Goal: Task Accomplishment & Management: Manage account settings

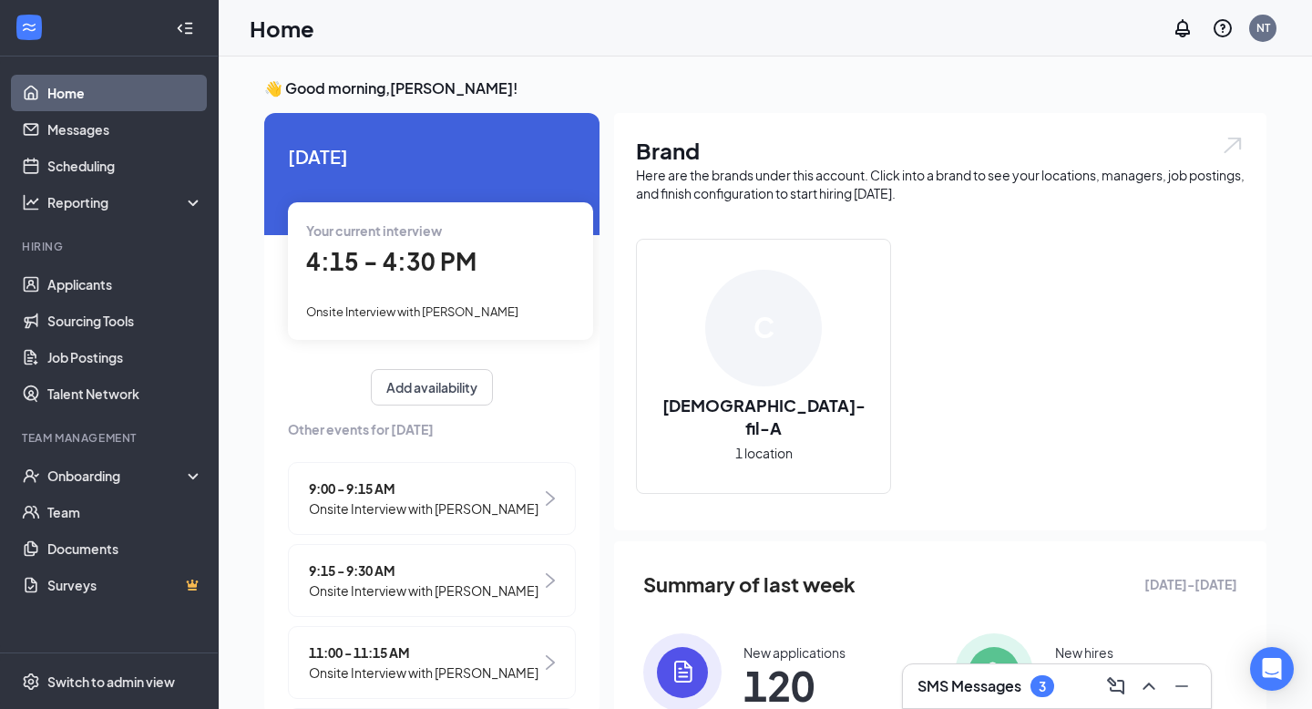
click at [977, 681] on h3 "SMS Messages" at bounding box center [970, 686] width 104 height 20
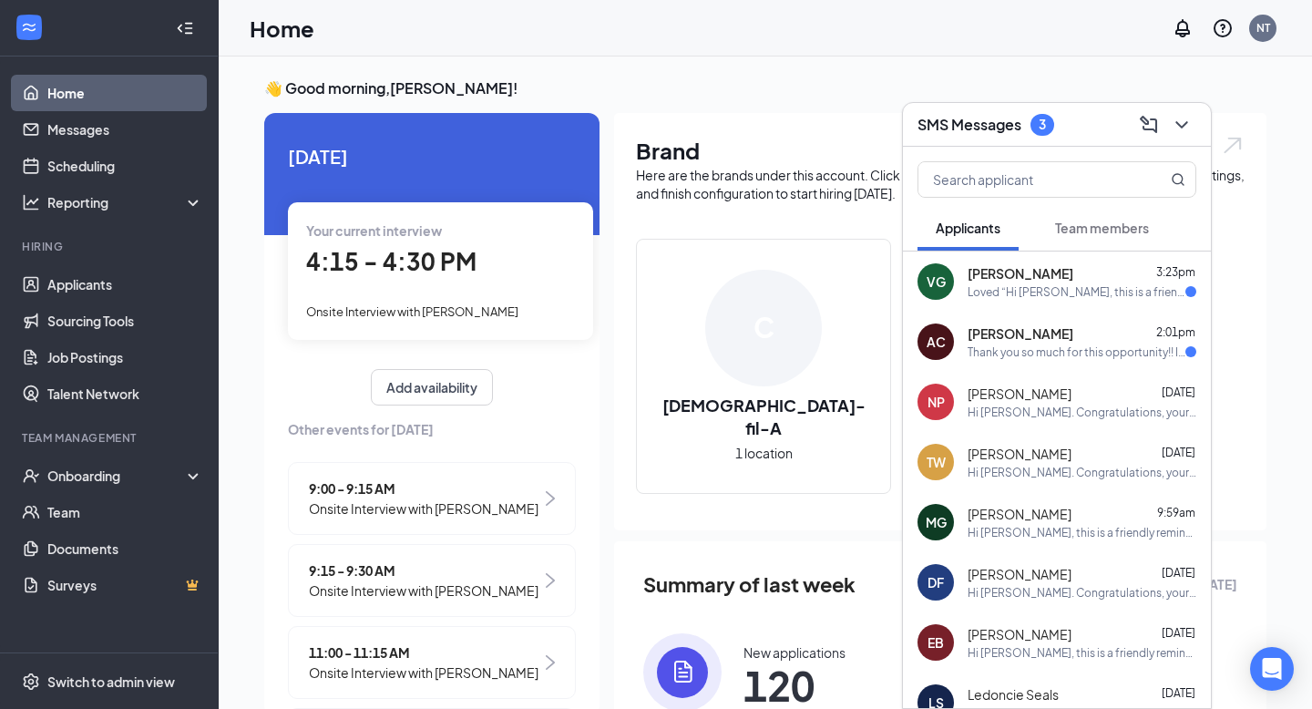
click at [1095, 296] on div "Loved “Hi [PERSON_NAME], this is a friendly reminder. Your interview with [DEMO…" at bounding box center [1077, 291] width 218 height 15
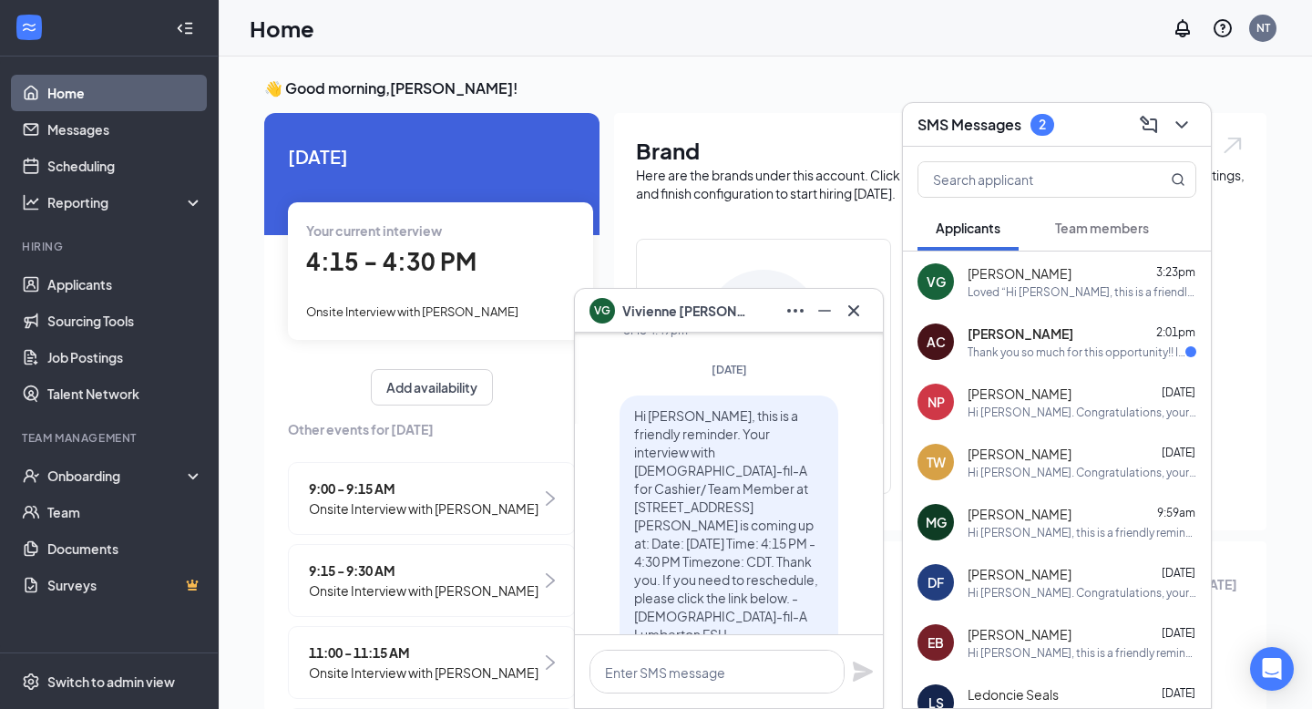
scroll to position [-422, 0]
click at [848, 312] on icon "Cross" at bounding box center [854, 311] width 22 height 22
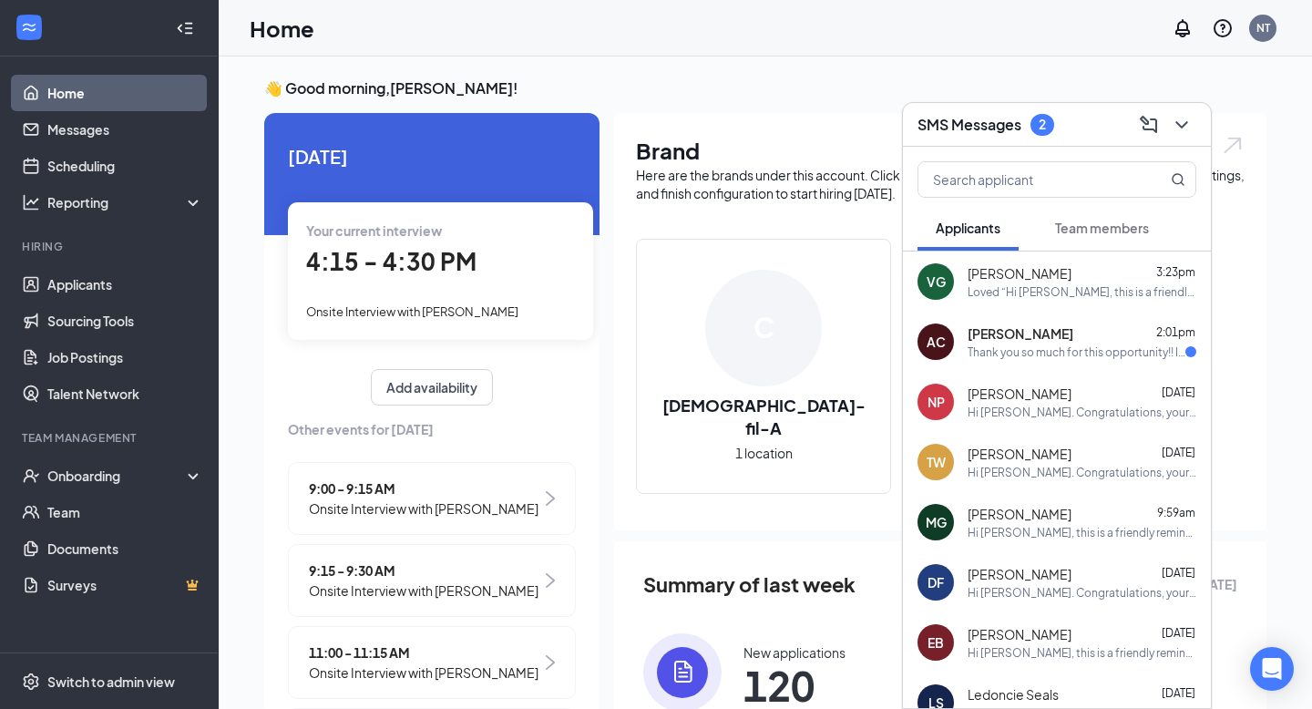
click at [1001, 355] on div "Thank you so much for this opportunity!! I really appreciate it and I hope we c…" at bounding box center [1077, 351] width 218 height 15
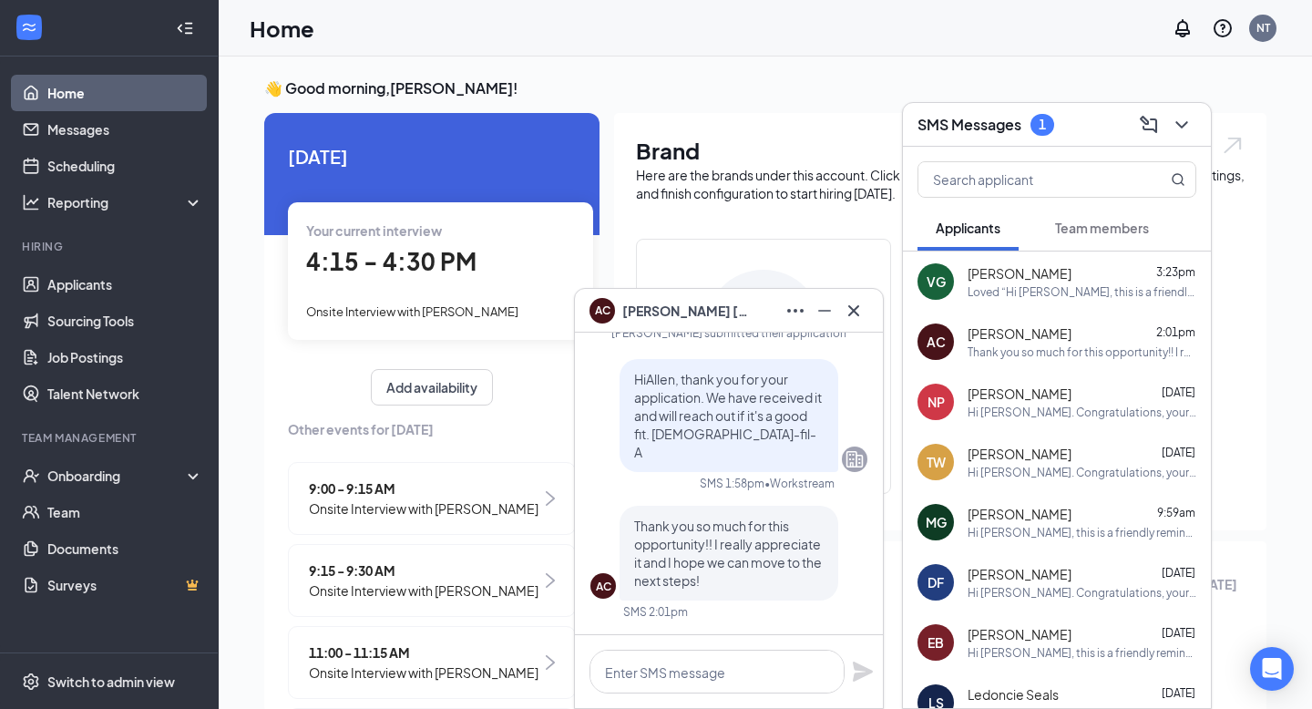
click at [1090, 227] on span "Team members" at bounding box center [1102, 228] width 94 height 16
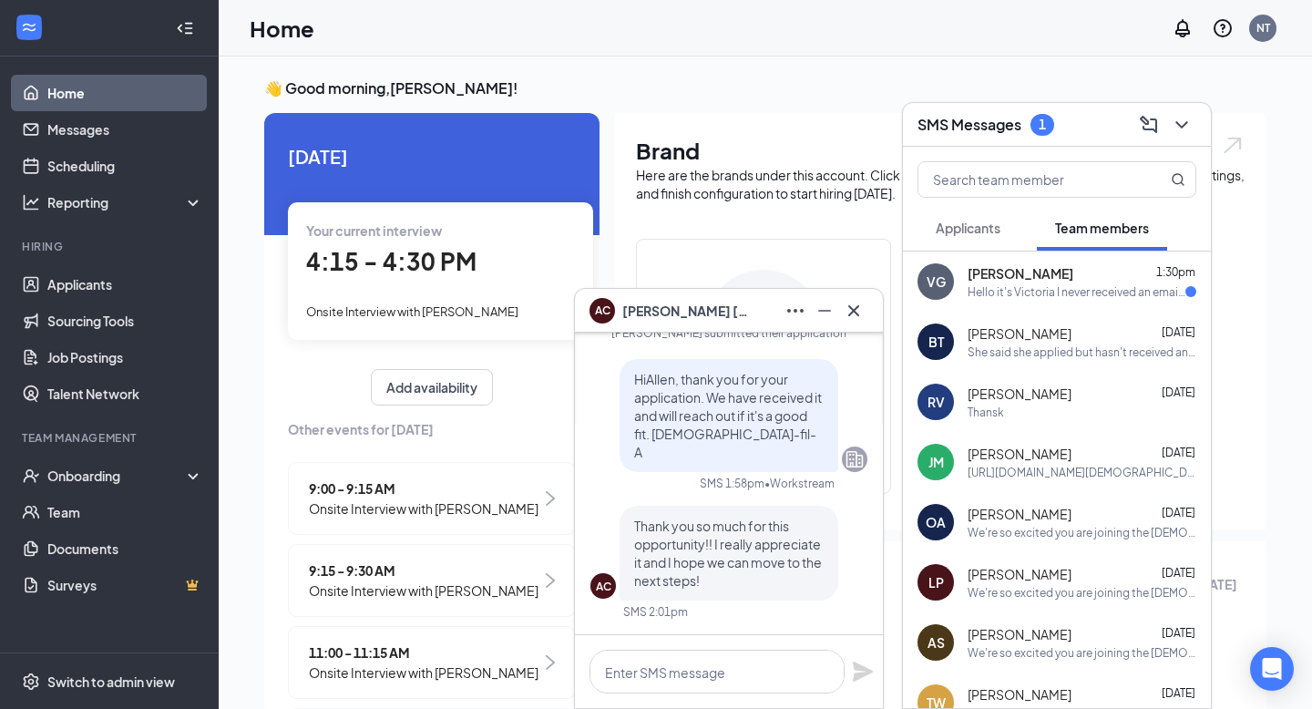
click at [1055, 293] on div "Hello it's Victoria I never received an email with the paperwork i signed I was…" at bounding box center [1077, 291] width 218 height 15
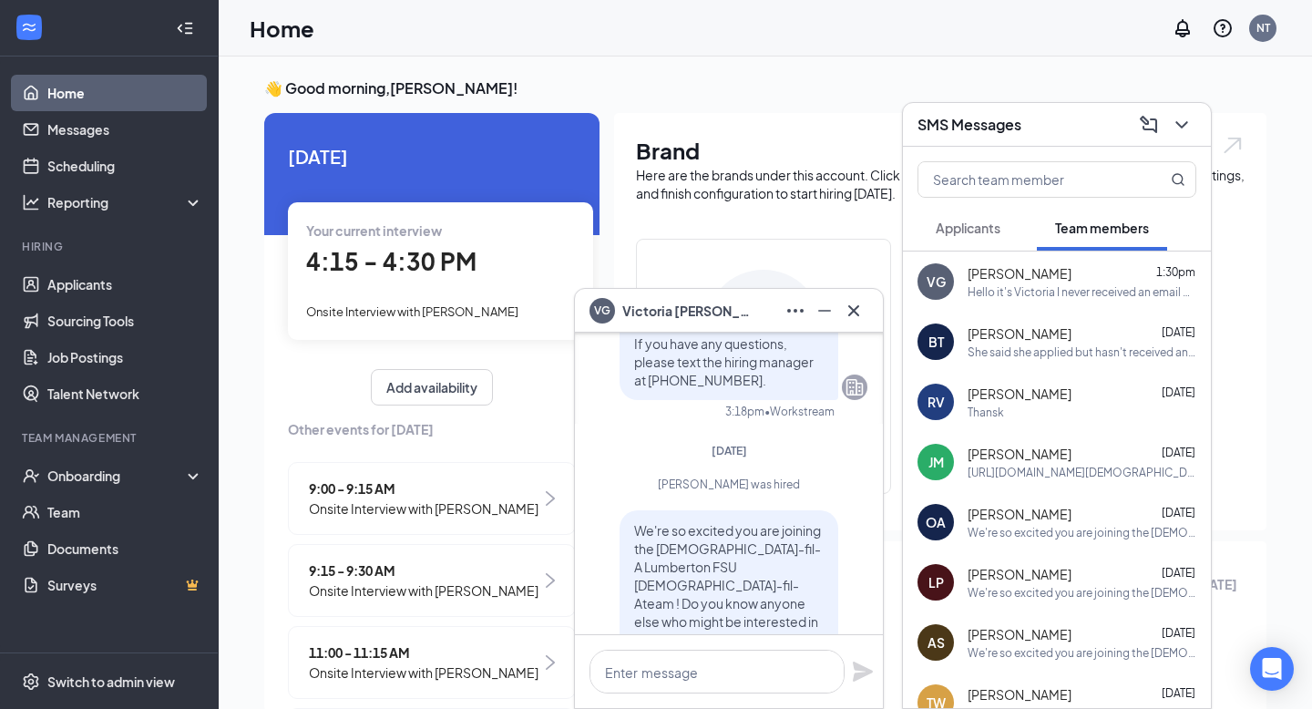
scroll to position [0, 0]
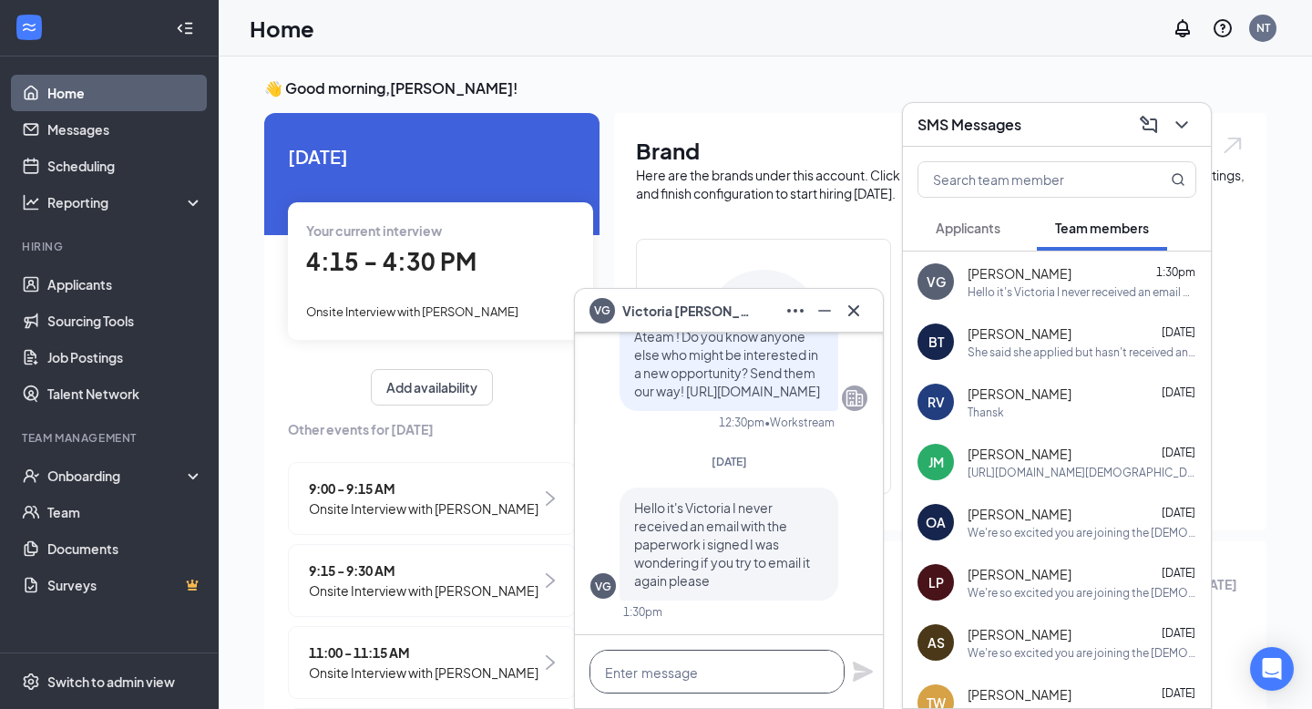
click at [651, 660] on textarea at bounding box center [717, 672] width 255 height 44
type textarea "I"
type textarea "h"
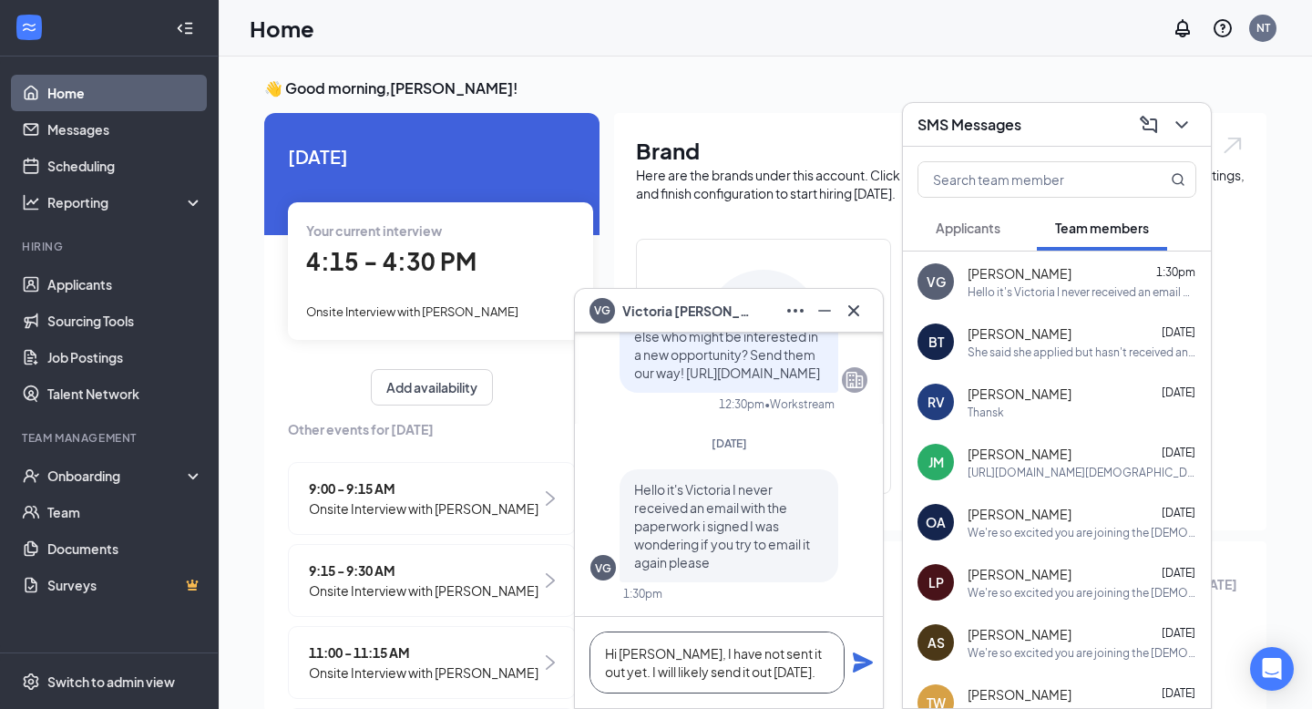
type textarea "Hi [PERSON_NAME], I have not sent it out yet. I will likely send it out [DATE]."
click at [864, 663] on icon "Plane" at bounding box center [863, 662] width 20 height 20
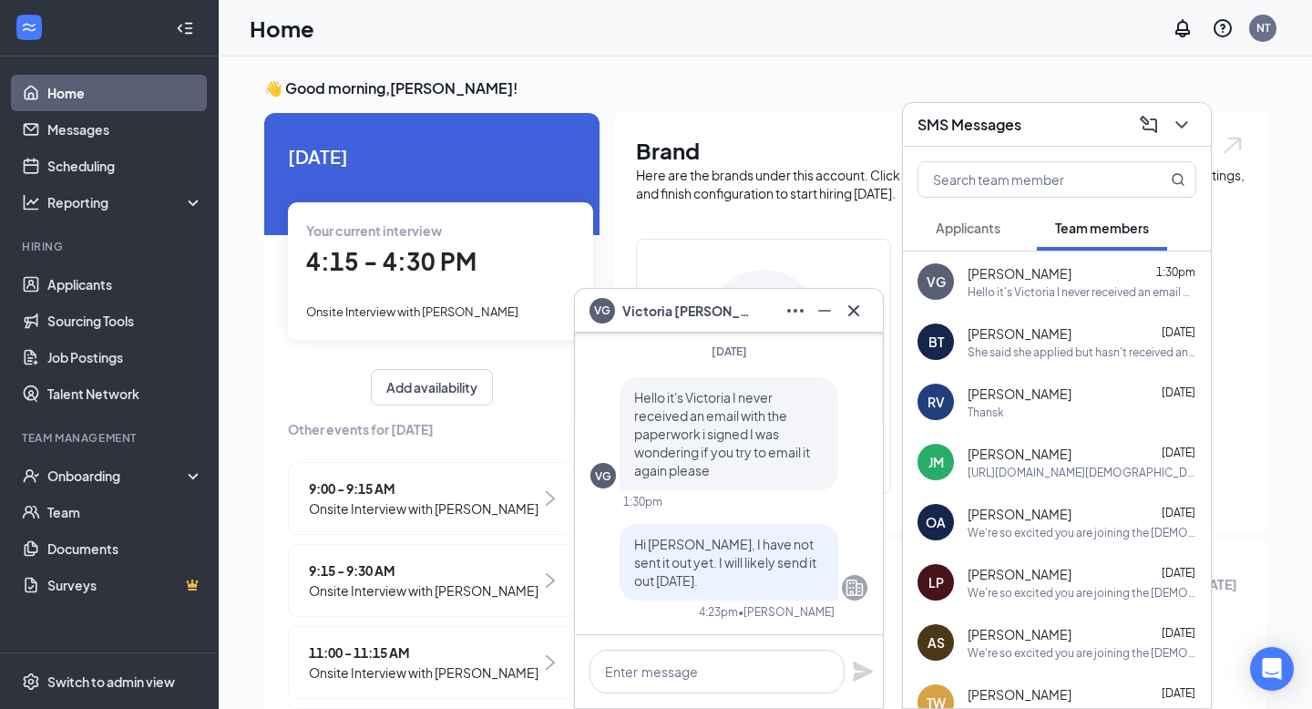
scroll to position [0, 0]
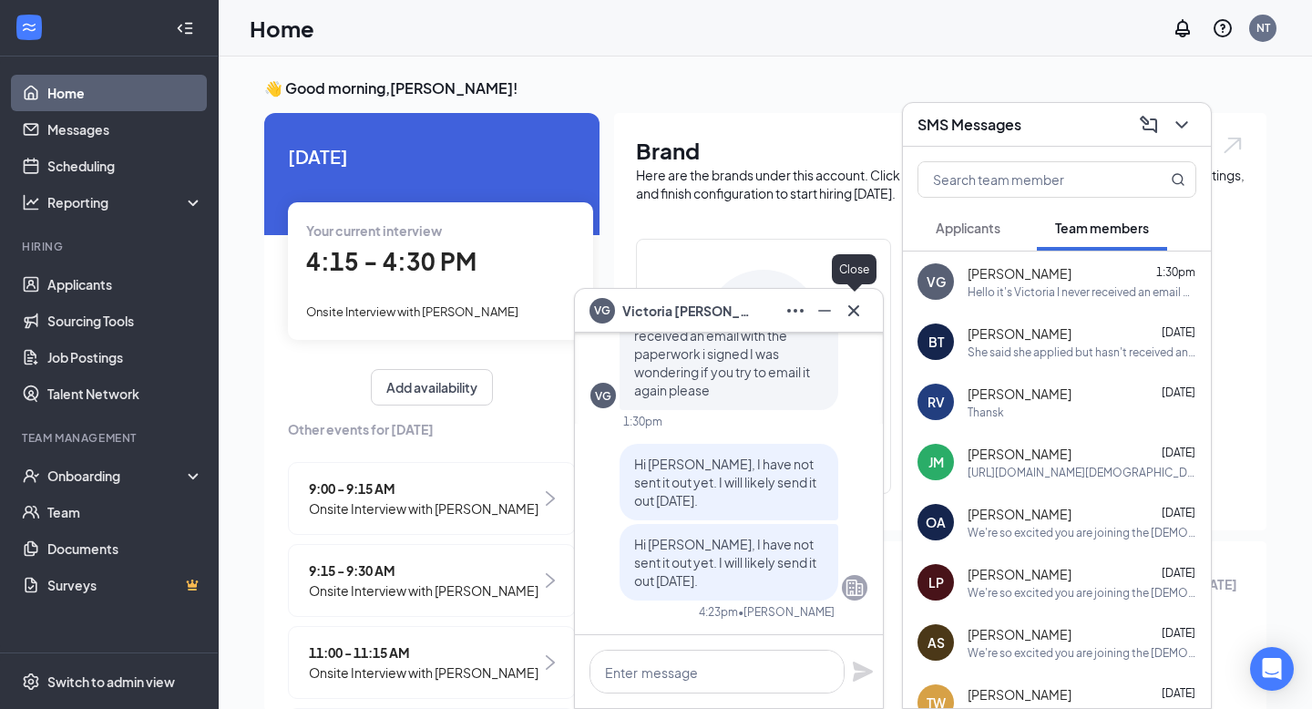
click at [858, 307] on icon "Cross" at bounding box center [854, 311] width 22 height 22
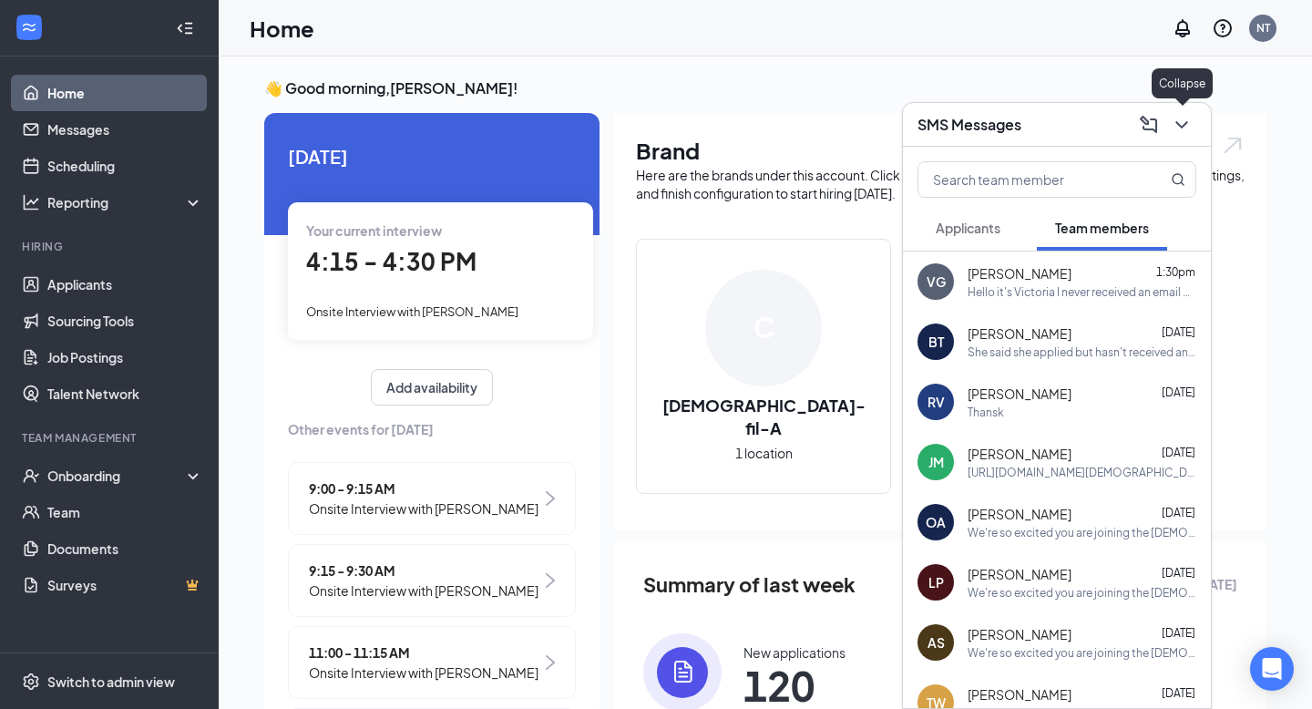
click at [1187, 129] on icon "ChevronDown" at bounding box center [1182, 125] width 22 height 22
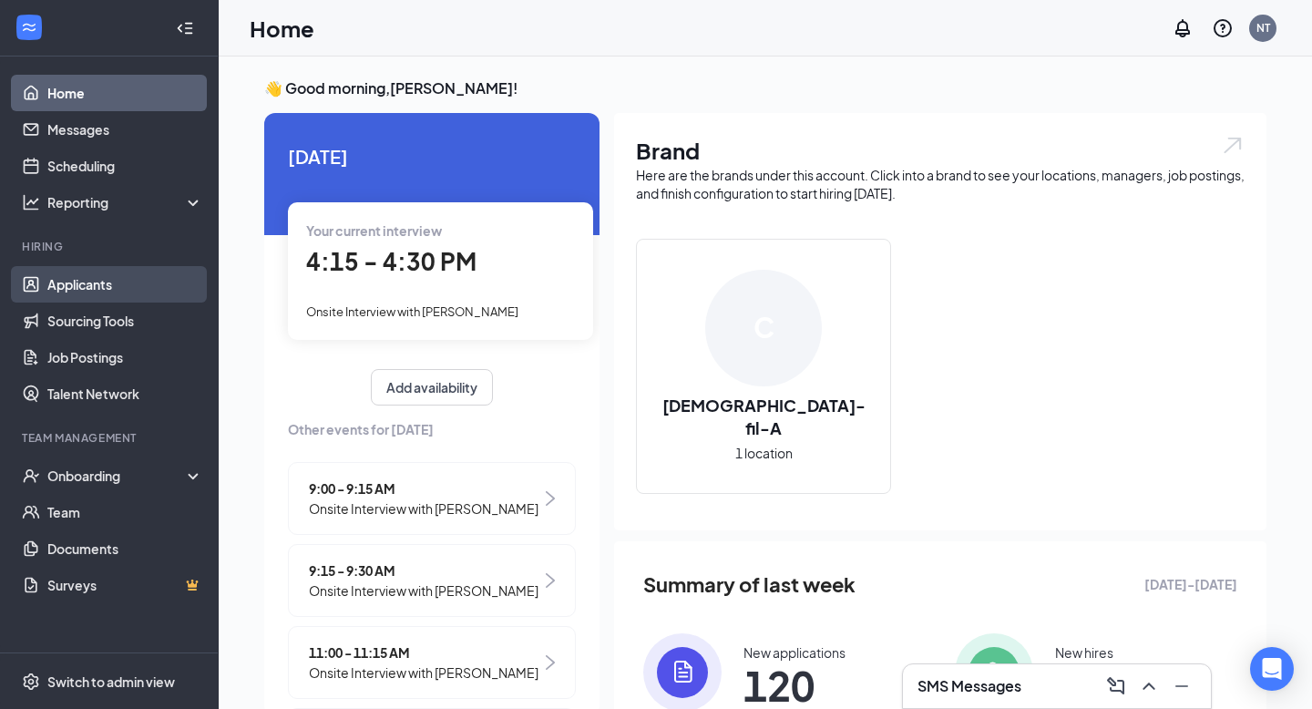
click at [77, 290] on link "Applicants" at bounding box center [125, 284] width 156 height 36
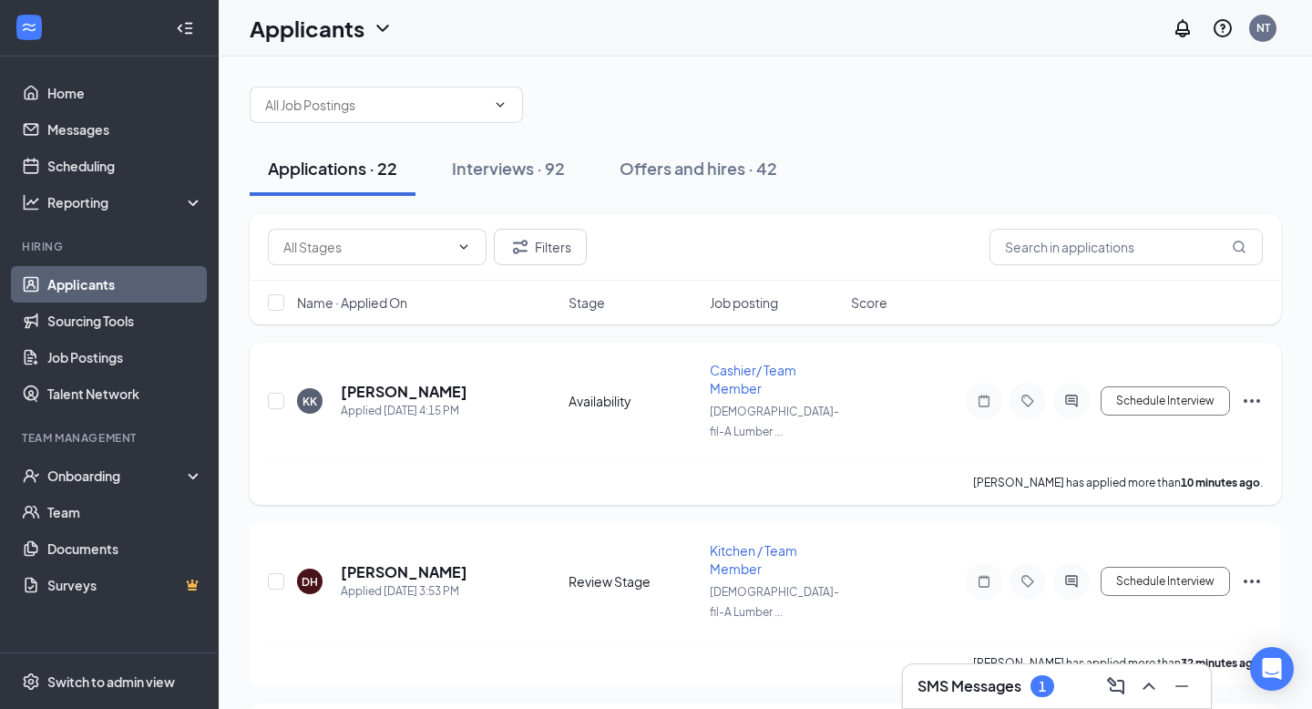
scroll to position [17, 0]
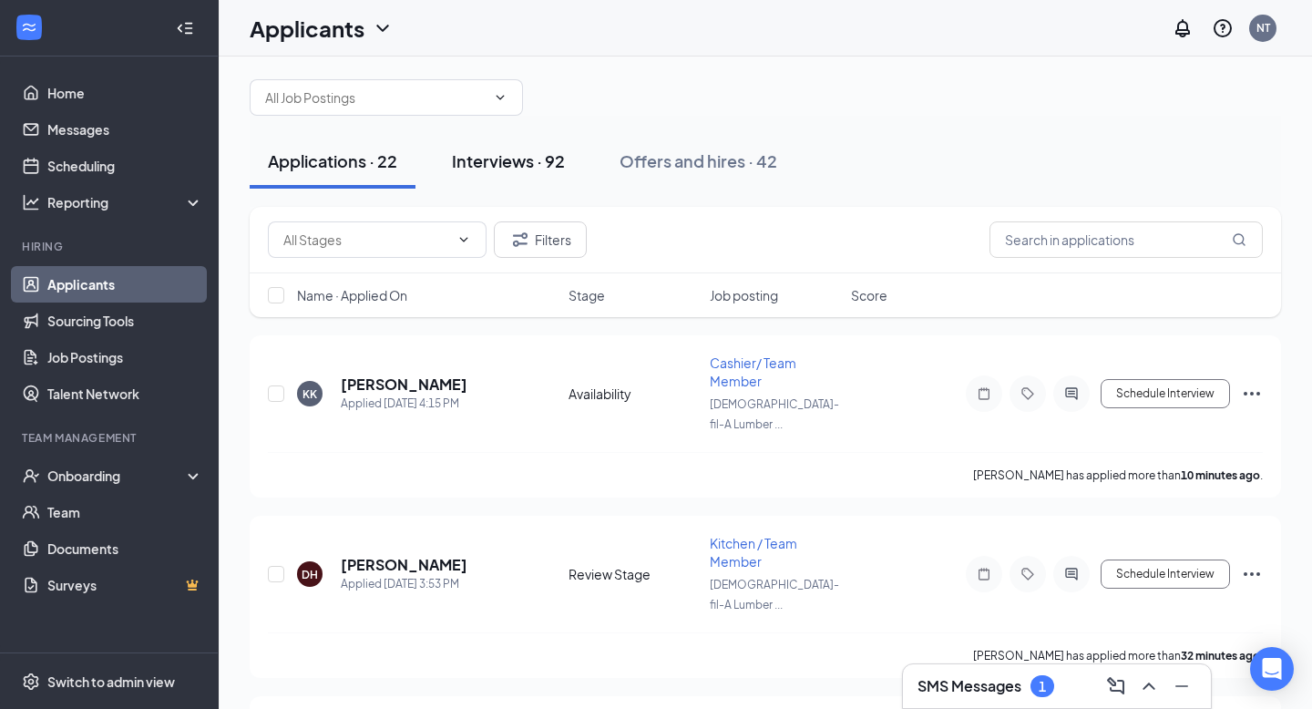
click at [520, 171] on div "Interviews · 92" at bounding box center [508, 160] width 113 height 23
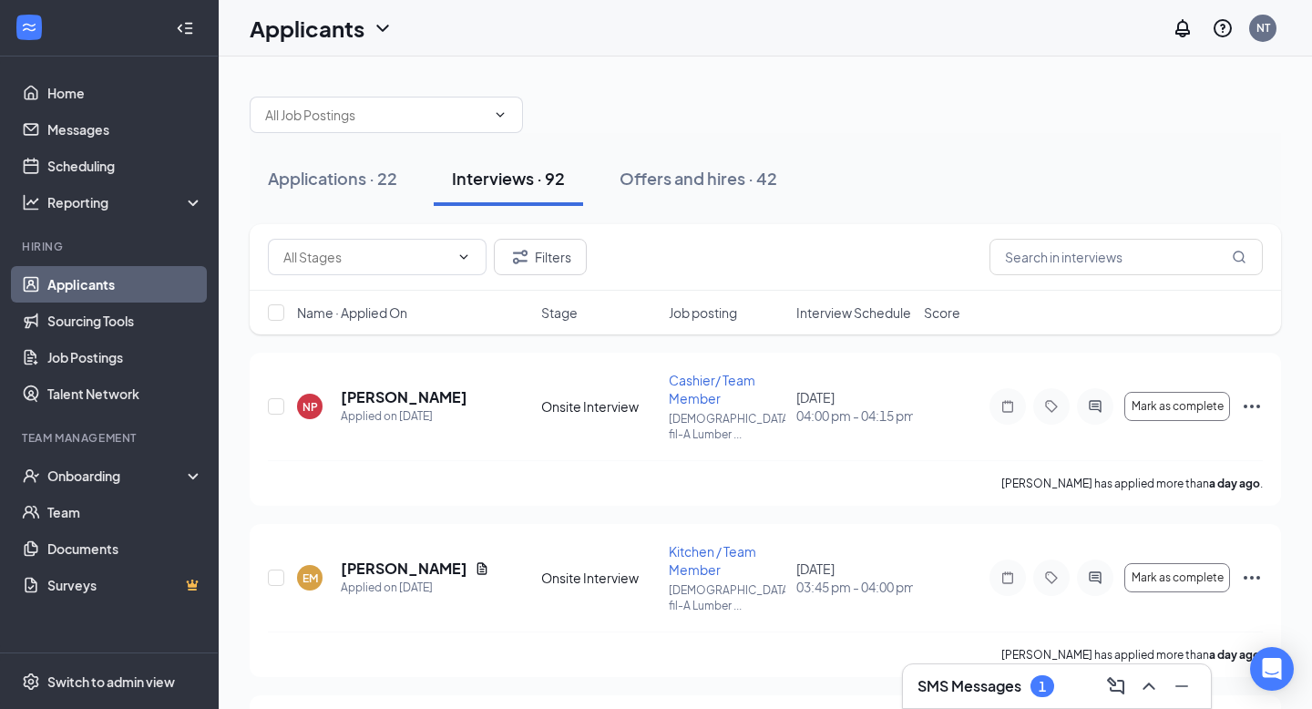
click at [826, 315] on span "Interview Schedule" at bounding box center [853, 312] width 115 height 18
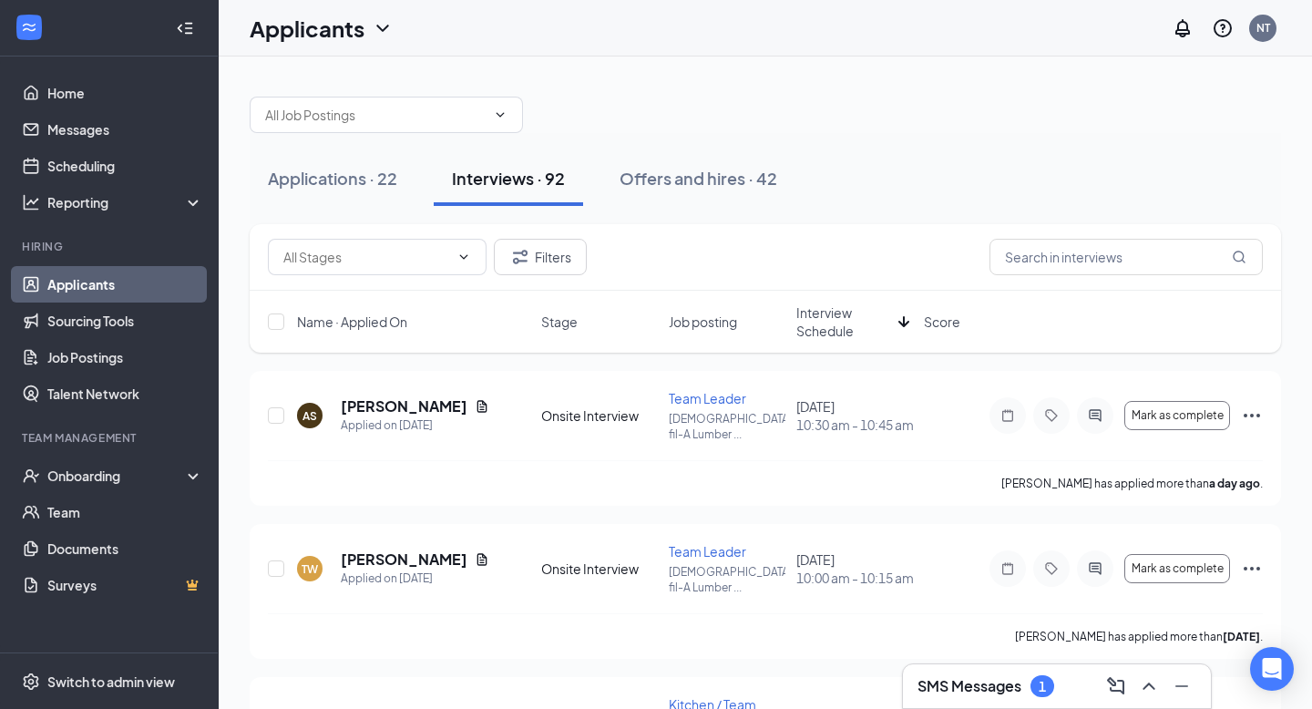
click at [826, 315] on span "Interview Schedule" at bounding box center [843, 321] width 95 height 36
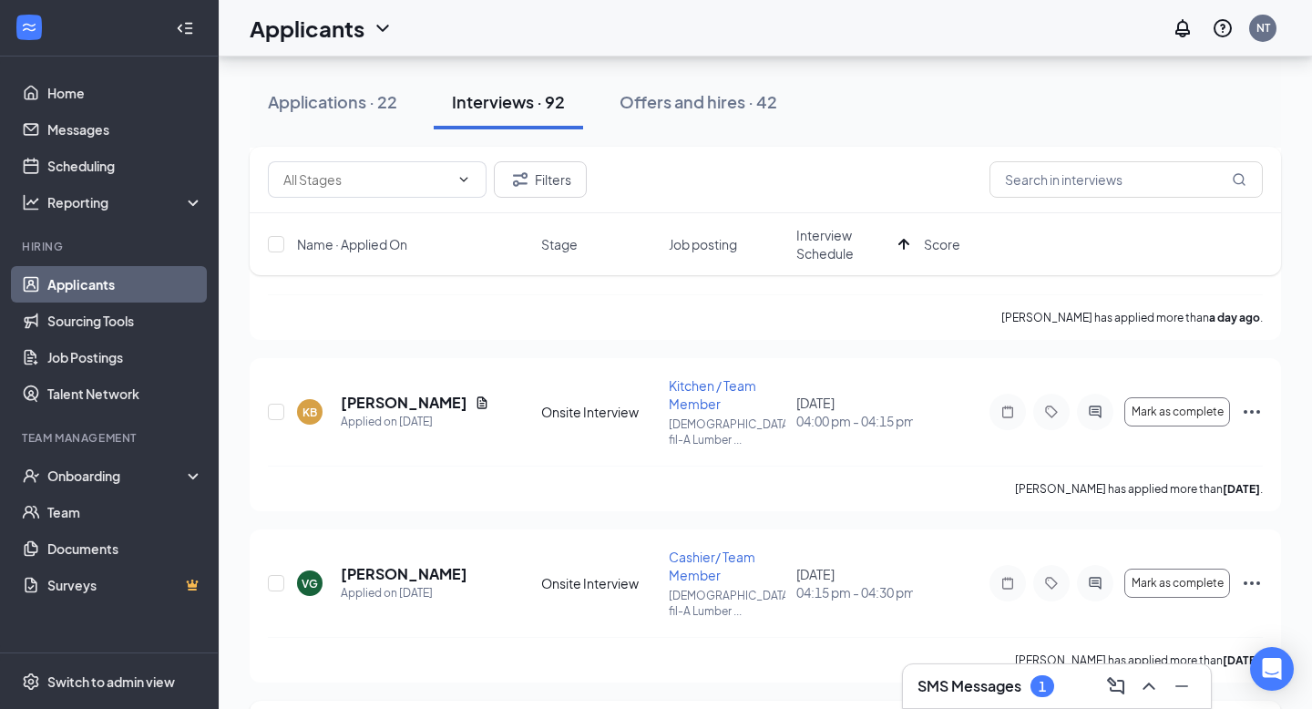
scroll to position [2114, 0]
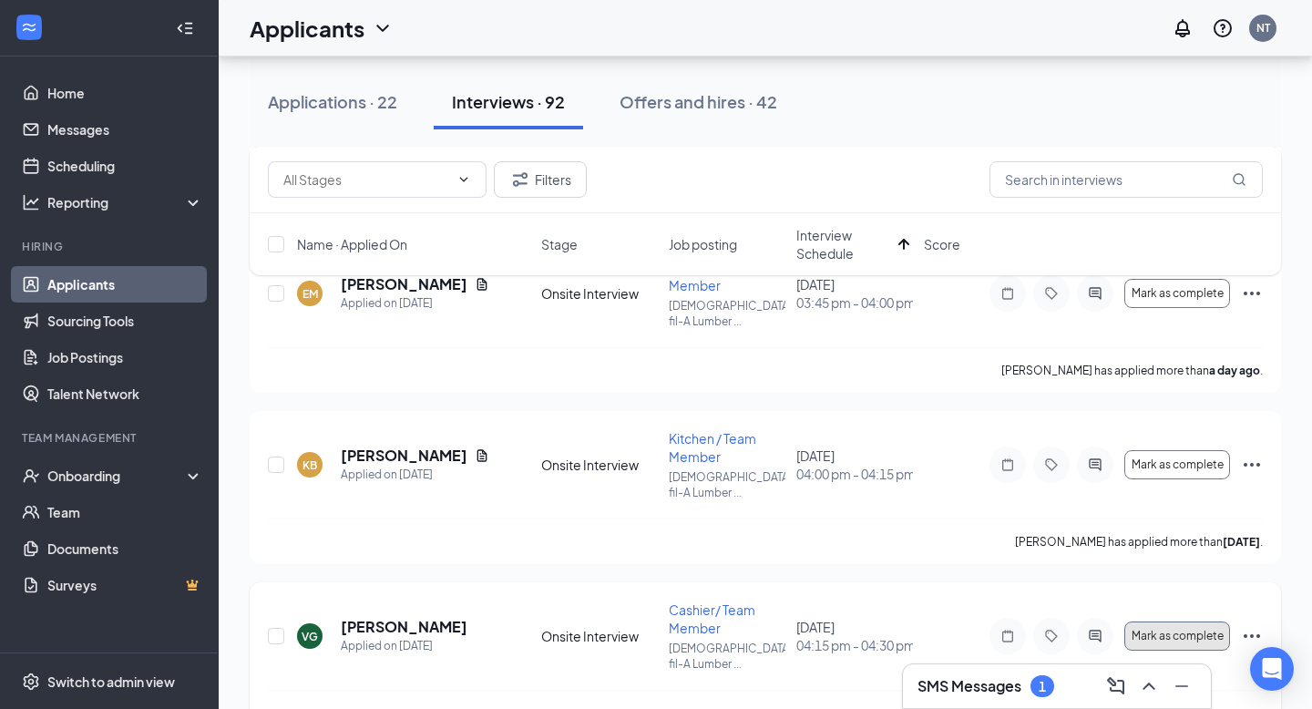
click at [1201, 630] on span "Mark as complete" at bounding box center [1178, 636] width 92 height 13
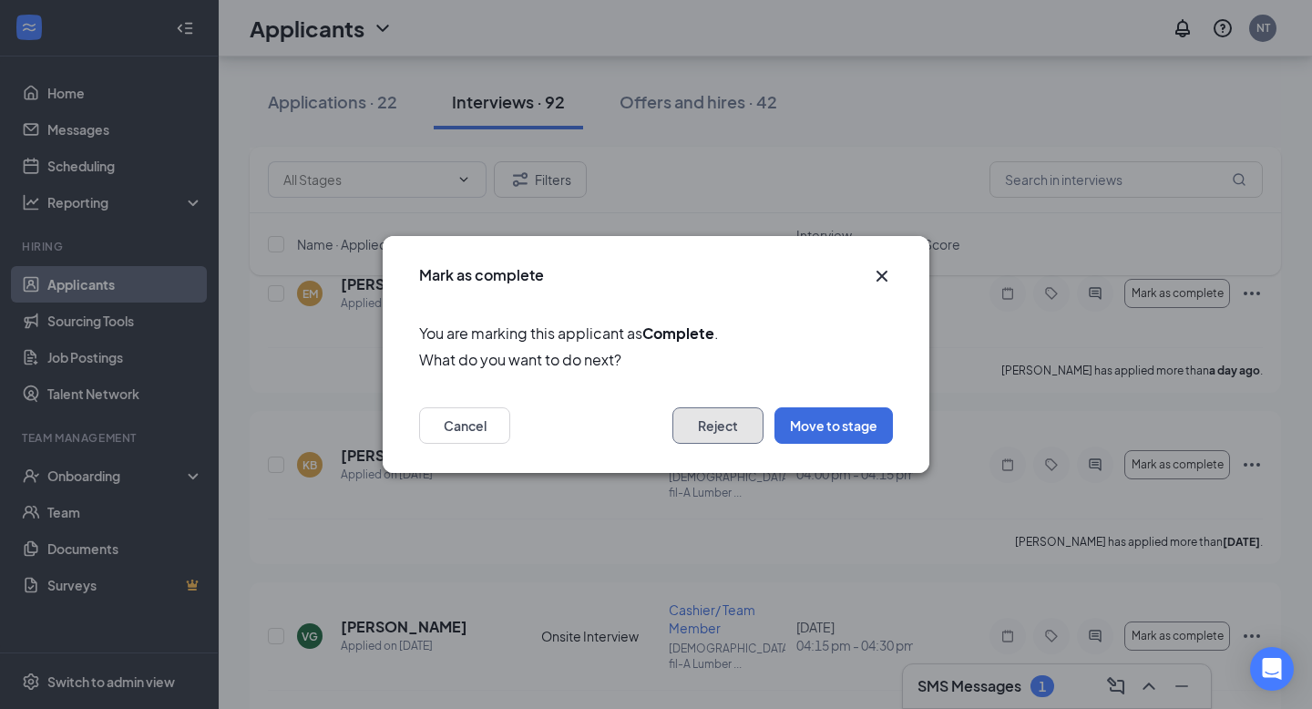
click at [703, 431] on button "Reject" at bounding box center [717, 425] width 91 height 36
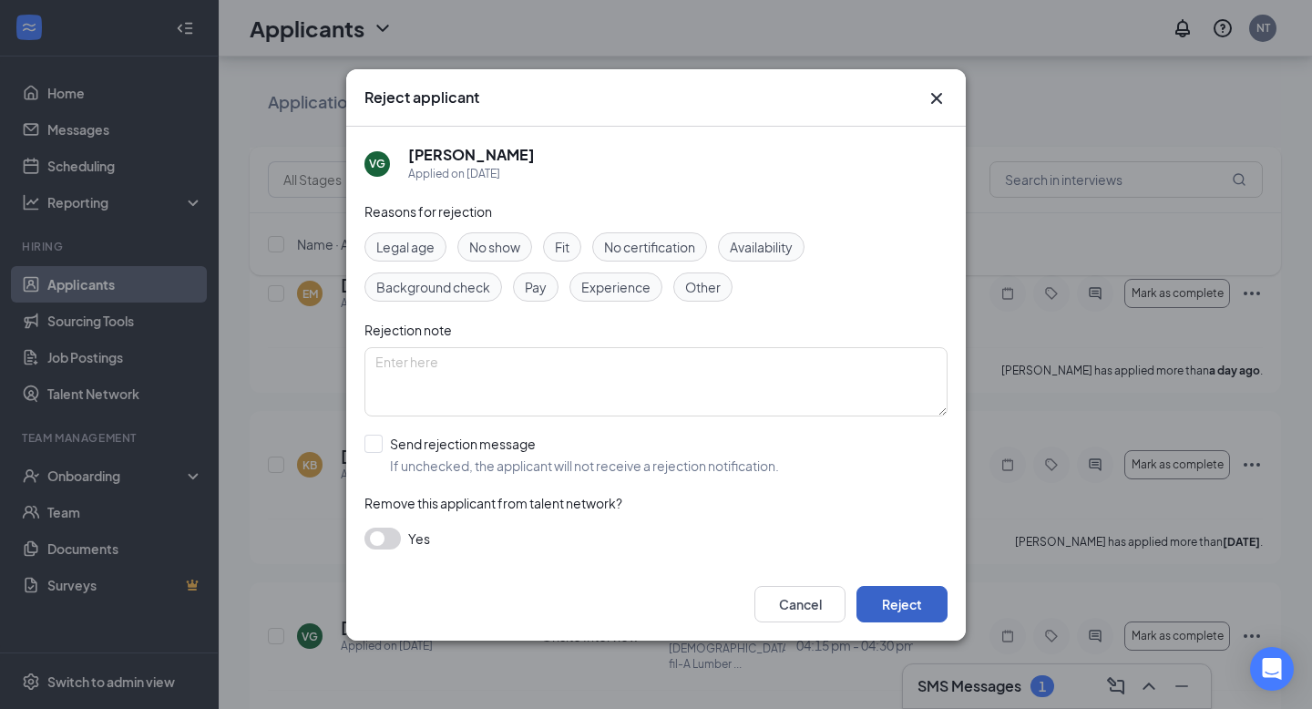
click at [891, 605] on button "Reject" at bounding box center [902, 604] width 91 height 36
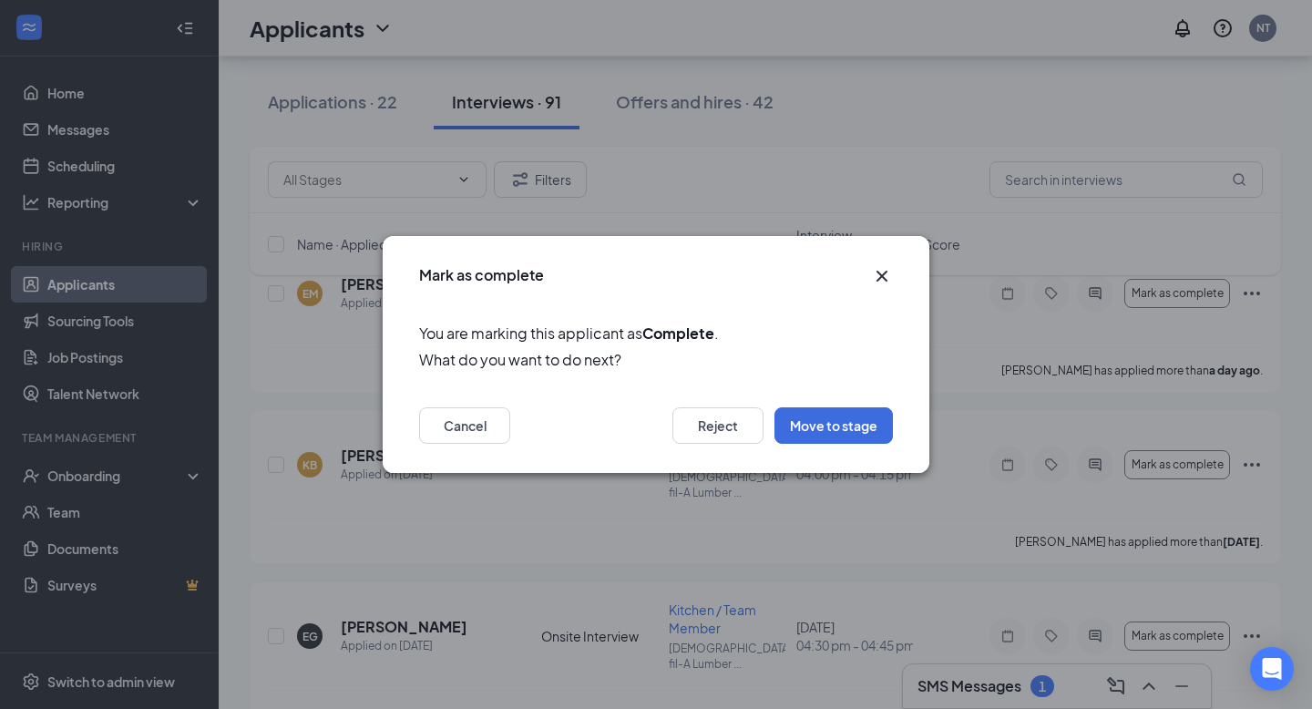
click at [882, 270] on icon "Cross" at bounding box center [882, 276] width 22 height 22
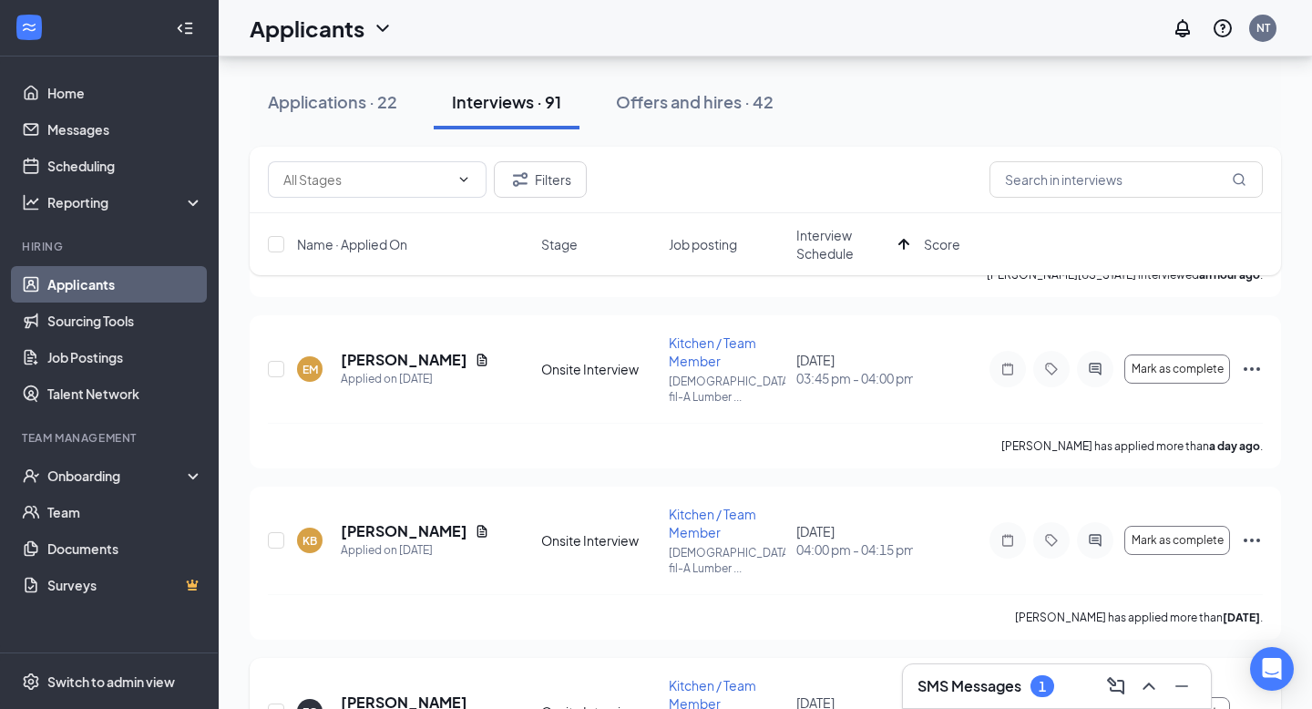
scroll to position [2036, 0]
click at [1257, 703] on icon "Ellipses" at bounding box center [1252, 714] width 22 height 22
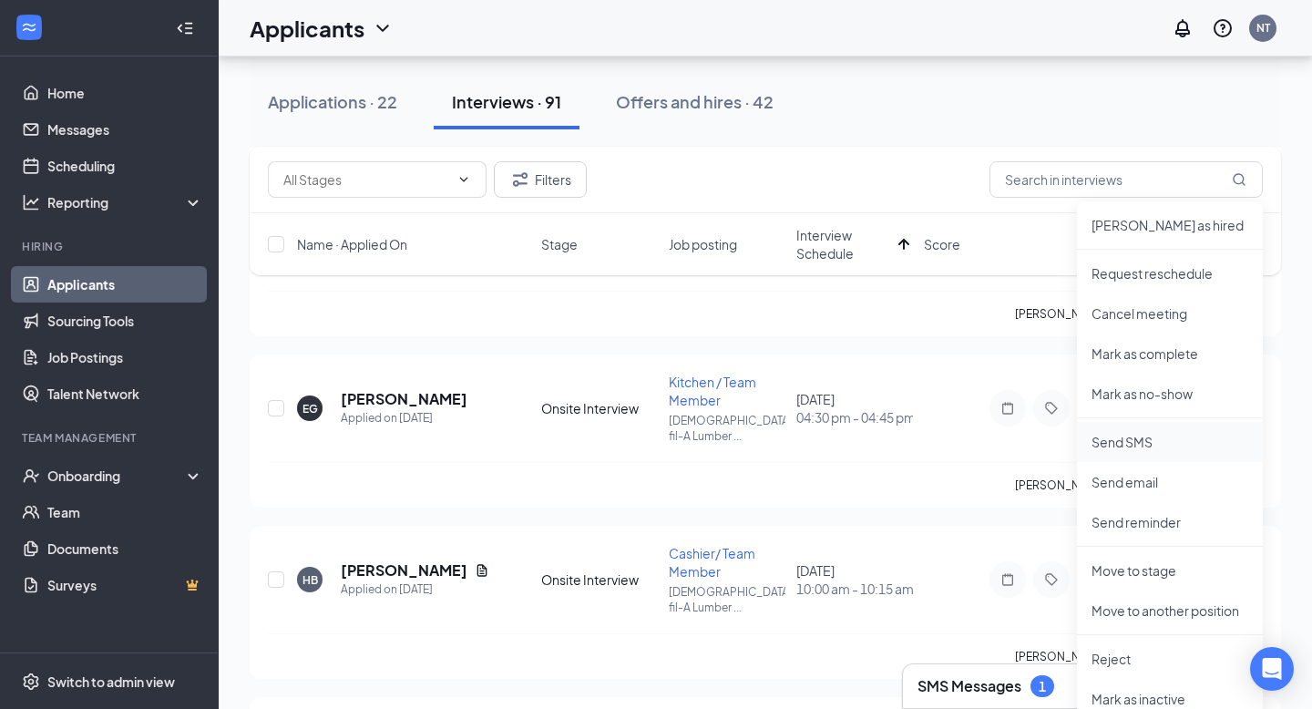
scroll to position [2385, 0]
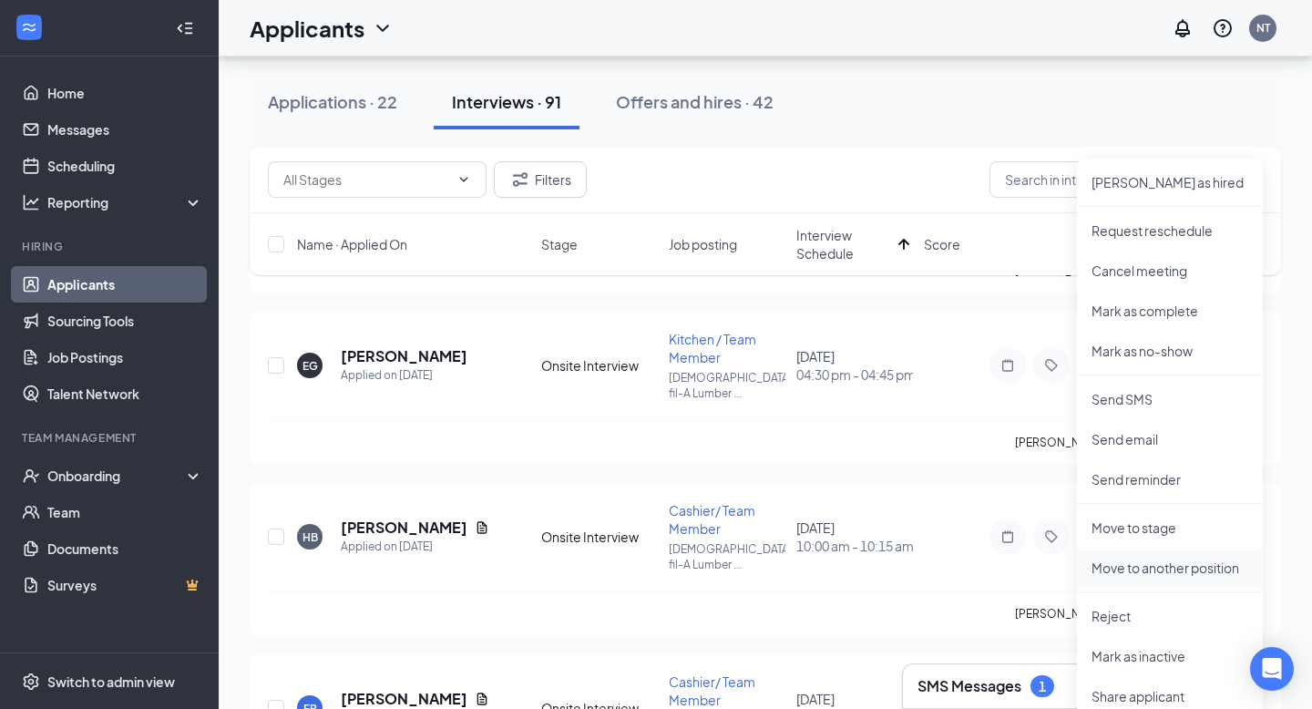
click at [1164, 575] on p "Move to another position" at bounding box center [1170, 568] width 157 height 18
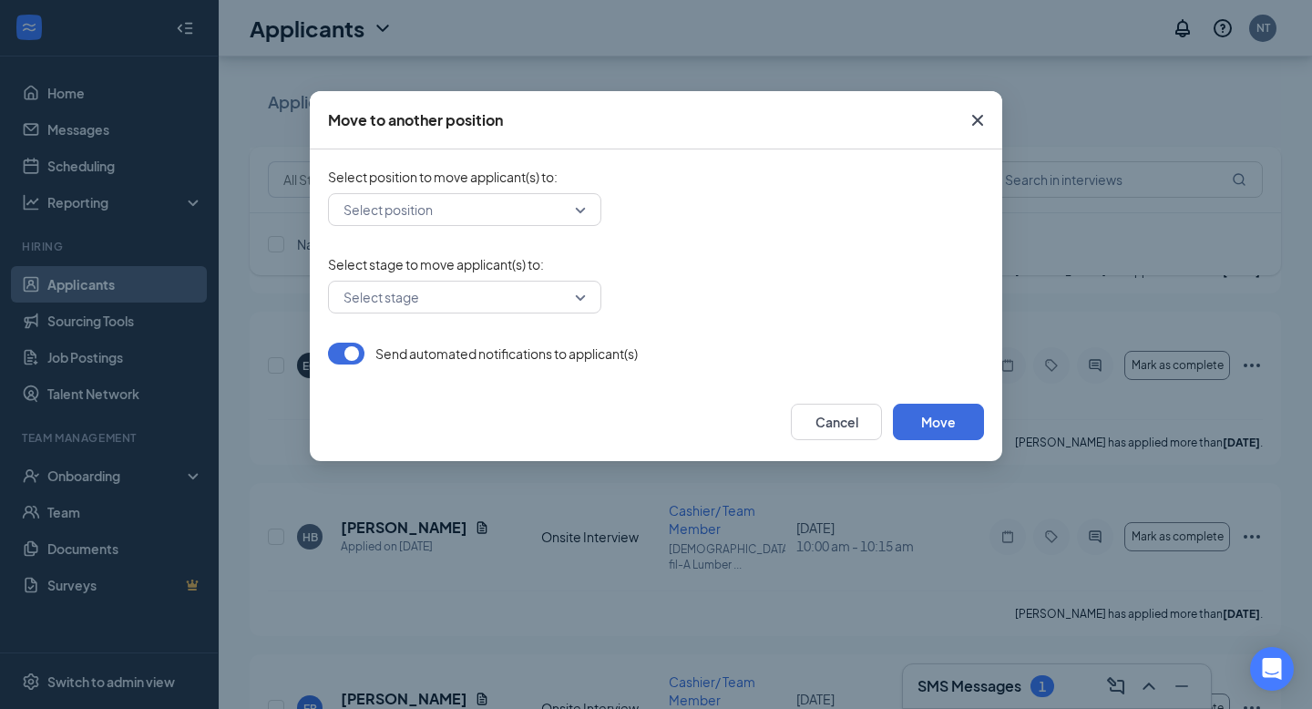
click at [549, 205] on input "search" at bounding box center [458, 209] width 239 height 31
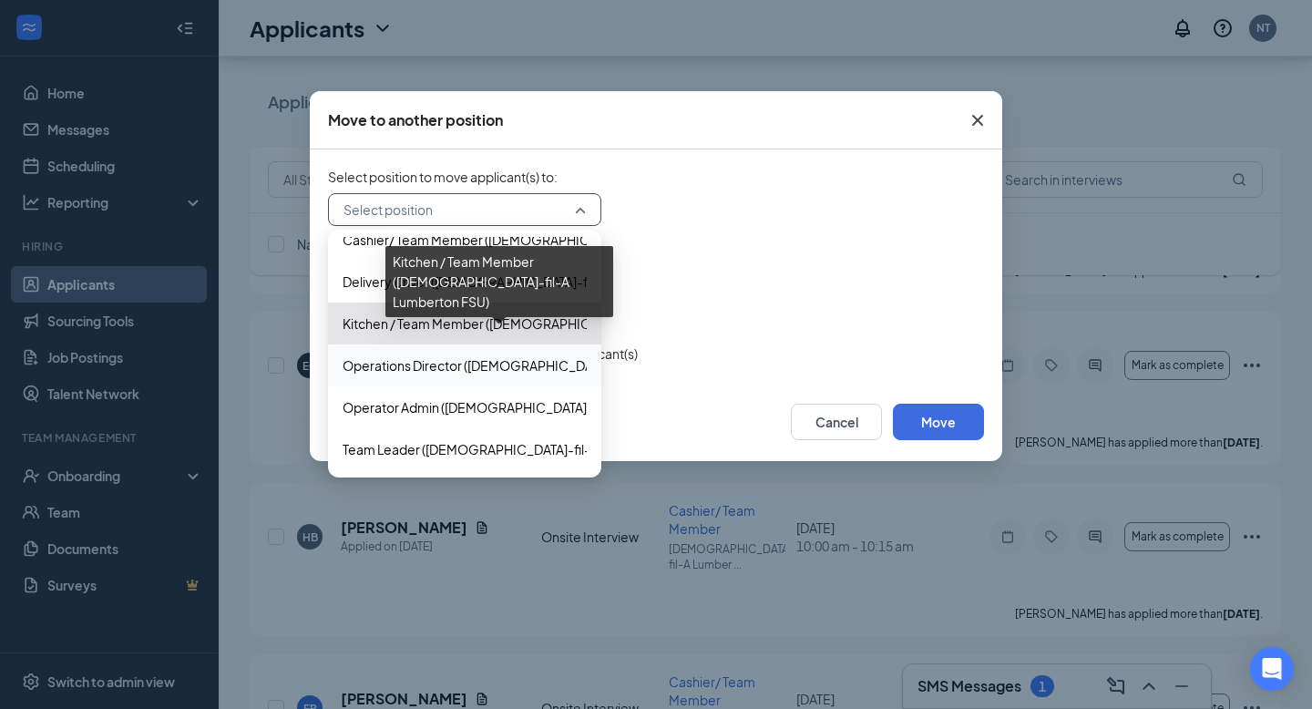
scroll to position [0, 0]
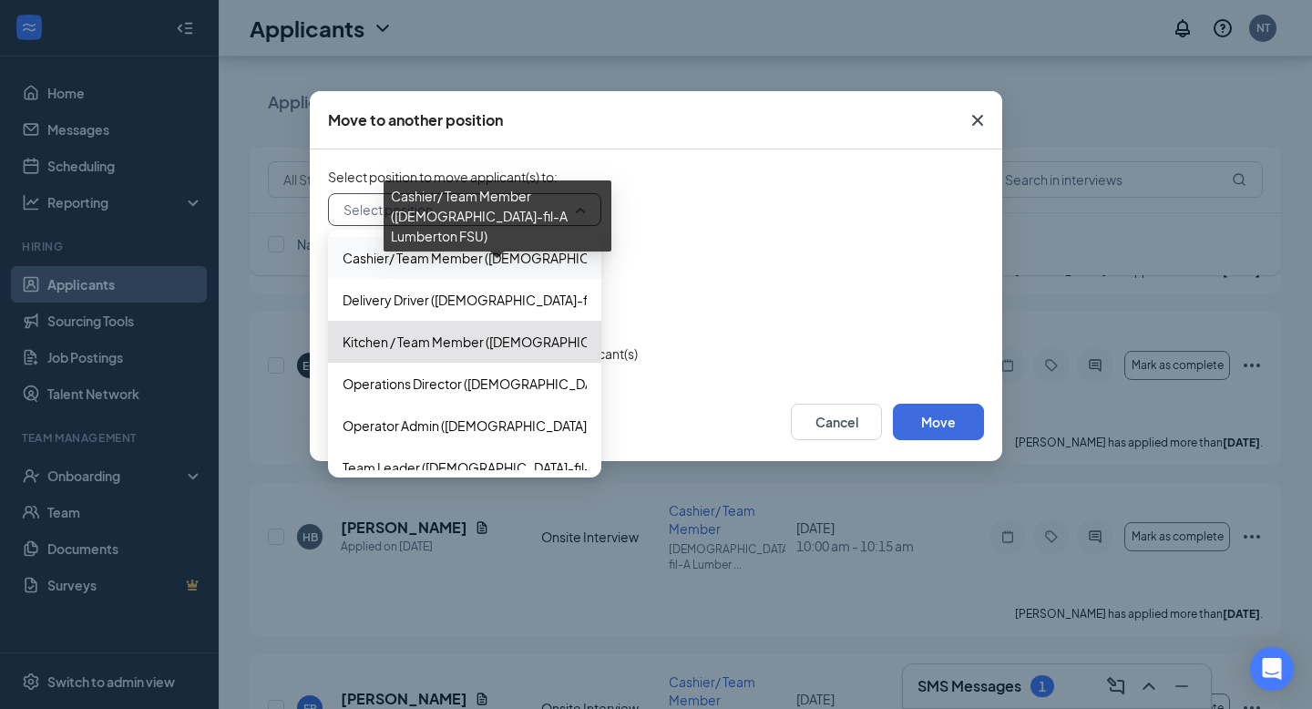
click at [359, 247] on div "Cashier/ Team Member ([DEMOGRAPHIC_DATA]-fil-A Lumberton FSU)" at bounding box center [464, 258] width 273 height 42
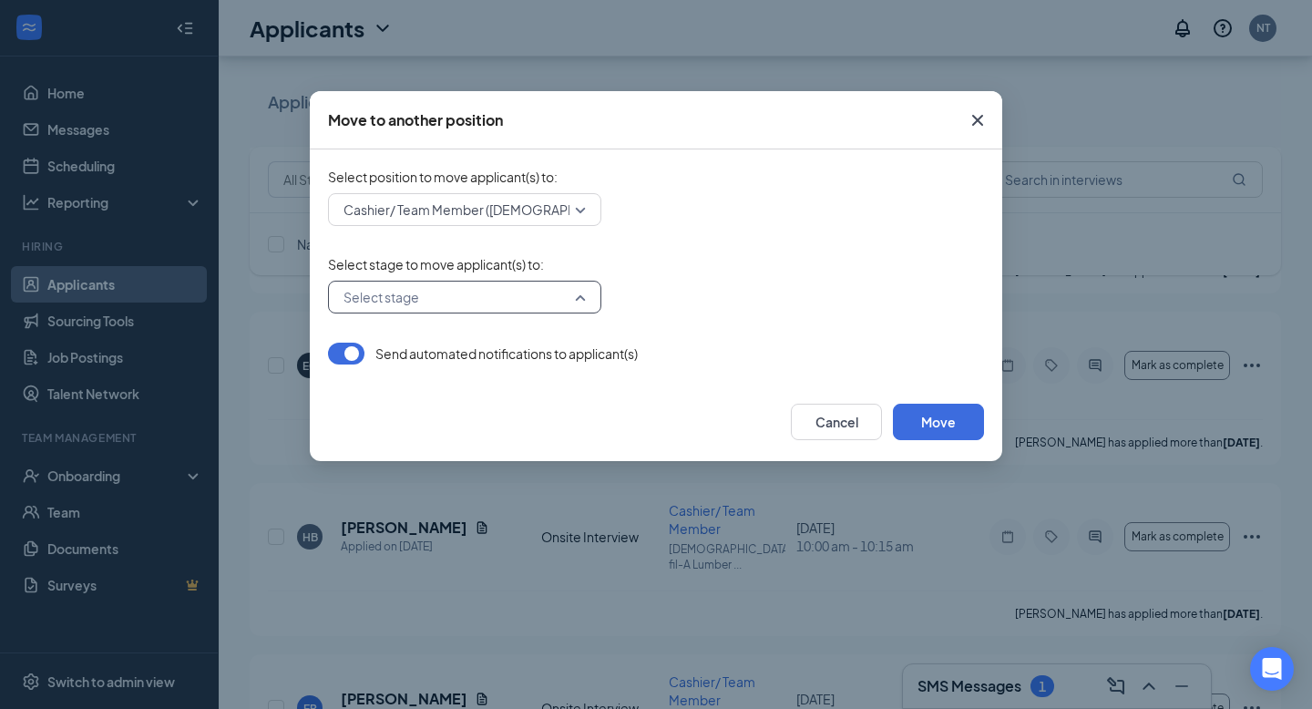
click at [573, 300] on input "search" at bounding box center [458, 297] width 239 height 31
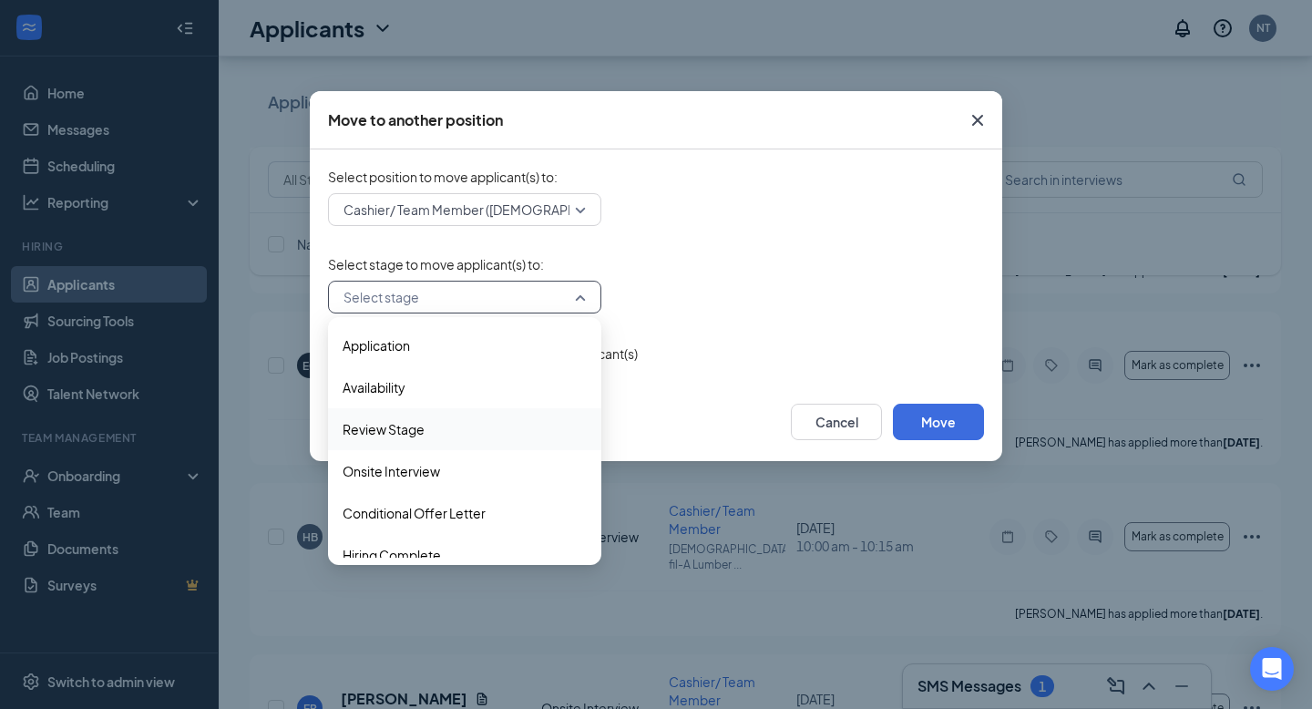
click at [498, 430] on span "Review Stage" at bounding box center [465, 429] width 244 height 20
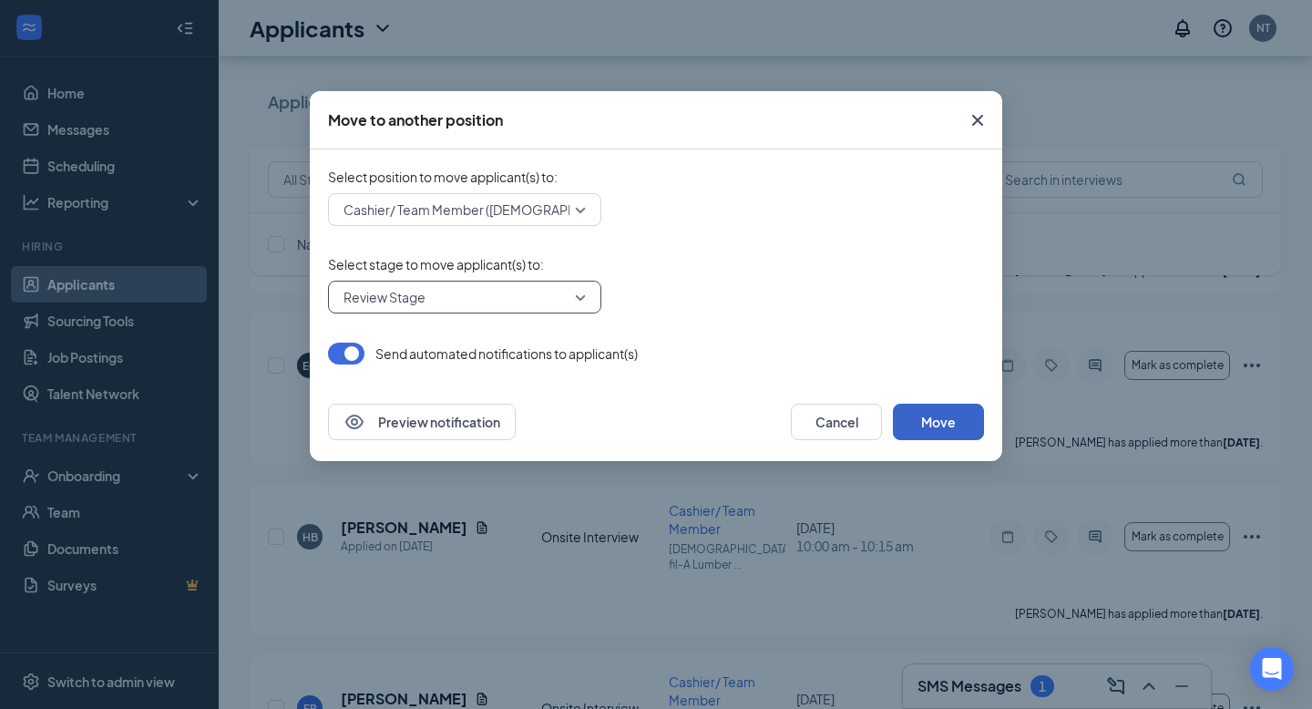
click at [926, 432] on button "Move" at bounding box center [938, 422] width 91 height 36
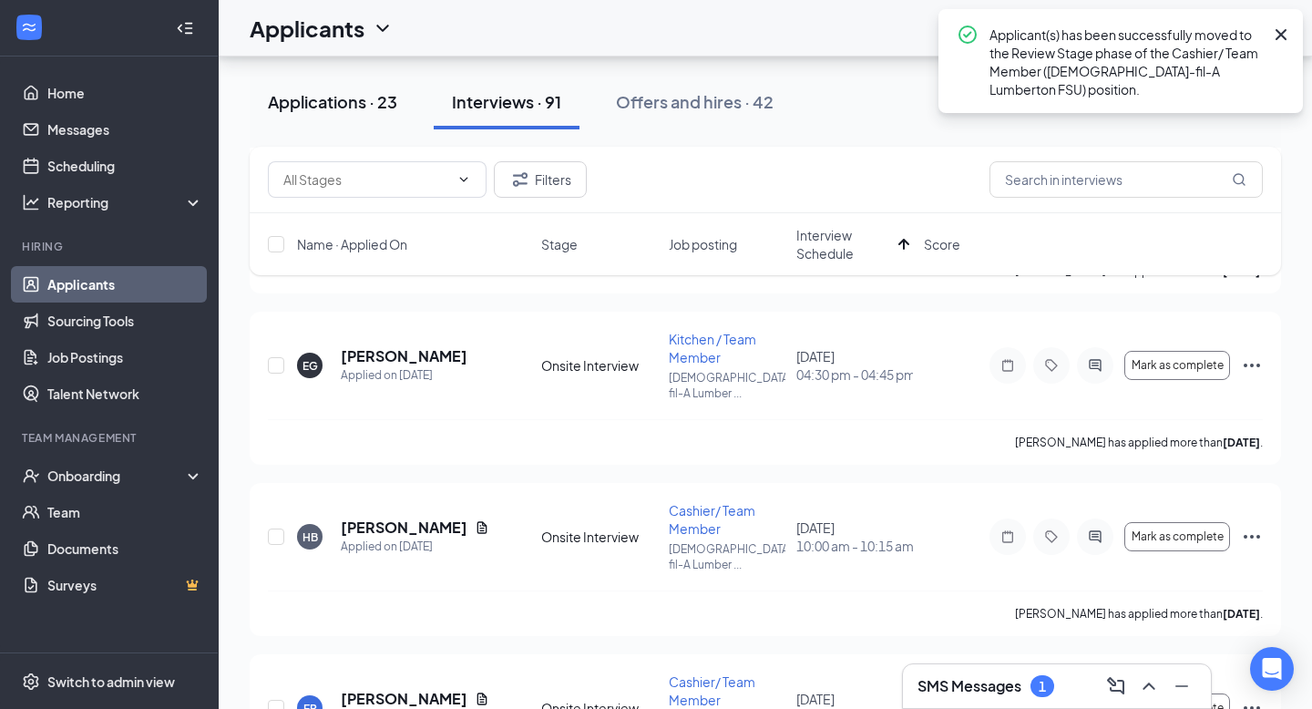
click at [313, 98] on div "Applications · 23" at bounding box center [332, 101] width 129 height 23
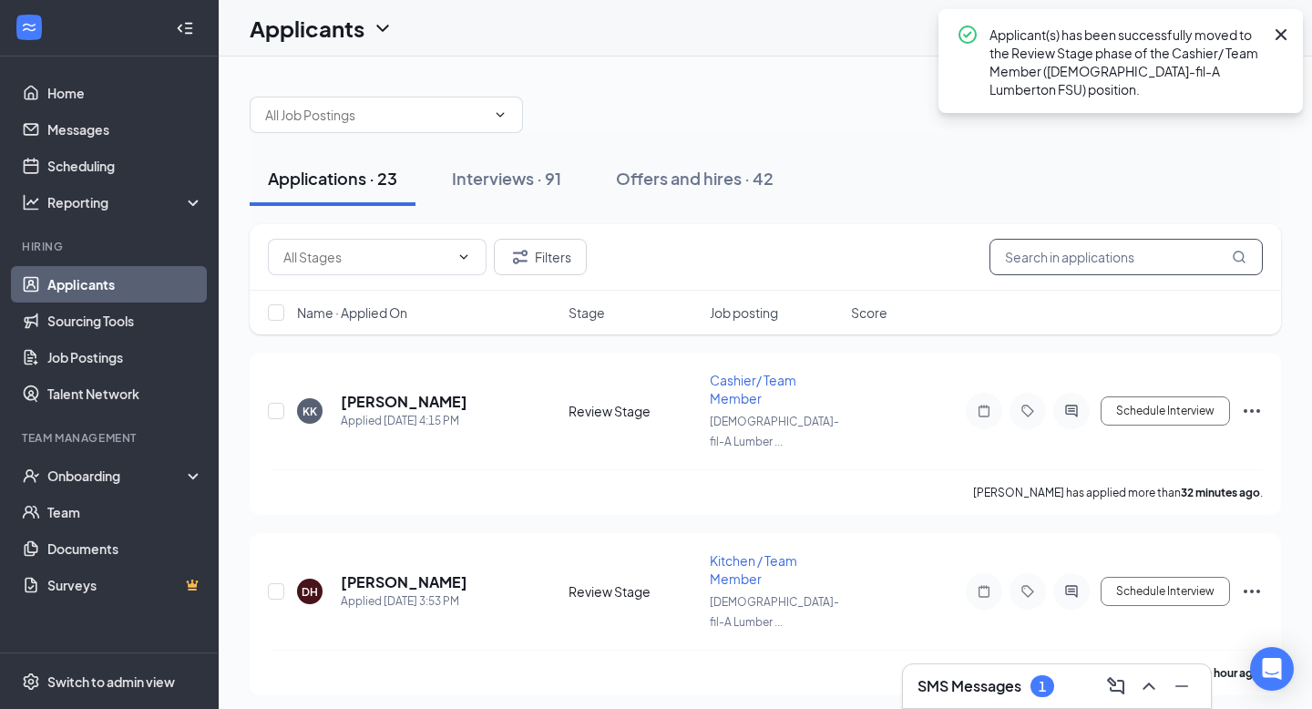
click at [1047, 252] on input "text" at bounding box center [1126, 257] width 273 height 36
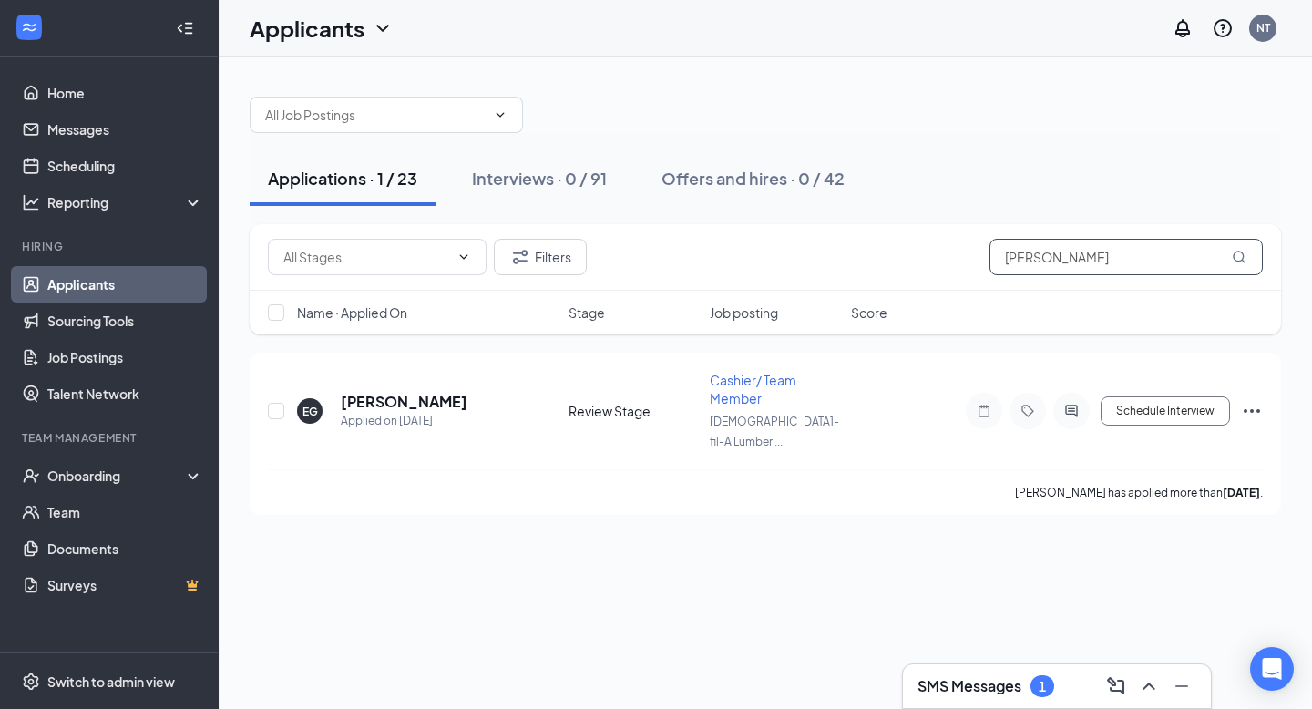
type input "[PERSON_NAME]"
click at [1248, 400] on icon "Ellipses" at bounding box center [1252, 411] width 22 height 22
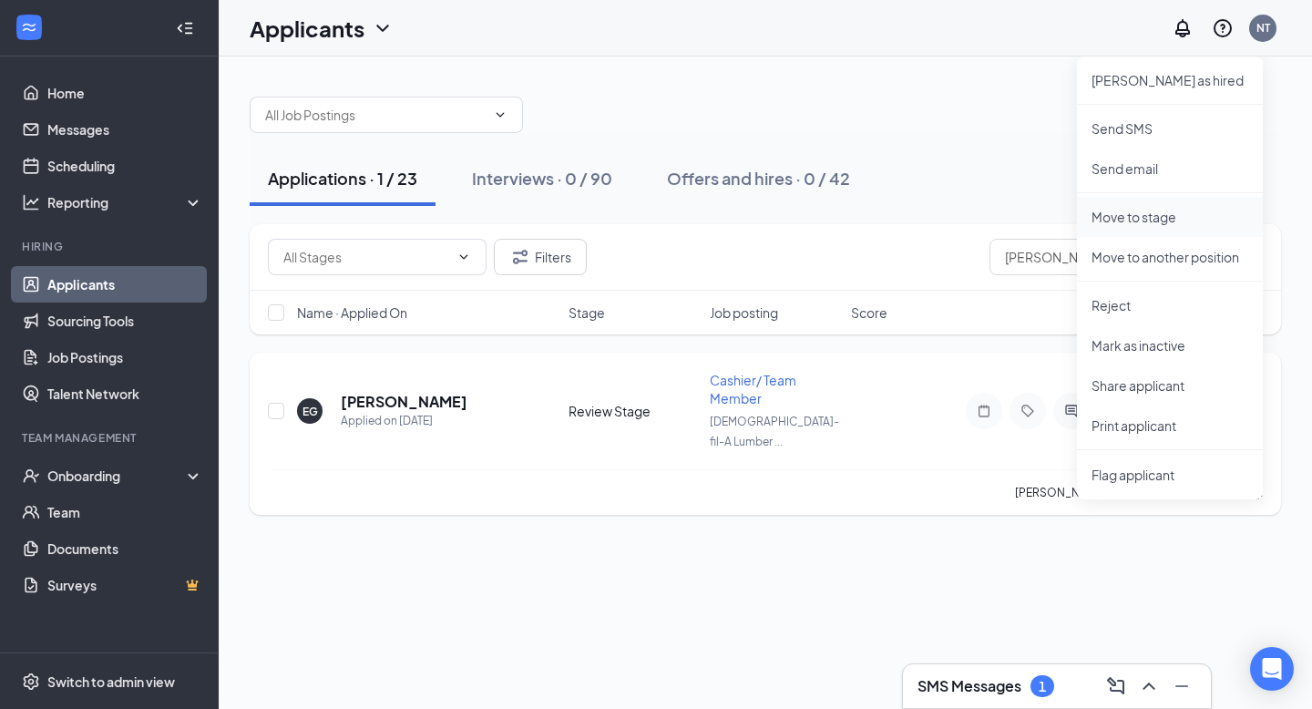
click at [1158, 219] on p "Move to stage" at bounding box center [1170, 217] width 157 height 18
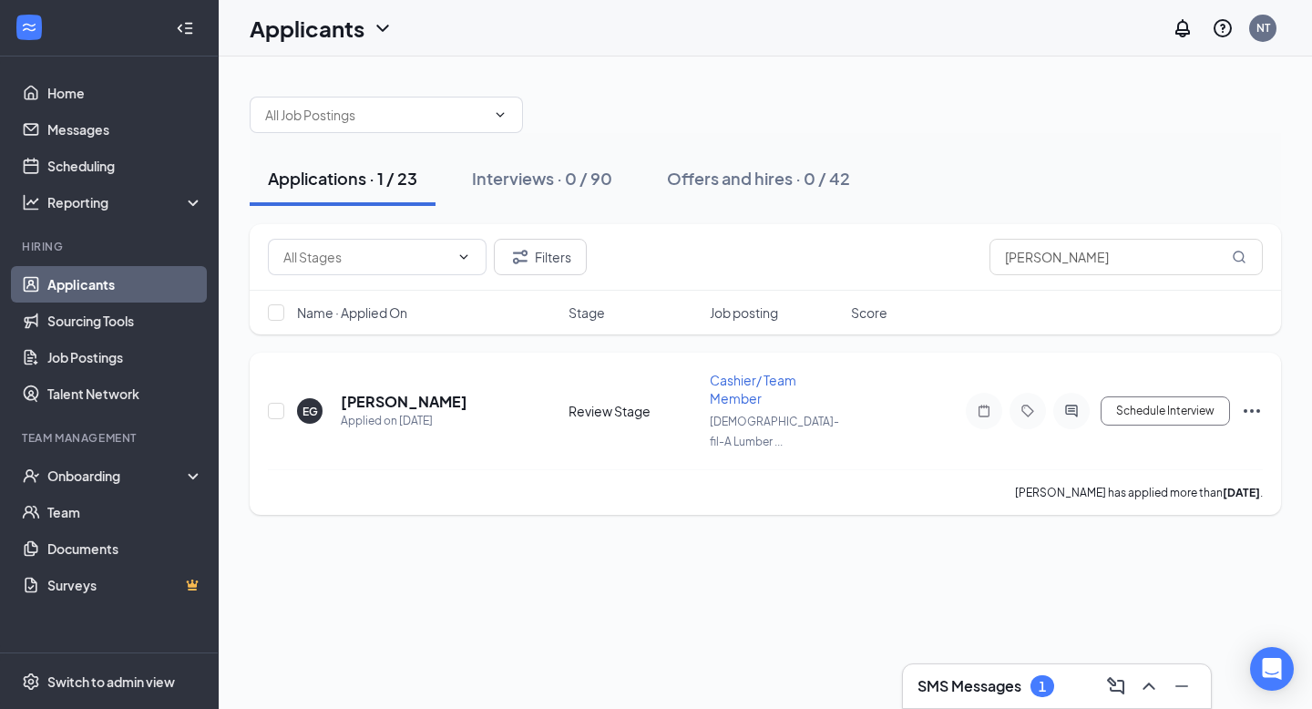
click at [1256, 400] on icon "Ellipses" at bounding box center [1252, 411] width 22 height 22
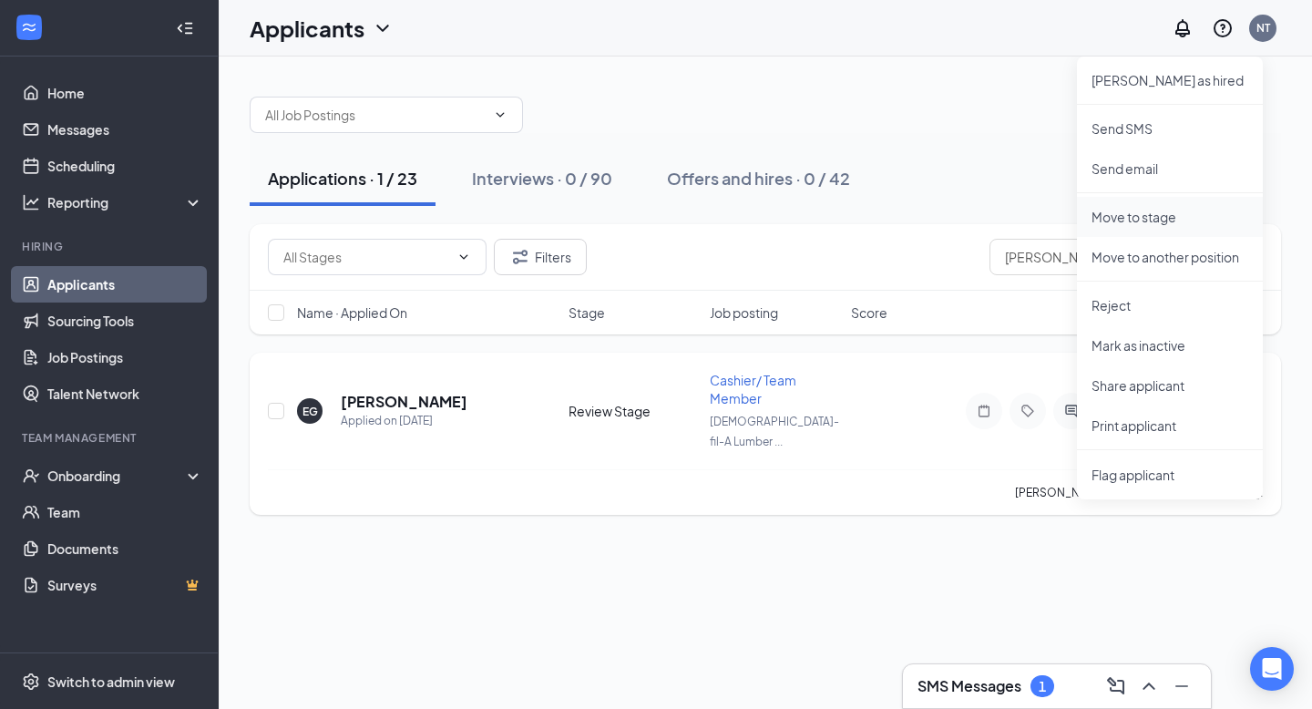
click at [1136, 222] on p "Move to stage" at bounding box center [1170, 217] width 157 height 18
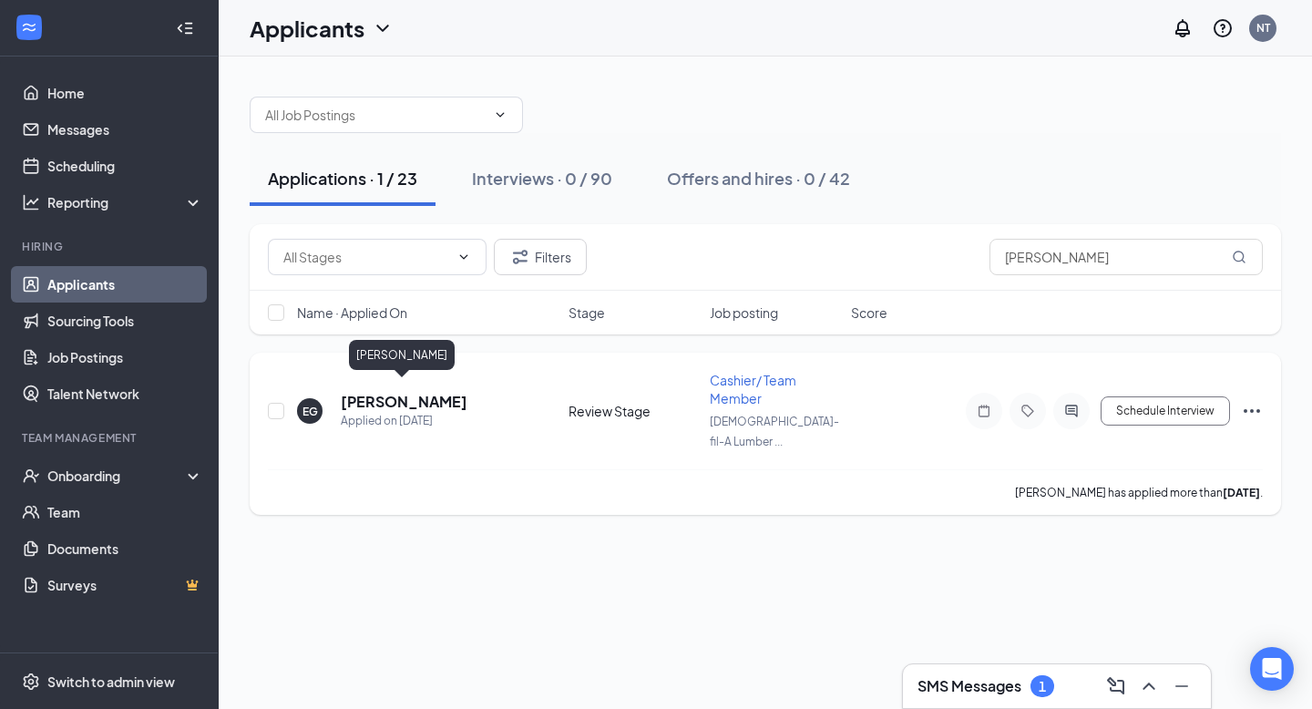
click at [426, 392] on h5 "[PERSON_NAME]" at bounding box center [404, 402] width 127 height 20
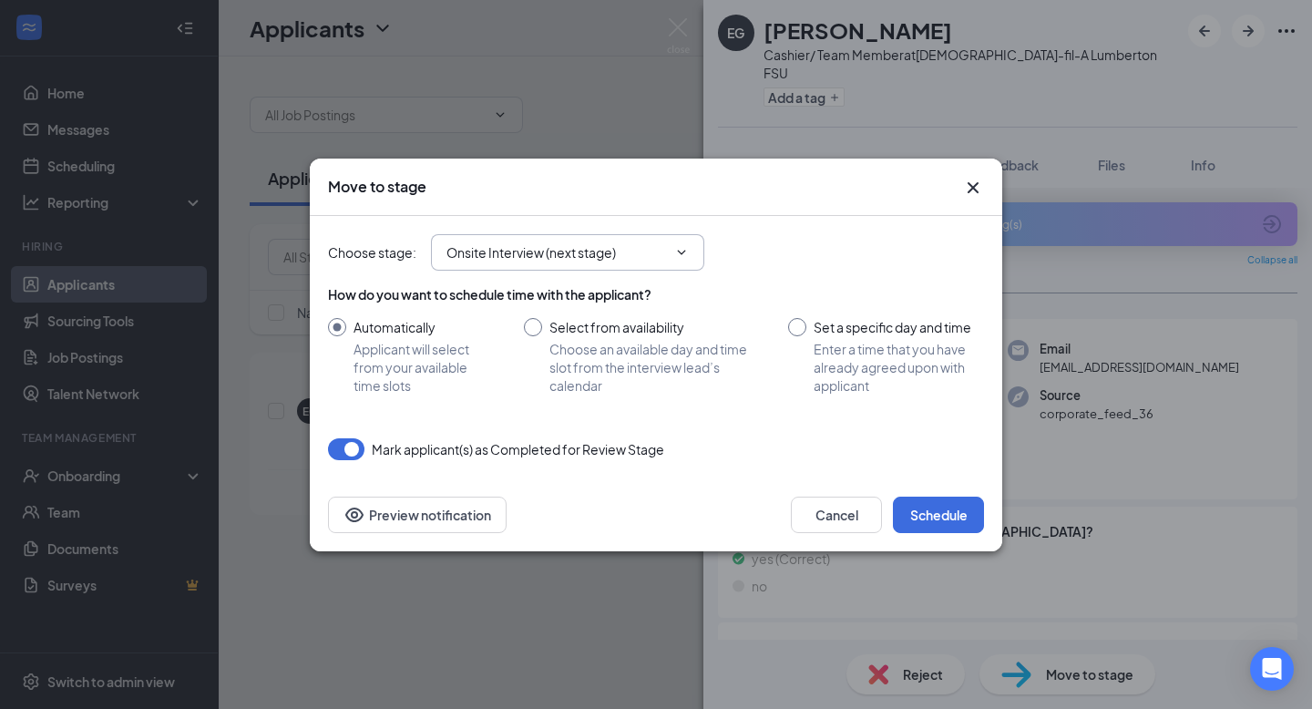
click at [639, 255] on input "Onsite Interview (next stage)" at bounding box center [556, 252] width 221 height 20
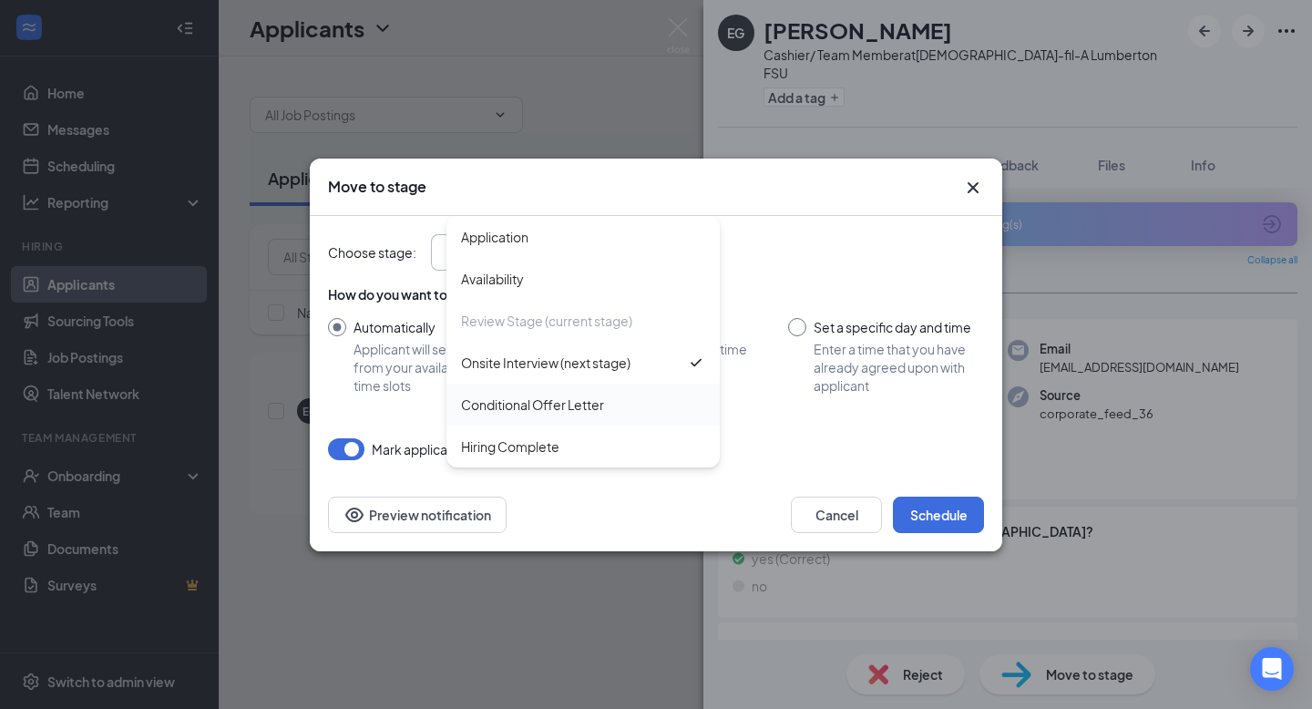
click at [589, 396] on div "Conditional Offer Letter" at bounding box center [532, 405] width 143 height 20
type input "Conditional Offer Letter"
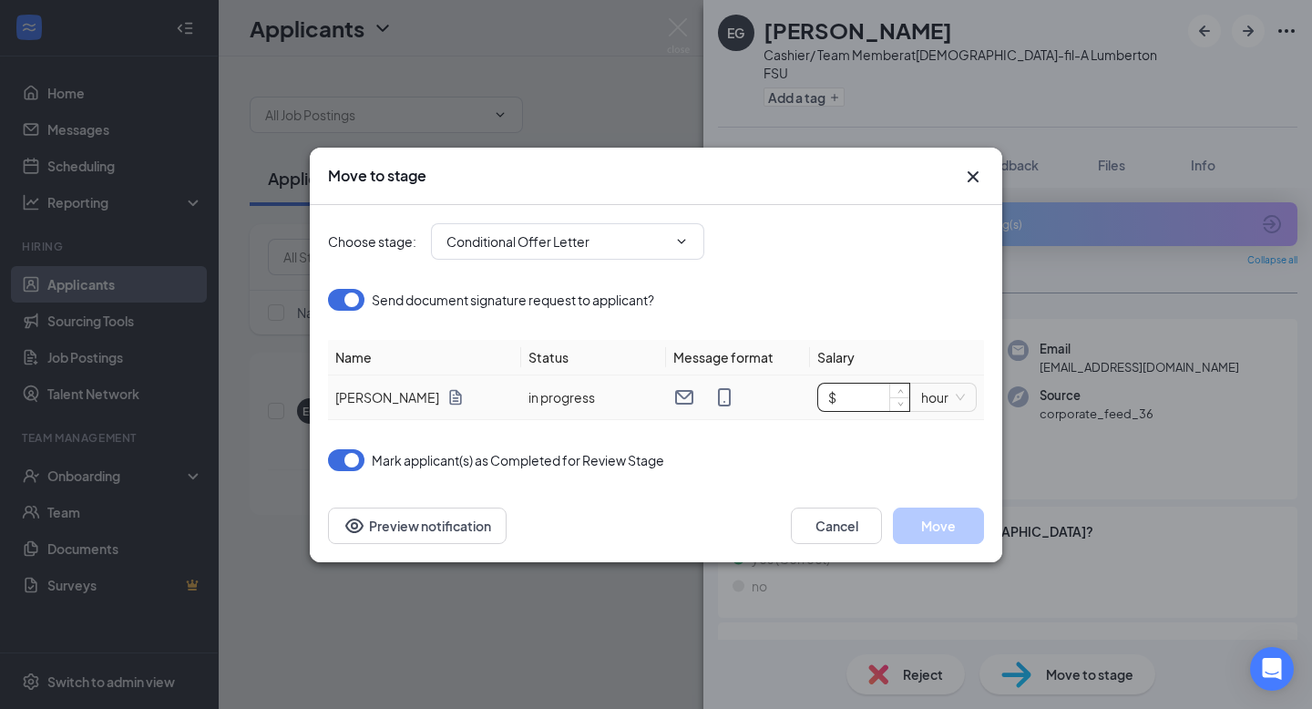
click at [856, 405] on input "$" at bounding box center [863, 397] width 91 height 27
type input "$ 11"
click at [969, 525] on button "Move" at bounding box center [938, 526] width 91 height 36
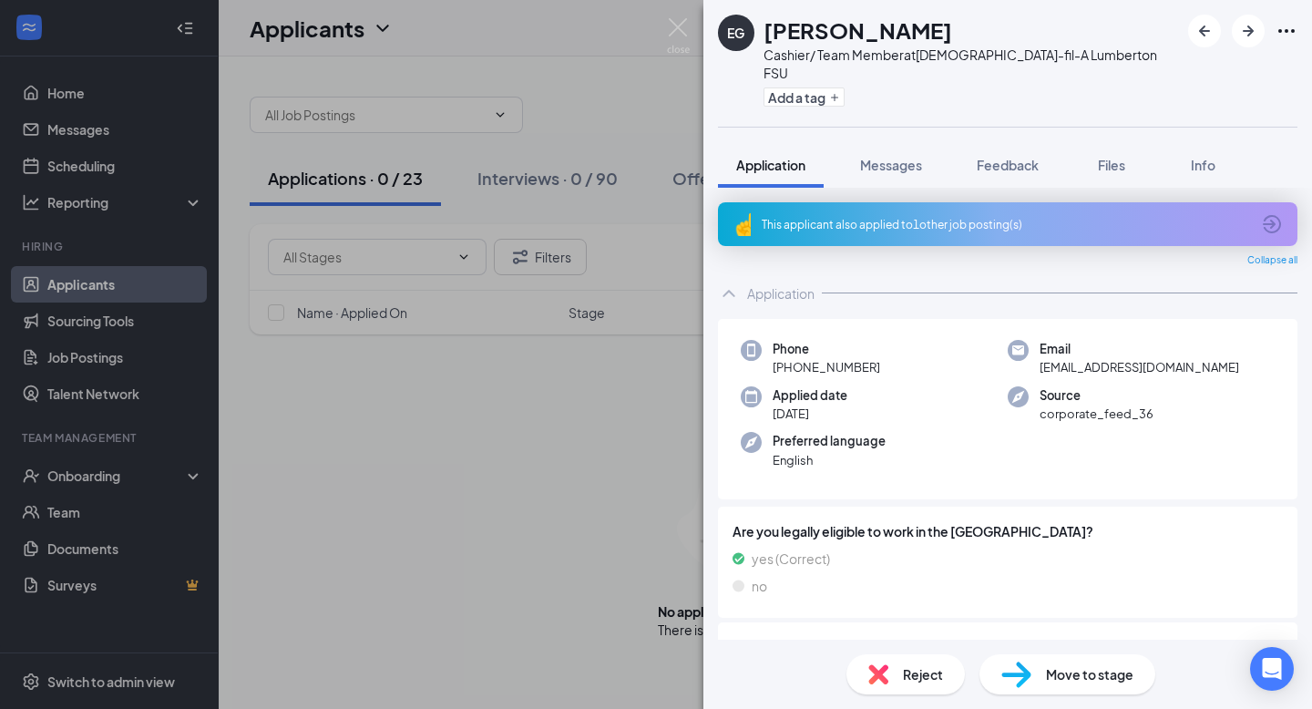
click at [903, 217] on div "This applicant also applied to 1 other job posting(s)" at bounding box center [1006, 224] width 488 height 15
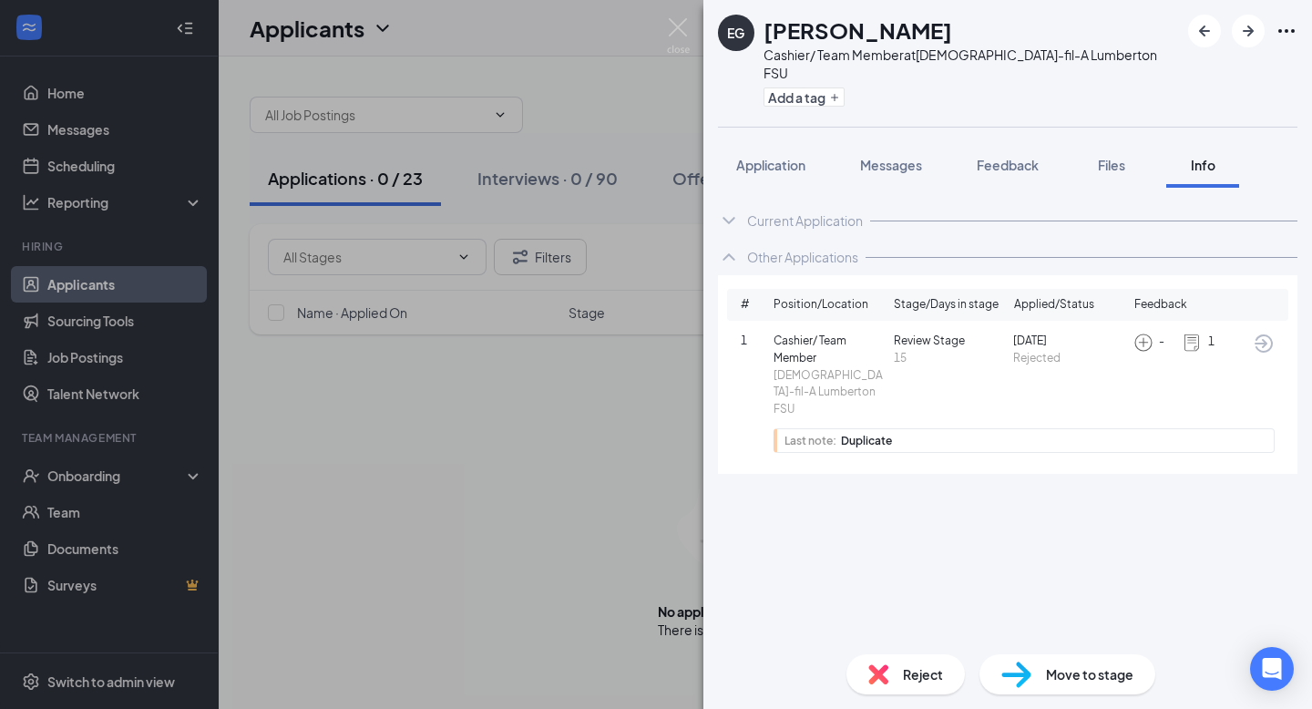
click at [88, 283] on div "[PERSON_NAME] Cashier/ Team Member at [DEMOGRAPHIC_DATA]-fil-A Lumberton FSU Ad…" at bounding box center [656, 354] width 1312 height 709
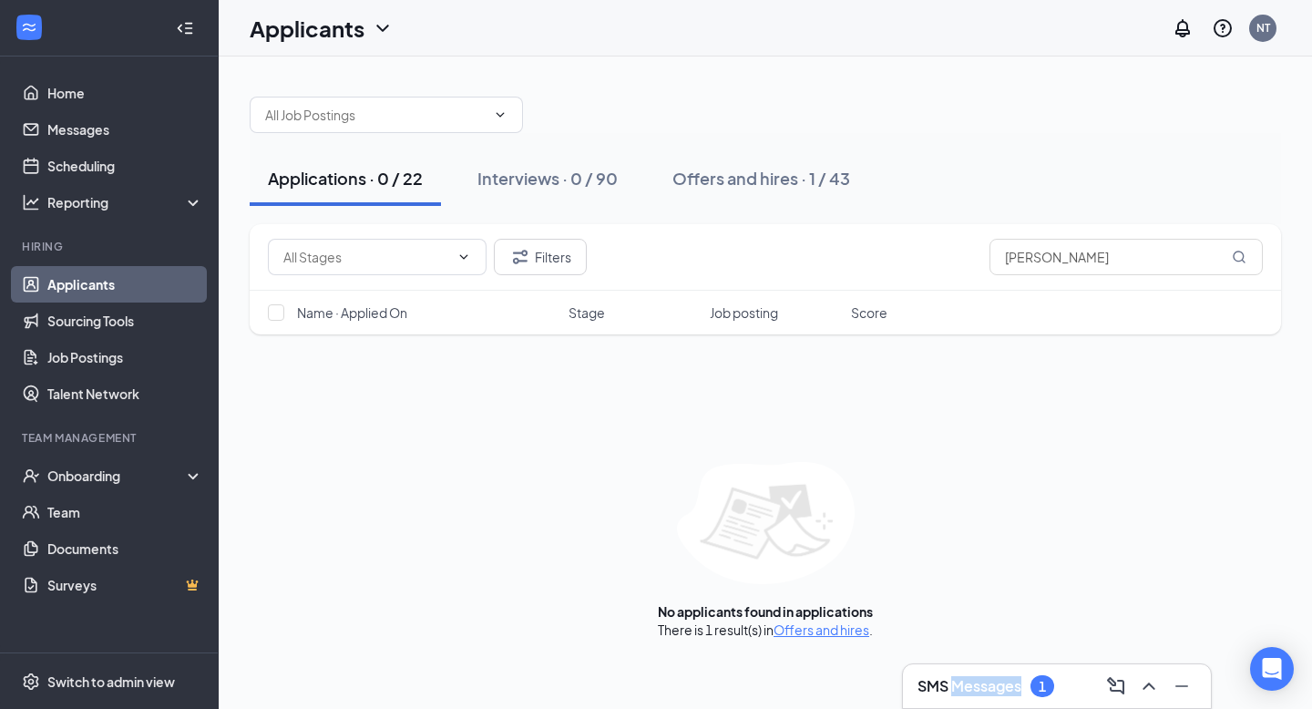
click at [957, 696] on div "SMS Messages 1" at bounding box center [986, 686] width 137 height 22
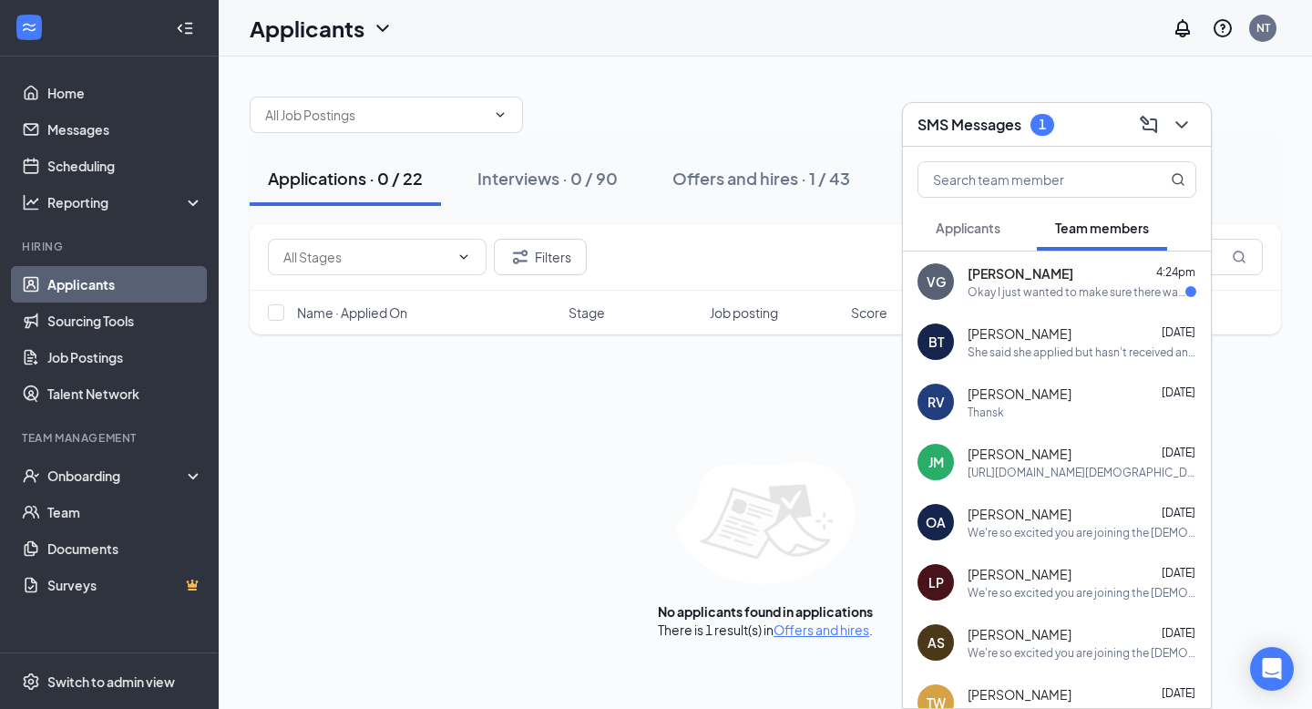
click at [1083, 296] on div "Okay I just wanted to make sure there wasn't an issue with my email thank you" at bounding box center [1077, 291] width 218 height 15
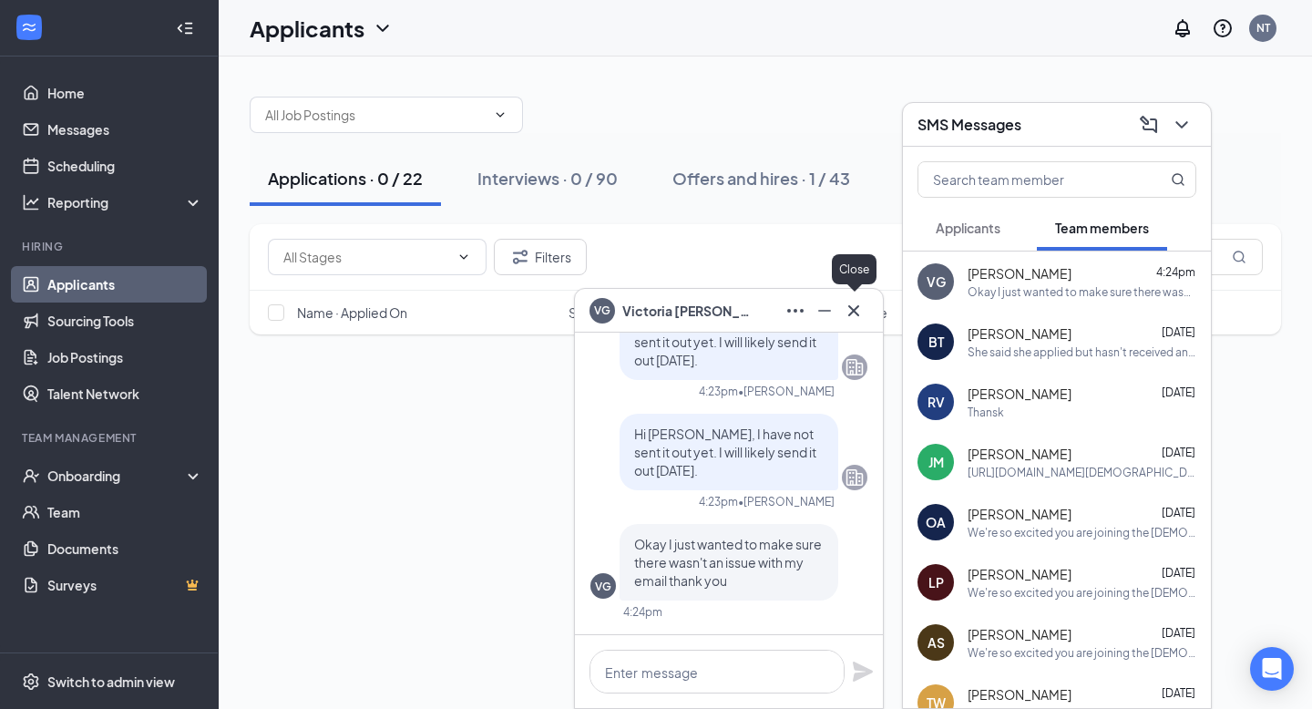
click at [863, 314] on icon "Cross" at bounding box center [854, 311] width 22 height 22
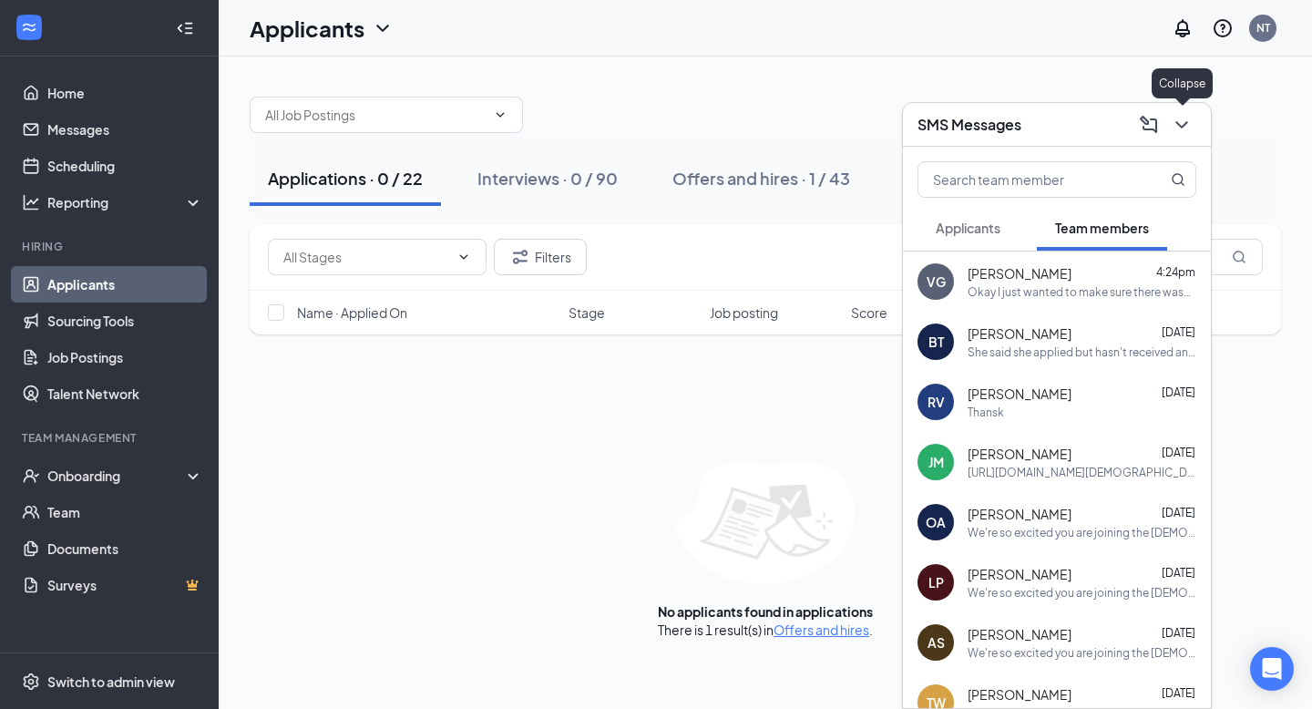
click at [1184, 119] on icon "ChevronDown" at bounding box center [1182, 125] width 22 height 22
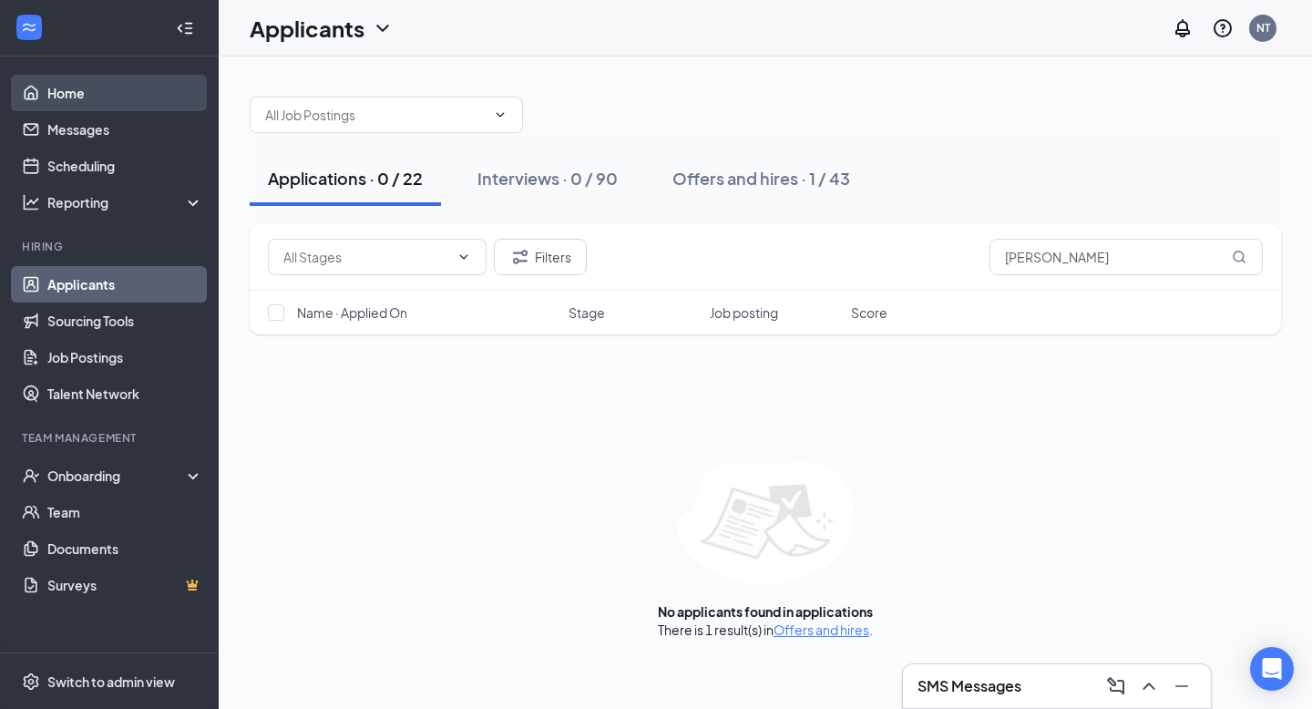
click at [119, 91] on link "Home" at bounding box center [125, 93] width 156 height 36
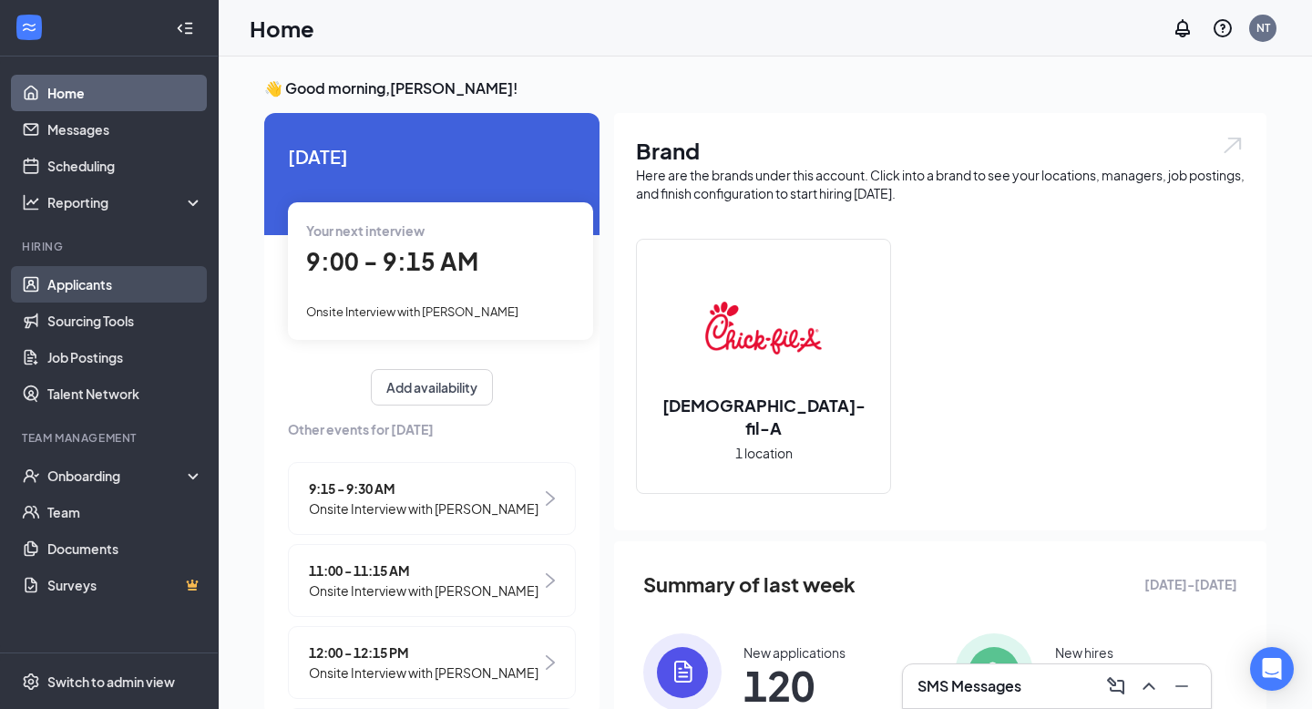
click at [94, 293] on link "Applicants" at bounding box center [125, 284] width 156 height 36
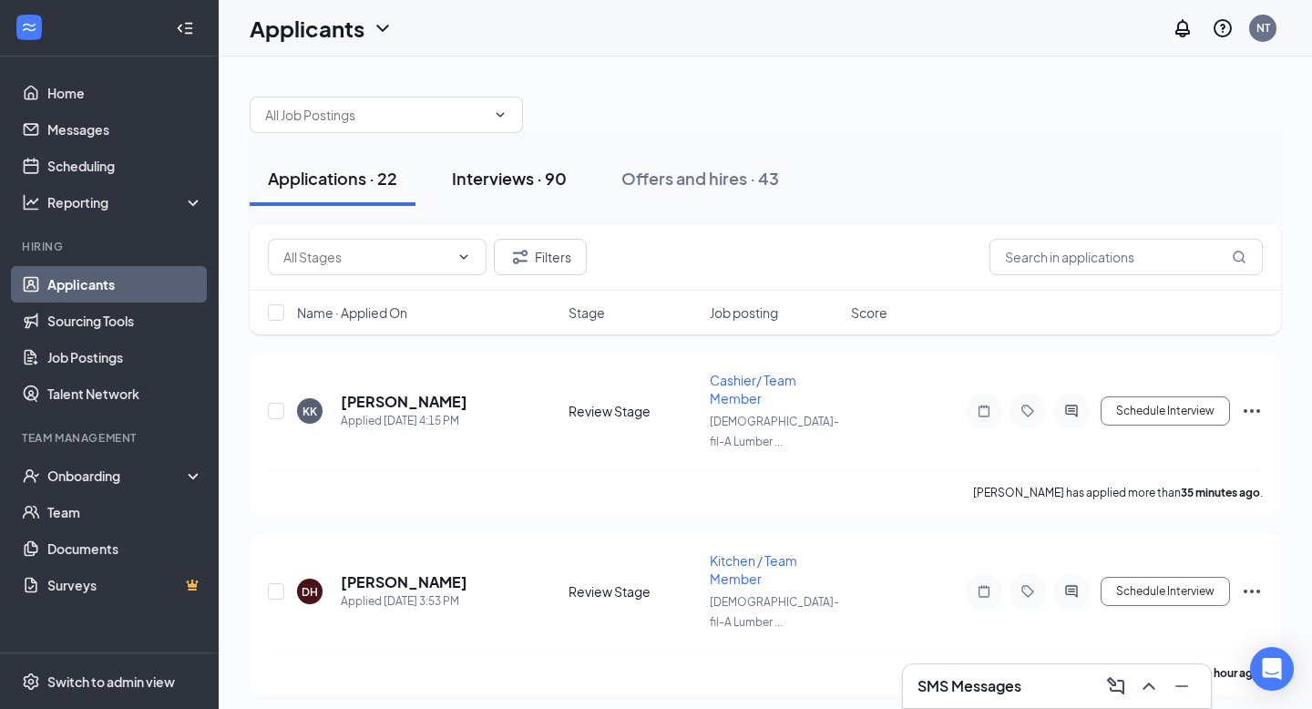
click at [512, 178] on div "Interviews · 90" at bounding box center [509, 178] width 115 height 23
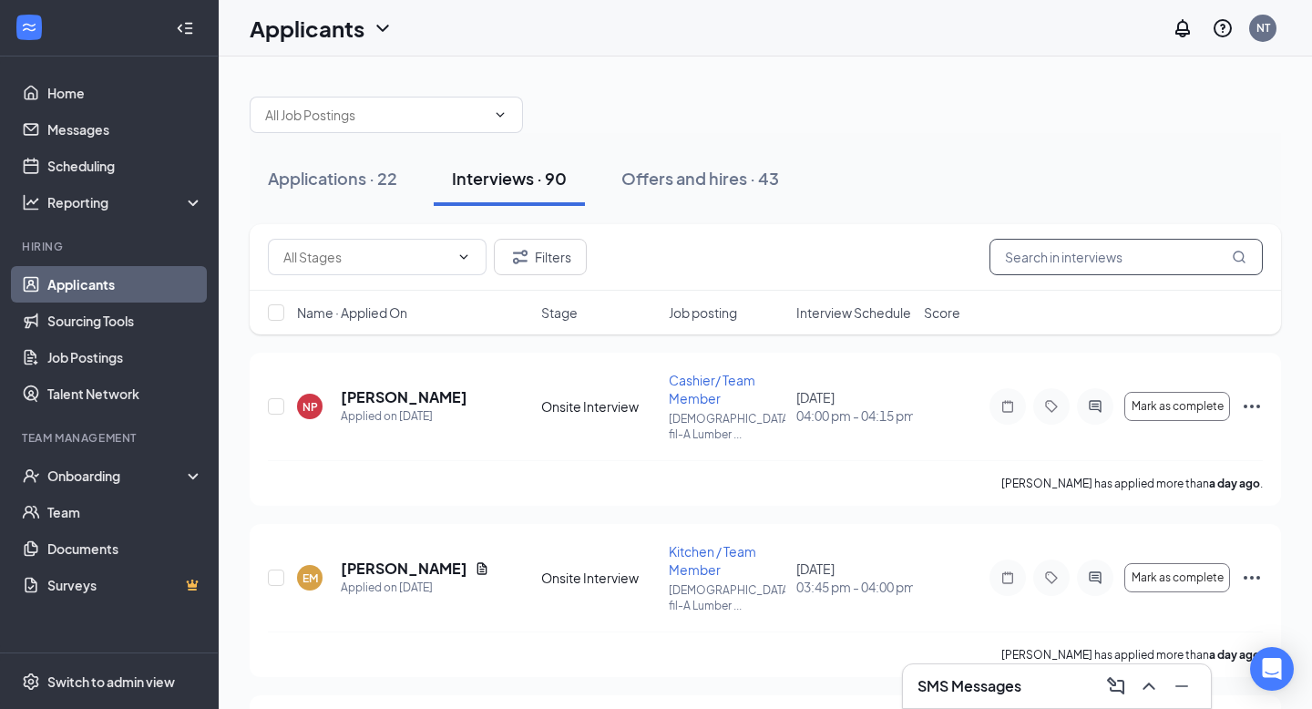
click at [1073, 269] on input "text" at bounding box center [1126, 257] width 273 height 36
click at [869, 315] on span "Interview Schedule" at bounding box center [853, 312] width 115 height 18
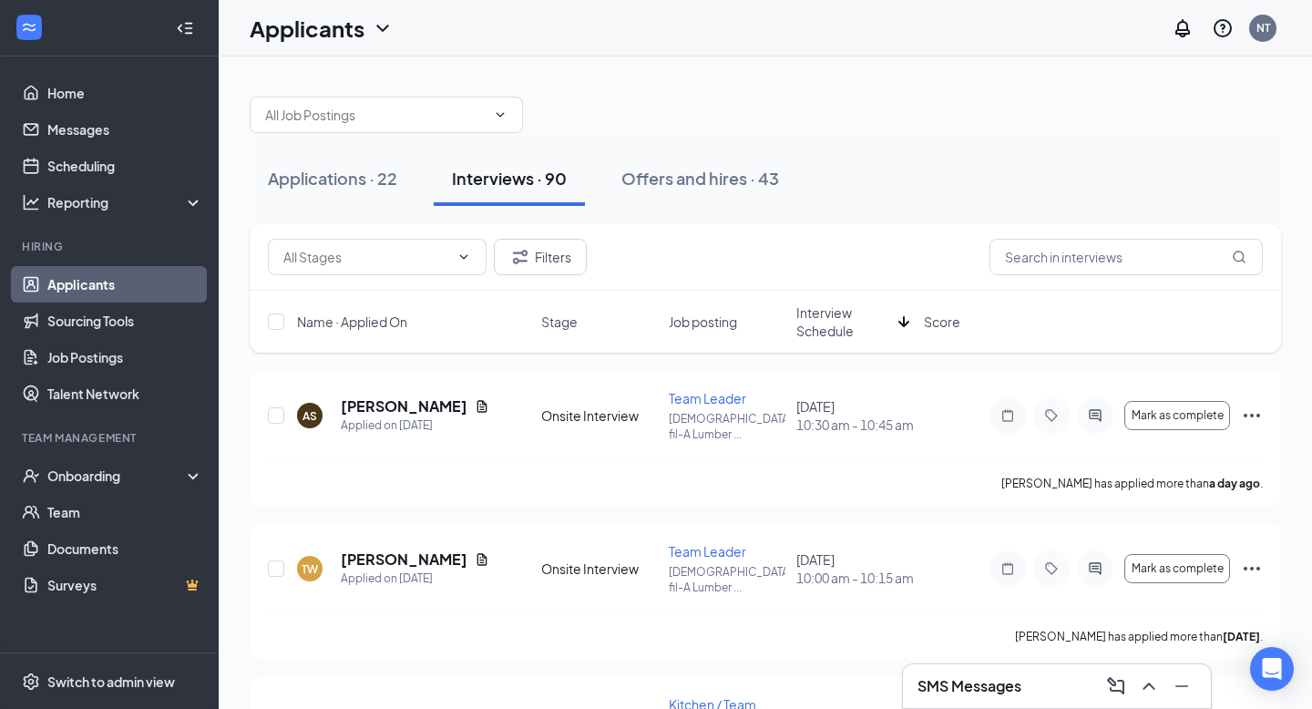
click at [859, 316] on span "Interview Schedule" at bounding box center [843, 321] width 95 height 36
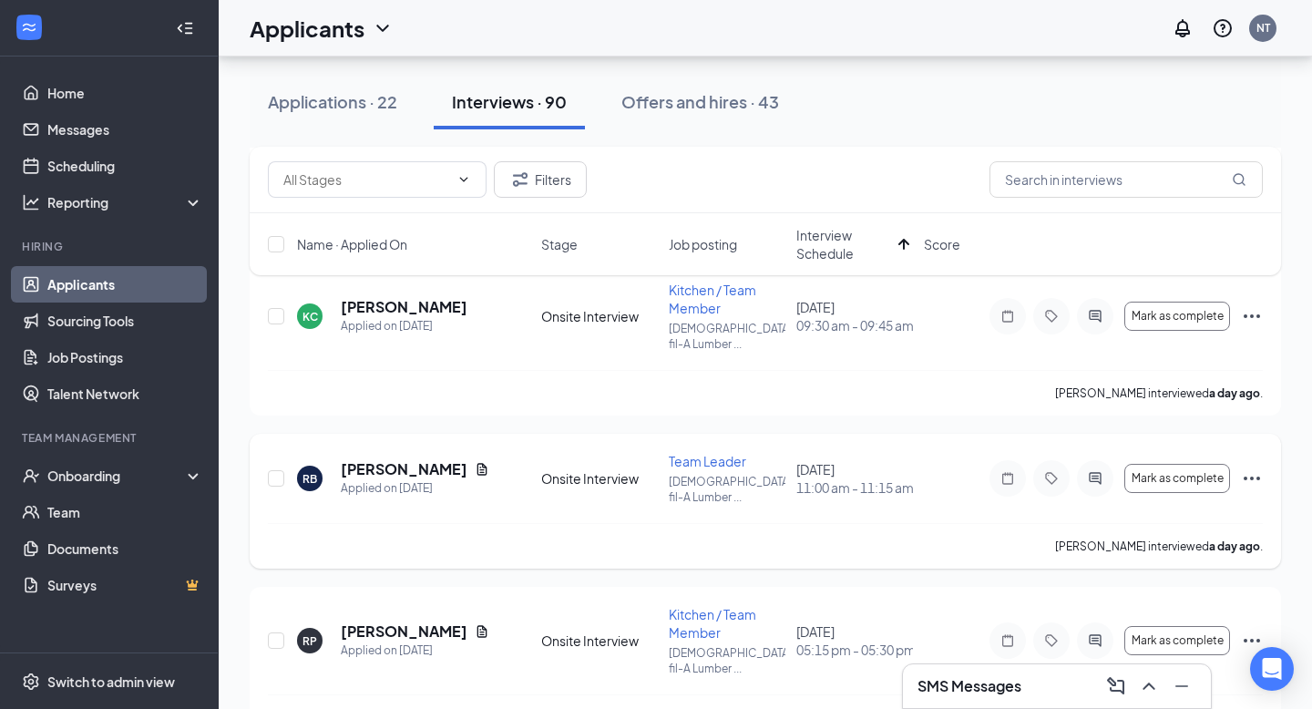
scroll to position [955, 0]
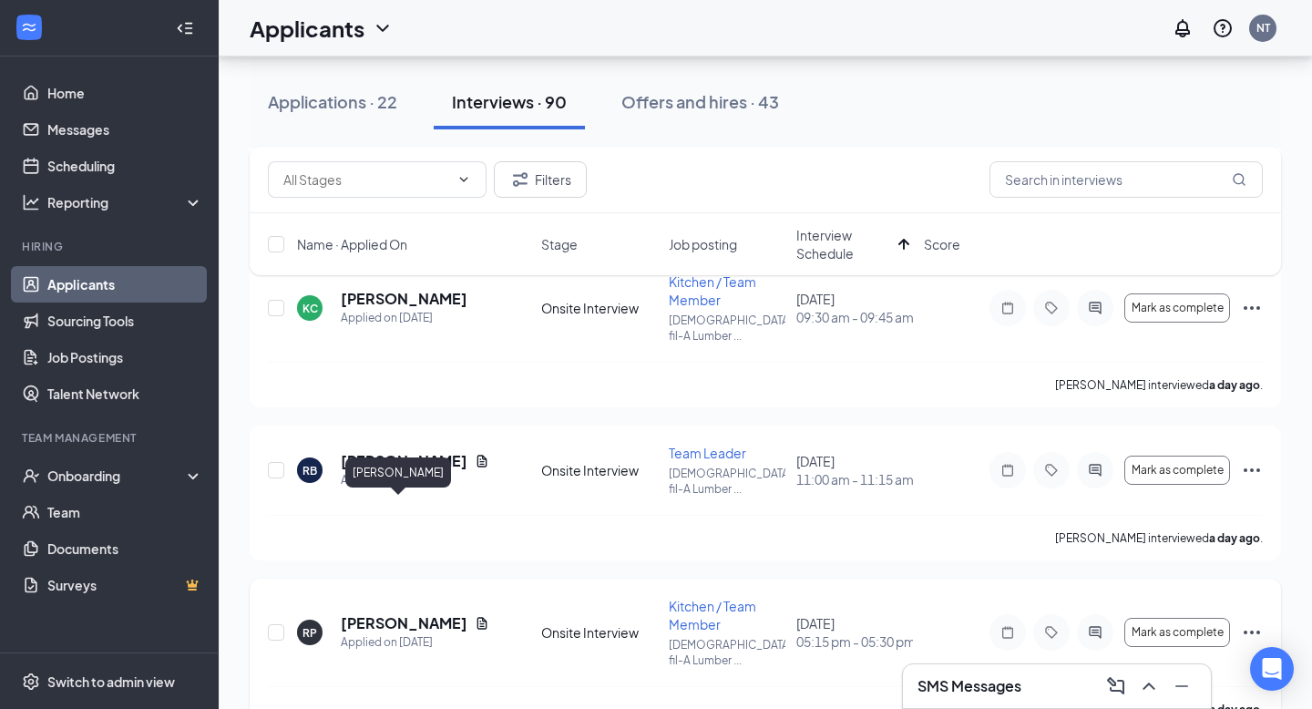
click at [380, 613] on h5 "[PERSON_NAME]" at bounding box center [404, 623] width 127 height 20
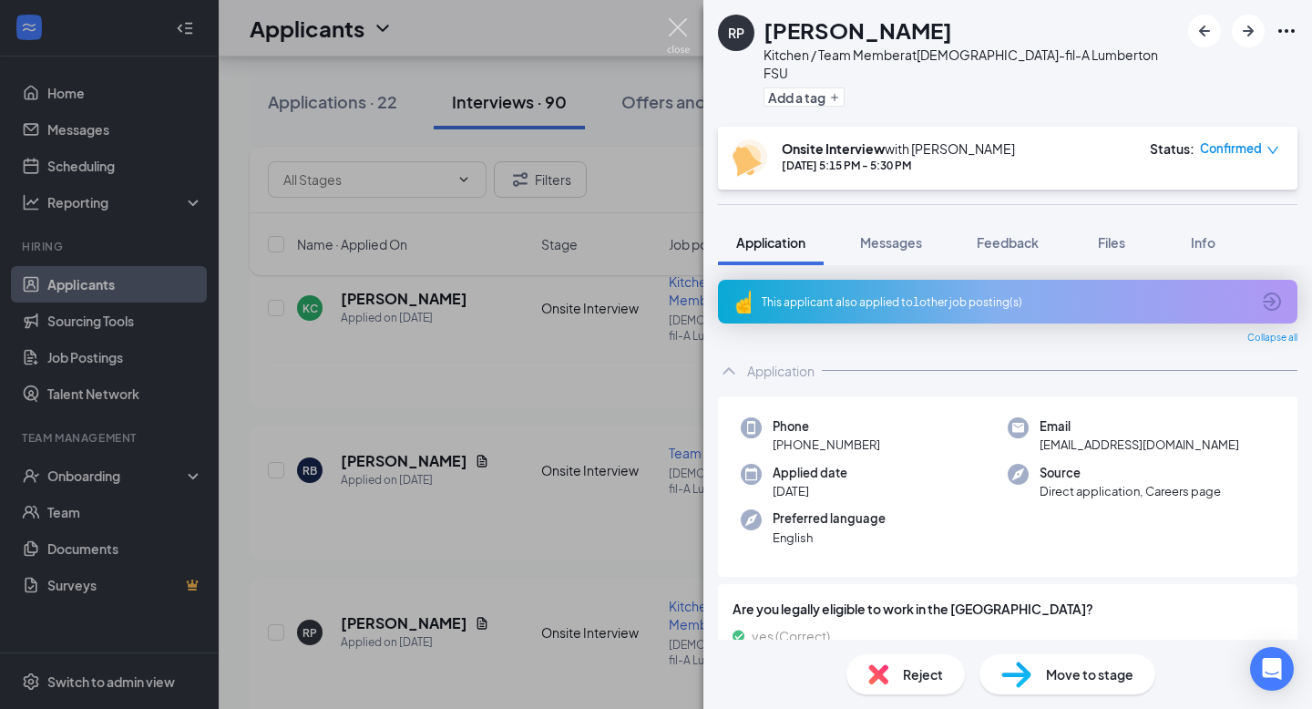
click at [680, 33] on img at bounding box center [678, 36] width 23 height 36
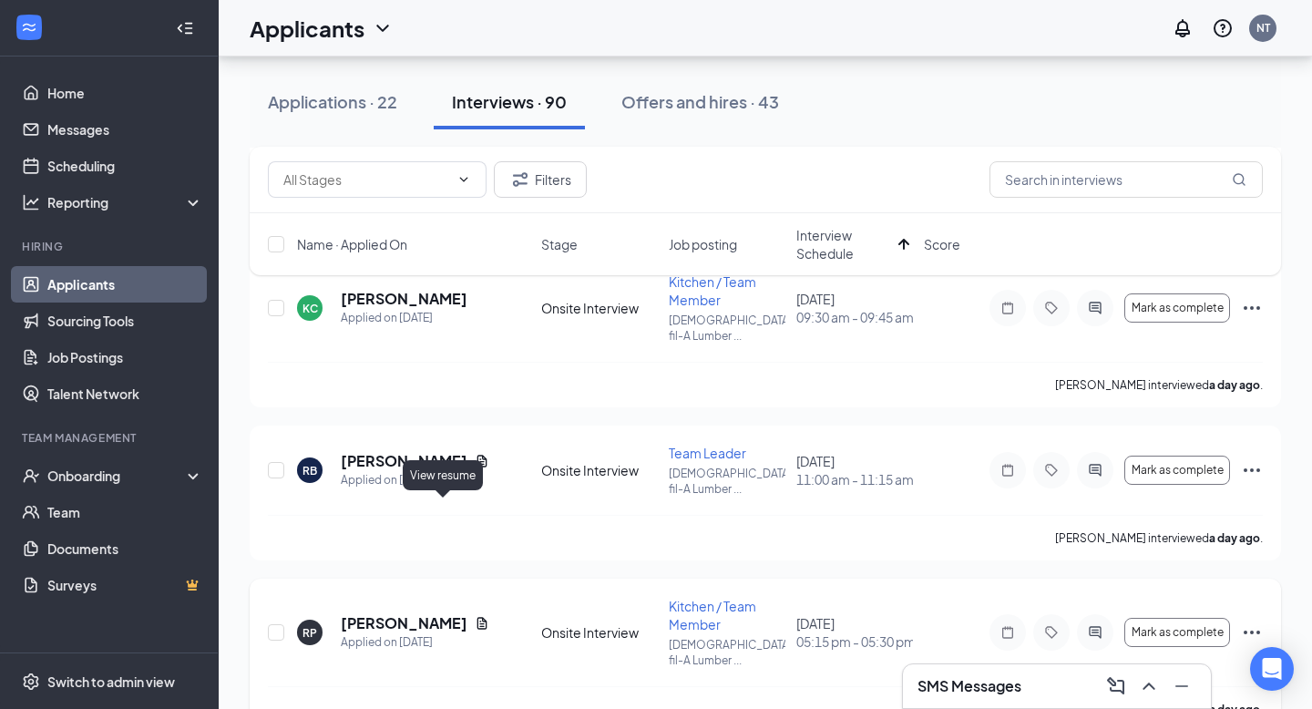
click at [475, 616] on icon "Document" at bounding box center [482, 623] width 15 height 15
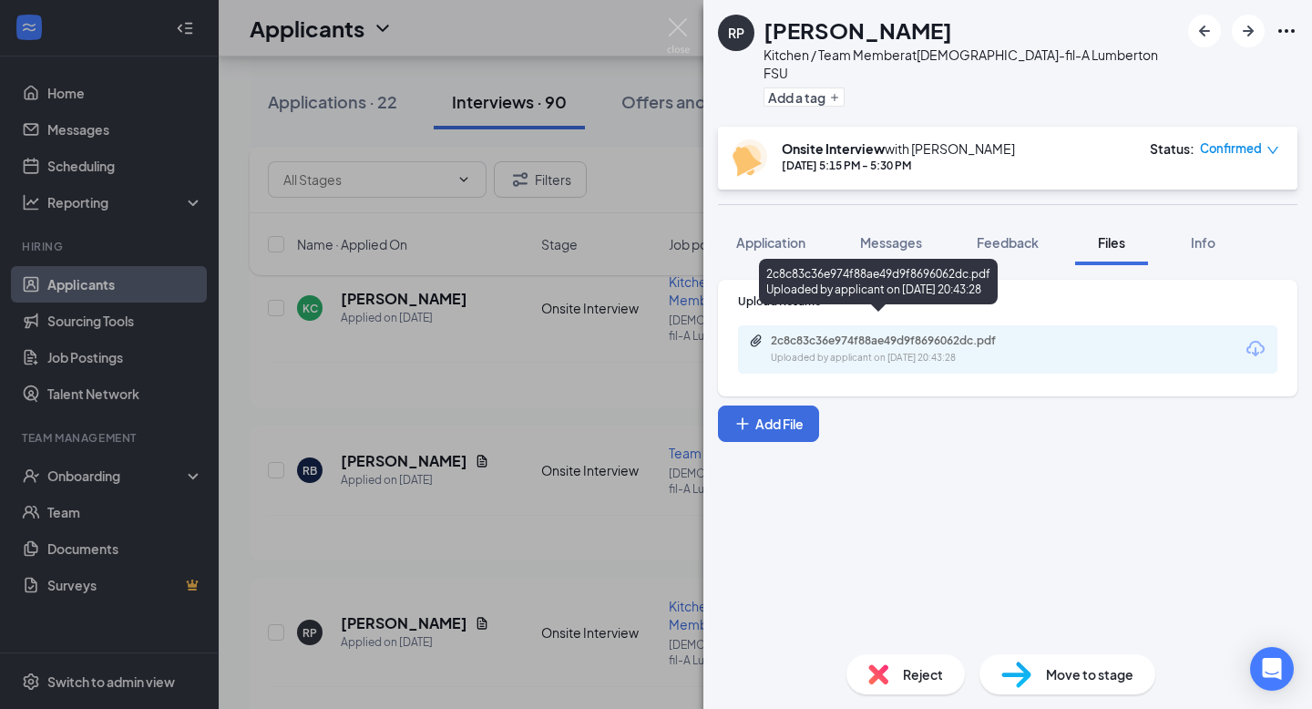
click at [876, 334] on div "2c8c83c36e974f88ae49d9f8696062dc.pdf" at bounding box center [898, 341] width 255 height 15
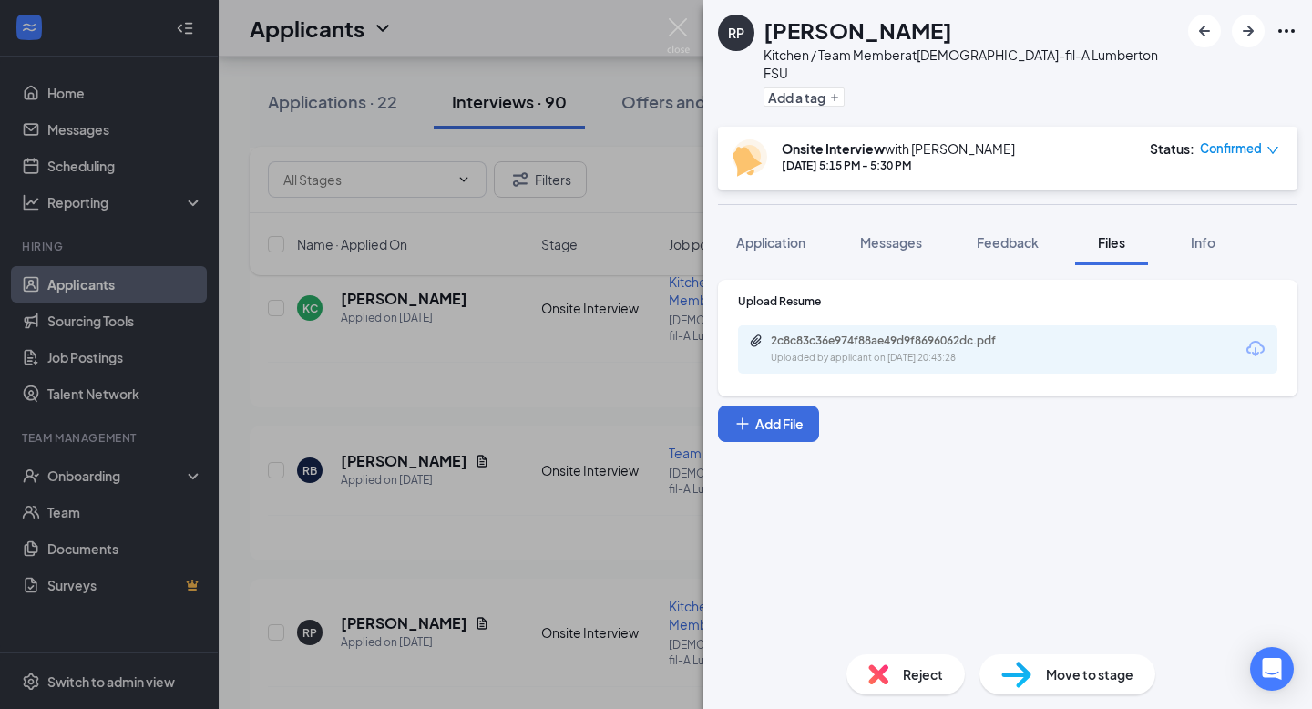
click at [1030, 674] on img at bounding box center [1016, 675] width 30 height 26
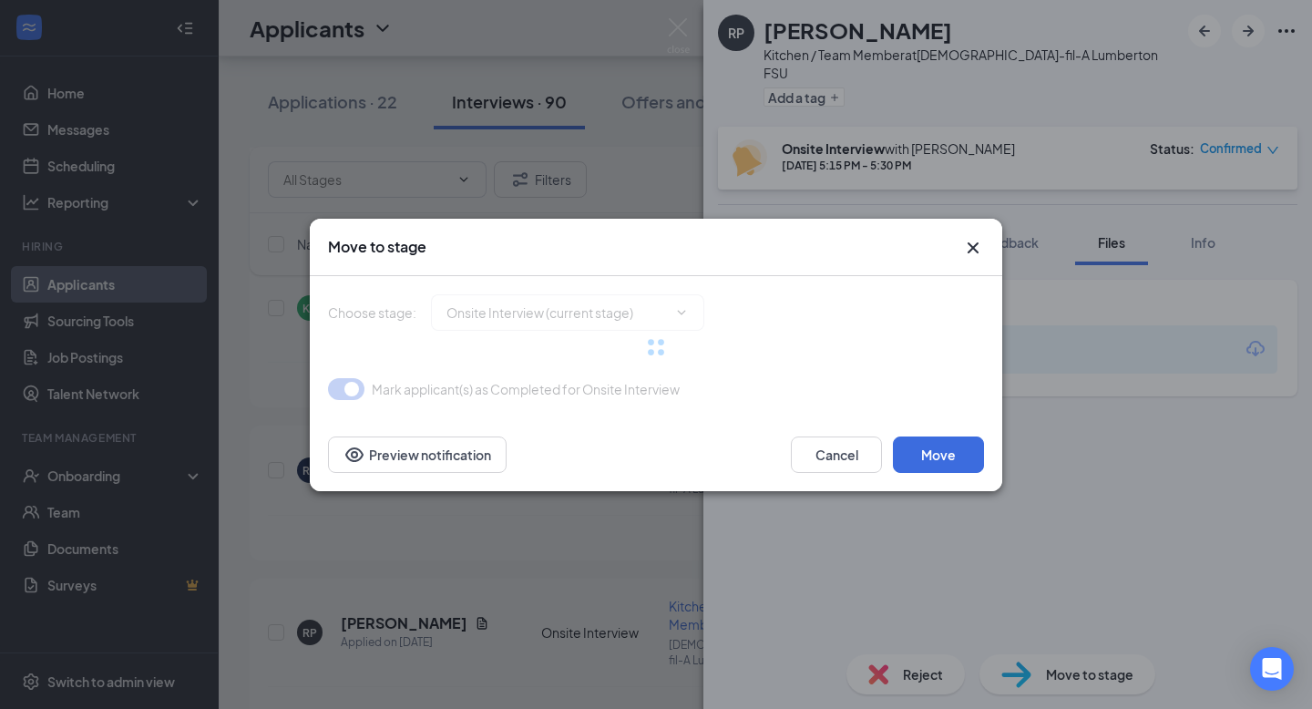
type input "Conditional Offer Letter (next stage)"
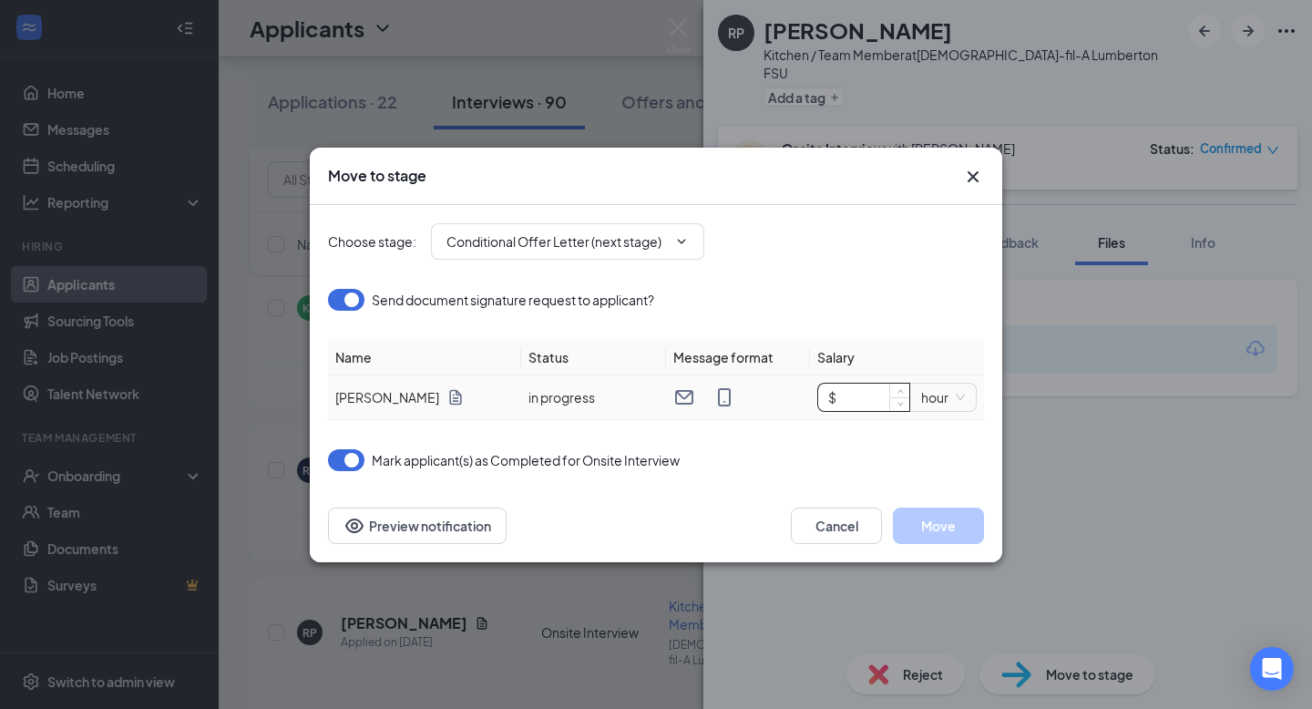
click at [861, 396] on input "$" at bounding box center [863, 397] width 91 height 27
type input "$ 12"
click at [945, 538] on button "Move" at bounding box center [938, 526] width 91 height 36
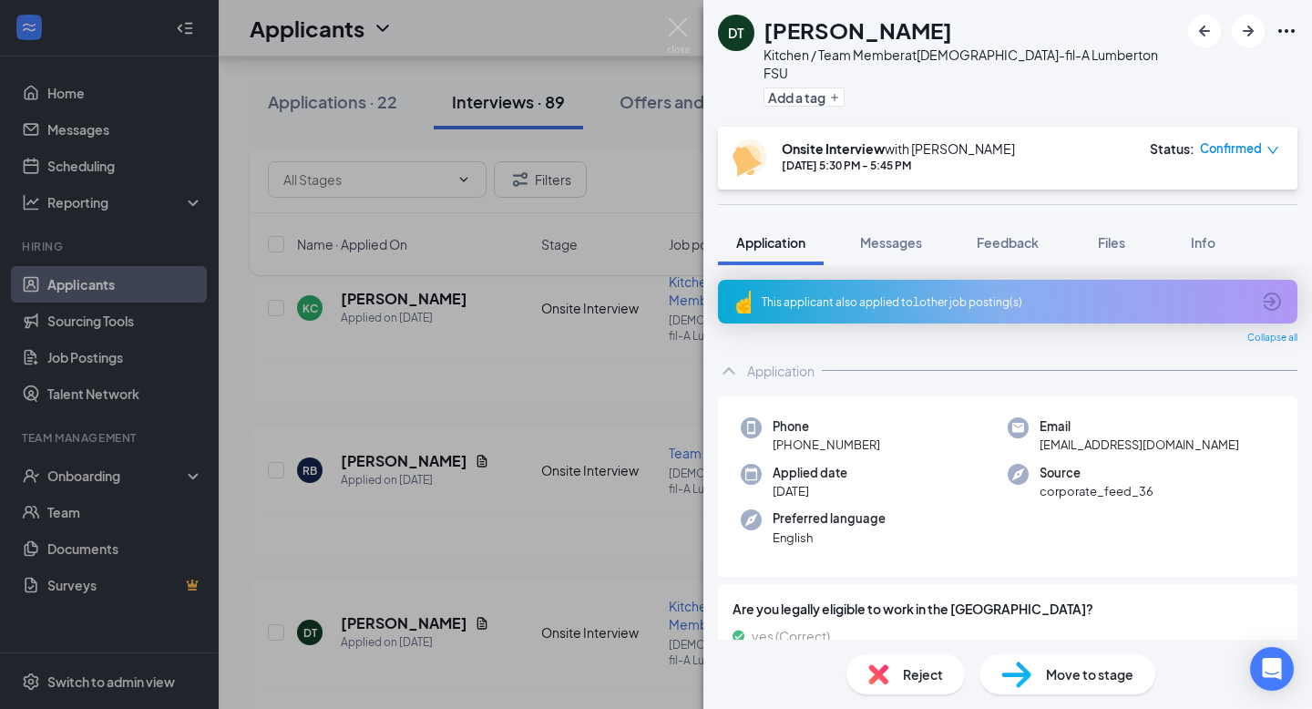
click at [824, 291] on div "This applicant also applied to 1 other job posting(s)" at bounding box center [1008, 302] width 580 height 44
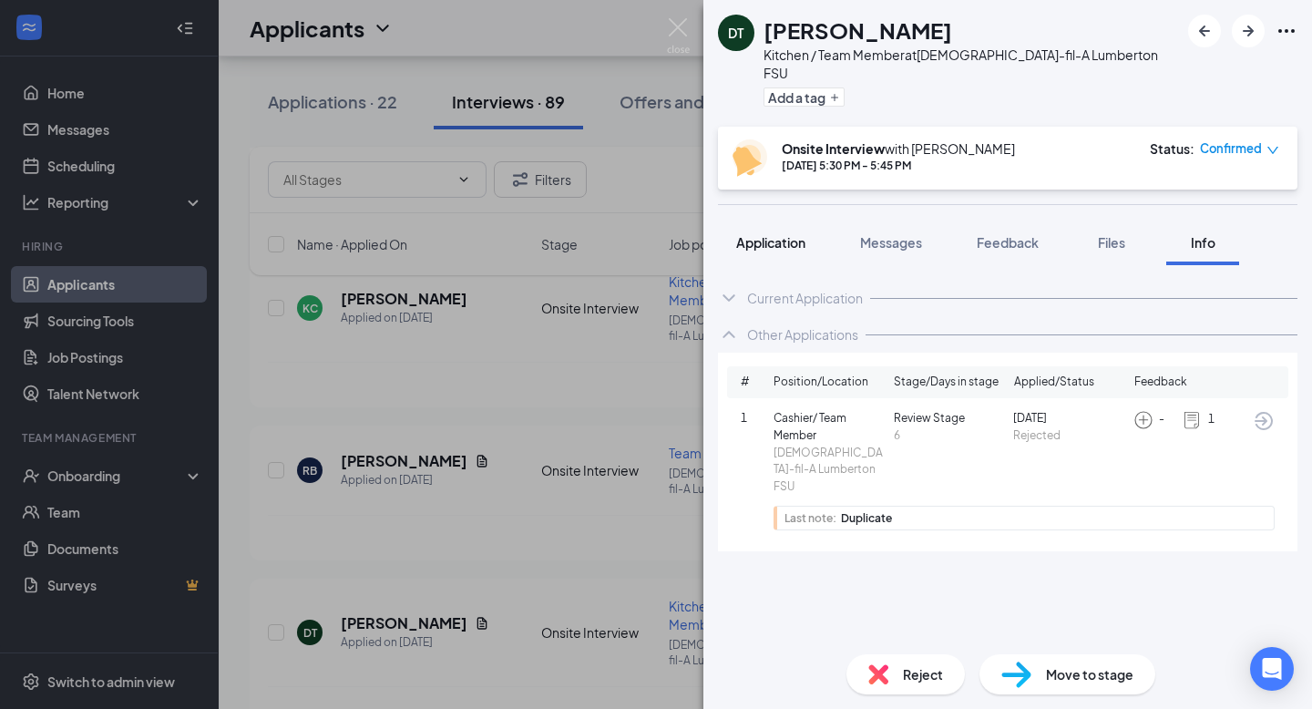
click at [781, 234] on span "Application" at bounding box center [770, 242] width 69 height 16
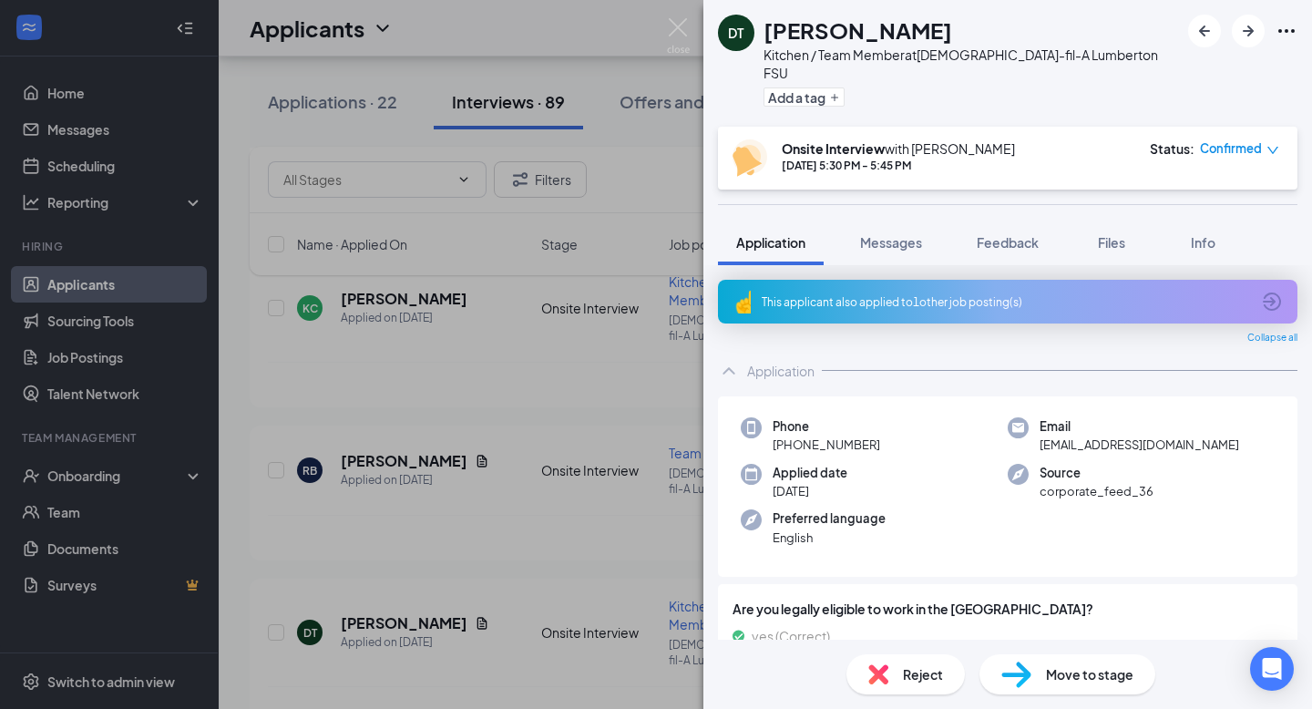
click at [1288, 27] on icon "Ellipses" at bounding box center [1287, 31] width 22 height 22
click at [682, 29] on img at bounding box center [678, 36] width 23 height 36
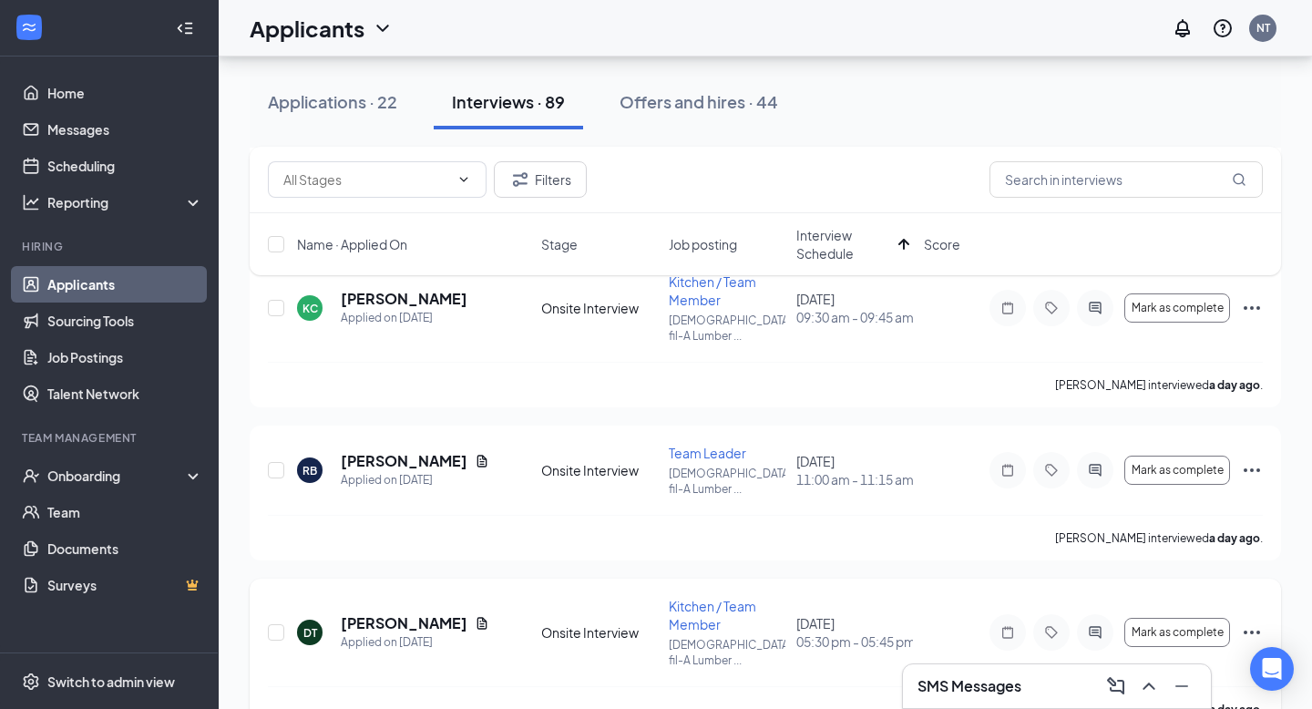
click at [1253, 621] on icon "Ellipses" at bounding box center [1252, 632] width 22 height 22
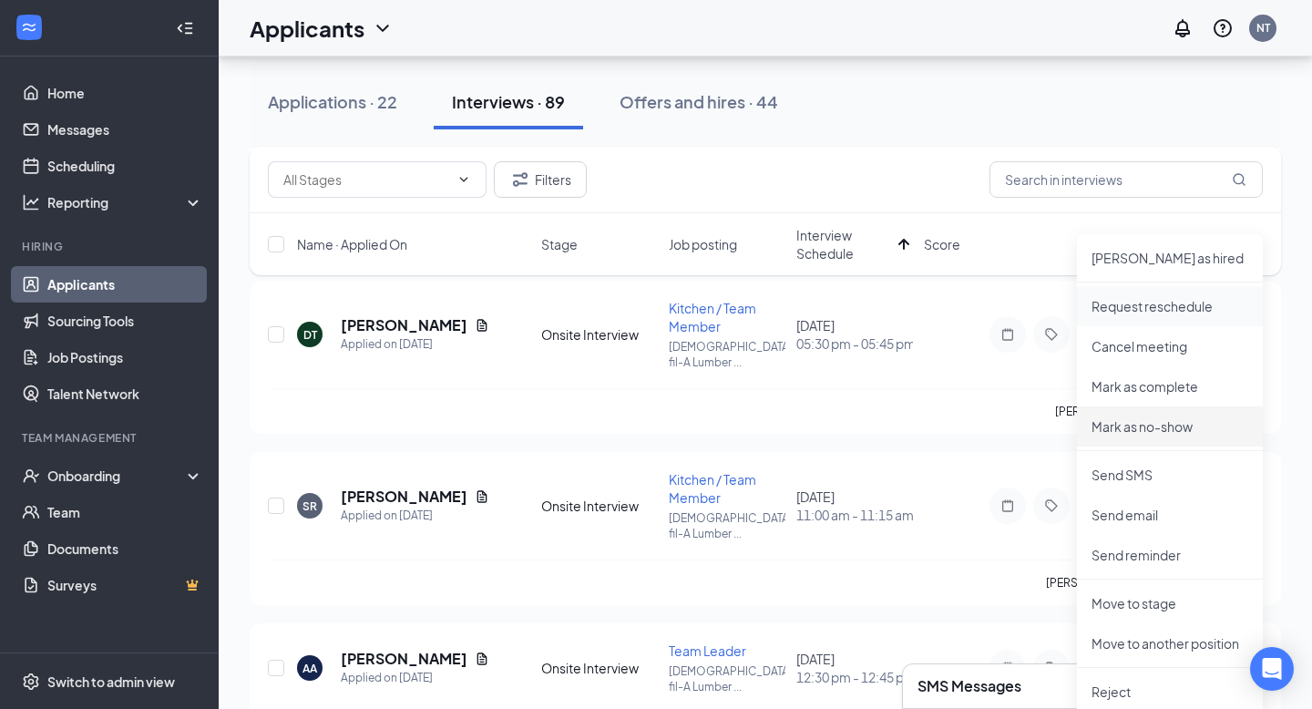
scroll to position [1254, 0]
click at [1136, 647] on p "Move to another position" at bounding box center [1170, 642] width 157 height 18
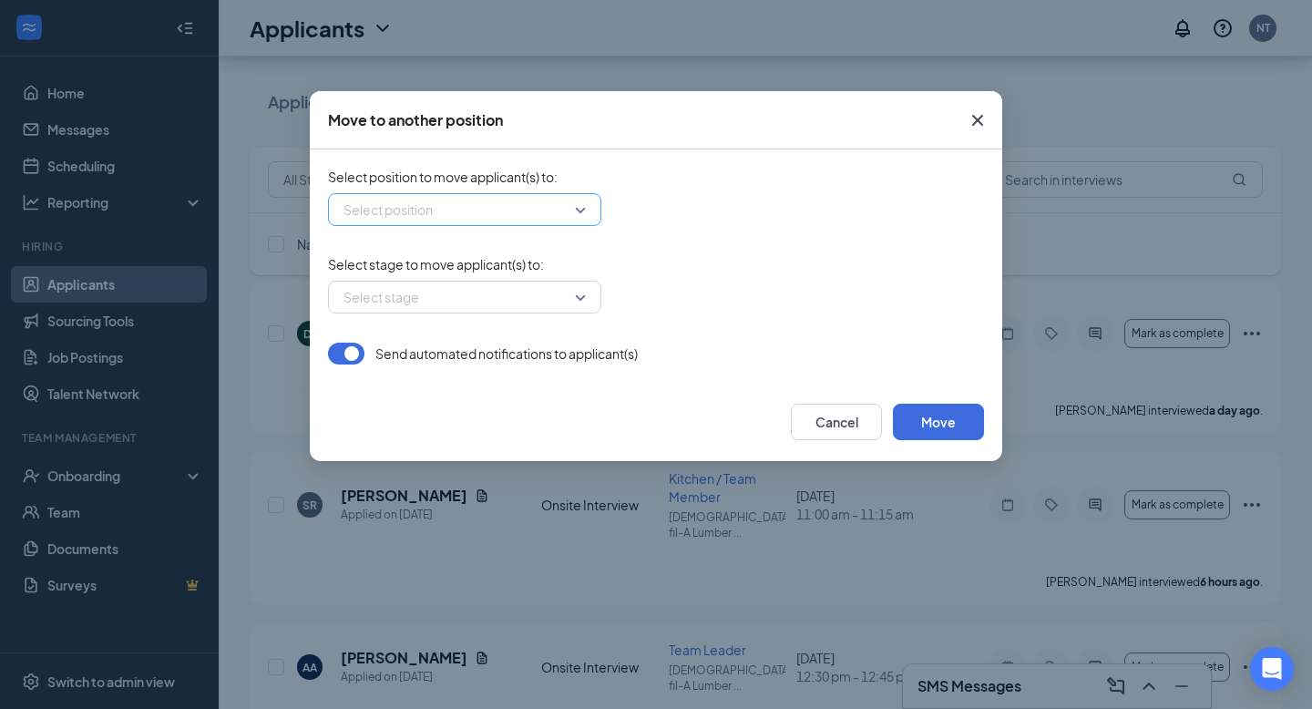
click at [563, 207] on input "search" at bounding box center [458, 209] width 239 height 31
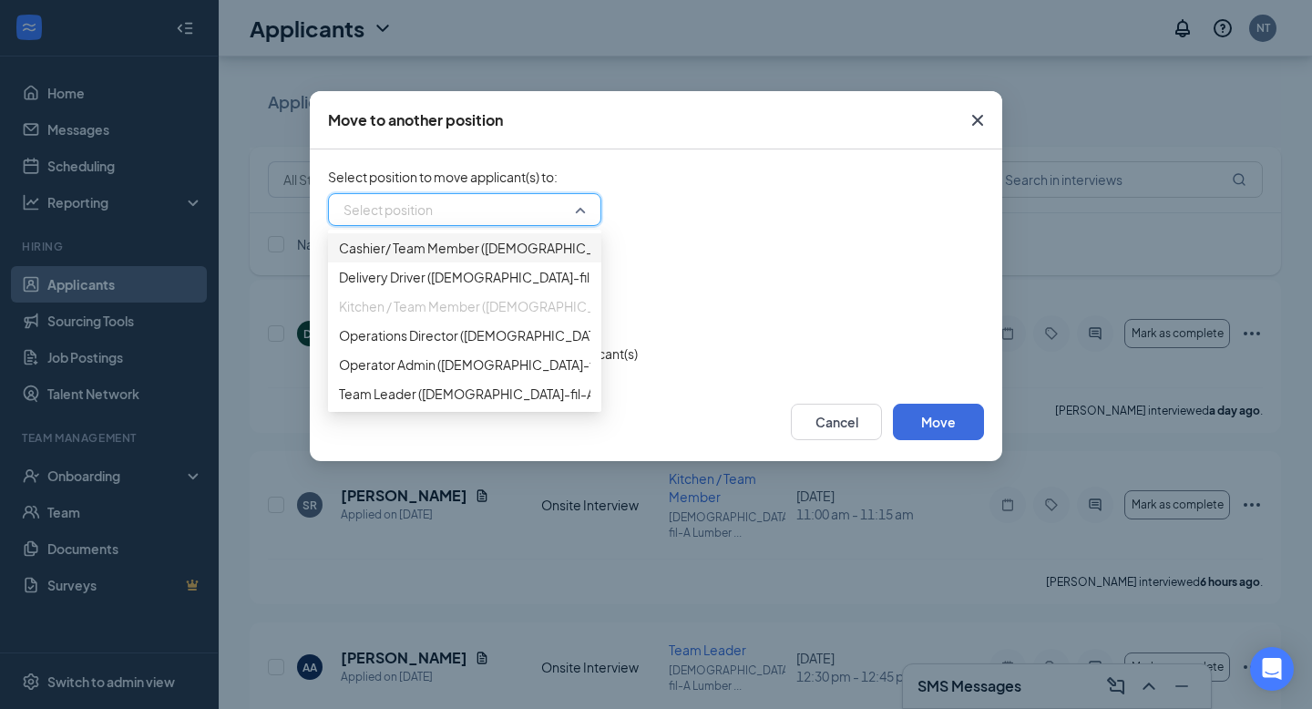
click at [524, 262] on div "Cashier/ Team Member ([DEMOGRAPHIC_DATA]-fil-A Lumberton FSU)" at bounding box center [464, 247] width 273 height 29
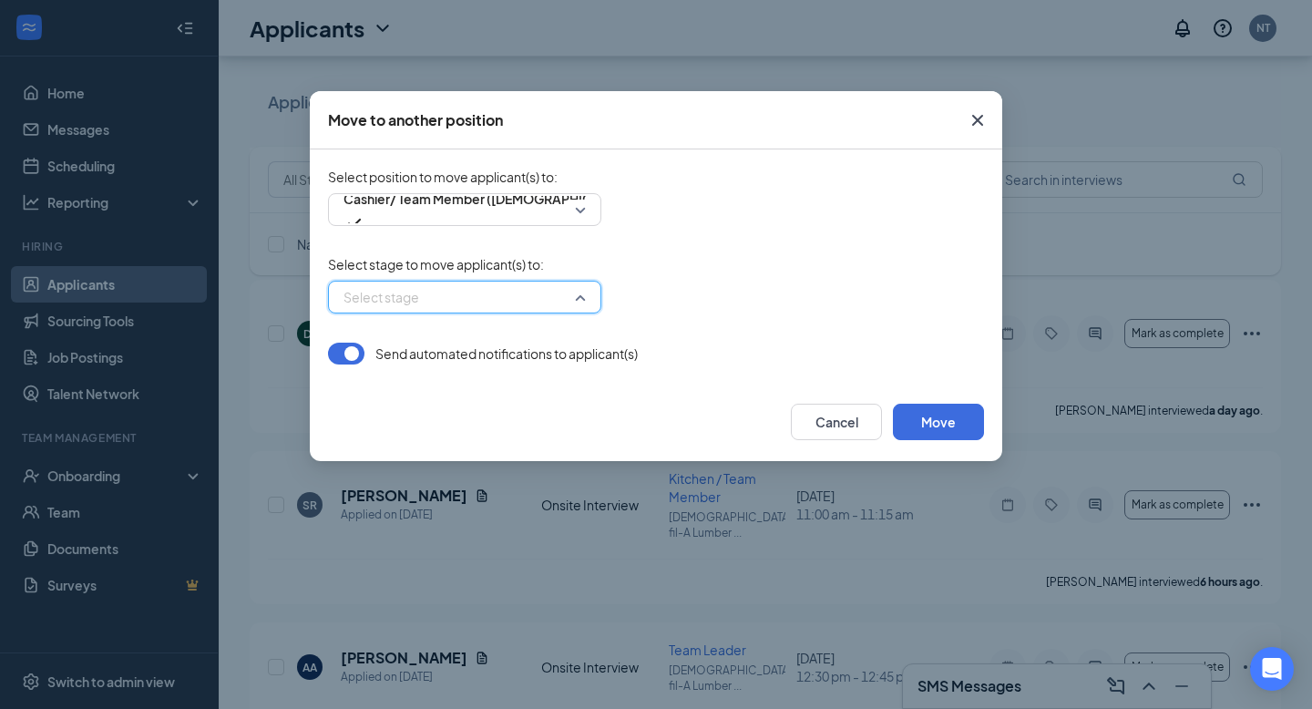
click at [563, 304] on input "search" at bounding box center [458, 297] width 239 height 31
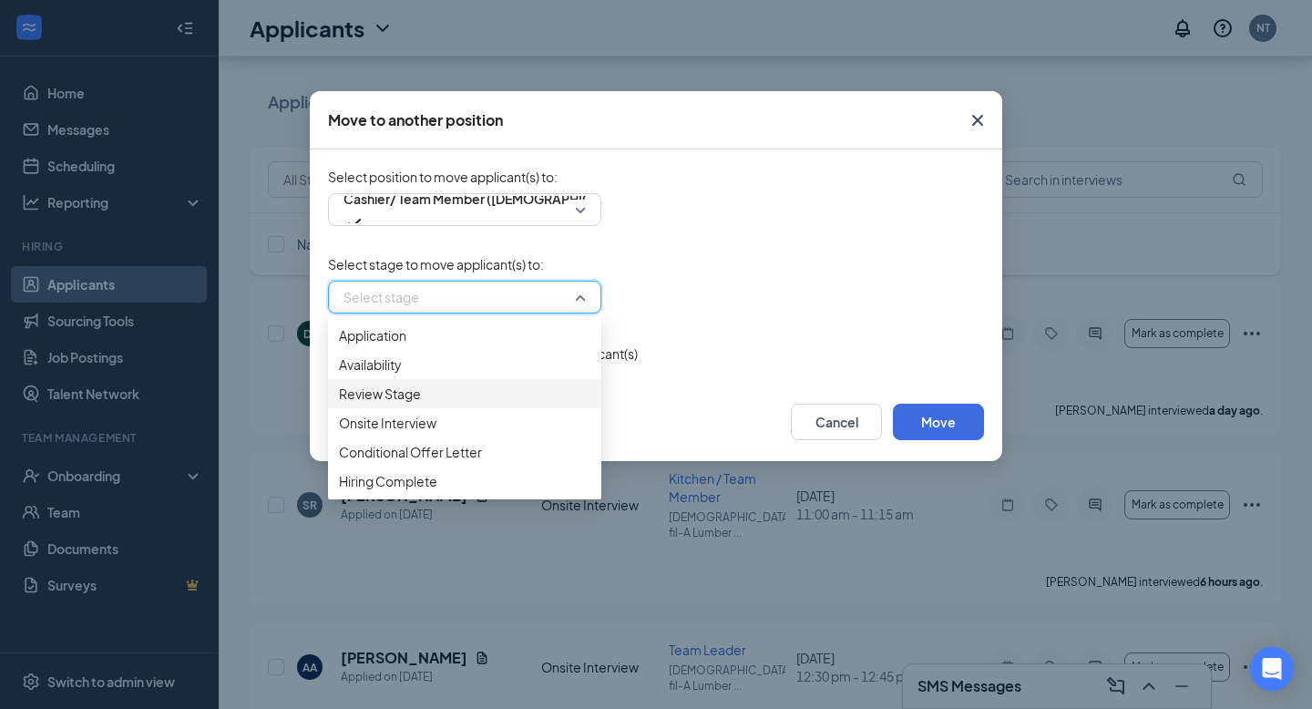
click at [508, 404] on span "Review Stage" at bounding box center [464, 394] width 251 height 20
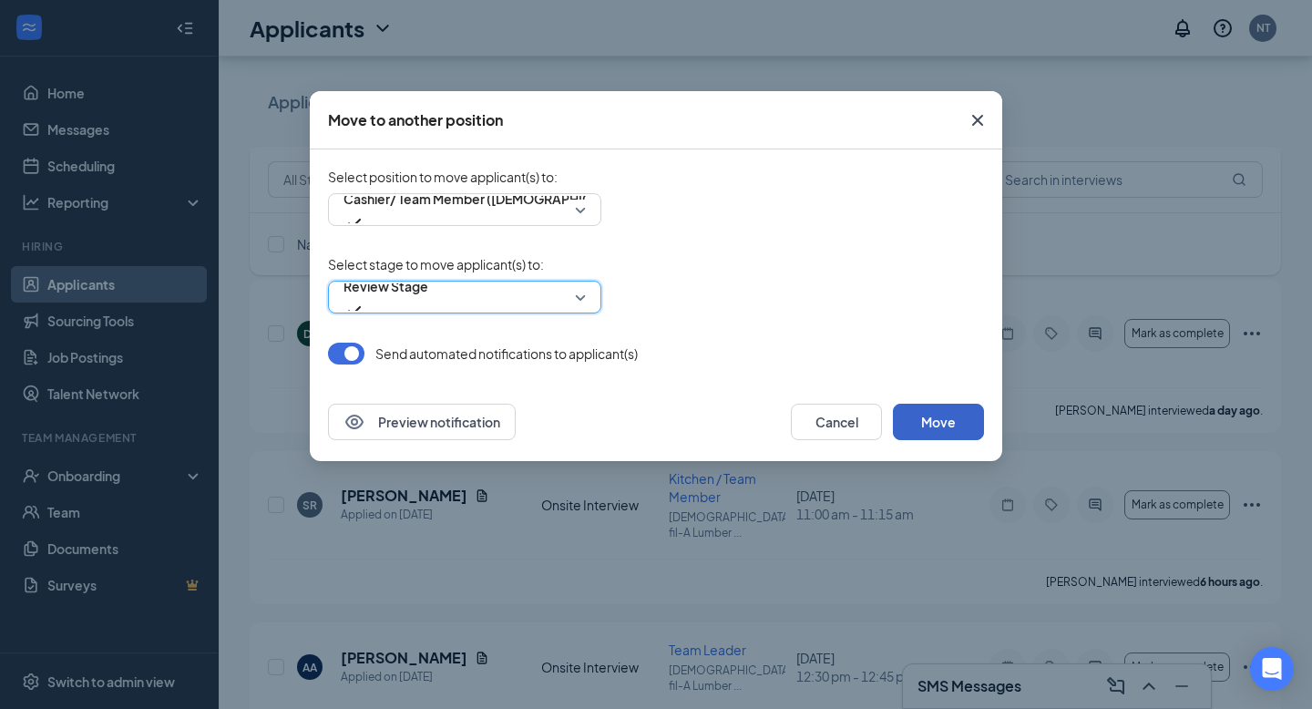
click at [944, 417] on button "Move" at bounding box center [938, 422] width 91 height 36
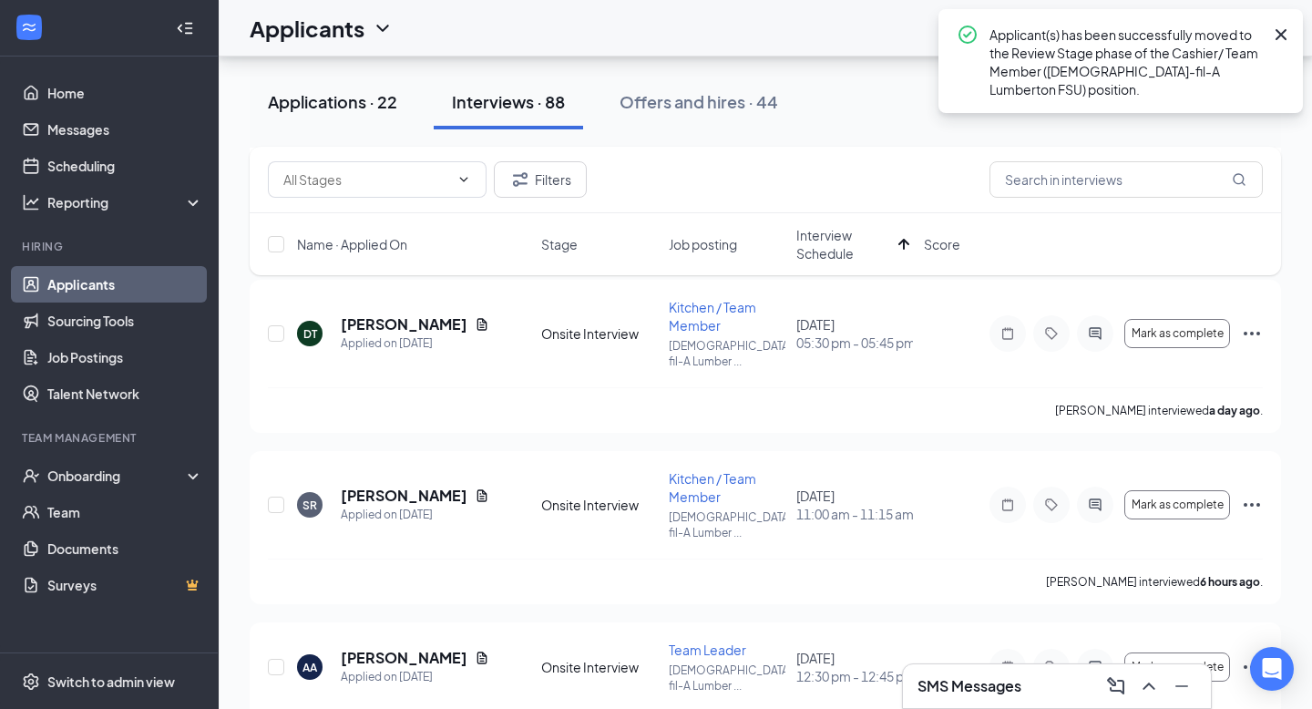
click at [319, 99] on div "Applications · 22" at bounding box center [332, 101] width 129 height 23
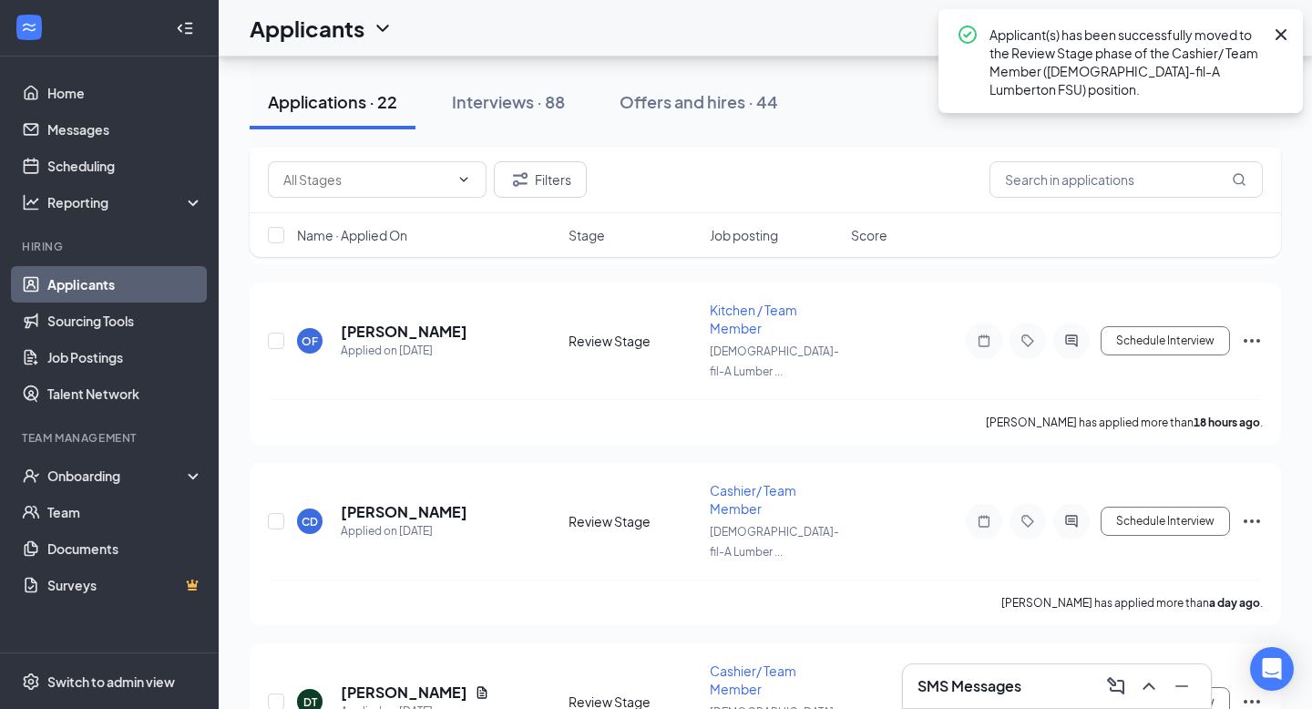
scroll to position [2331, 0]
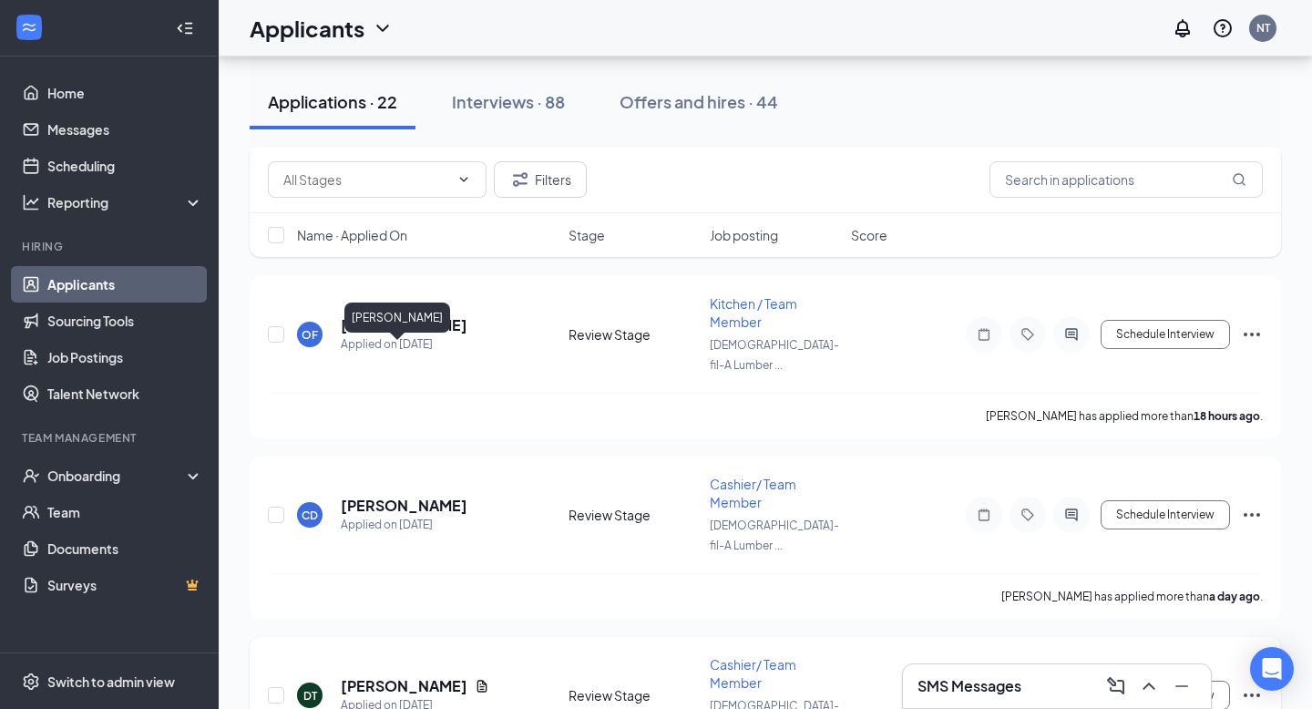
click at [372, 676] on h5 "[PERSON_NAME]" at bounding box center [404, 686] width 127 height 20
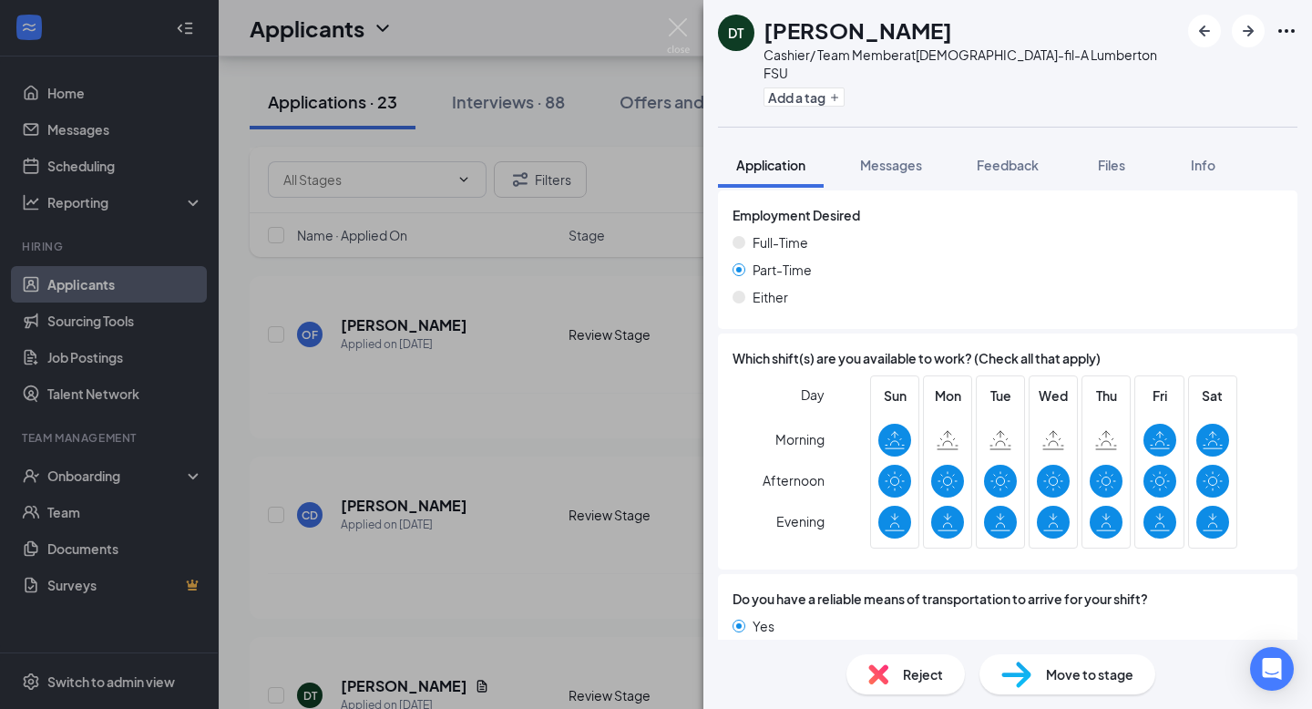
scroll to position [1627, 0]
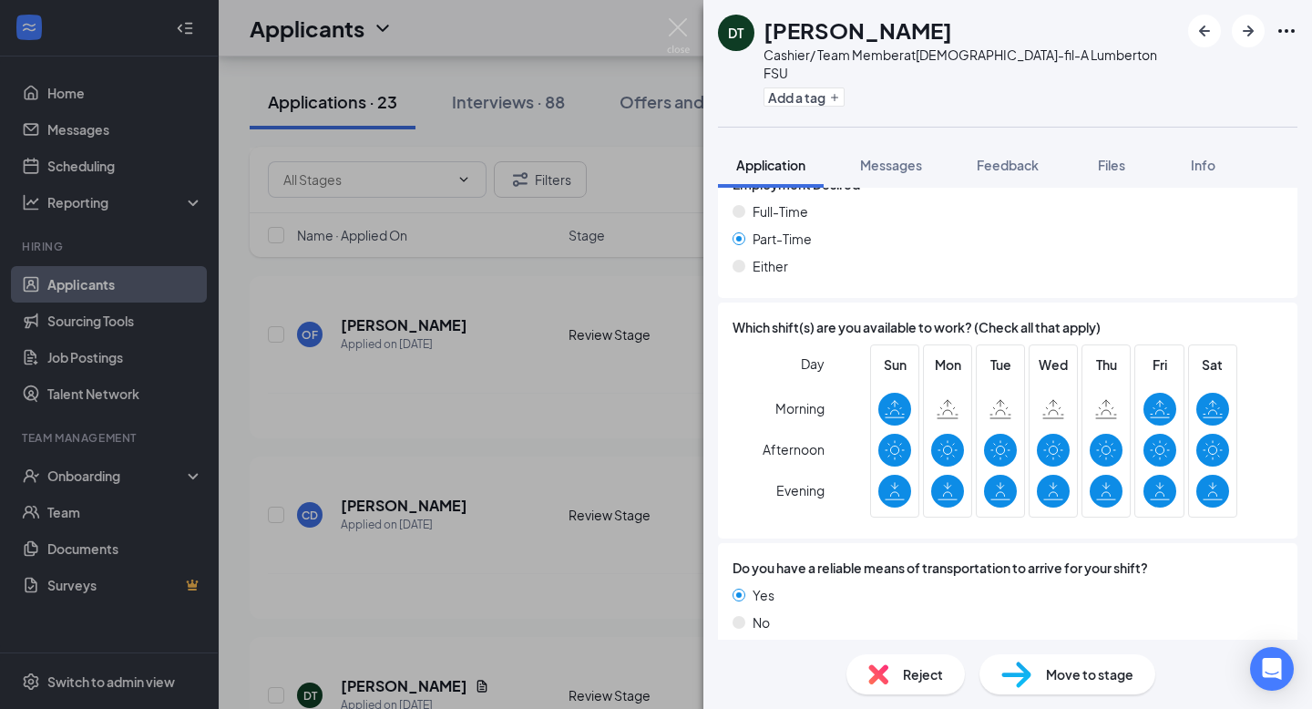
click at [1046, 671] on span "Move to stage" at bounding box center [1089, 674] width 87 height 20
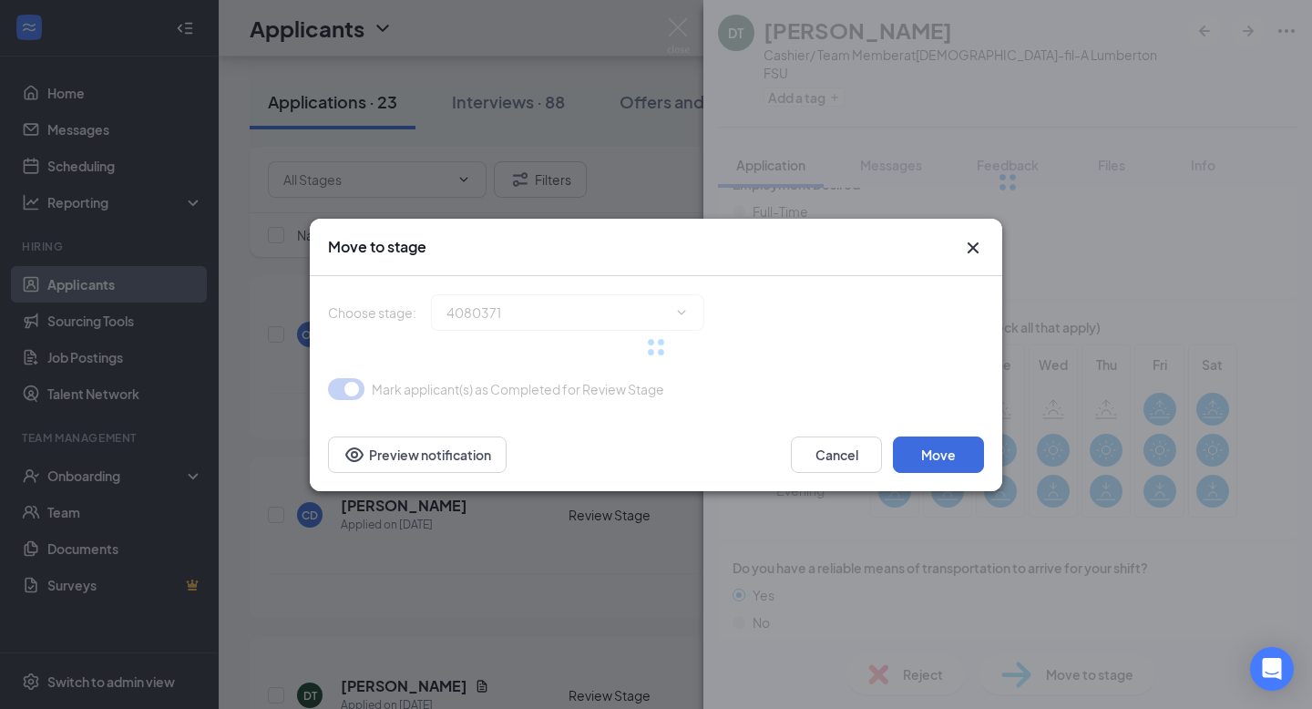
scroll to position [1620, 0]
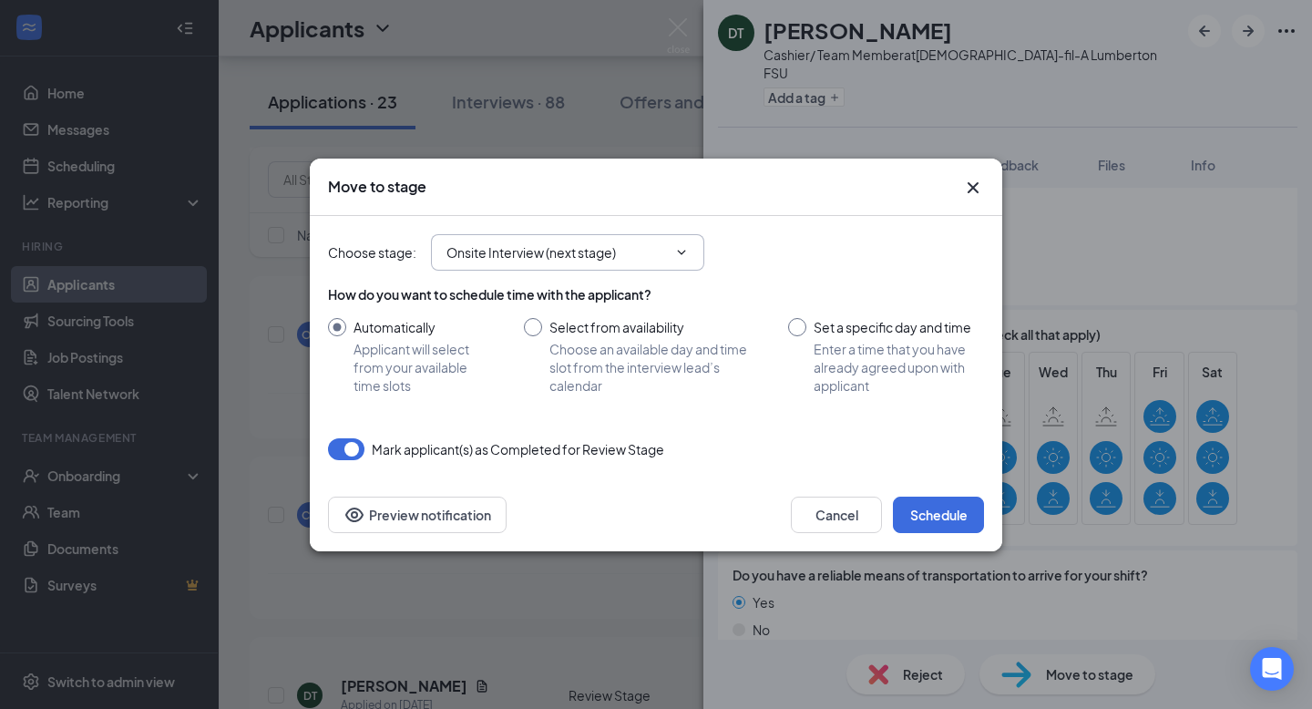
click at [669, 257] on span "Onsite Interview (next stage)" at bounding box center [567, 252] width 273 height 36
click at [676, 251] on icon "ChevronDown" at bounding box center [681, 252] width 15 height 15
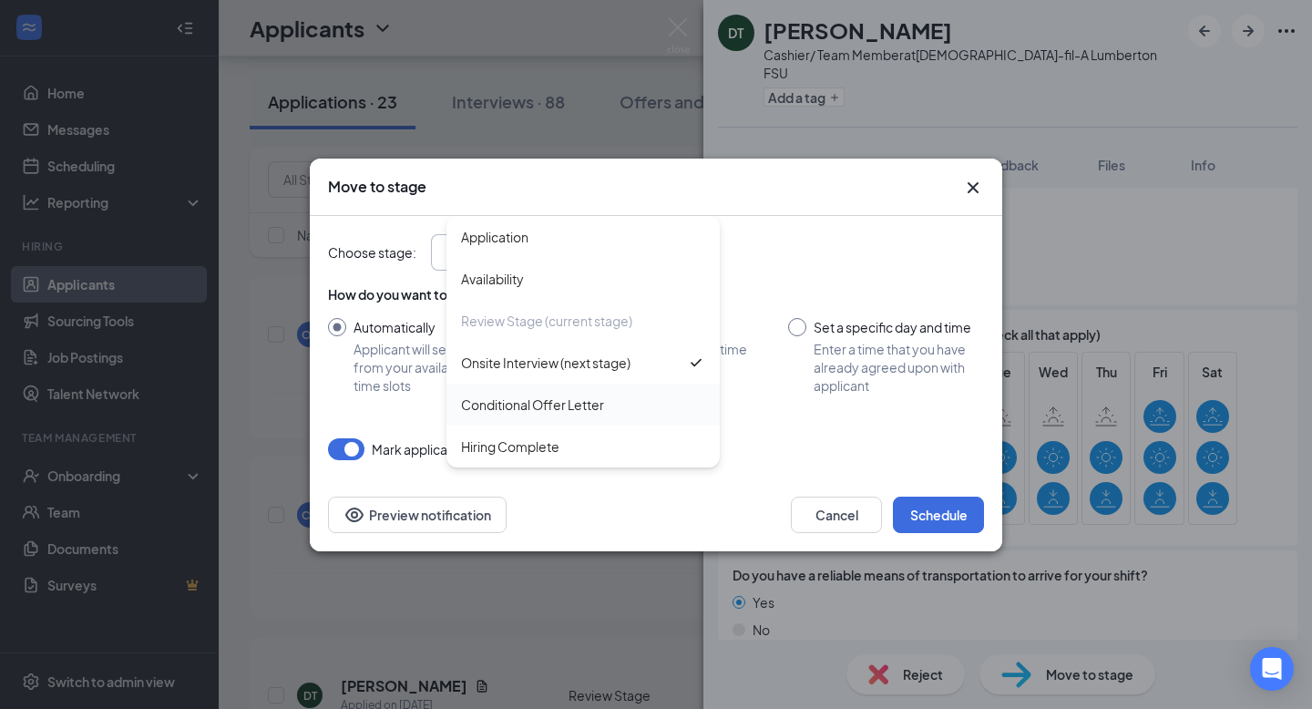
click at [568, 395] on div "Conditional Offer Letter" at bounding box center [532, 405] width 143 height 20
type input "Conditional Offer Letter"
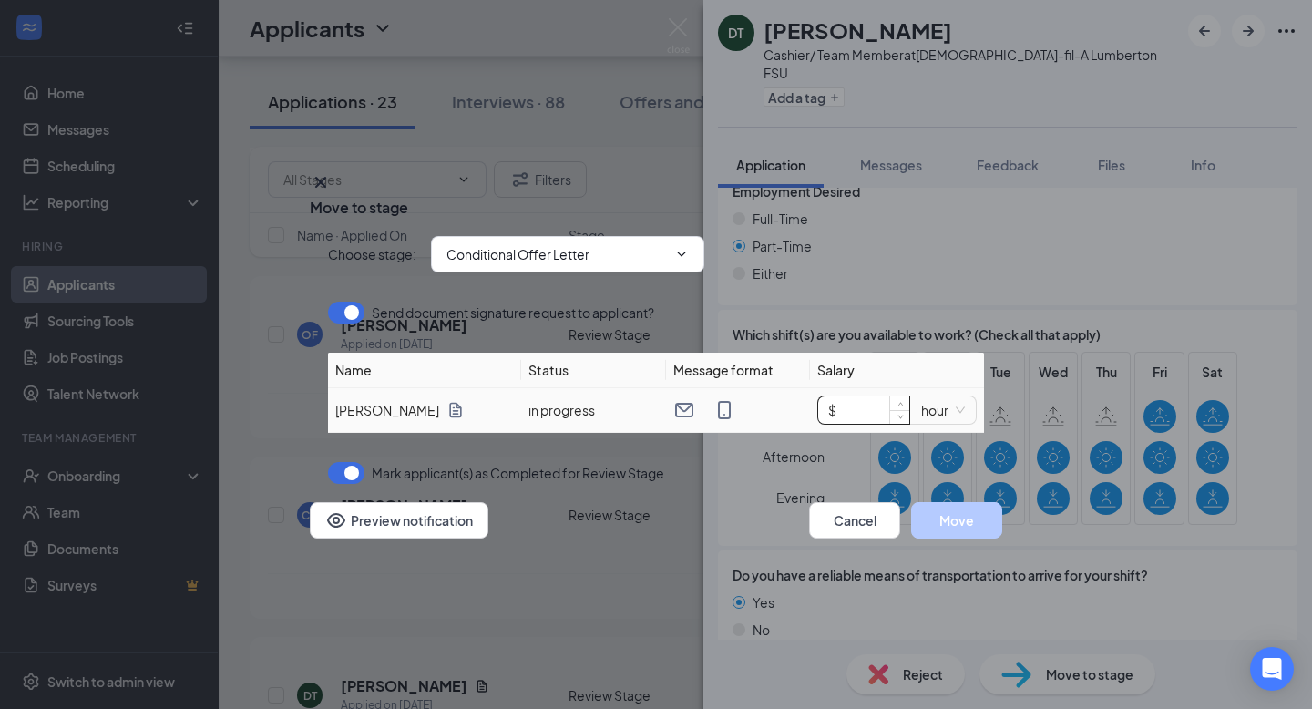
click at [856, 396] on input "$" at bounding box center [863, 409] width 91 height 27
type input "$ 11"
click at [952, 529] on button "Move" at bounding box center [956, 520] width 91 height 36
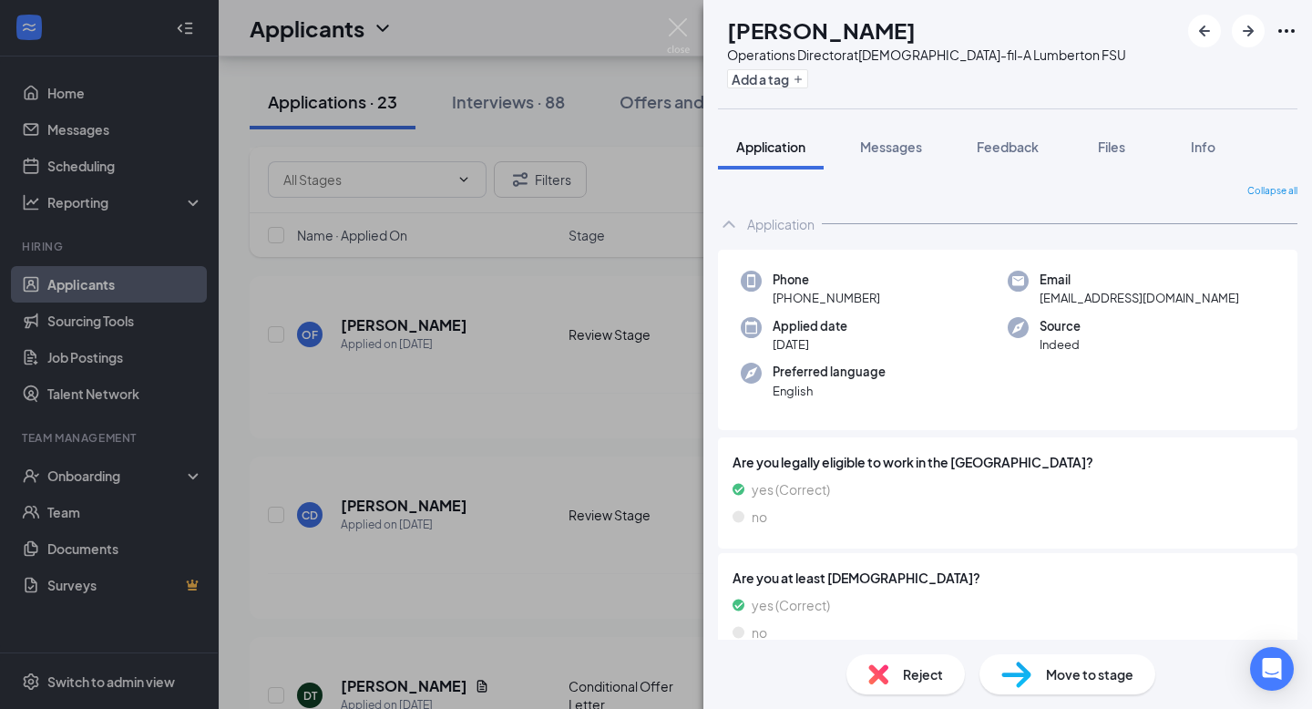
click at [683, 16] on div "[PERSON_NAME] Operations Director at [DEMOGRAPHIC_DATA]-fil-A Lumberton FSU Add…" at bounding box center [656, 354] width 1312 height 709
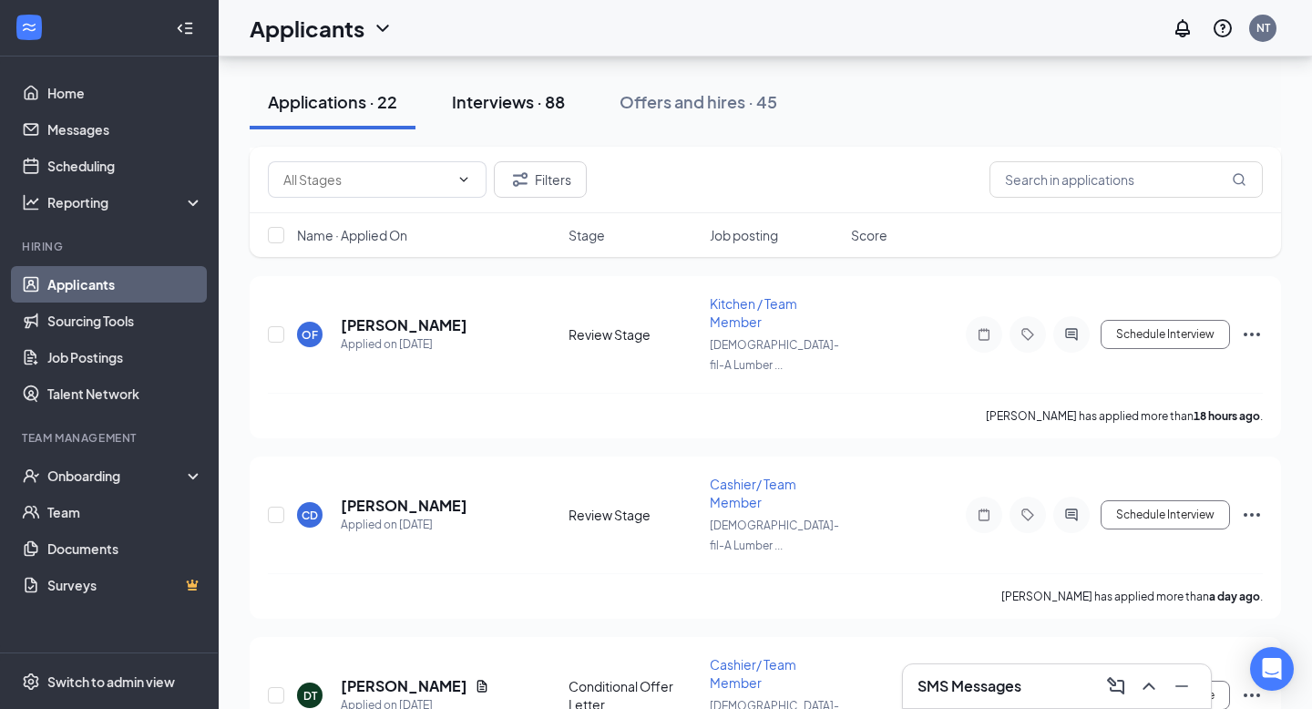
click at [497, 105] on div "Interviews · 88" at bounding box center [508, 101] width 113 height 23
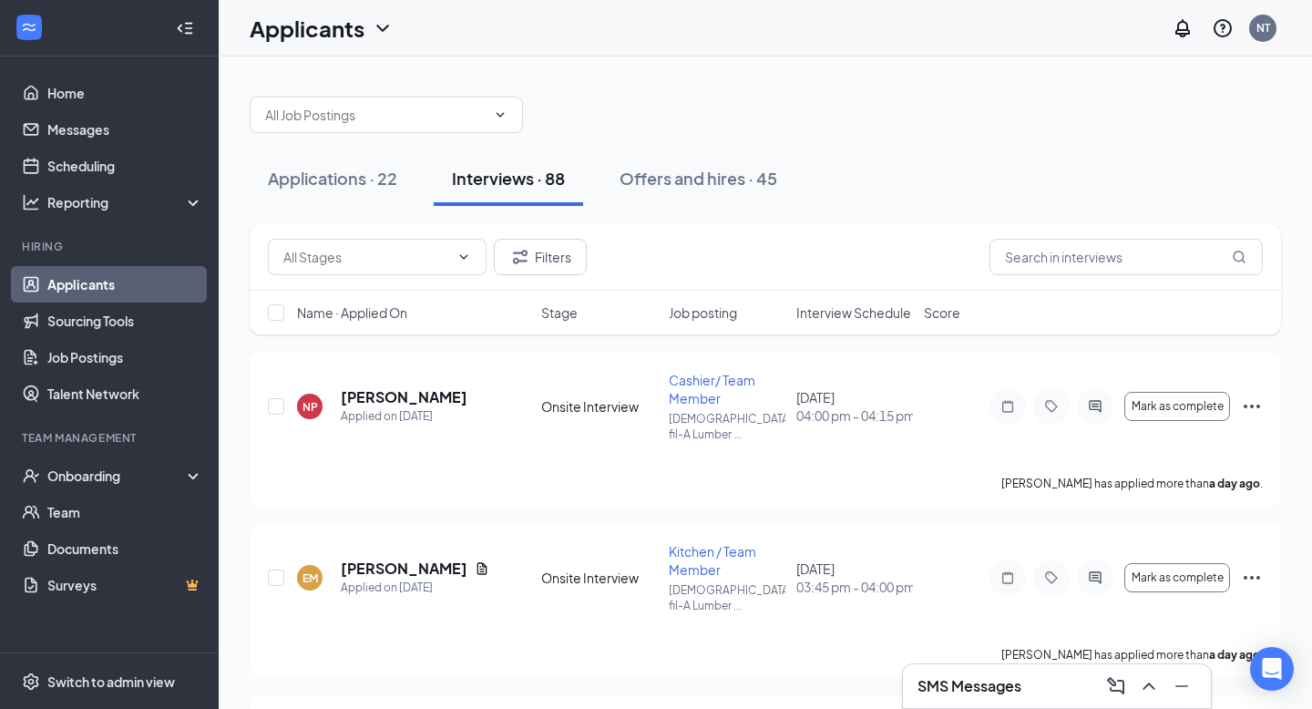
click at [875, 309] on span "Interview Schedule" at bounding box center [853, 312] width 115 height 18
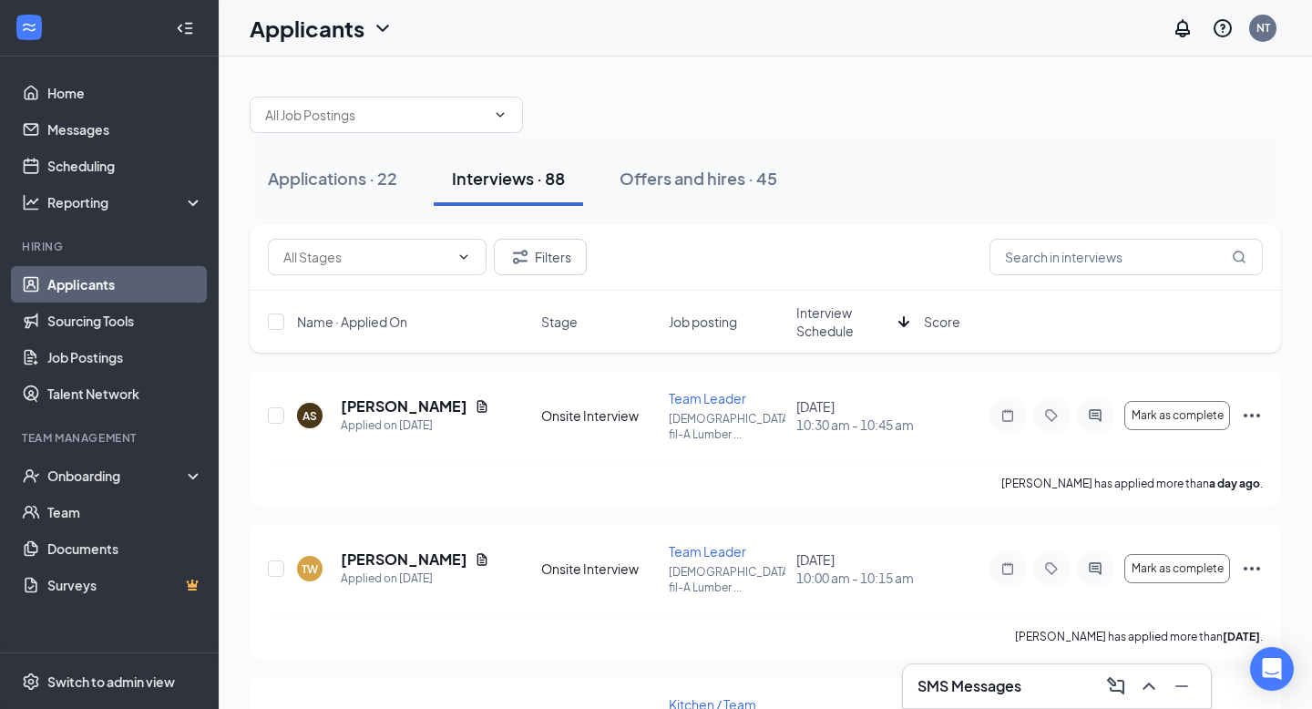
click at [857, 314] on span "Interview Schedule" at bounding box center [843, 321] width 95 height 36
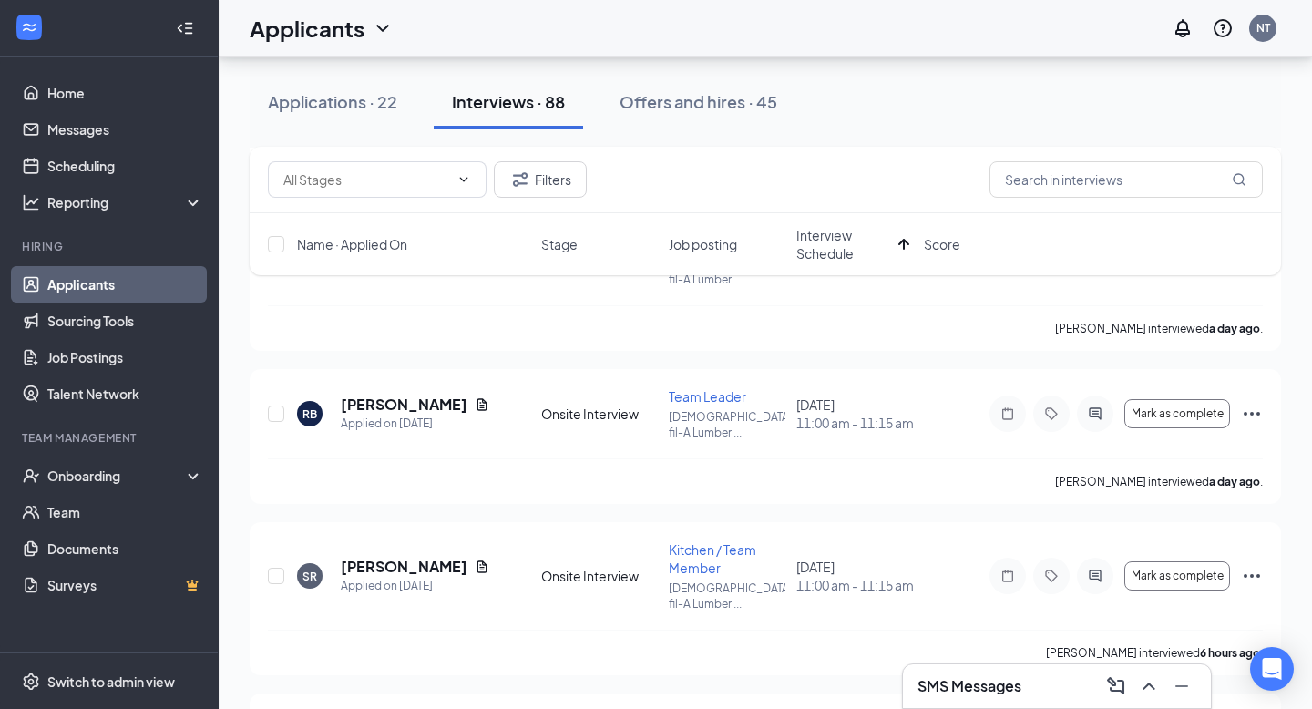
scroll to position [1012, 0]
click at [375, 556] on h5 "[PERSON_NAME]" at bounding box center [404, 566] width 127 height 20
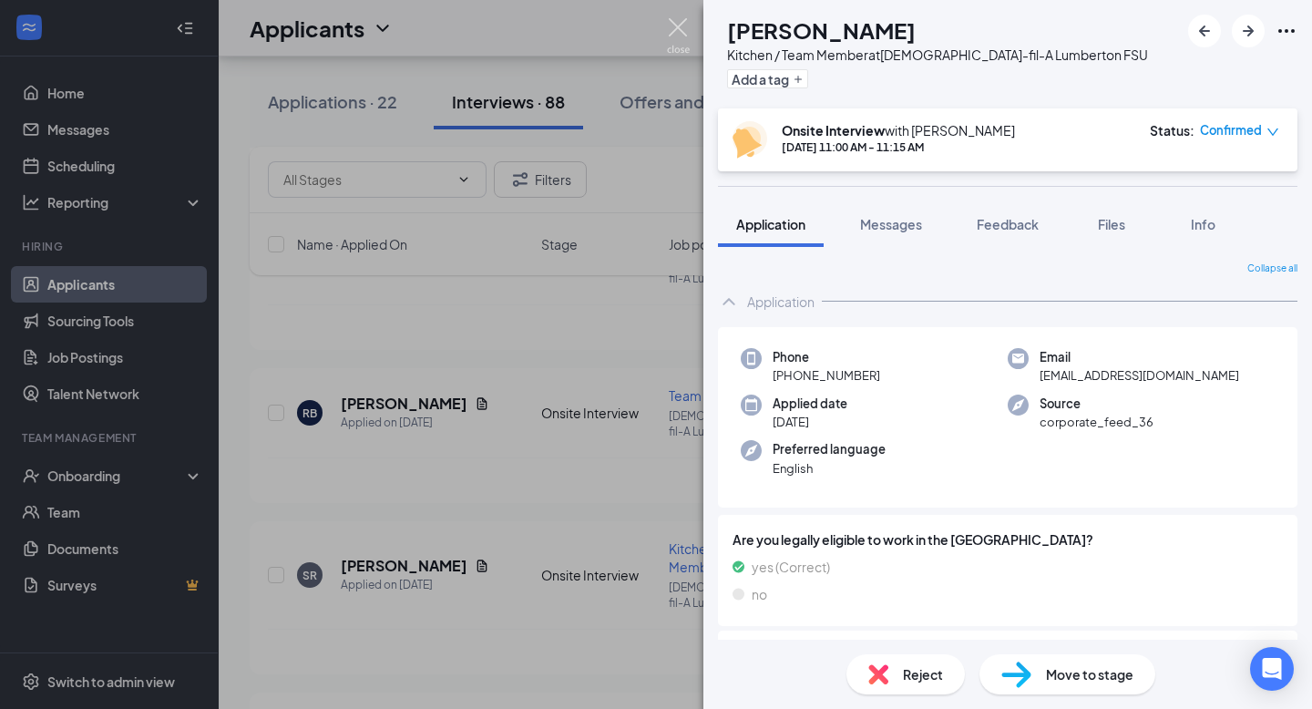
click at [674, 26] on img at bounding box center [678, 36] width 23 height 36
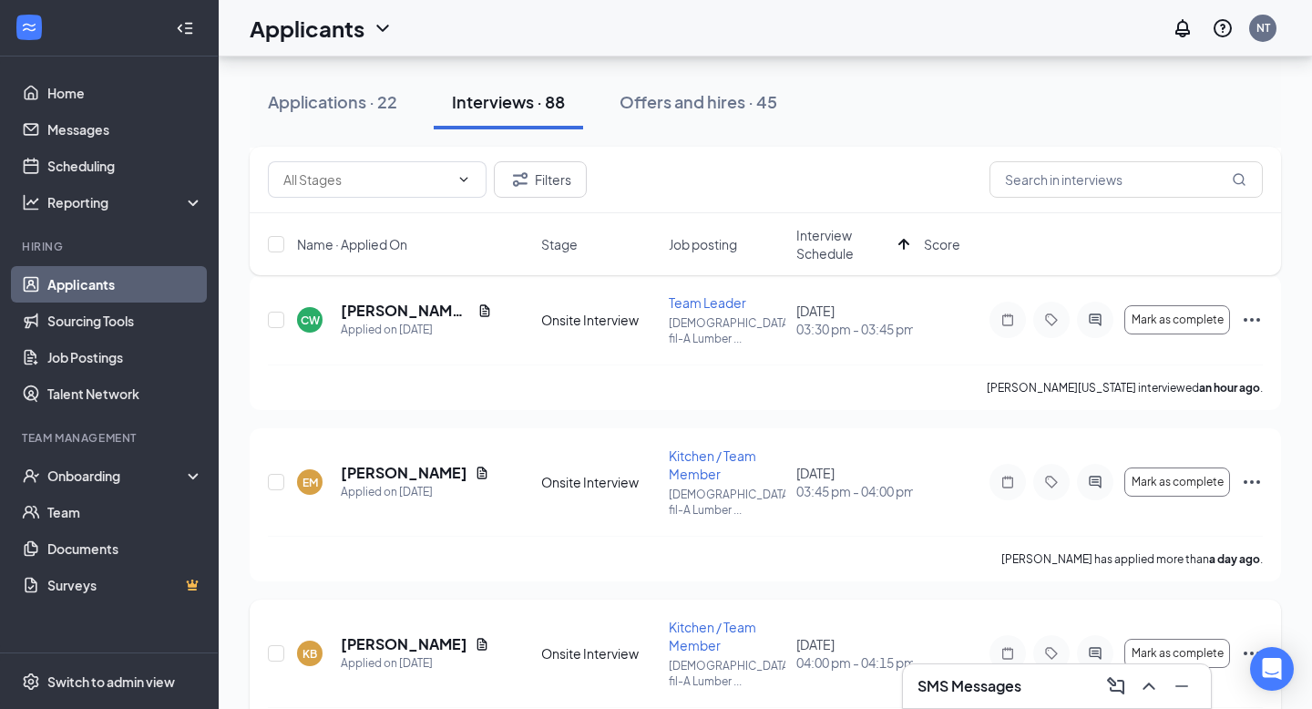
scroll to position [1585, 0]
click at [1210, 645] on span "Mark as complete" at bounding box center [1178, 651] width 92 height 13
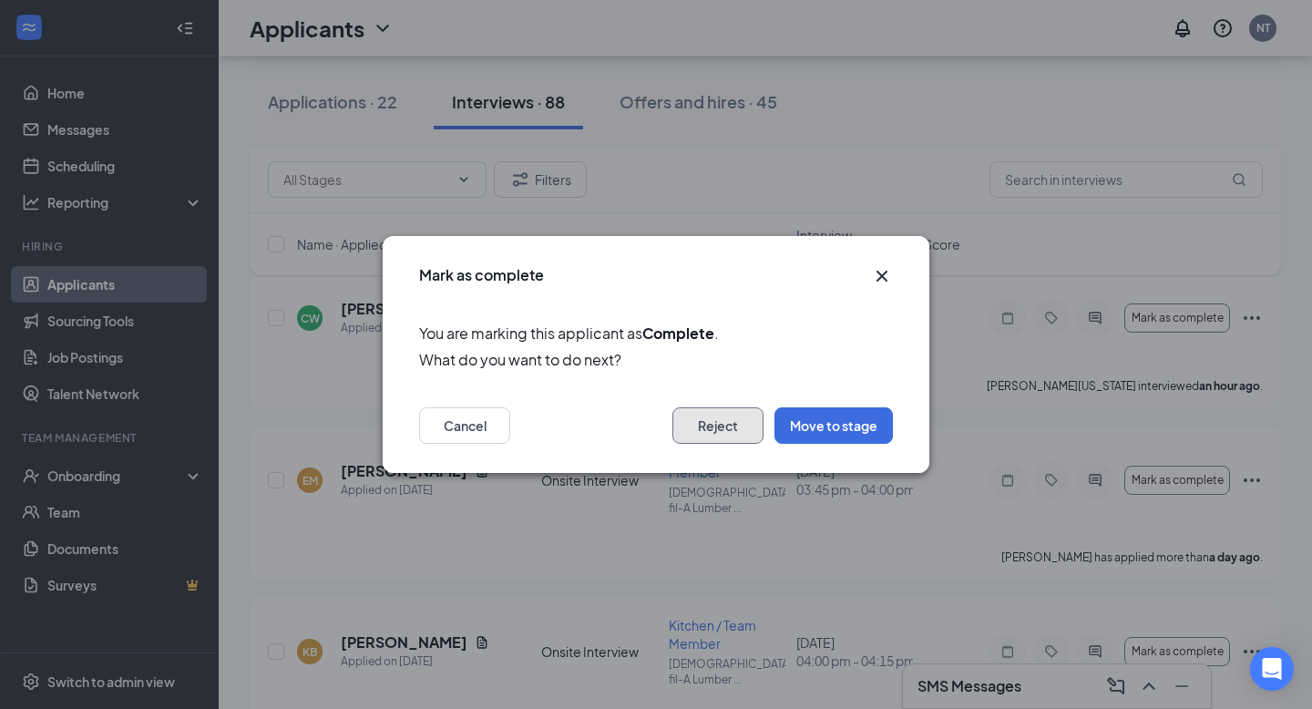
click at [714, 419] on button "Reject" at bounding box center [717, 425] width 91 height 36
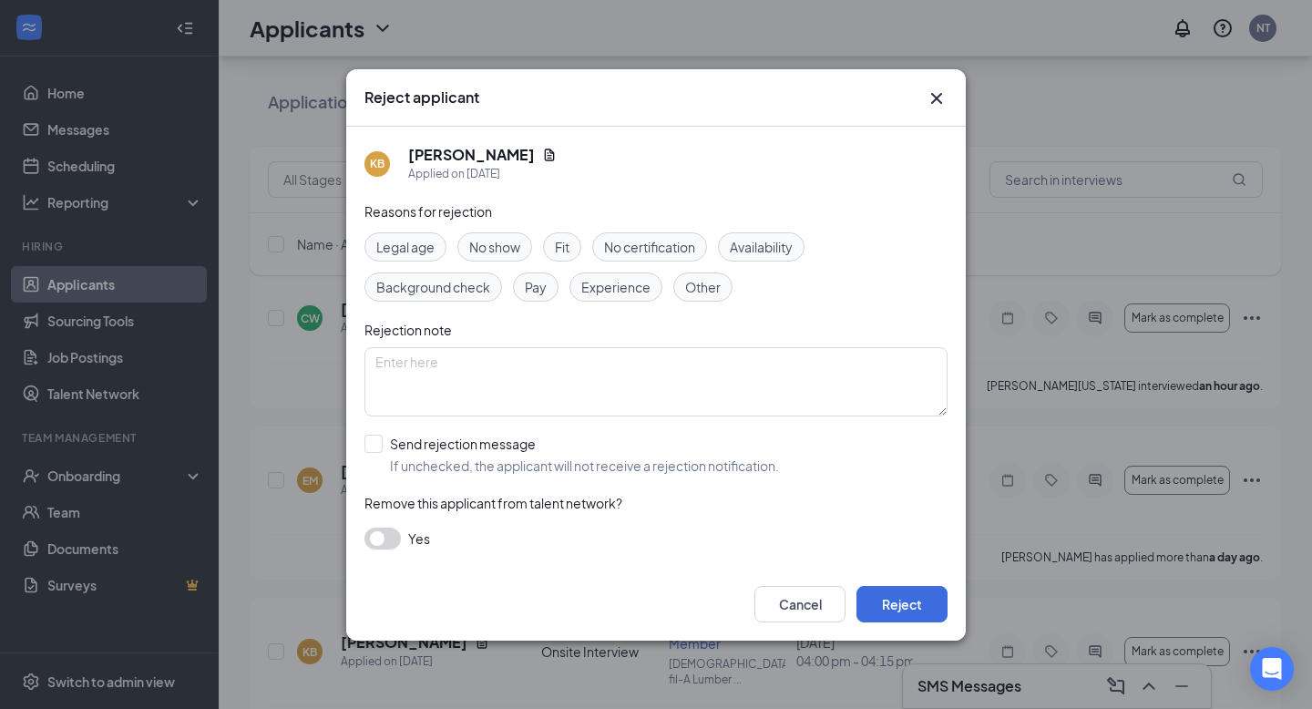
click at [508, 248] on span "No show" at bounding box center [494, 247] width 51 height 20
click at [895, 604] on button "Reject" at bounding box center [902, 604] width 91 height 36
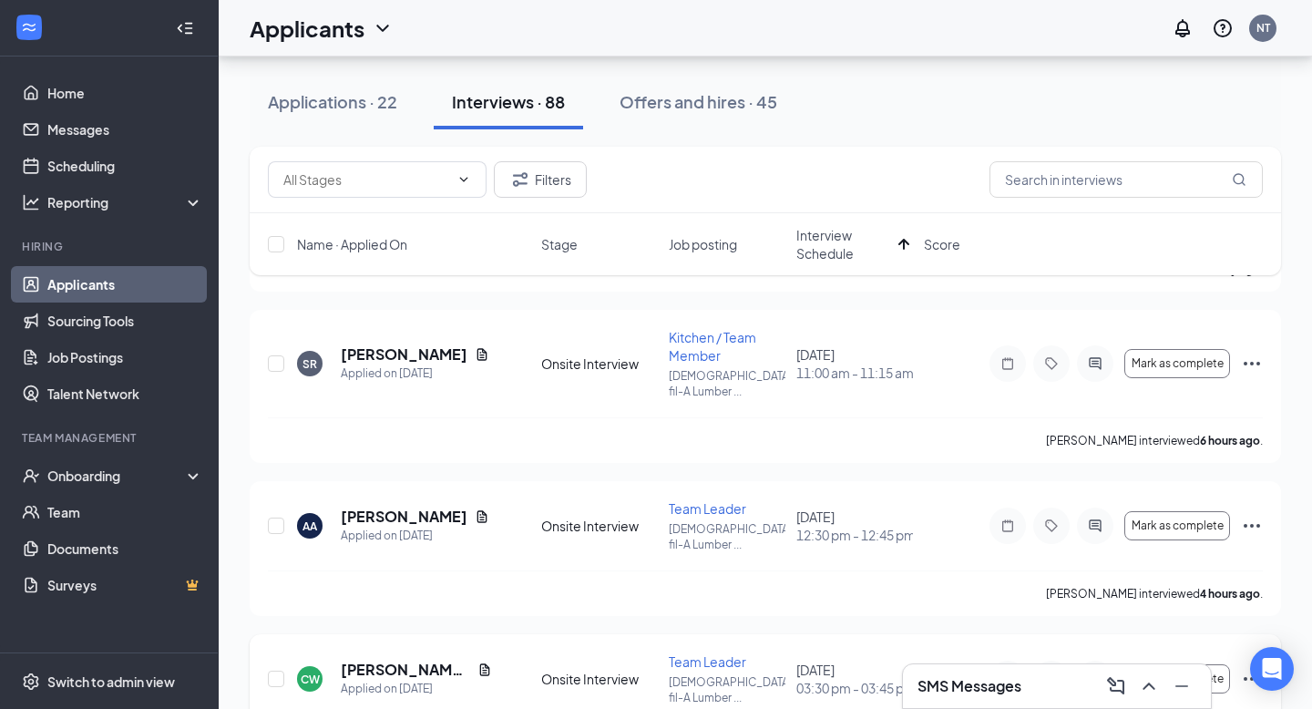
scroll to position [1144, 0]
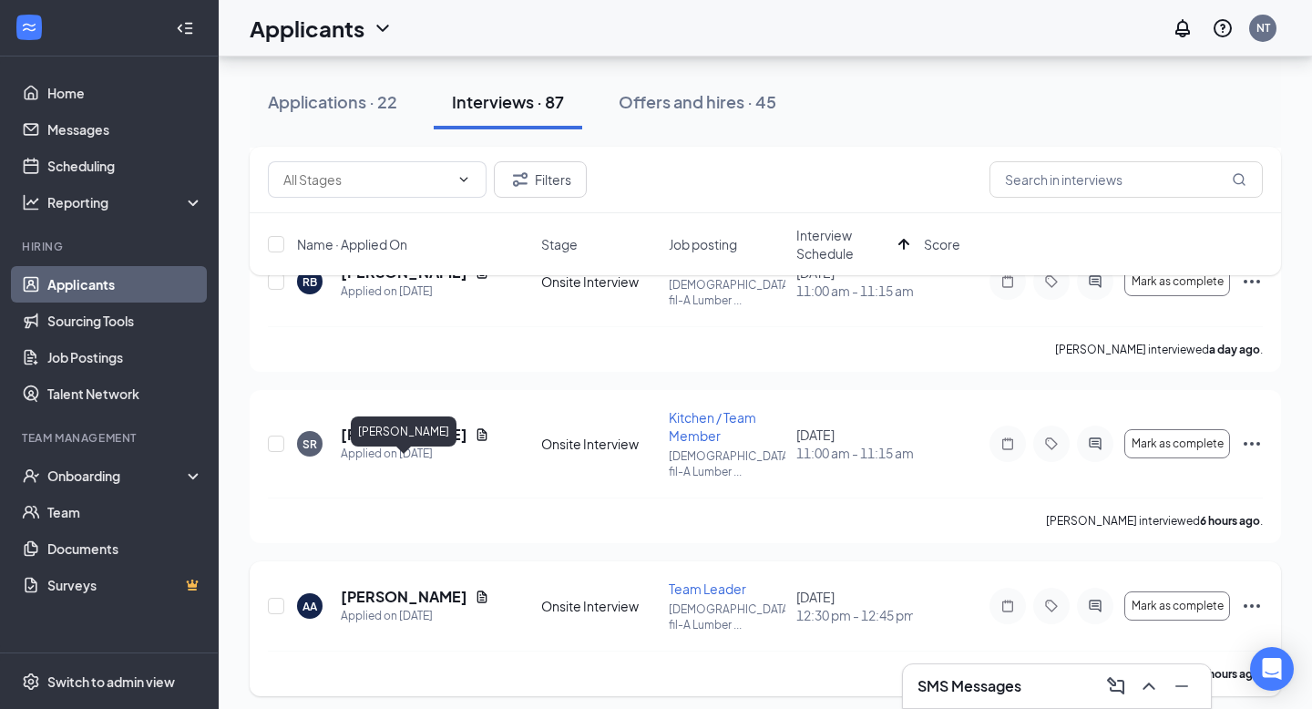
click at [378, 587] on h5 "[PERSON_NAME]" at bounding box center [404, 597] width 127 height 20
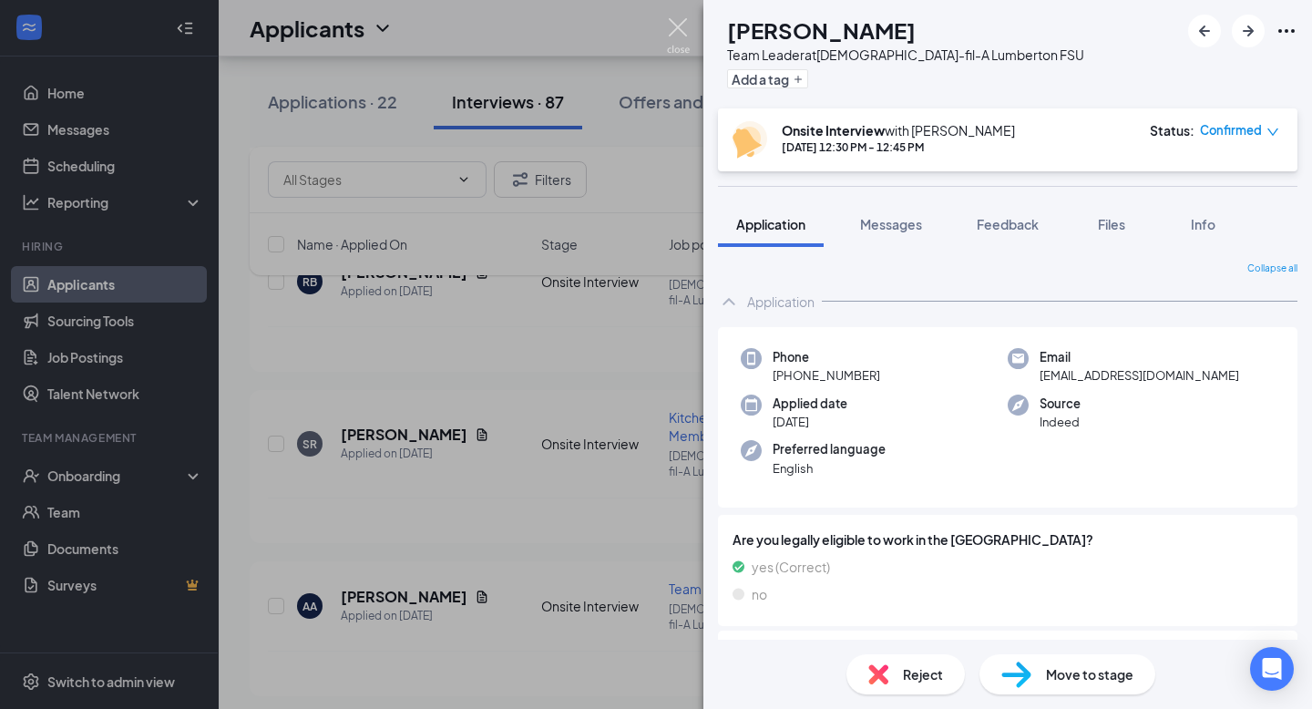
click at [674, 31] on img at bounding box center [678, 36] width 23 height 36
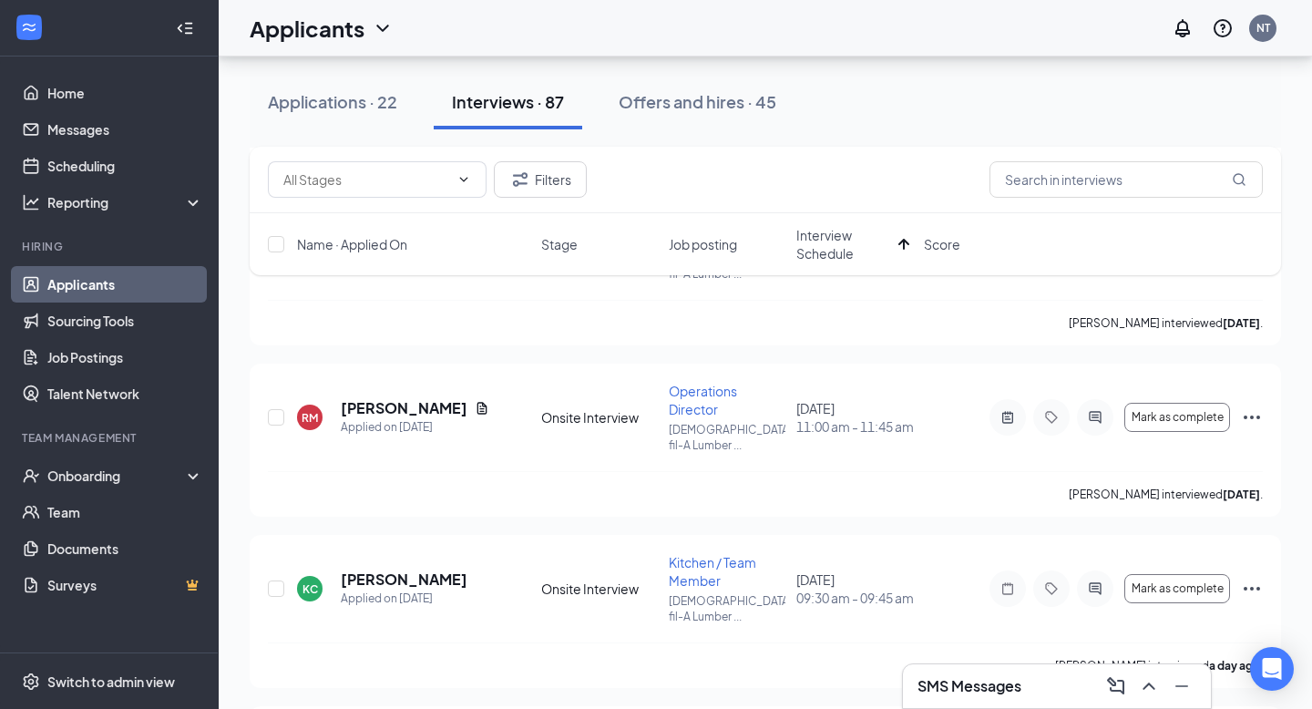
scroll to position [665, 0]
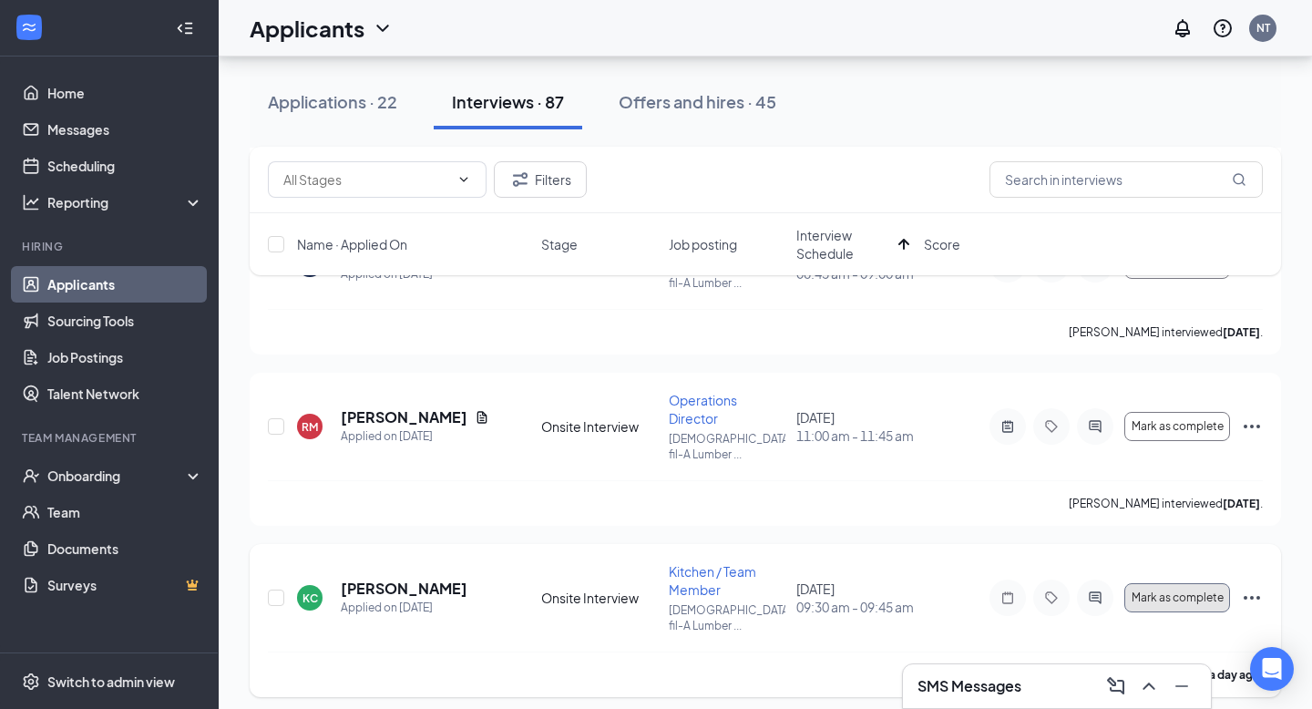
click at [1203, 591] on span "Mark as complete" at bounding box center [1178, 597] width 92 height 13
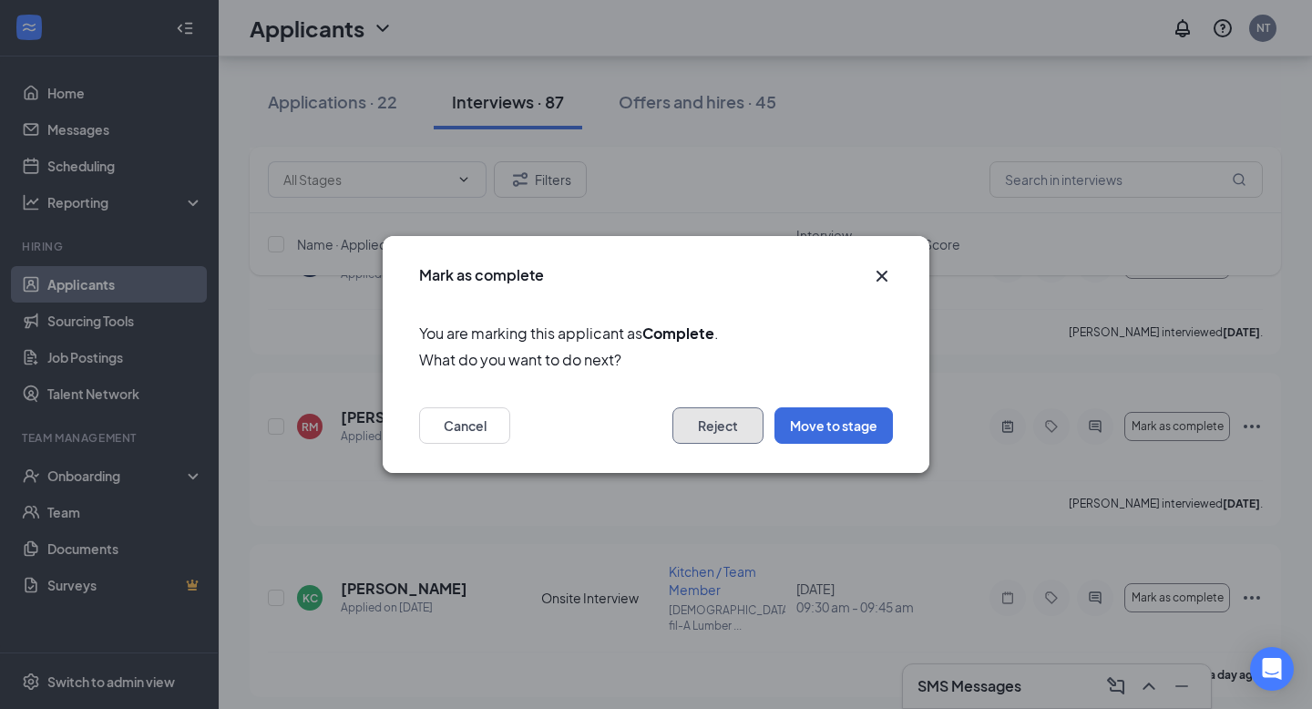
click at [734, 429] on button "Reject" at bounding box center [717, 425] width 91 height 36
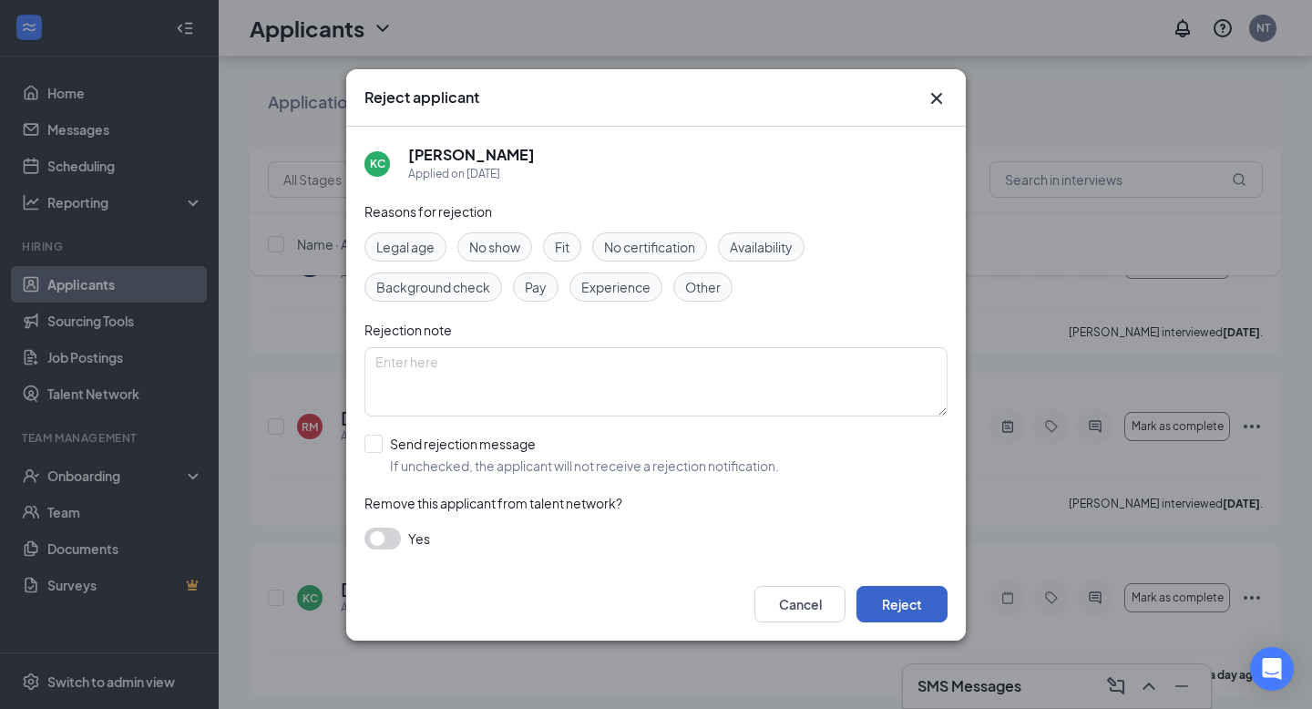
click at [915, 603] on button "Reject" at bounding box center [902, 604] width 91 height 36
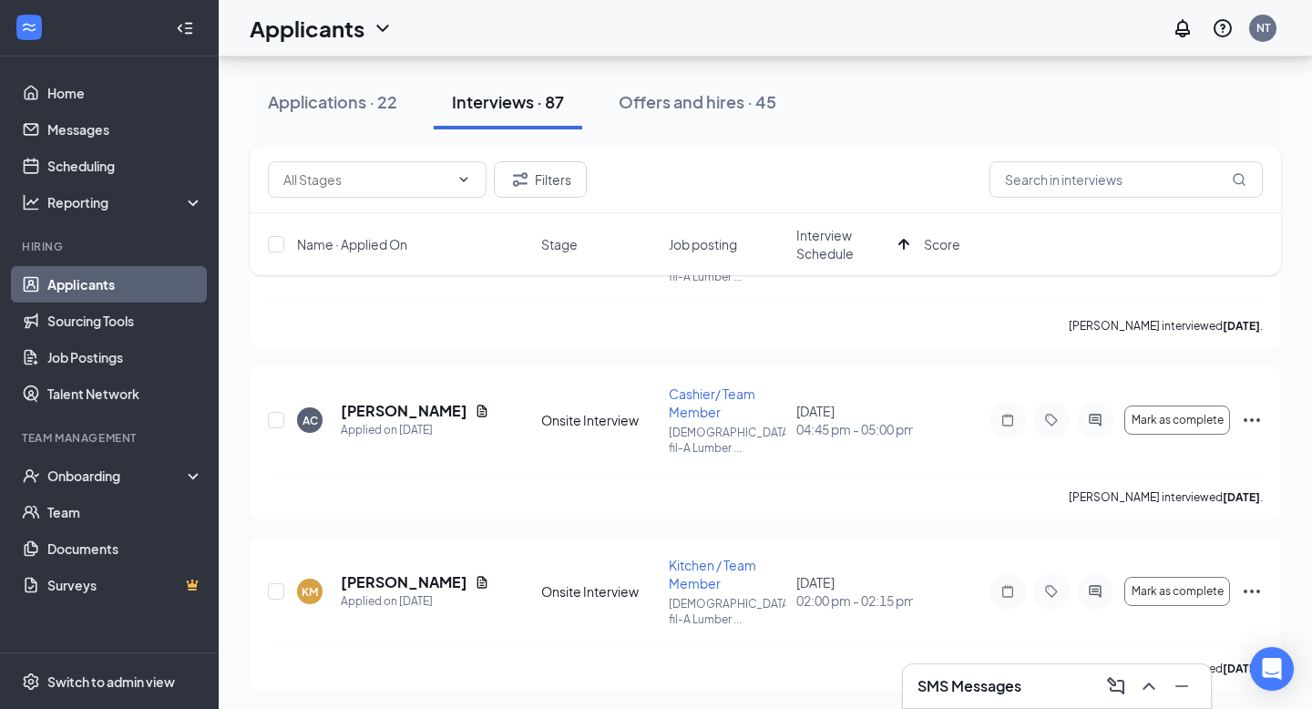
scroll to position [166, 0]
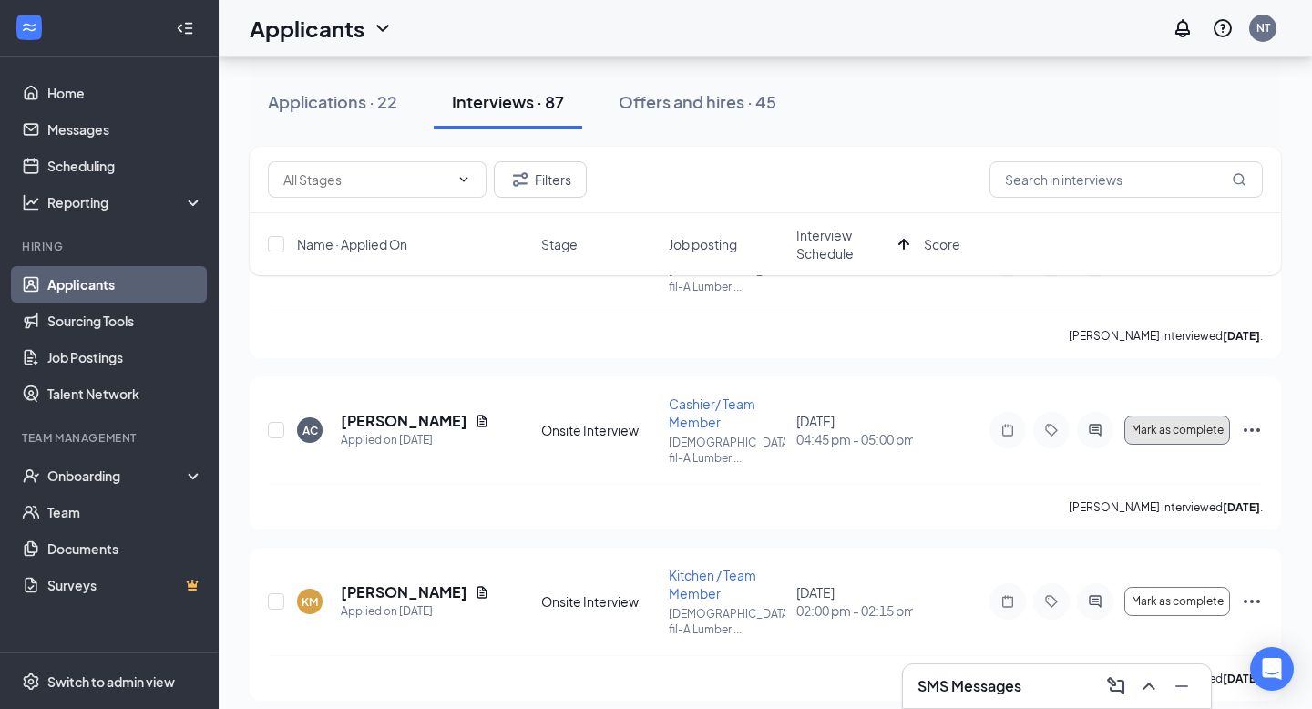
click at [1144, 416] on button "Mark as complete" at bounding box center [1177, 430] width 106 height 29
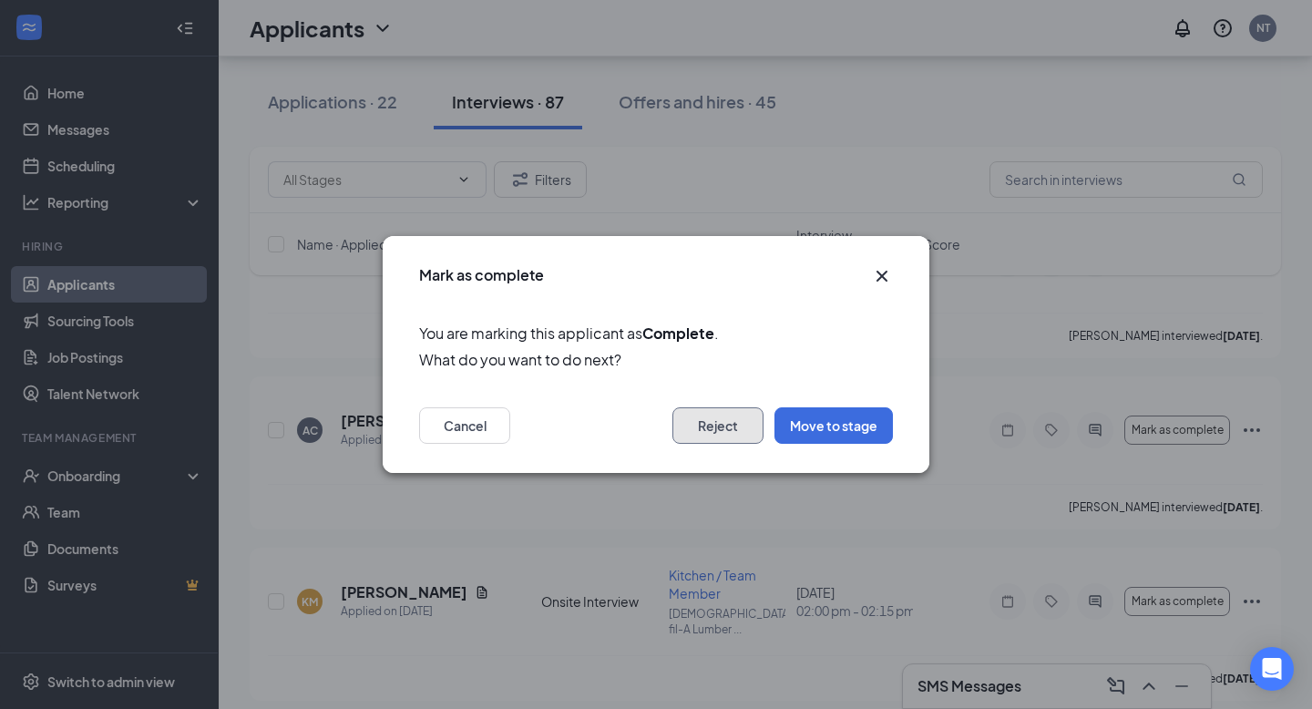
click at [740, 416] on button "Reject" at bounding box center [717, 425] width 91 height 36
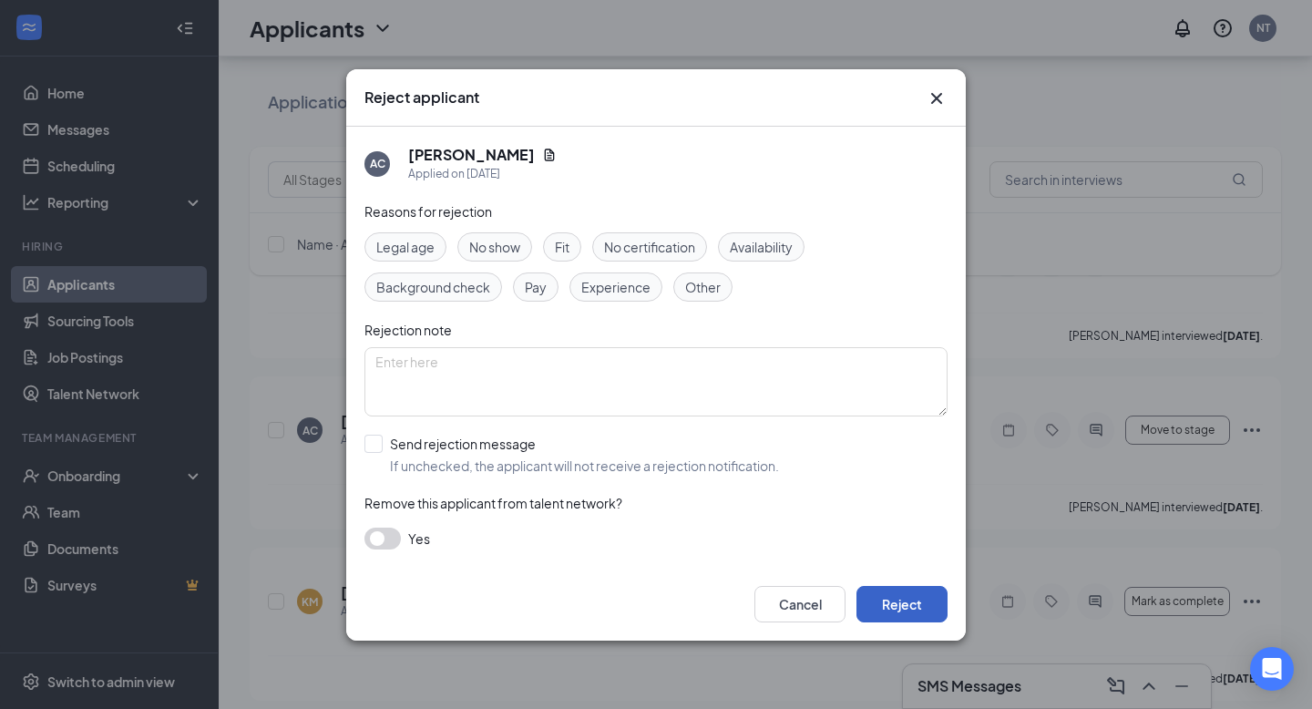
click at [882, 600] on button "Reject" at bounding box center [902, 604] width 91 height 36
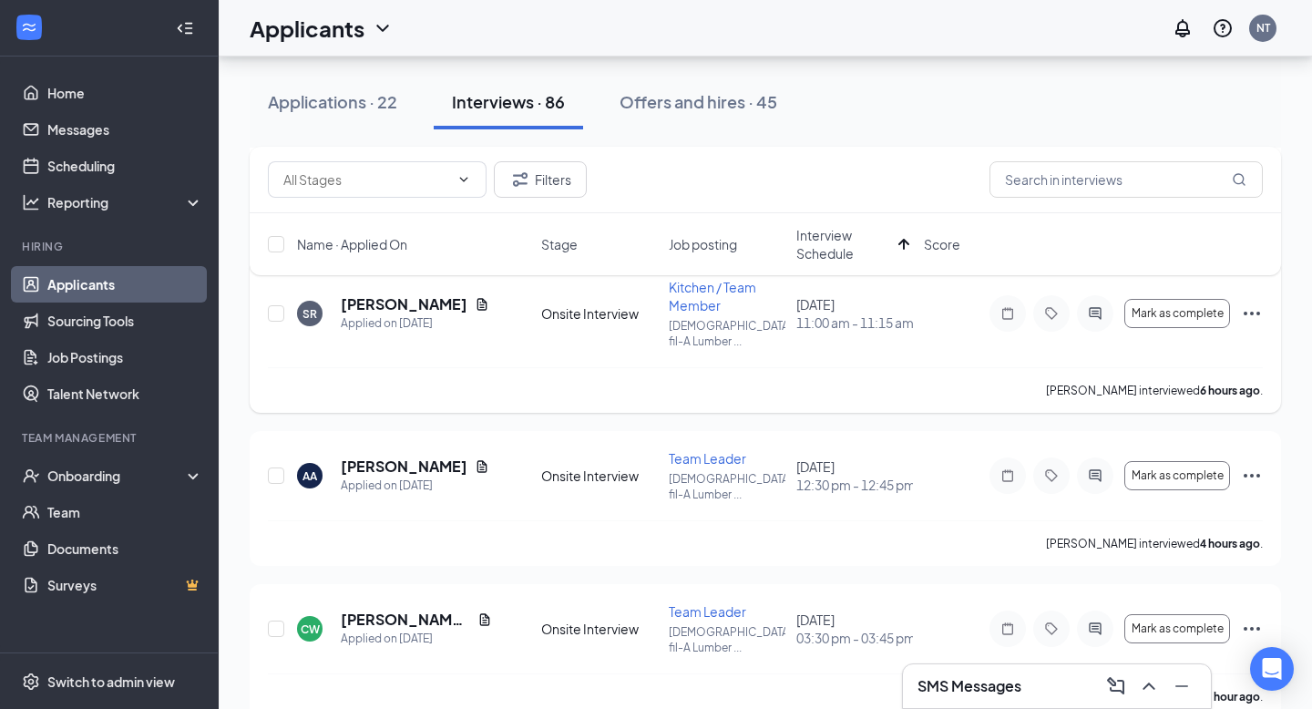
scroll to position [934, 0]
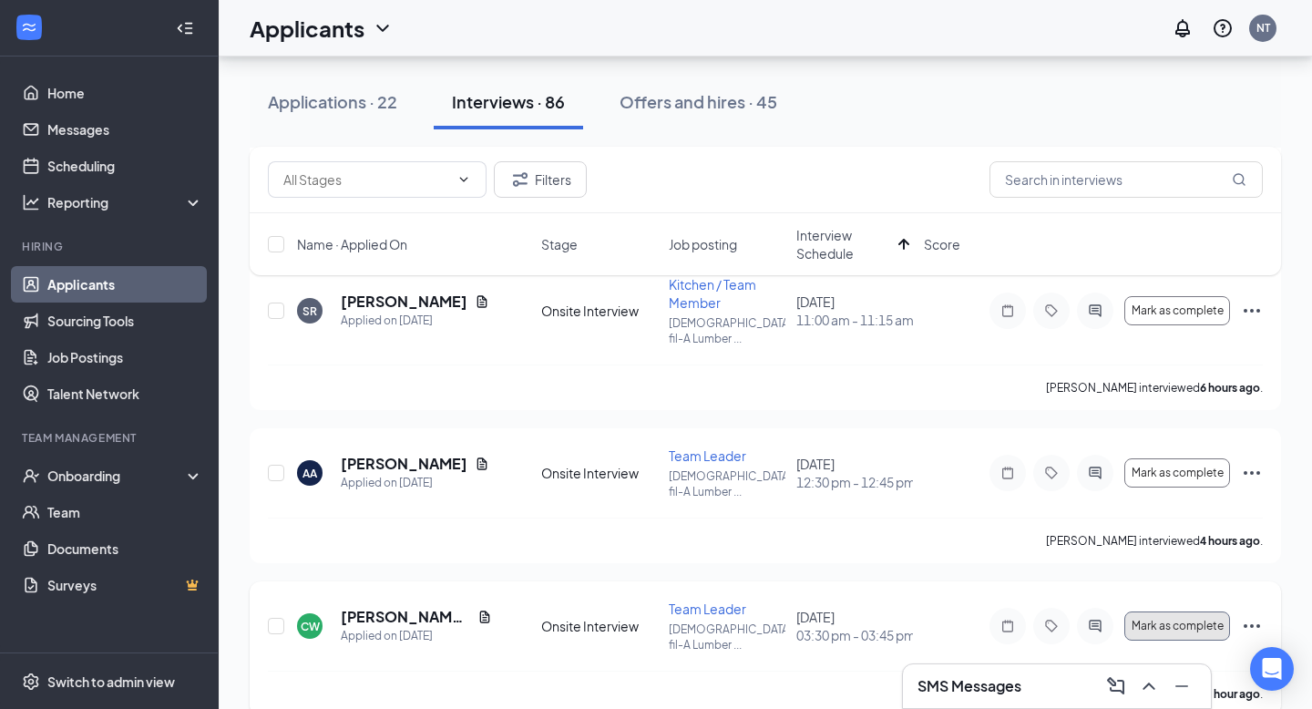
click at [1188, 620] on span "Mark as complete" at bounding box center [1178, 626] width 92 height 13
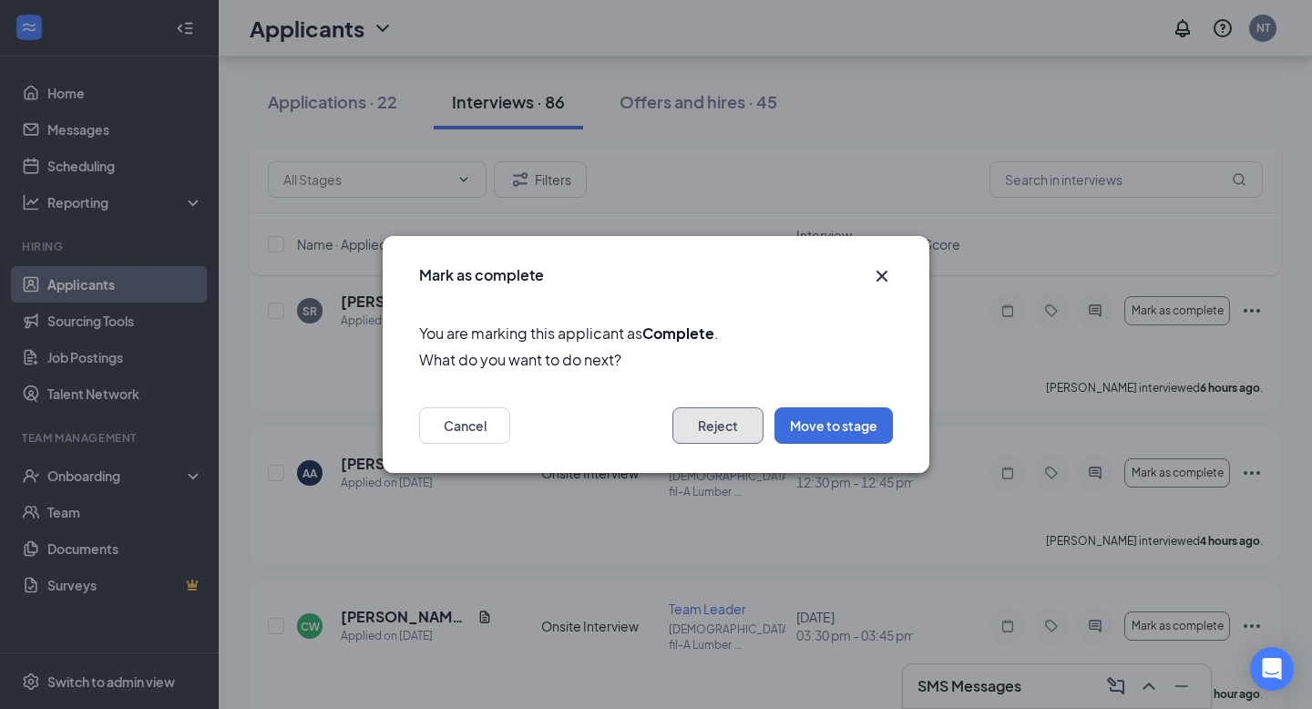
click at [734, 425] on button "Reject" at bounding box center [717, 425] width 91 height 36
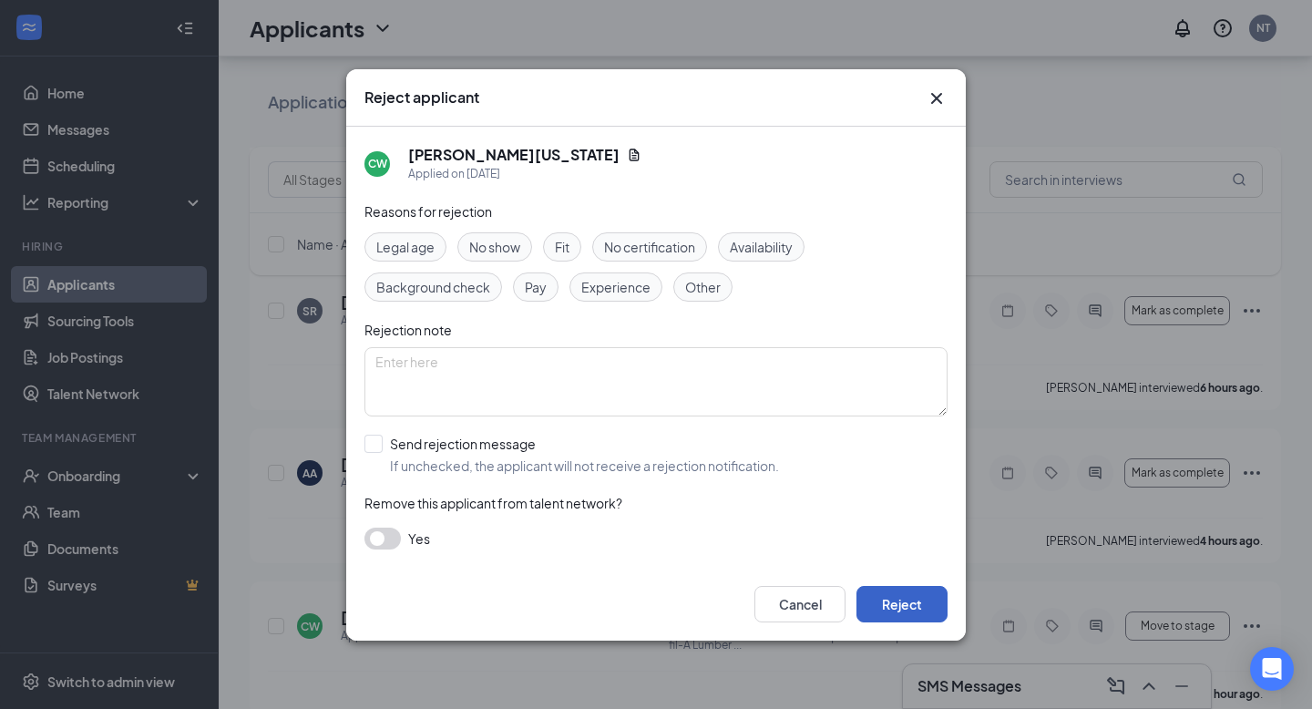
click at [904, 611] on button "Reject" at bounding box center [902, 604] width 91 height 36
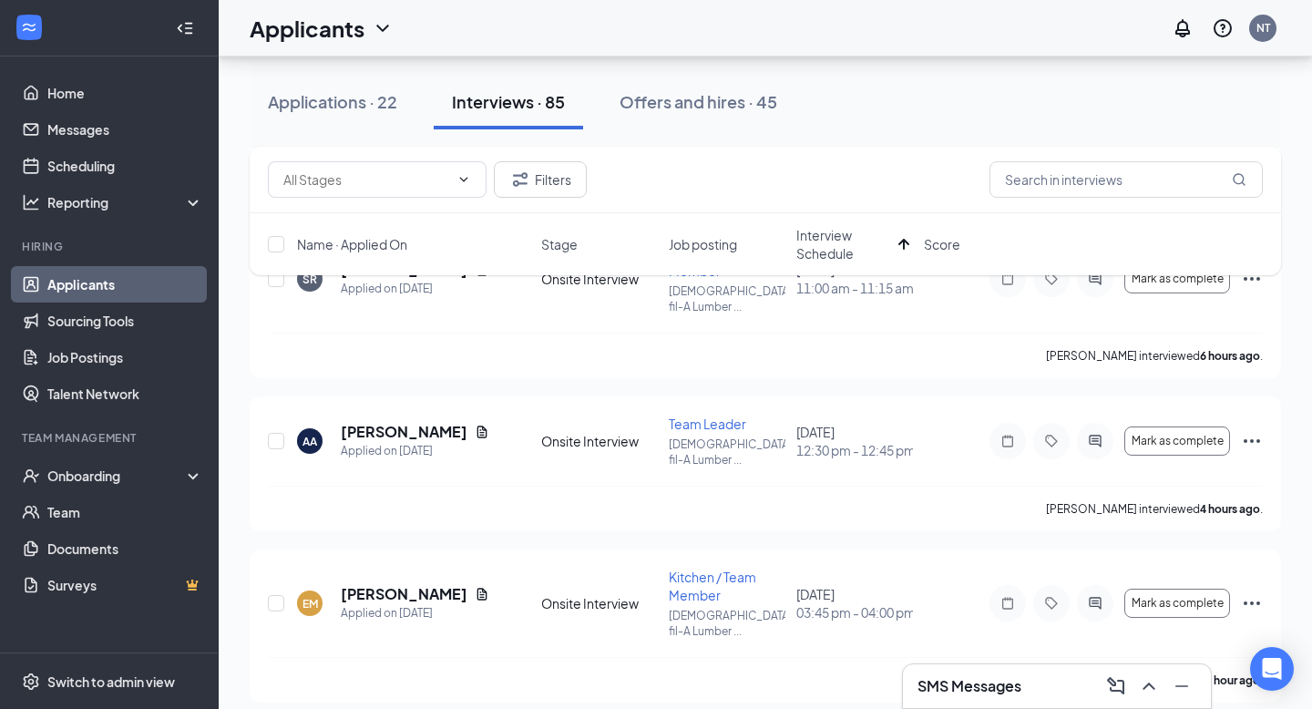
scroll to position [968, 0]
click at [475, 585] on icon "Document" at bounding box center [482, 592] width 15 height 15
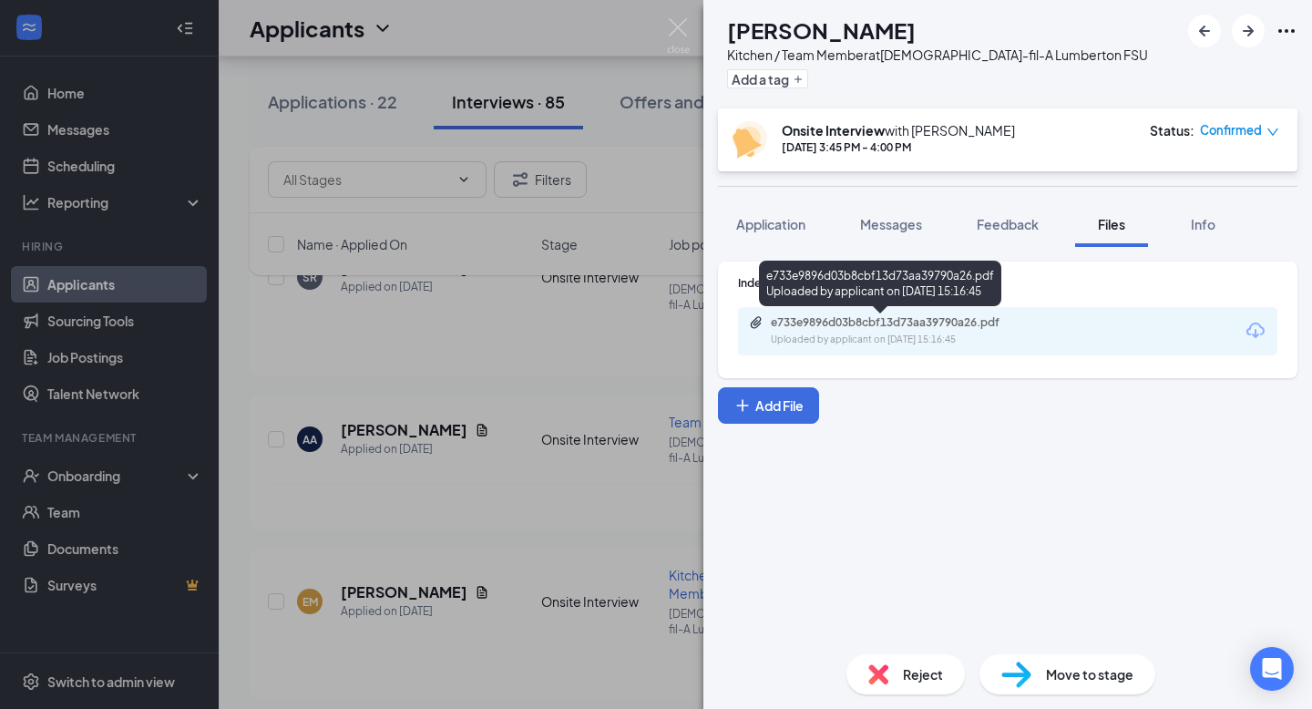
click at [862, 323] on div "e733e9896d03b8cbf13d73aa39790a26.pdf" at bounding box center [898, 322] width 255 height 15
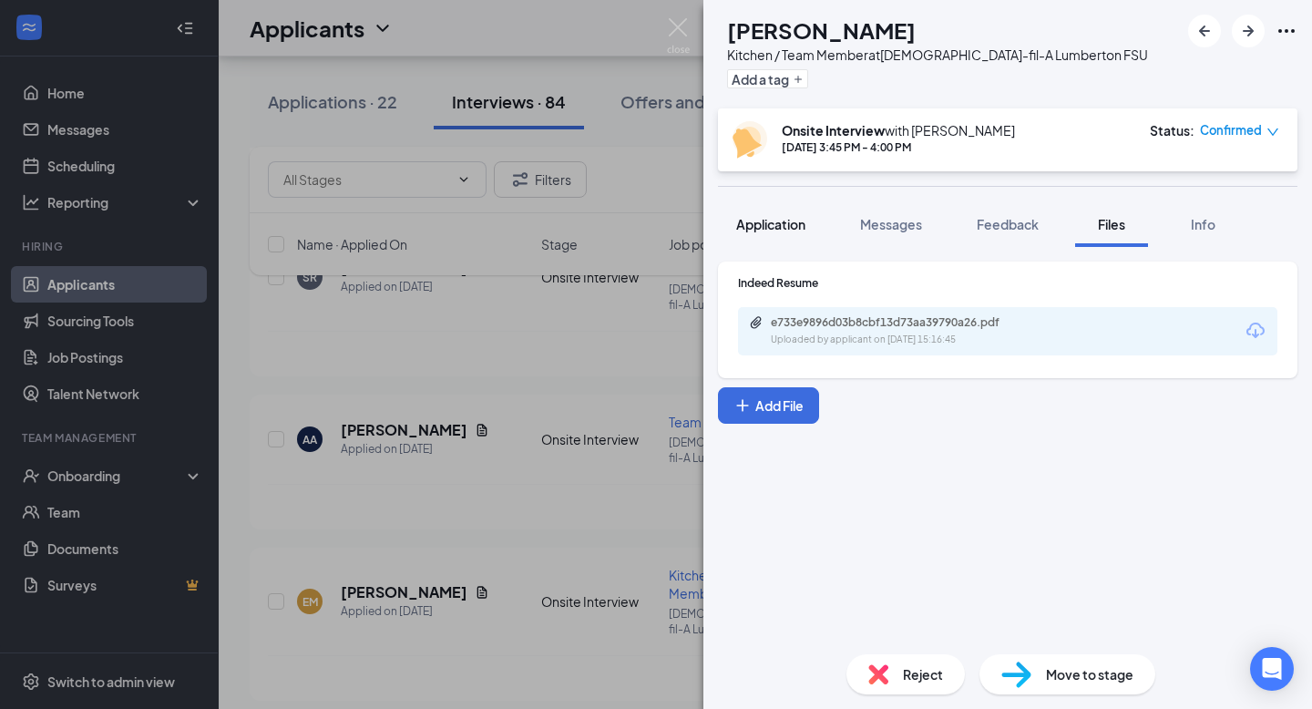
click at [763, 219] on span "Application" at bounding box center [770, 224] width 69 height 16
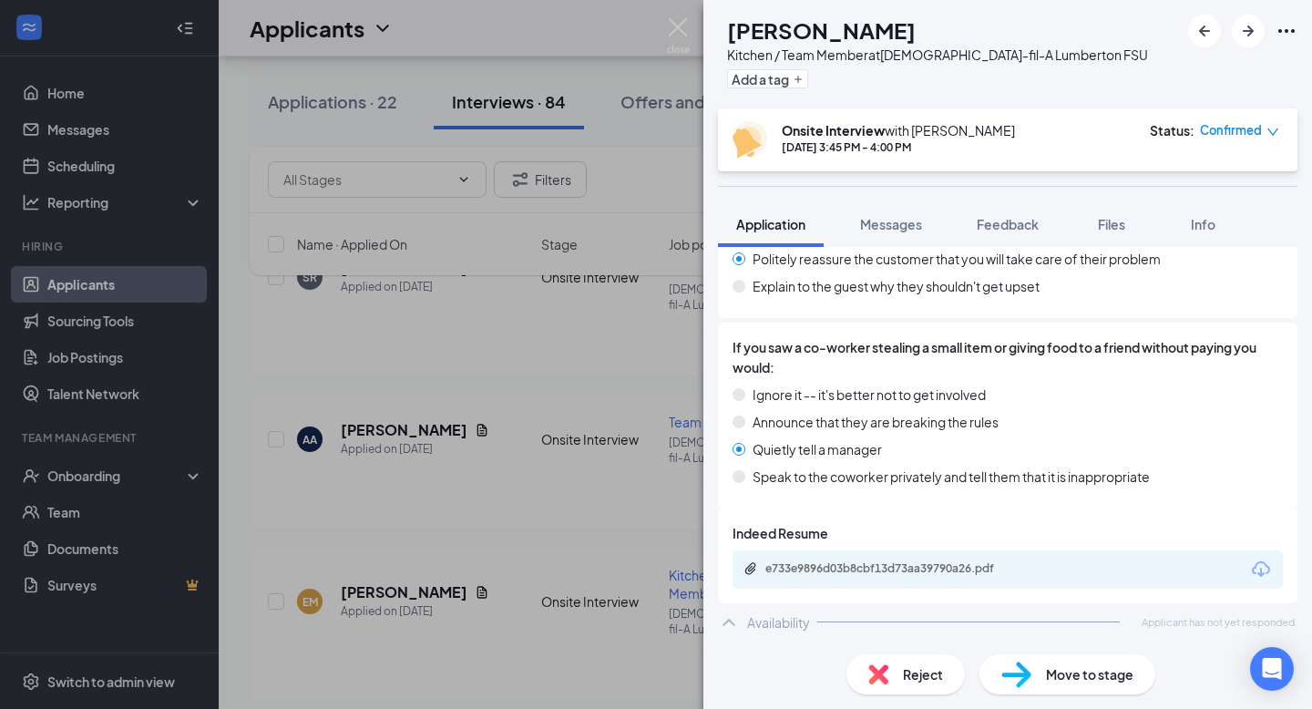
scroll to position [1051, 0]
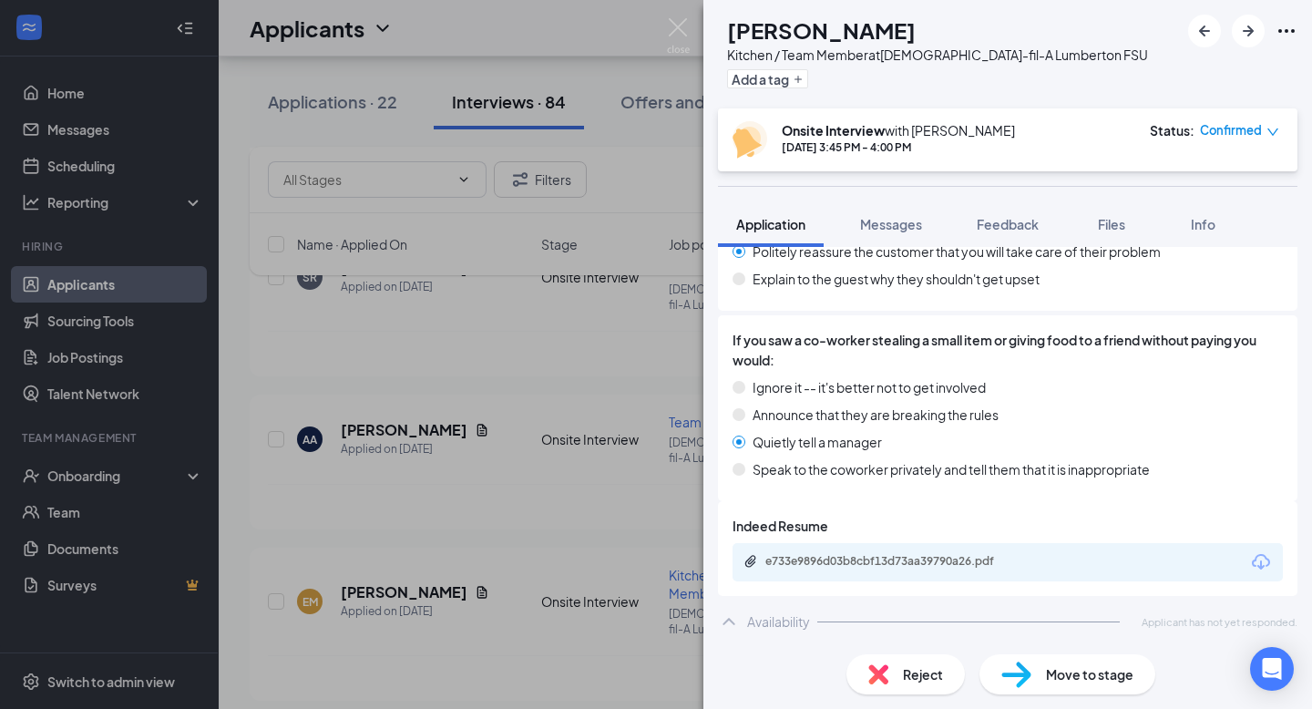
click at [919, 678] on span "Reject" at bounding box center [923, 674] width 40 height 20
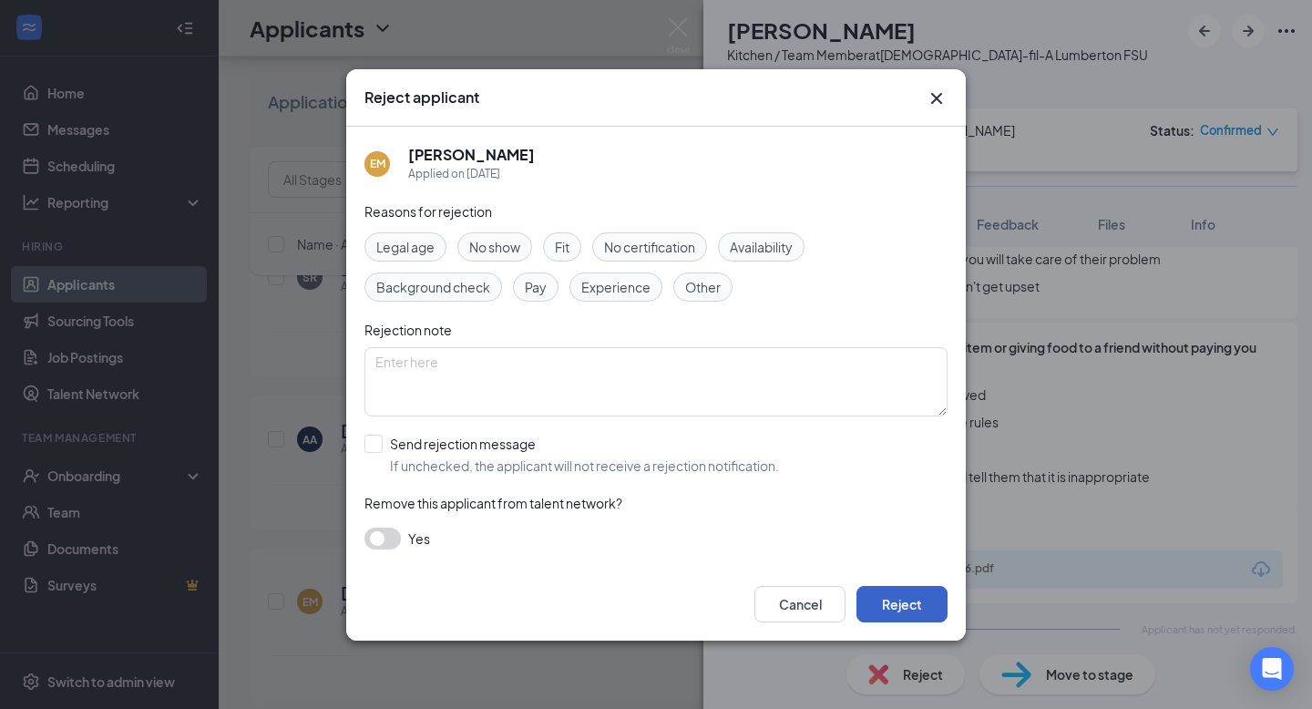
click at [898, 608] on button "Reject" at bounding box center [902, 604] width 91 height 36
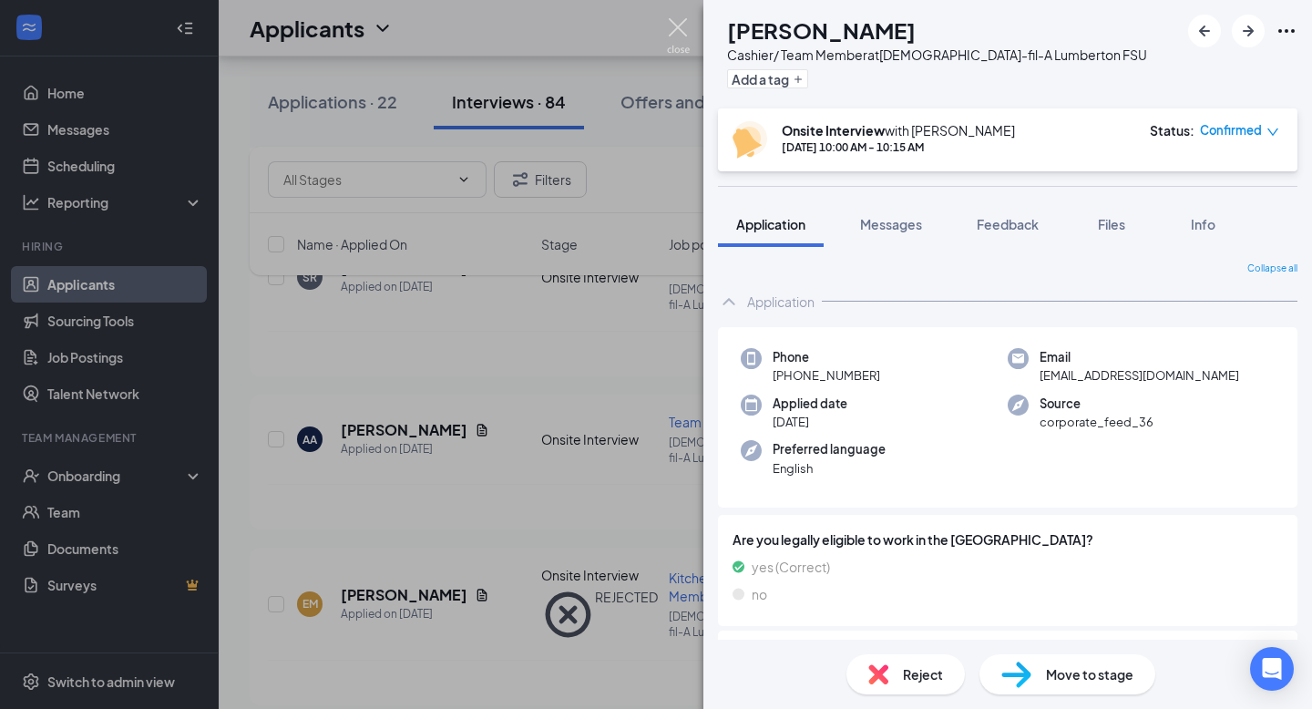
click at [677, 27] on img at bounding box center [678, 36] width 23 height 36
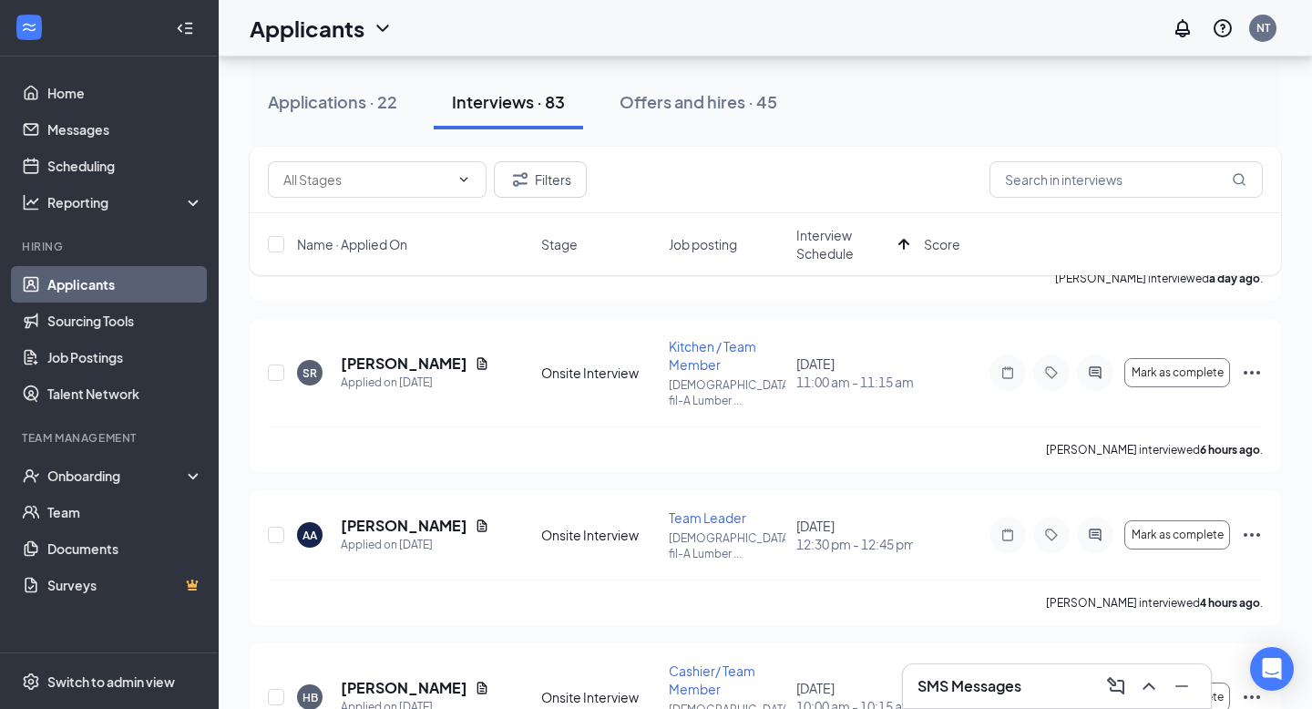
scroll to position [876, 0]
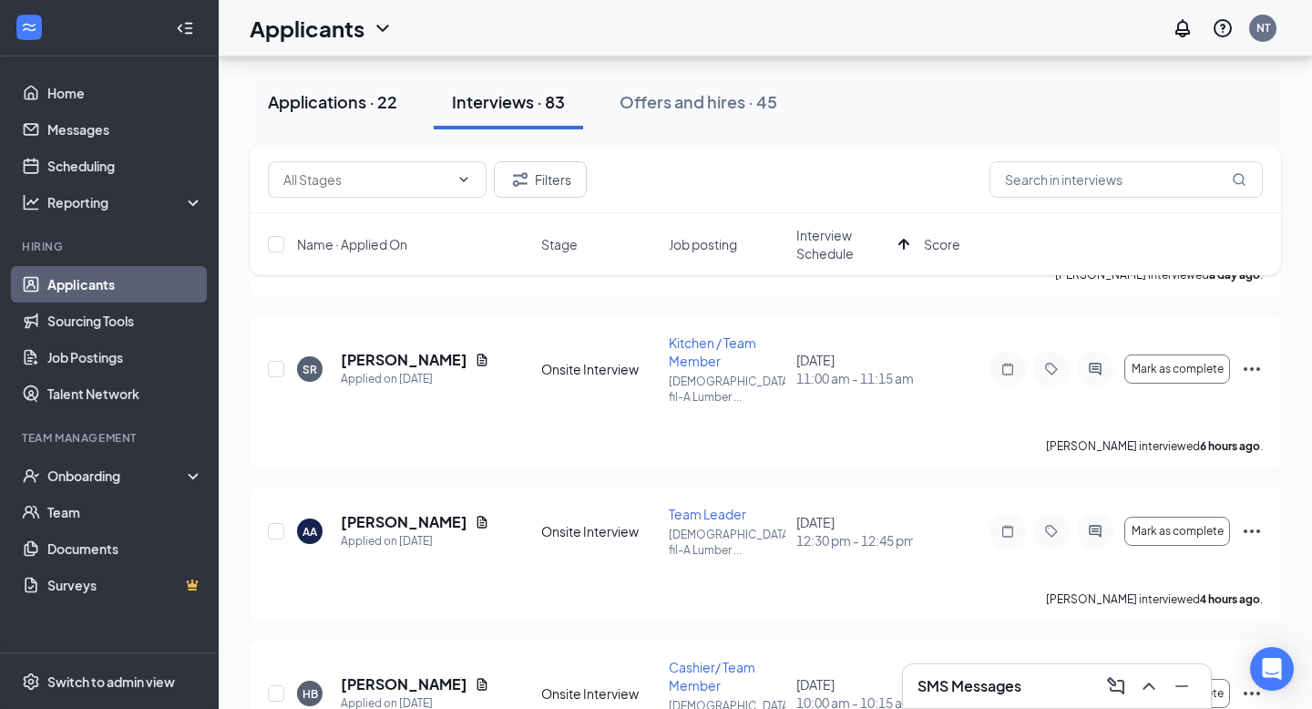
click at [344, 101] on div "Applications · 22" at bounding box center [332, 101] width 129 height 23
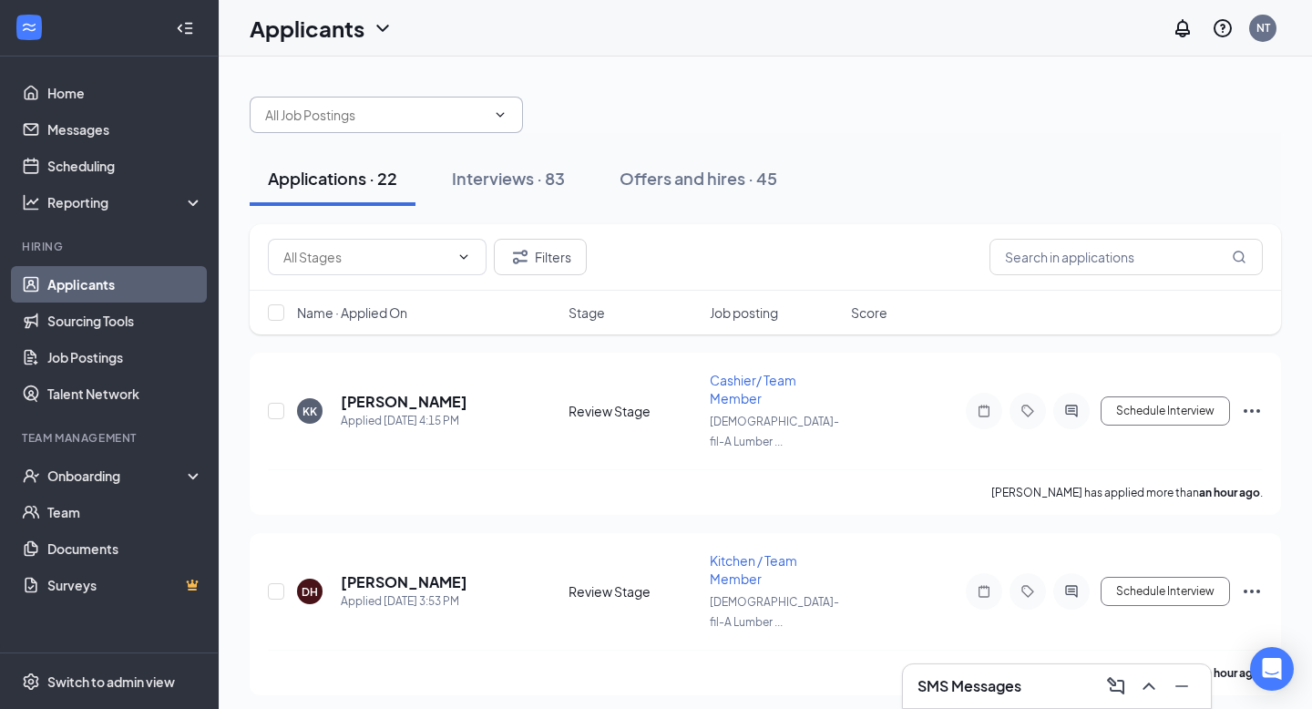
click at [480, 128] on span at bounding box center [386, 115] width 273 height 36
click at [498, 118] on icon "ChevronDown" at bounding box center [500, 115] width 15 height 15
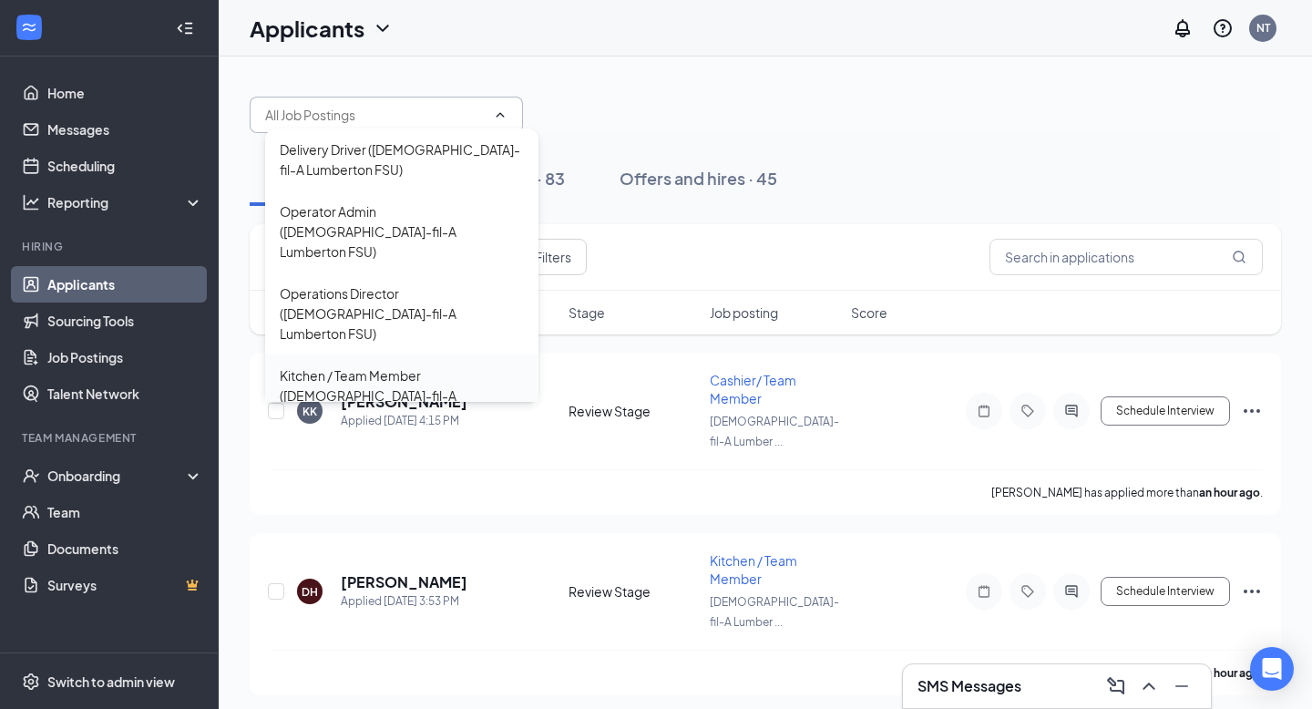
click at [428, 365] on div "Kitchen / Team Member ([DEMOGRAPHIC_DATA]-fil-A Lumberton FSU)" at bounding box center [402, 395] width 244 height 60
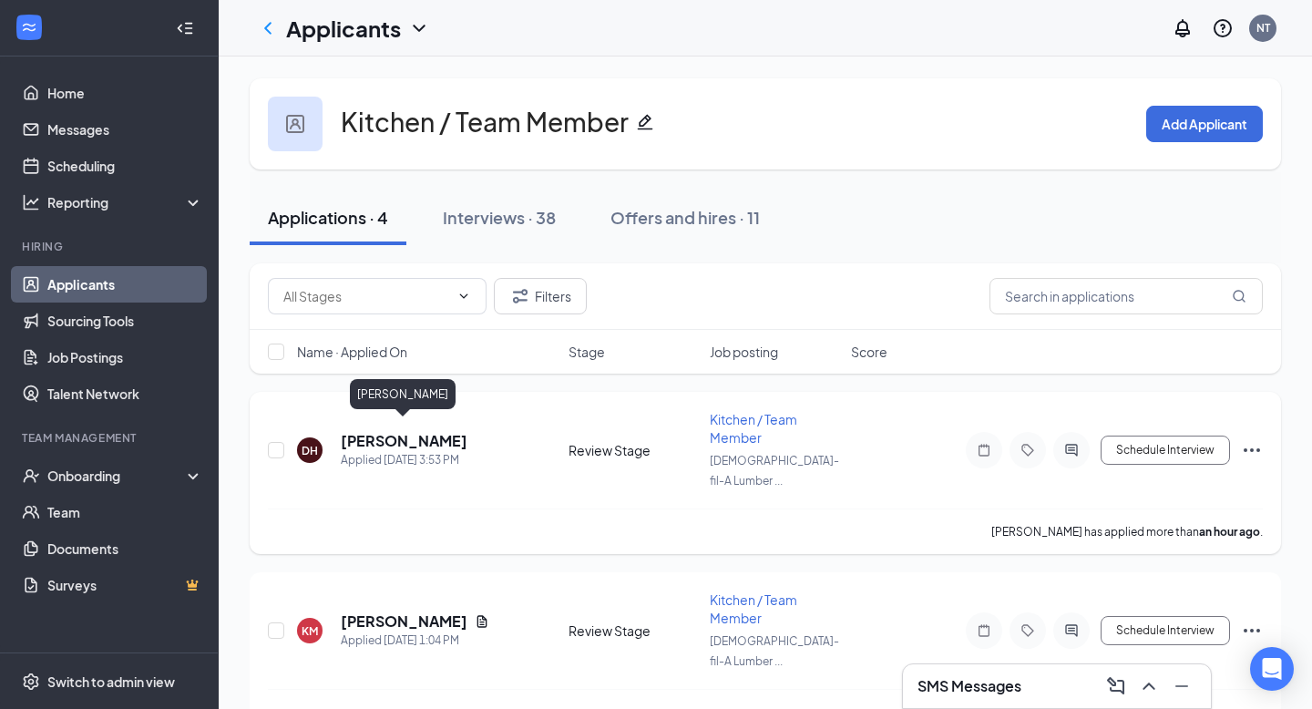
click at [386, 437] on h5 "[PERSON_NAME]" at bounding box center [404, 441] width 127 height 20
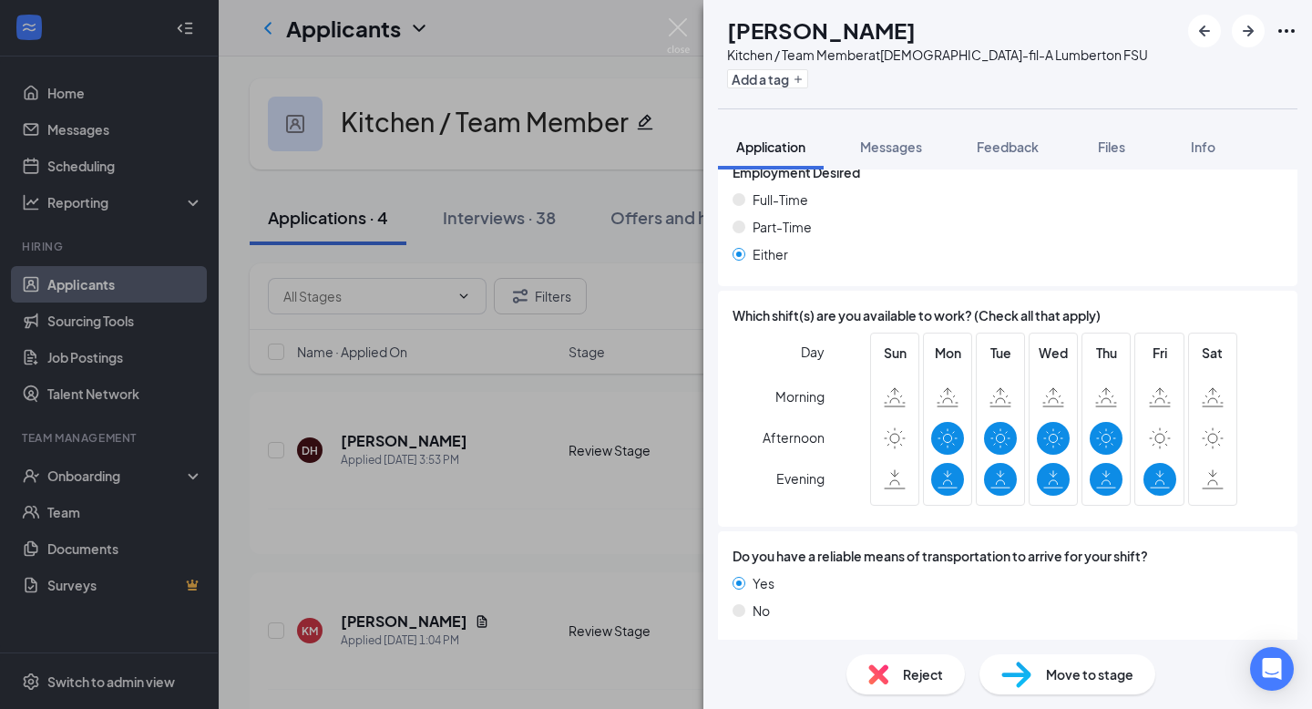
scroll to position [1452, 0]
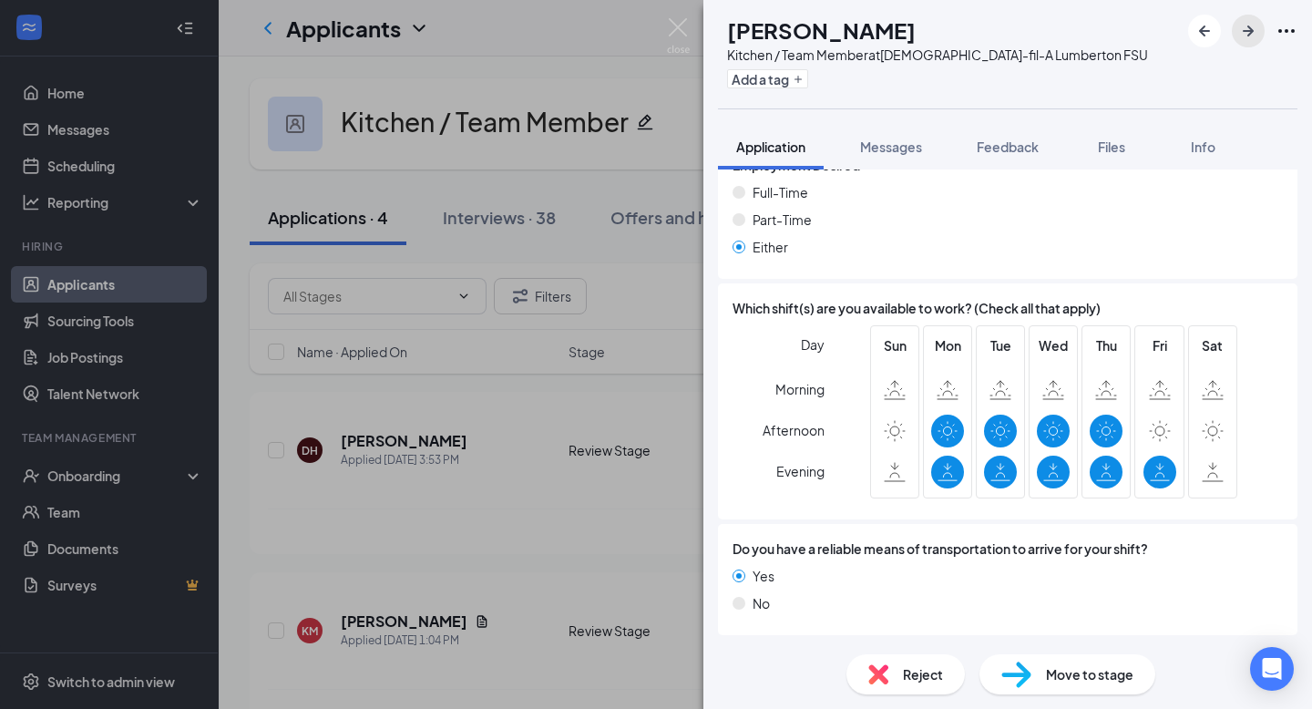
click at [1235, 32] on button "button" at bounding box center [1248, 31] width 33 height 33
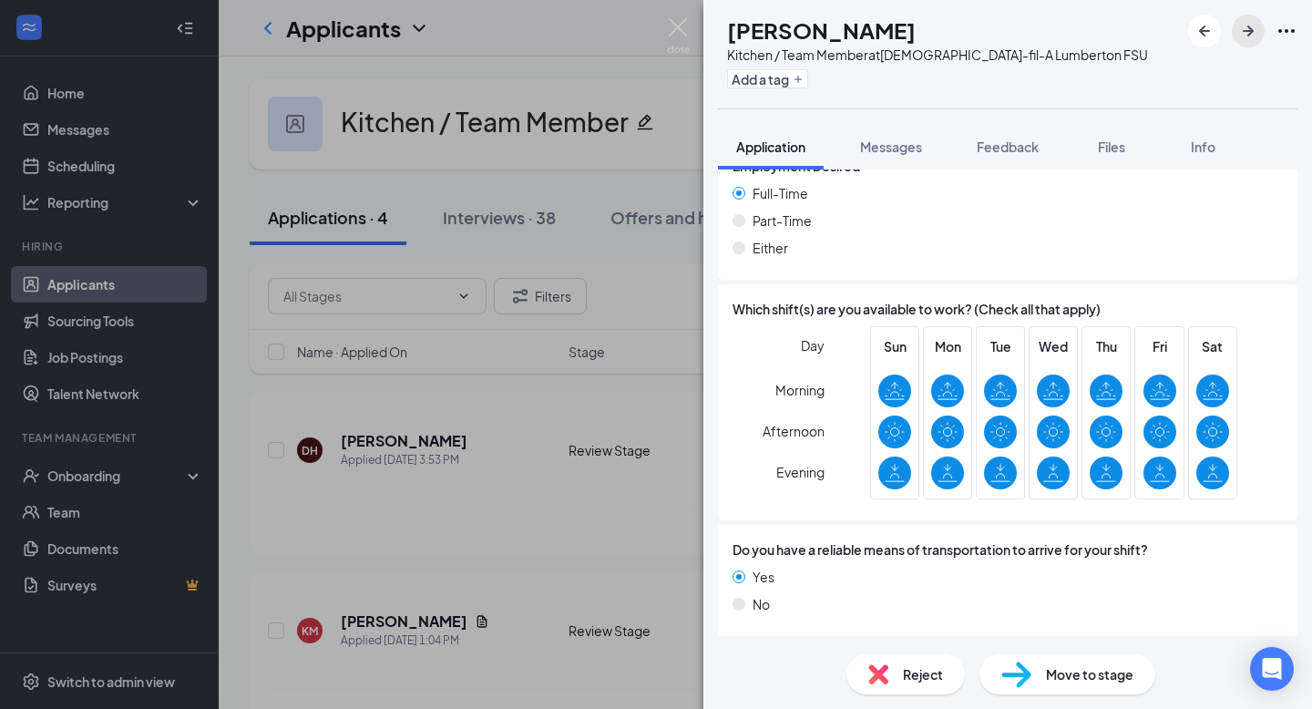
scroll to position [1554, 0]
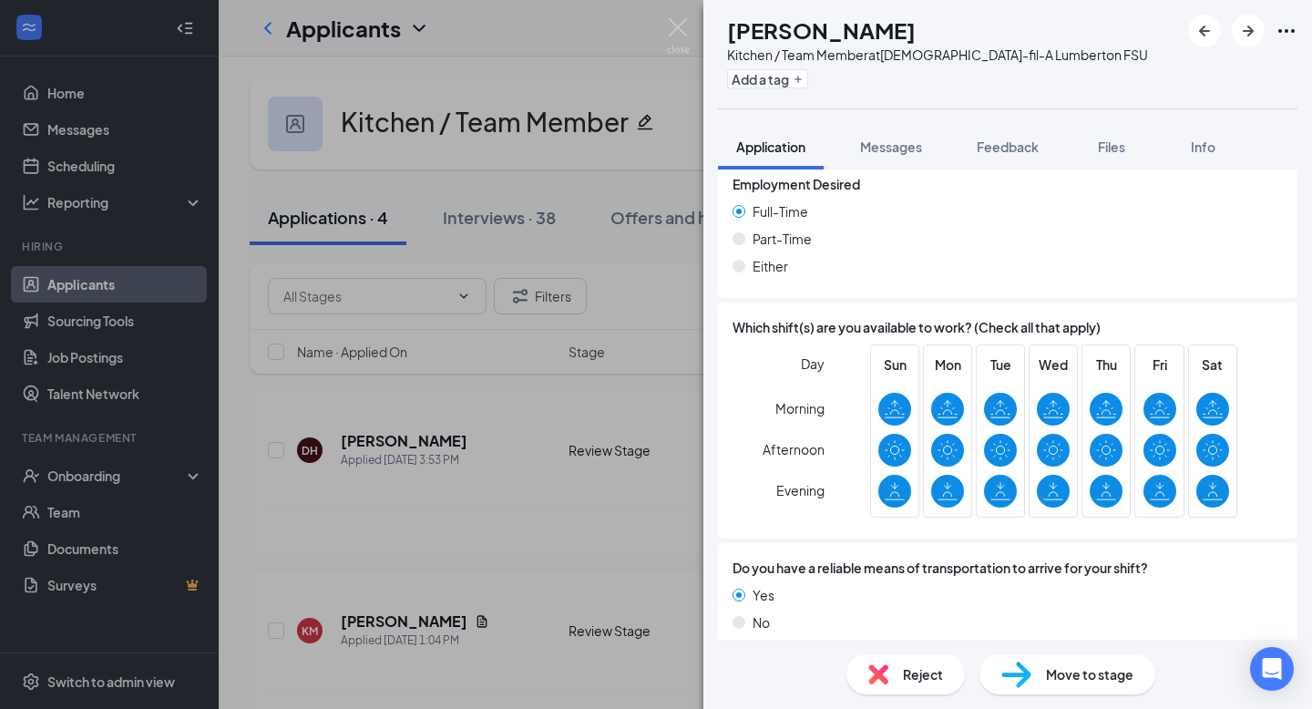
click at [1076, 681] on span "Move to stage" at bounding box center [1089, 674] width 87 height 20
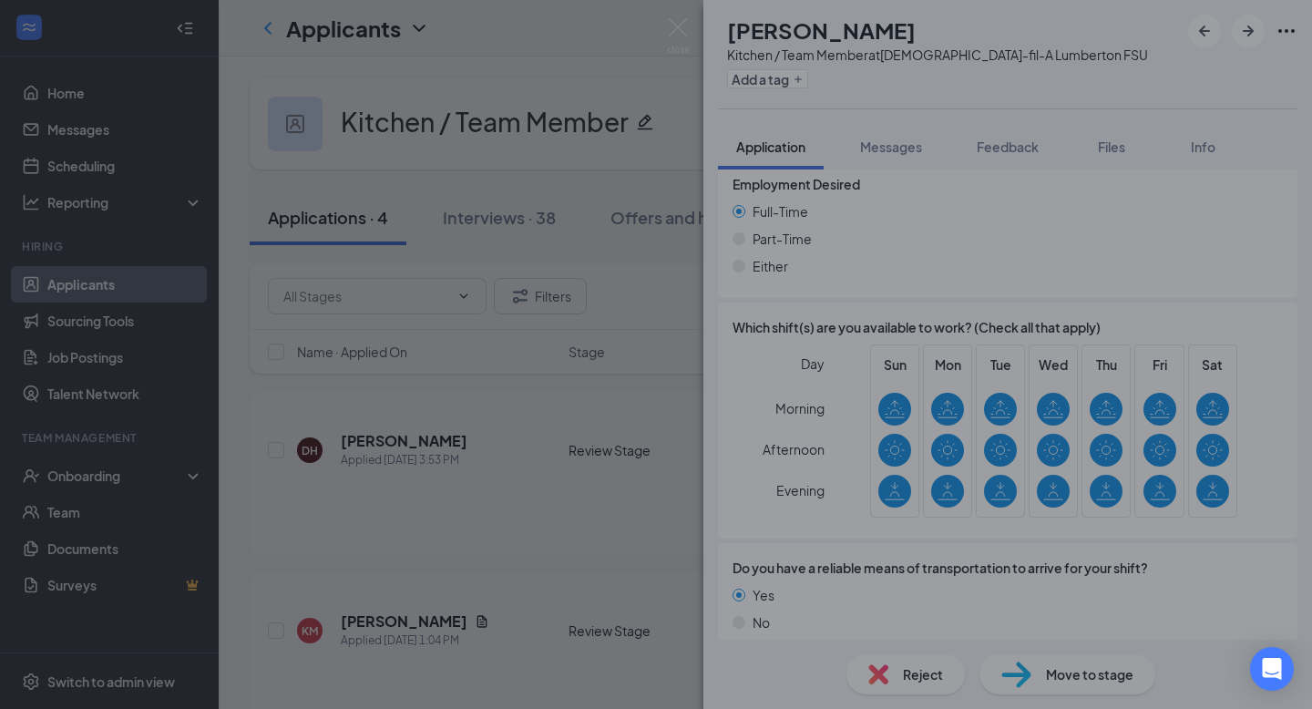
scroll to position [1546, 0]
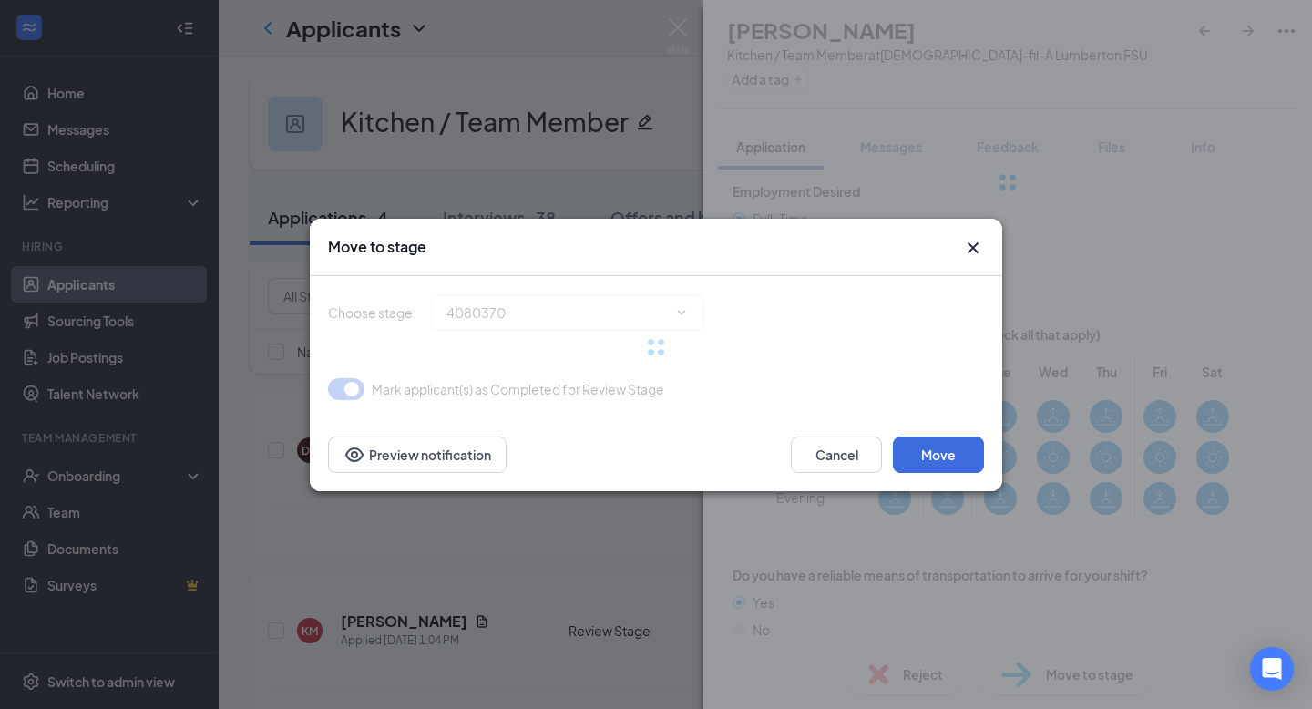
type input "Onsite Interview (next stage)"
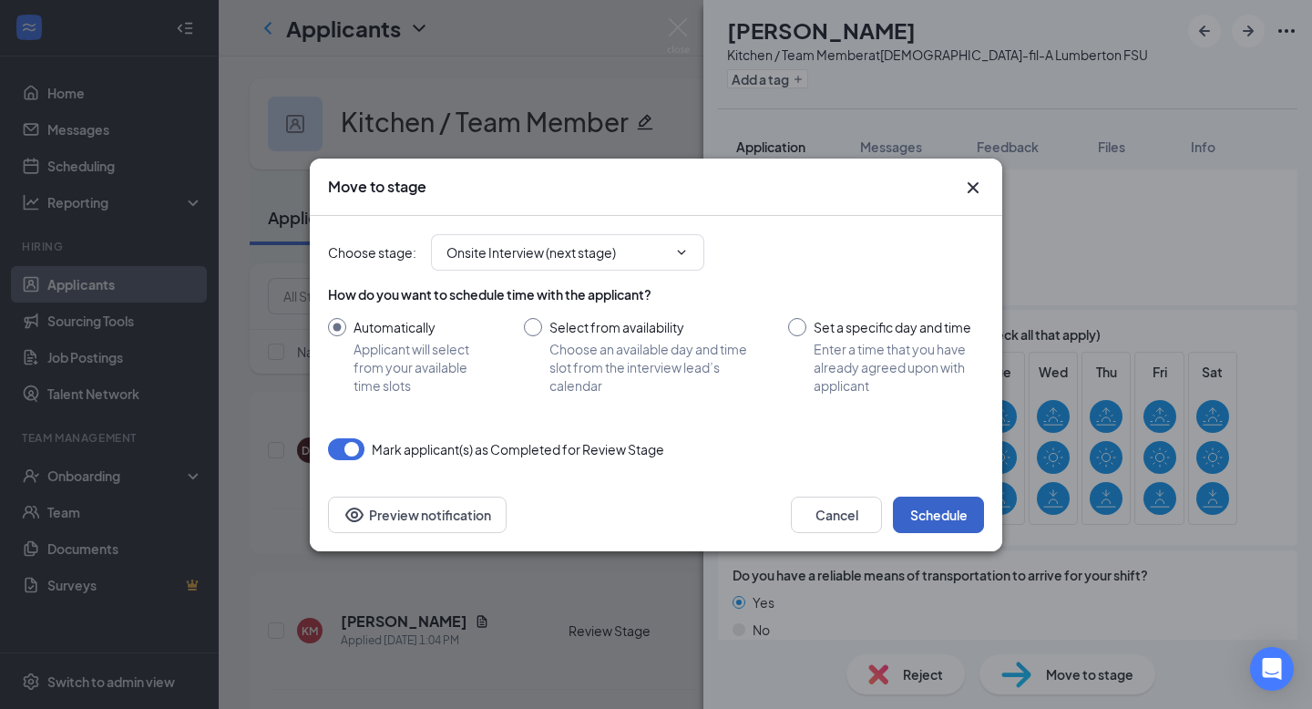
click at [928, 516] on button "Schedule" at bounding box center [938, 515] width 91 height 36
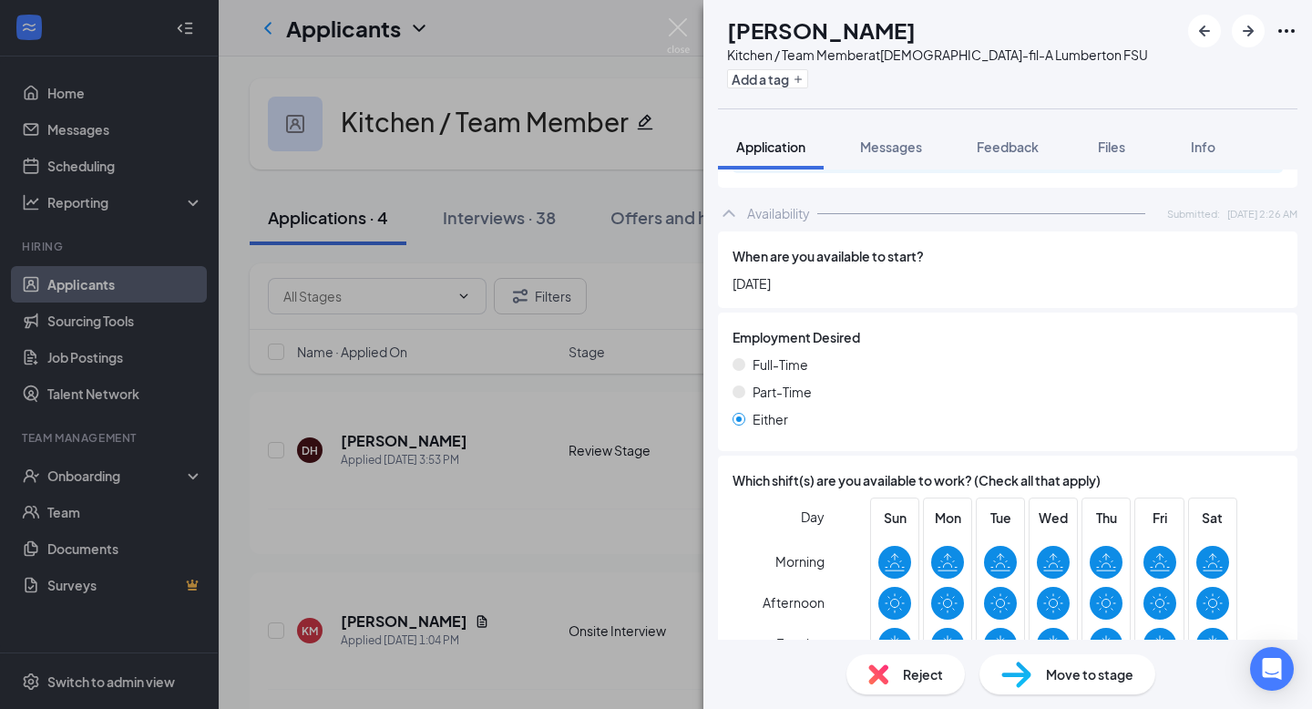
scroll to position [1605, 0]
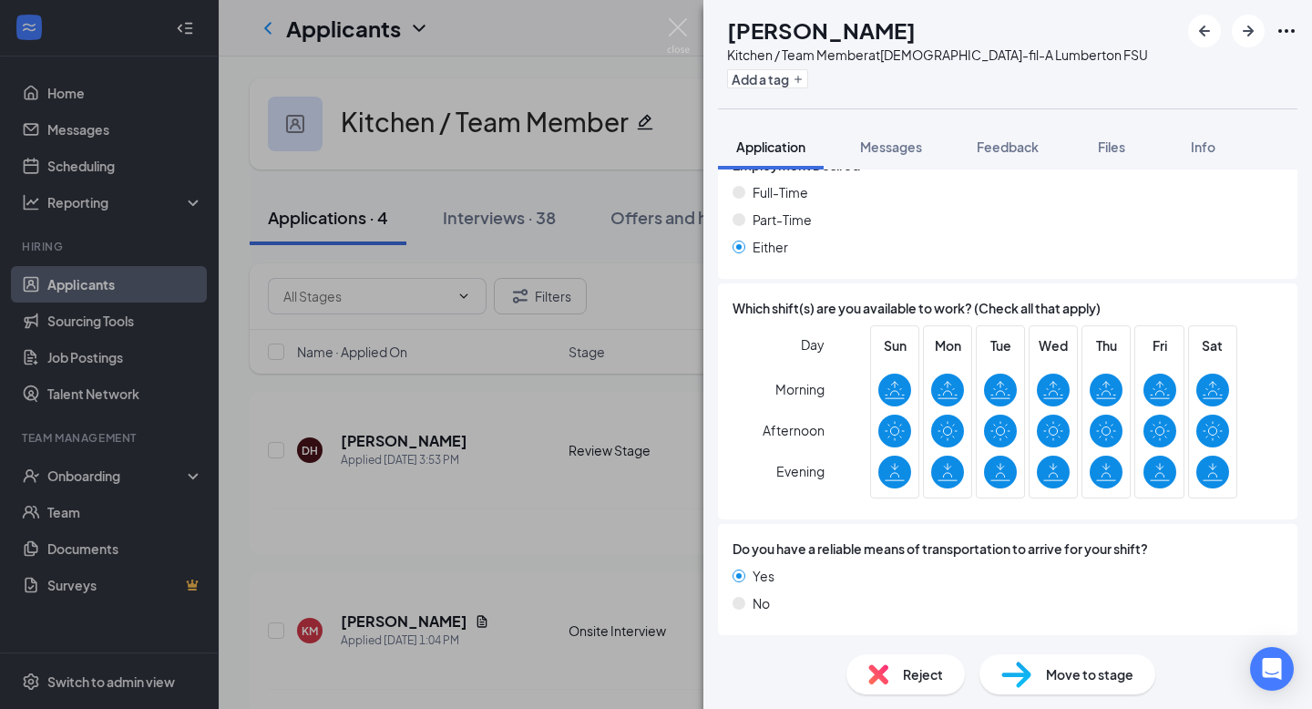
click at [1043, 681] on div "Move to stage" at bounding box center [1068, 674] width 176 height 40
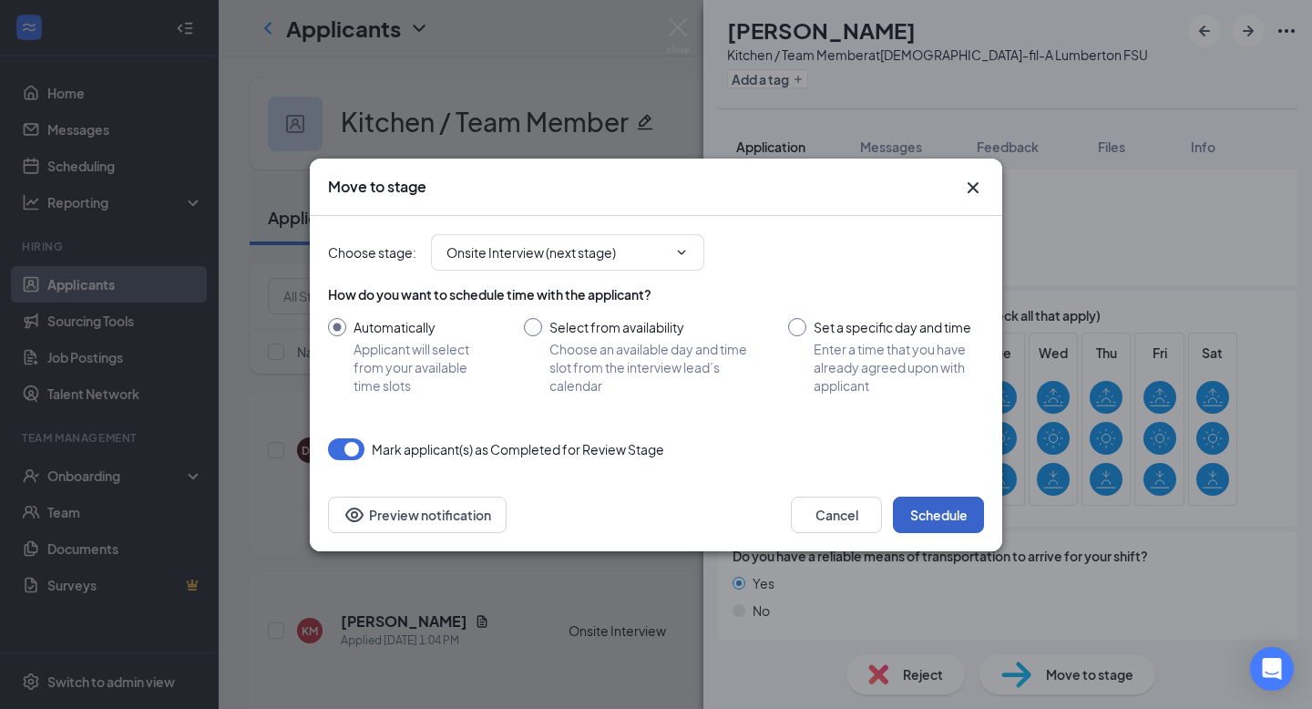
click at [937, 515] on button "Schedule" at bounding box center [938, 515] width 91 height 36
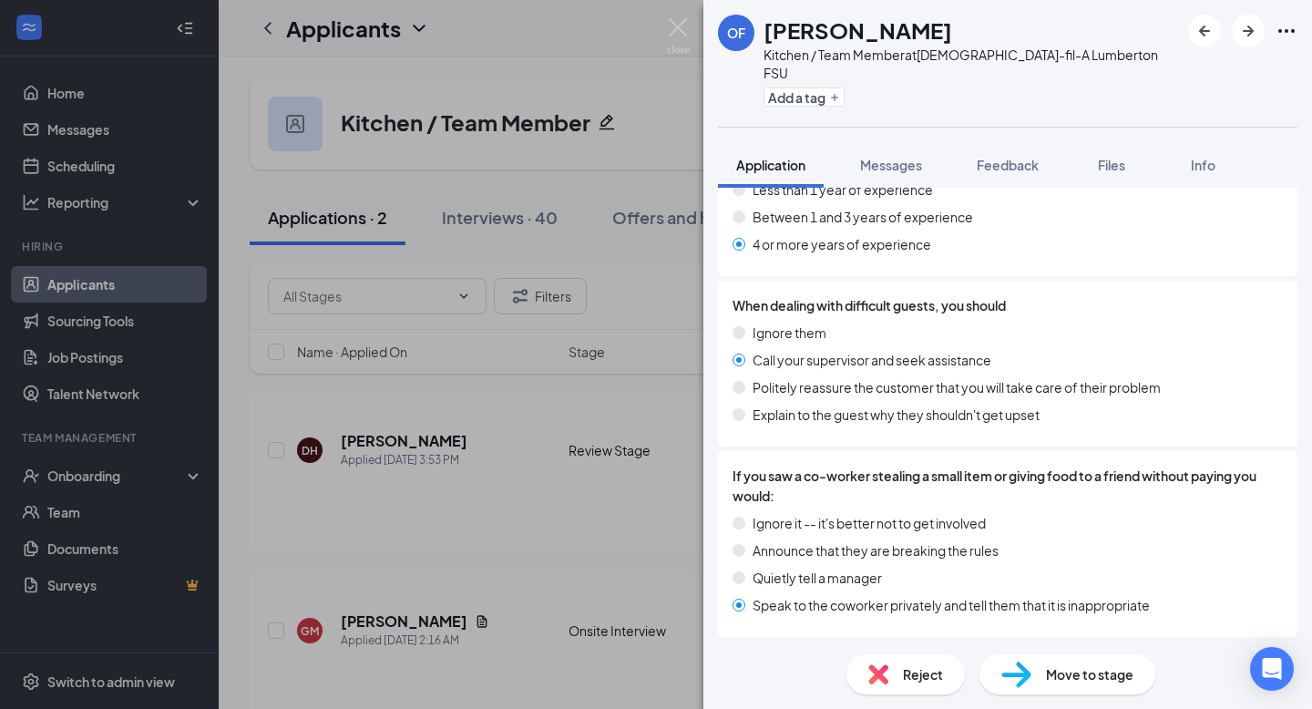
scroll to position [1452, 0]
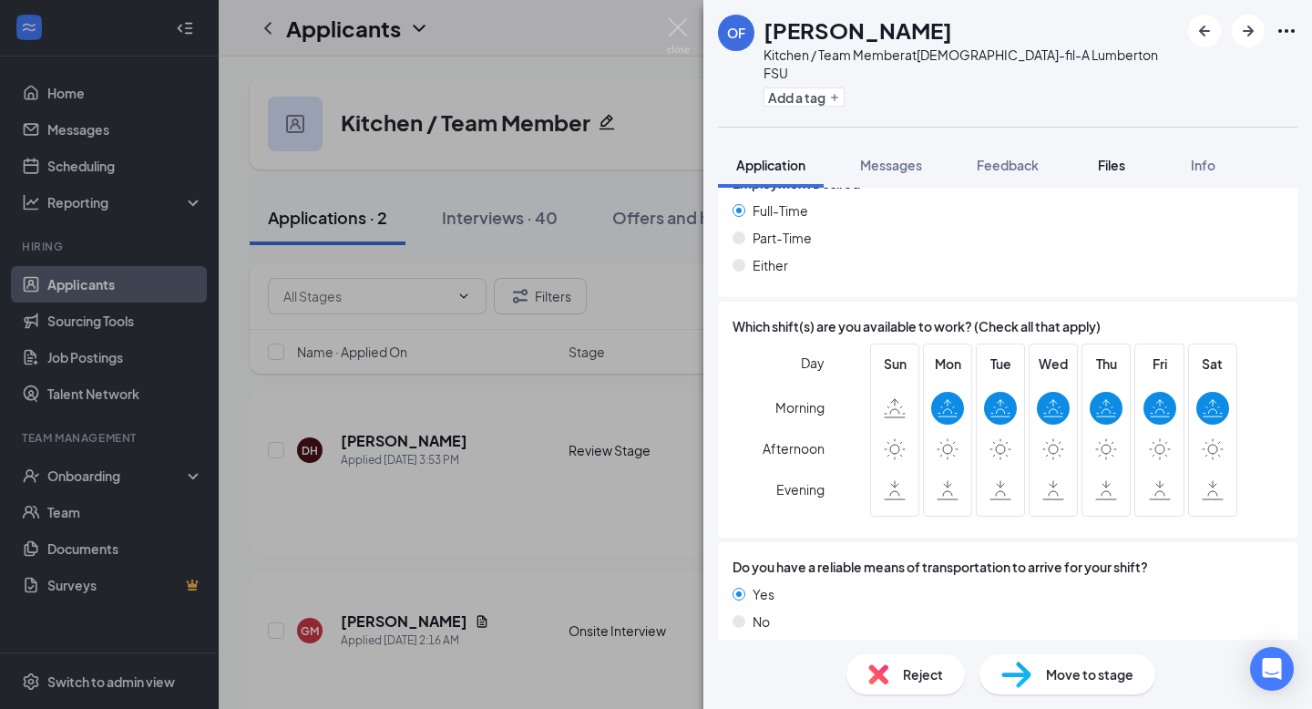
click at [1105, 157] on span "Files" at bounding box center [1111, 165] width 27 height 16
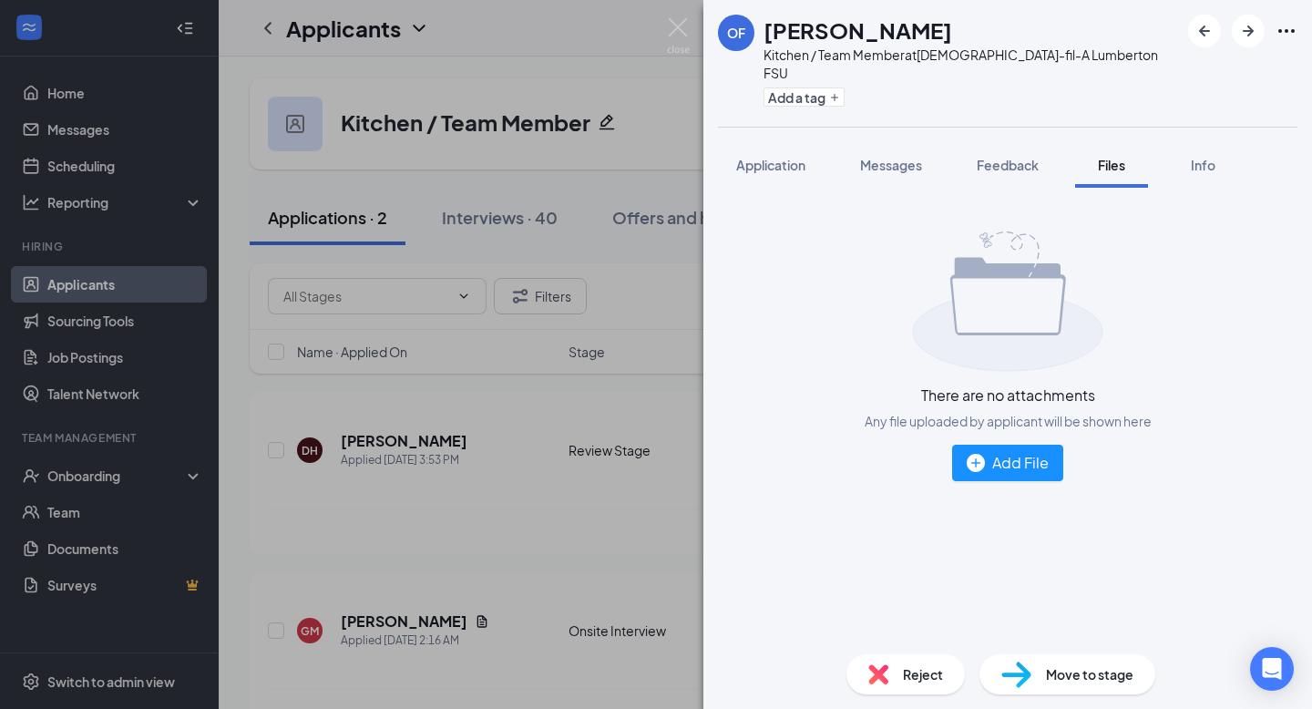
click at [1025, 679] on img at bounding box center [1016, 675] width 30 height 26
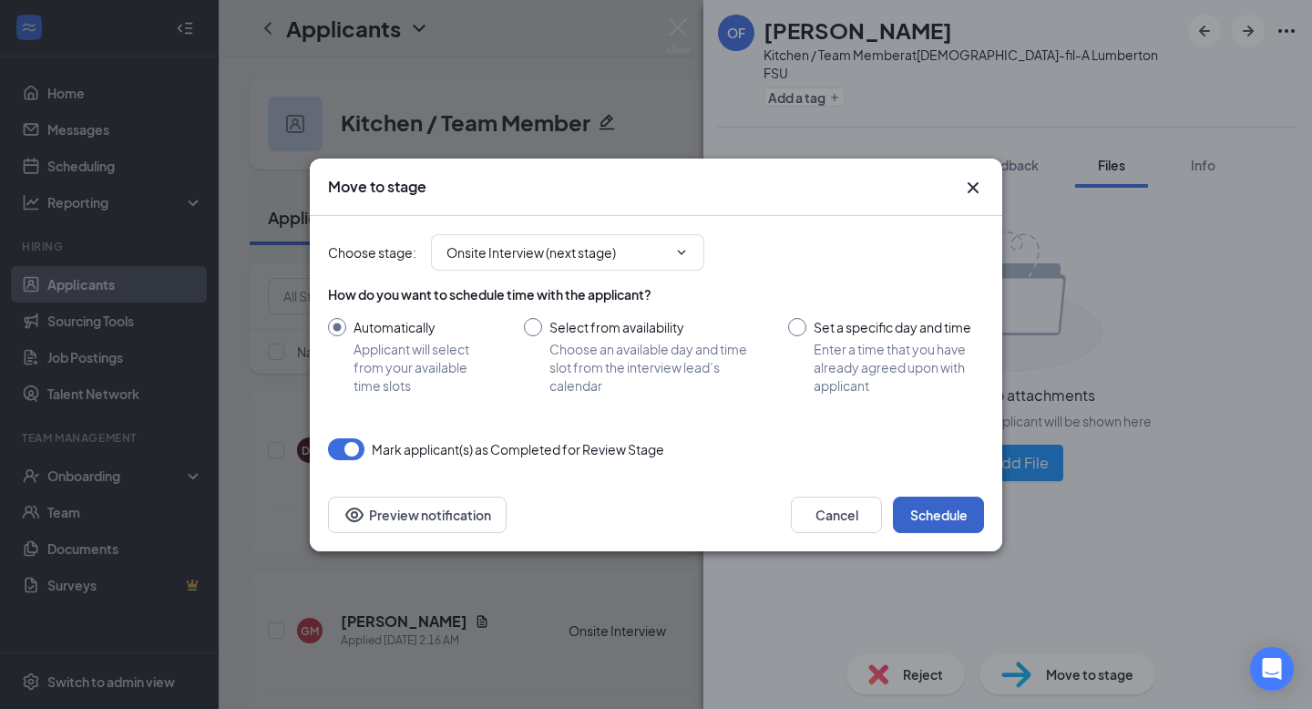
click at [923, 515] on button "Schedule" at bounding box center [938, 515] width 91 height 36
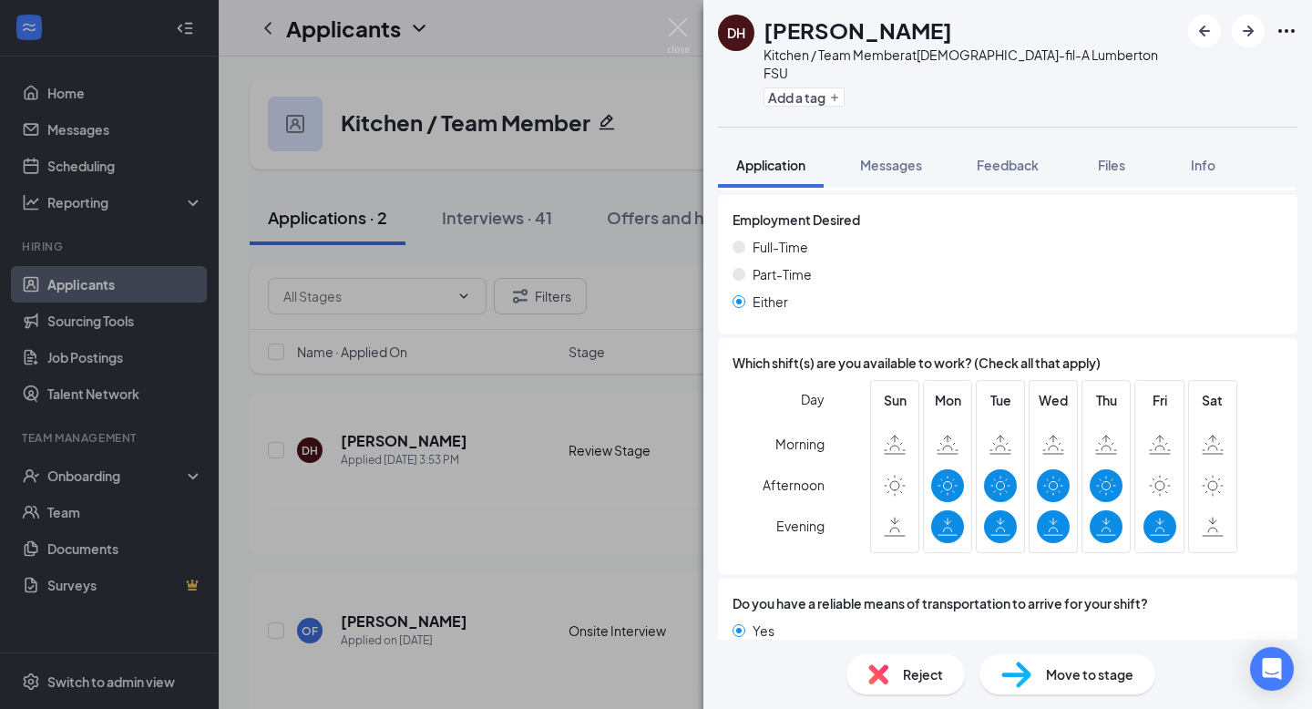
scroll to position [1452, 0]
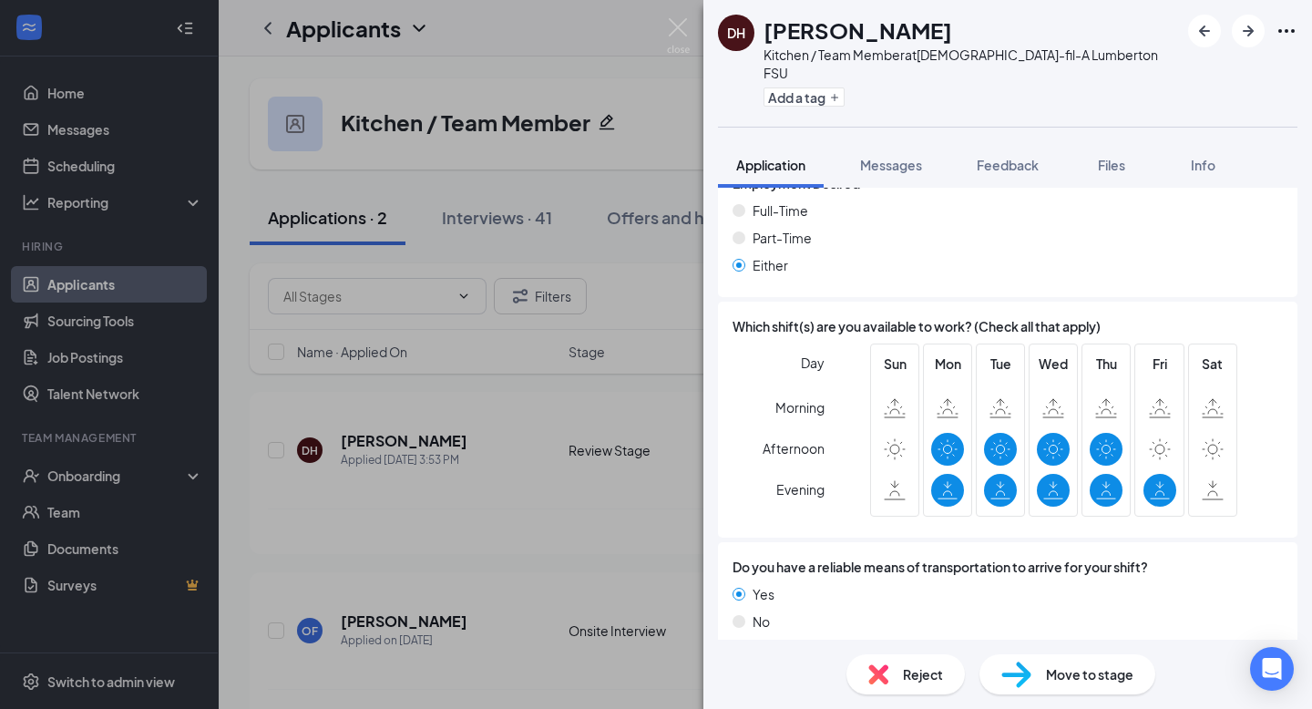
click at [901, 684] on div "Reject" at bounding box center [906, 674] width 118 height 40
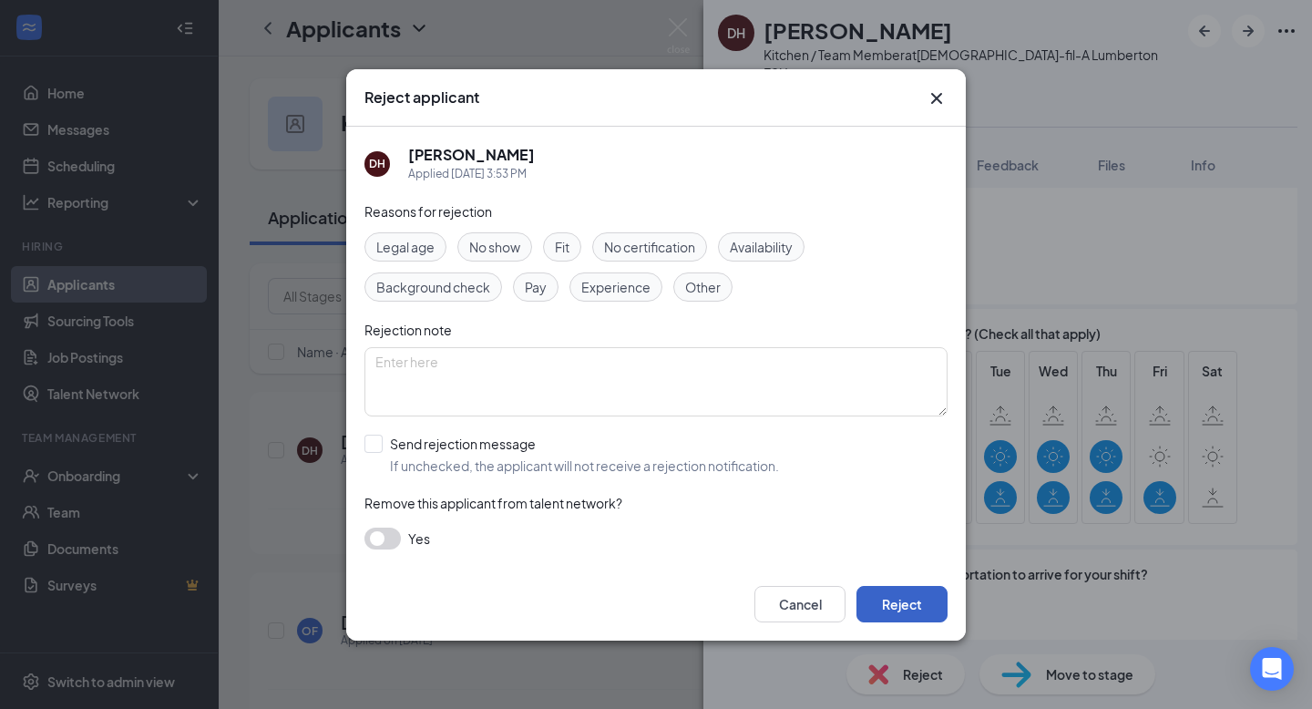
click at [905, 600] on button "Reject" at bounding box center [902, 604] width 91 height 36
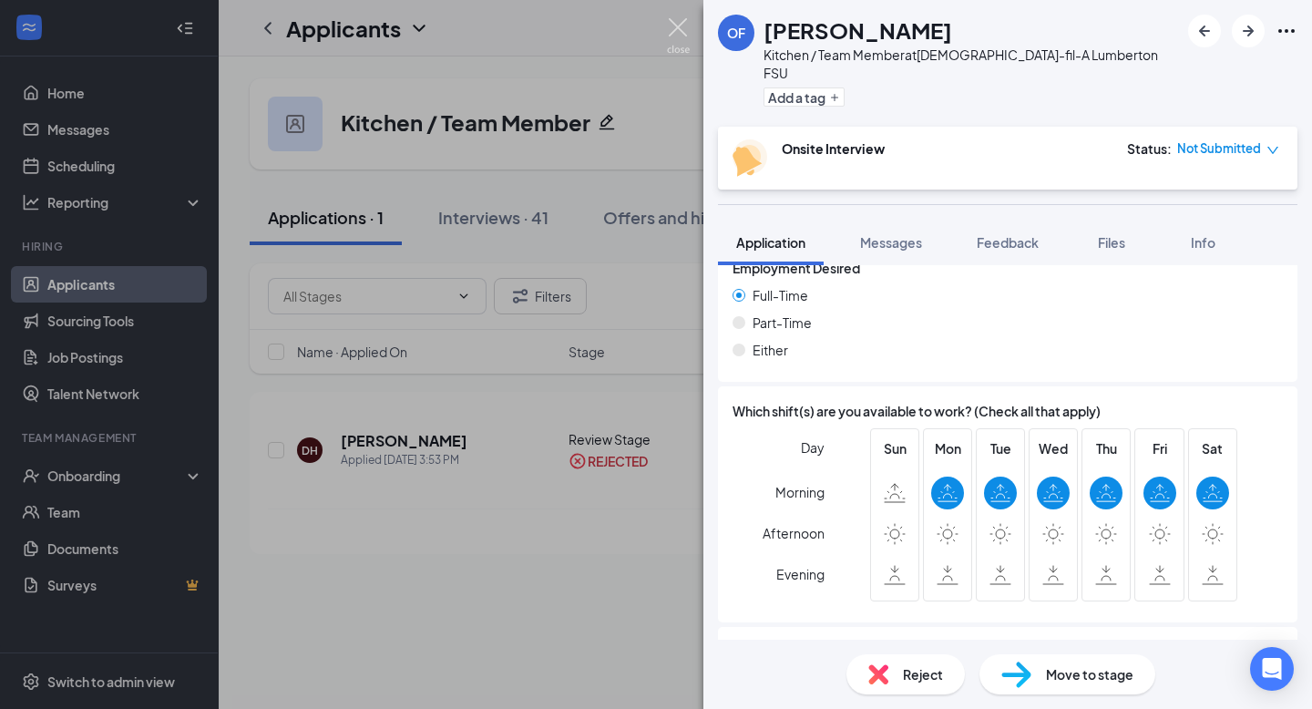
click at [683, 35] on img at bounding box center [678, 36] width 23 height 36
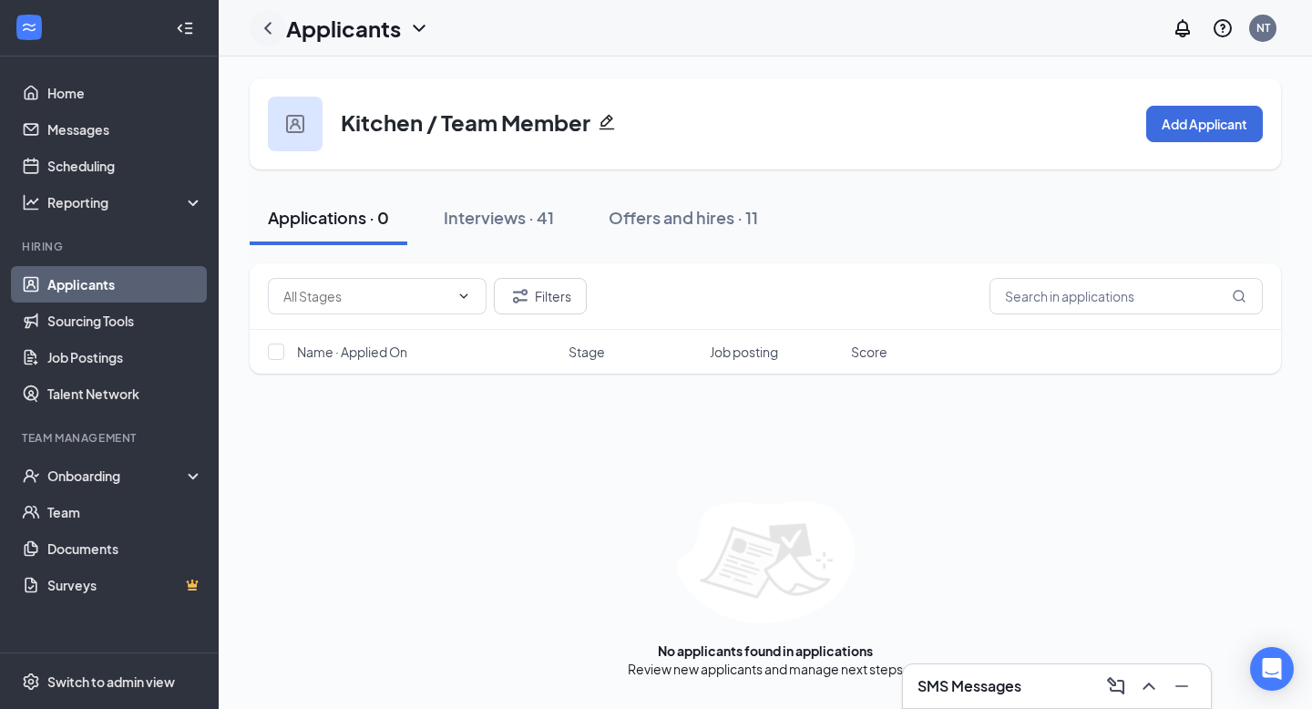
click at [273, 28] on icon "ChevronLeft" at bounding box center [268, 28] width 22 height 22
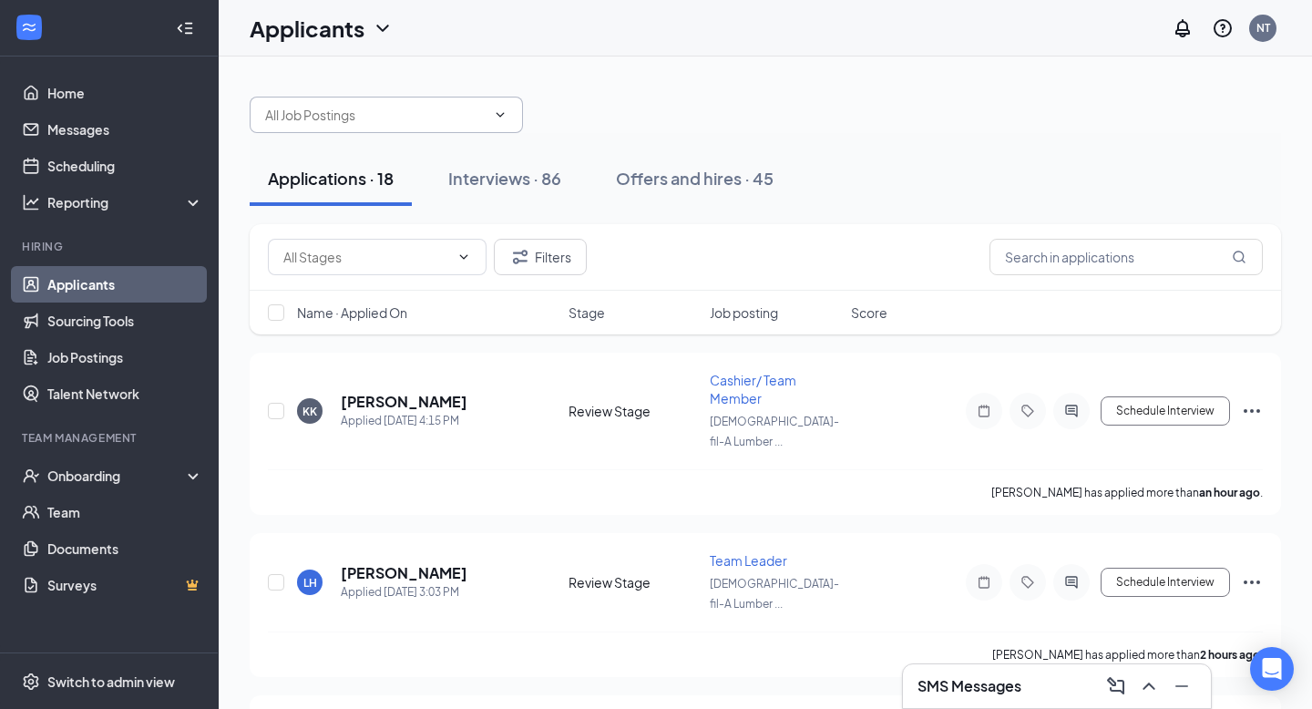
click at [428, 125] on span at bounding box center [386, 115] width 273 height 36
click at [504, 116] on icon "ChevronDown" at bounding box center [500, 115] width 15 height 15
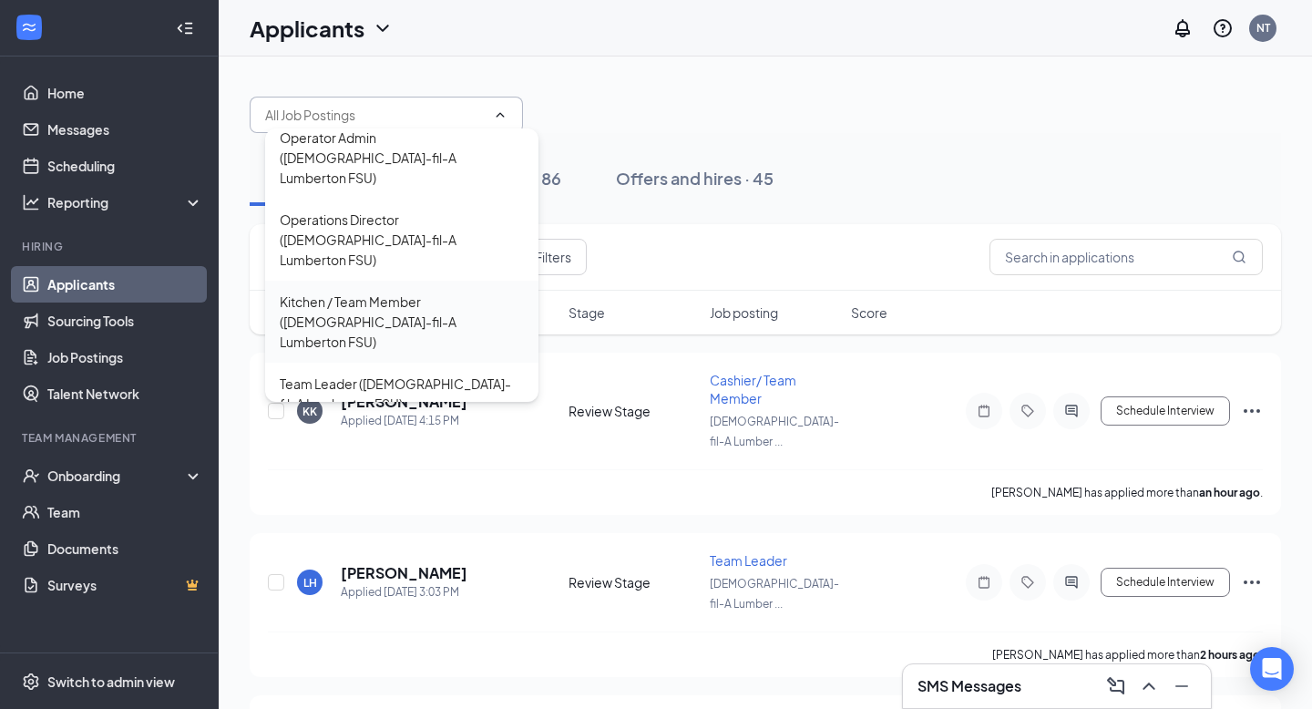
scroll to position [98, 0]
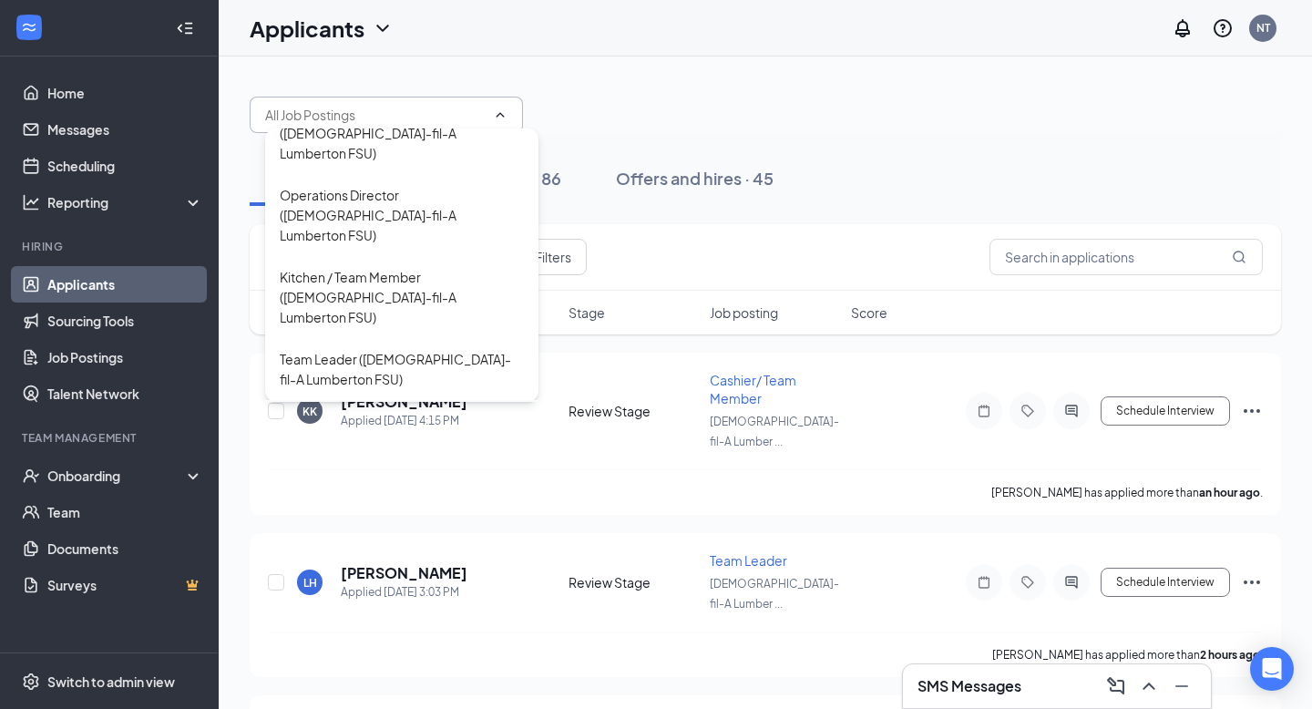
click at [365, 411] on div "Cashier/ Team Member ([DEMOGRAPHIC_DATA]-fil-A Lumberton FSU)" at bounding box center [402, 441] width 244 height 60
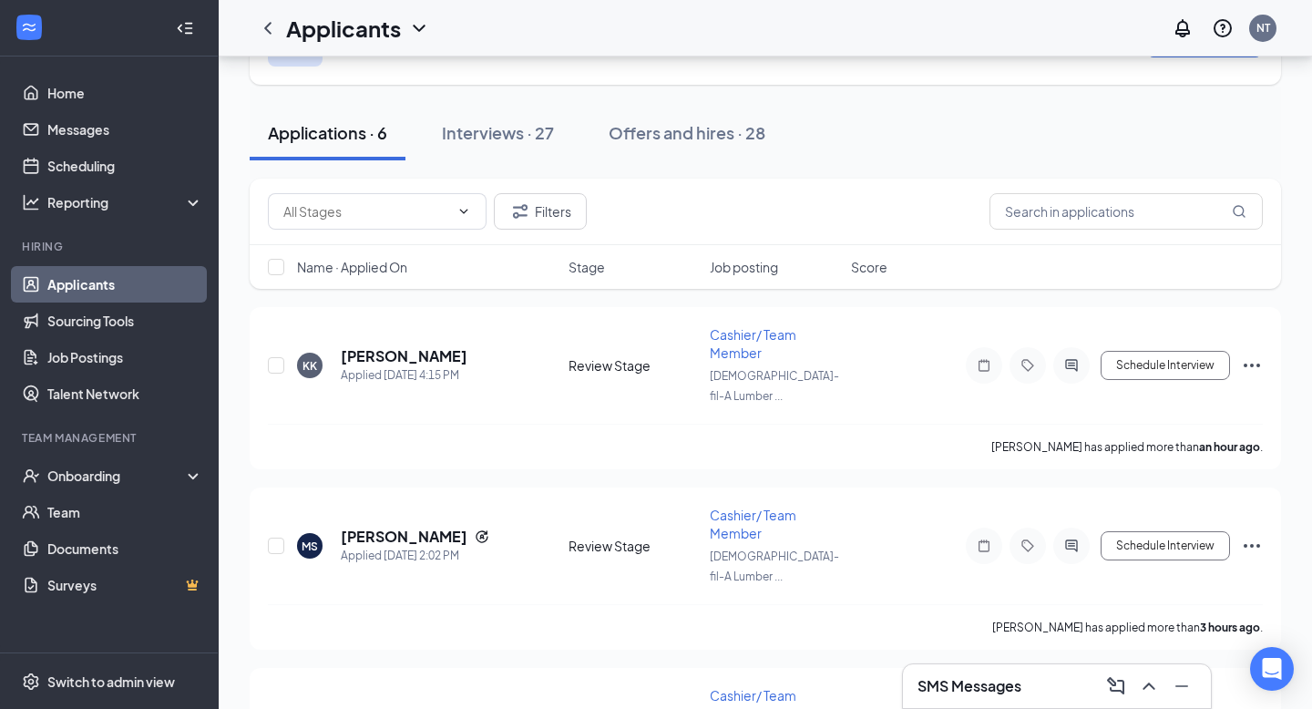
scroll to position [97, 0]
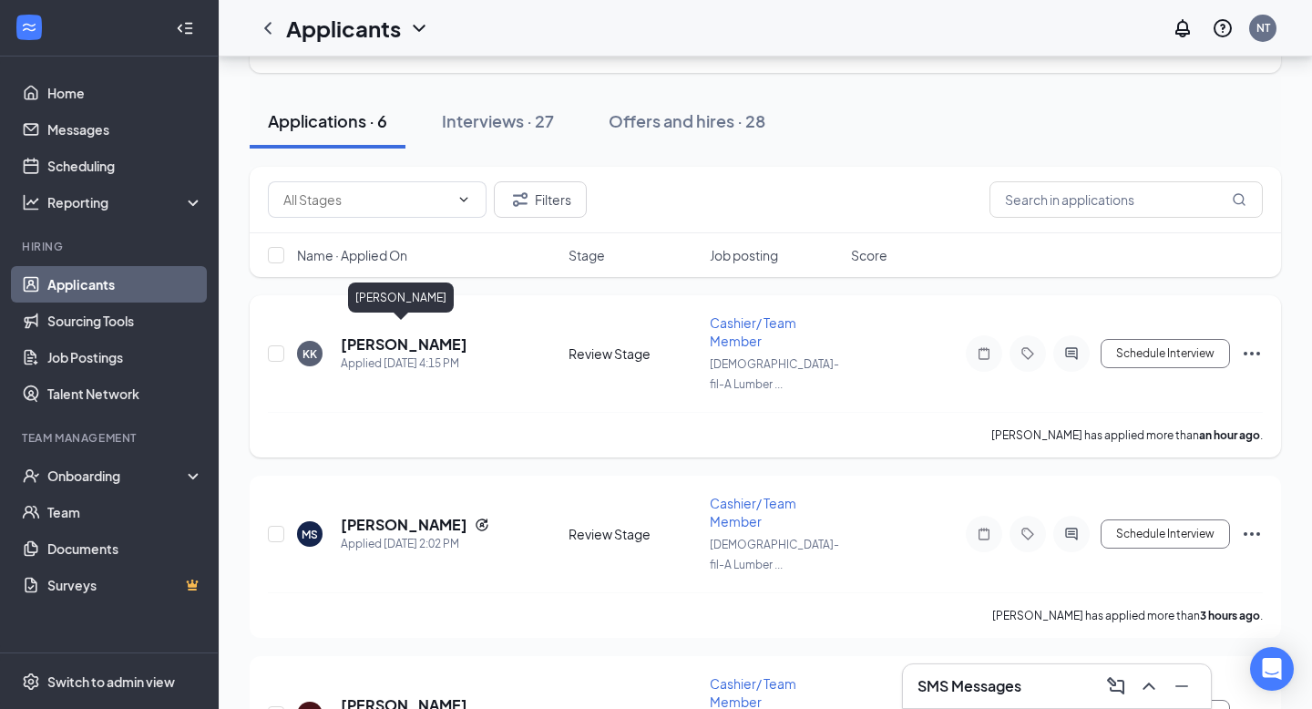
click at [372, 338] on h5 "[PERSON_NAME]" at bounding box center [404, 344] width 127 height 20
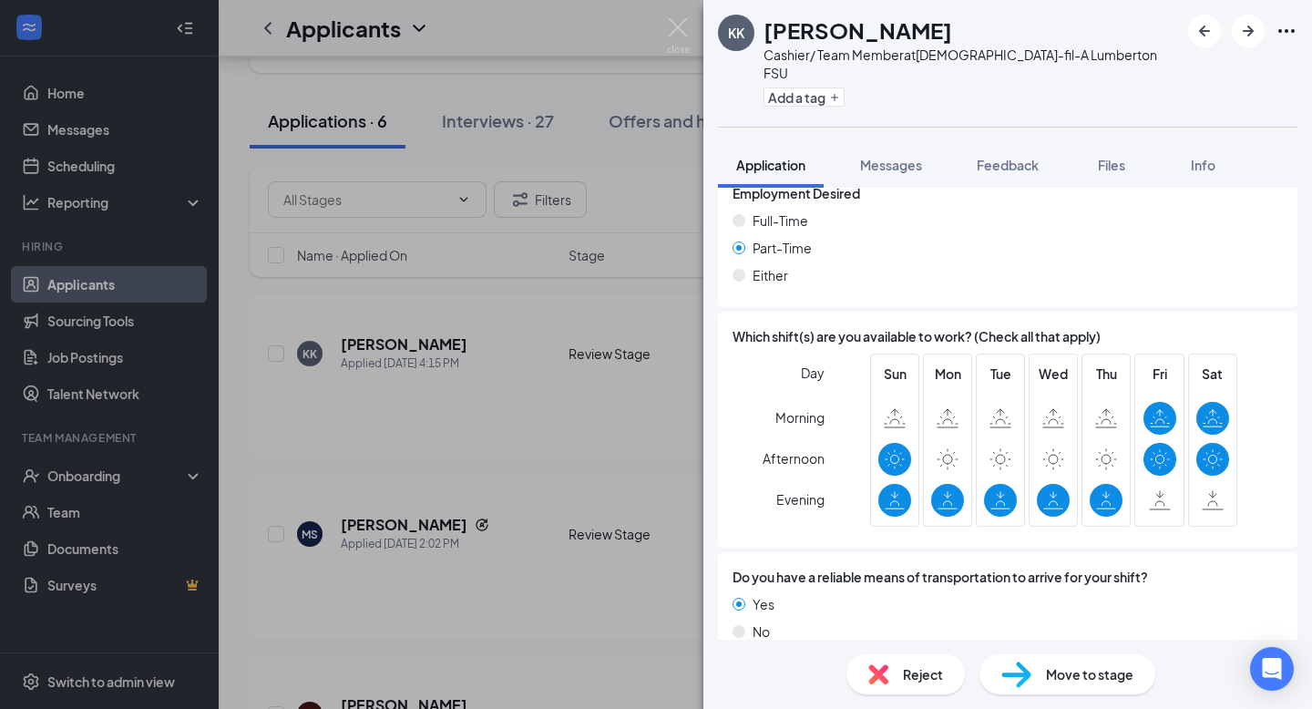
scroll to position [1452, 0]
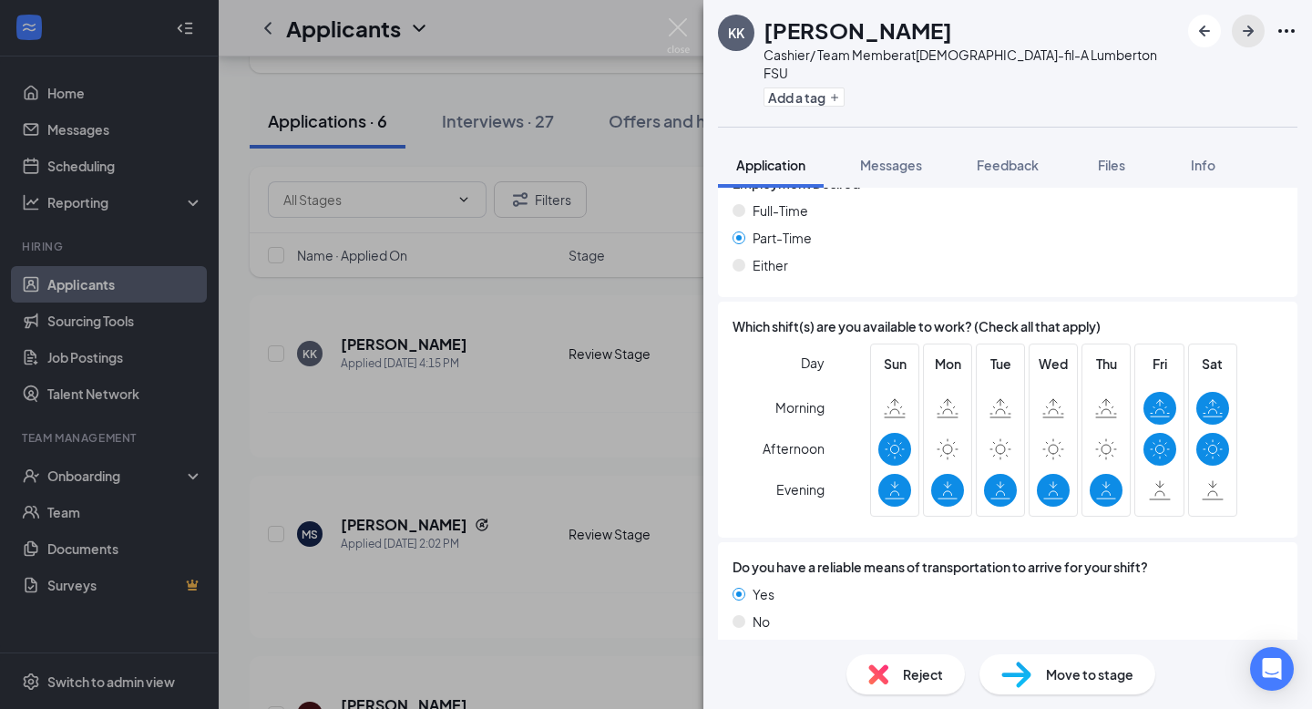
click at [1246, 29] on icon "ArrowRight" at bounding box center [1248, 31] width 22 height 22
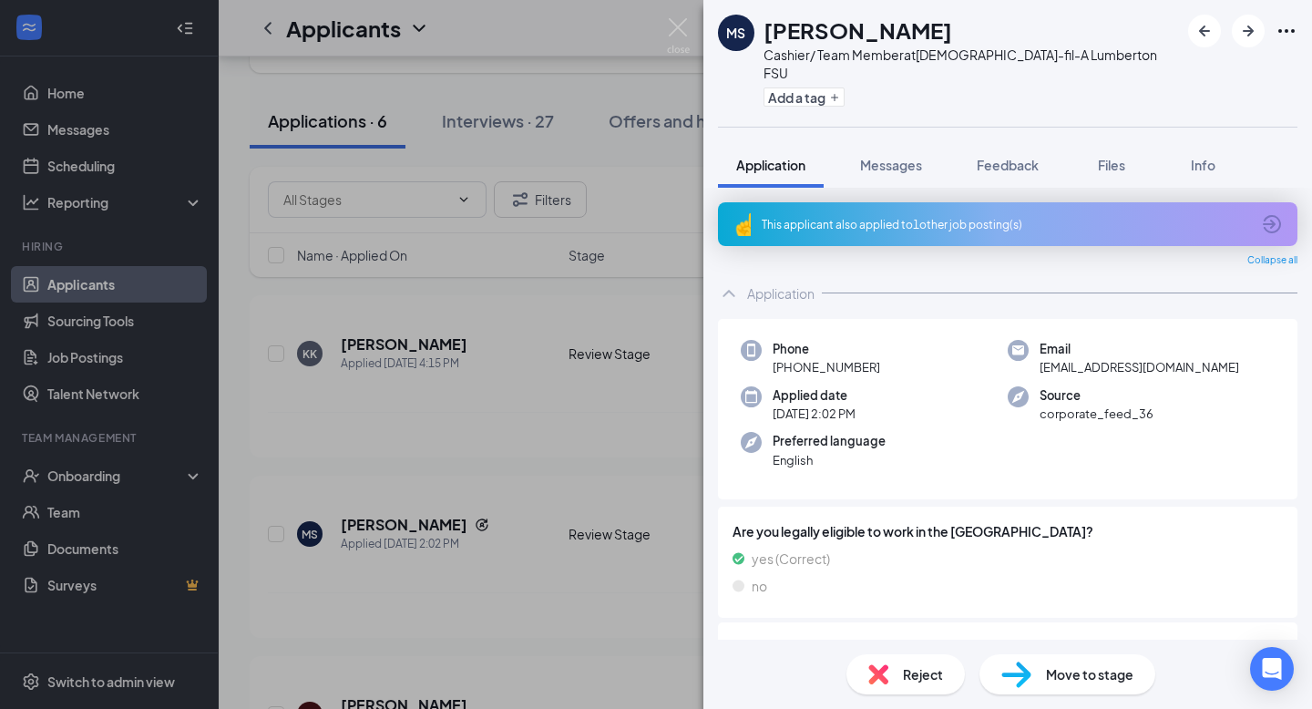
click at [930, 217] on div "This applicant also applied to 1 other job posting(s)" at bounding box center [1006, 224] width 488 height 15
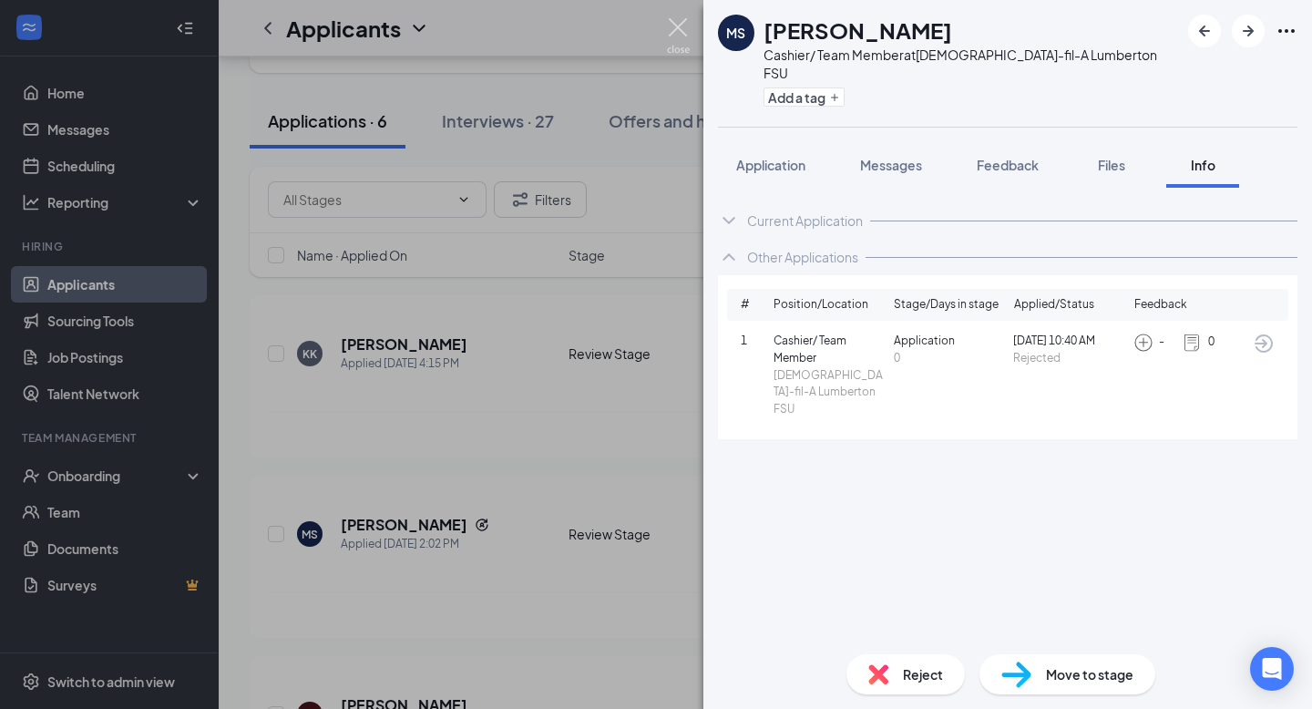
click at [672, 36] on img at bounding box center [678, 36] width 23 height 36
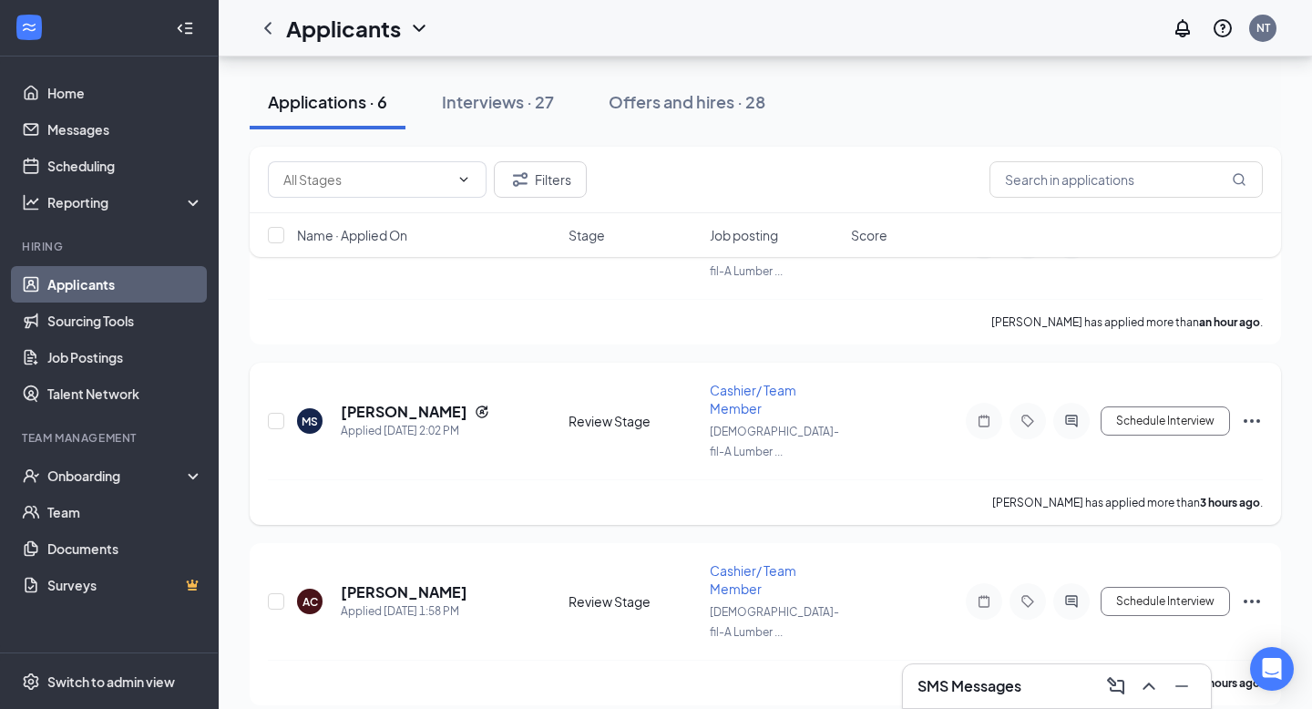
scroll to position [225, 0]
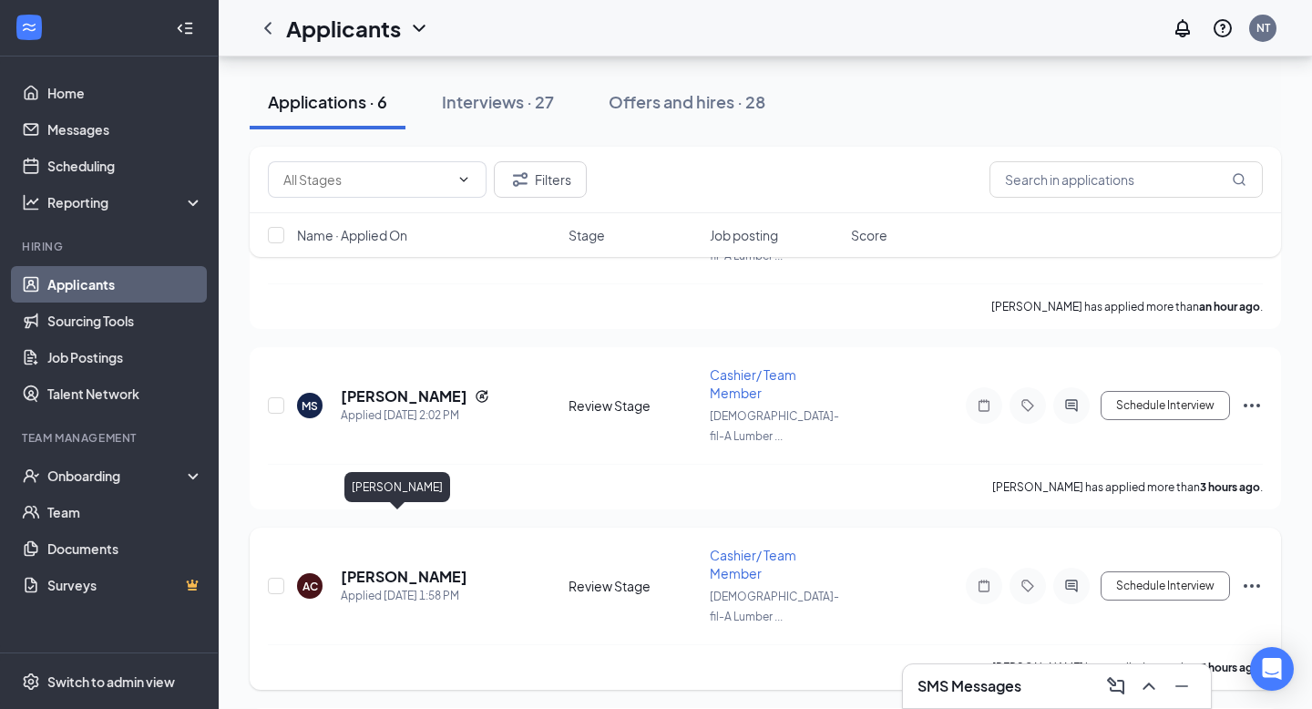
click at [380, 567] on h5 "[PERSON_NAME]" at bounding box center [404, 577] width 127 height 20
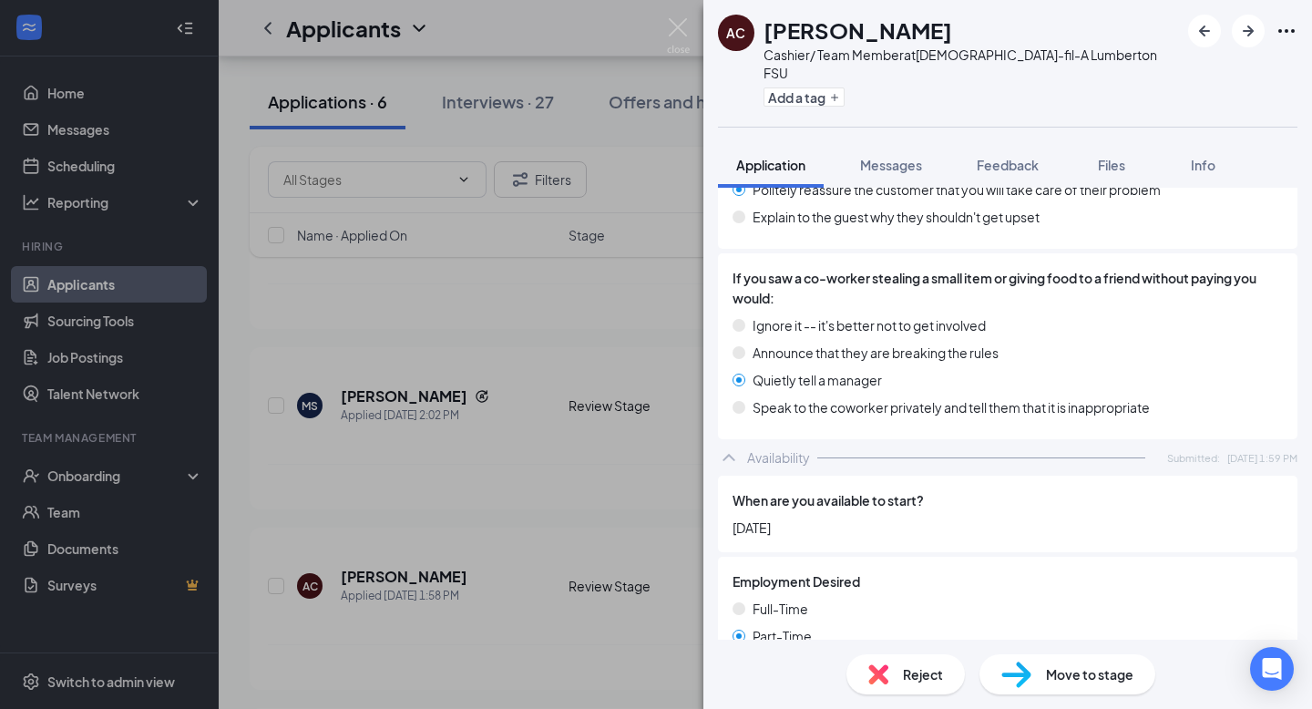
scroll to position [1452, 0]
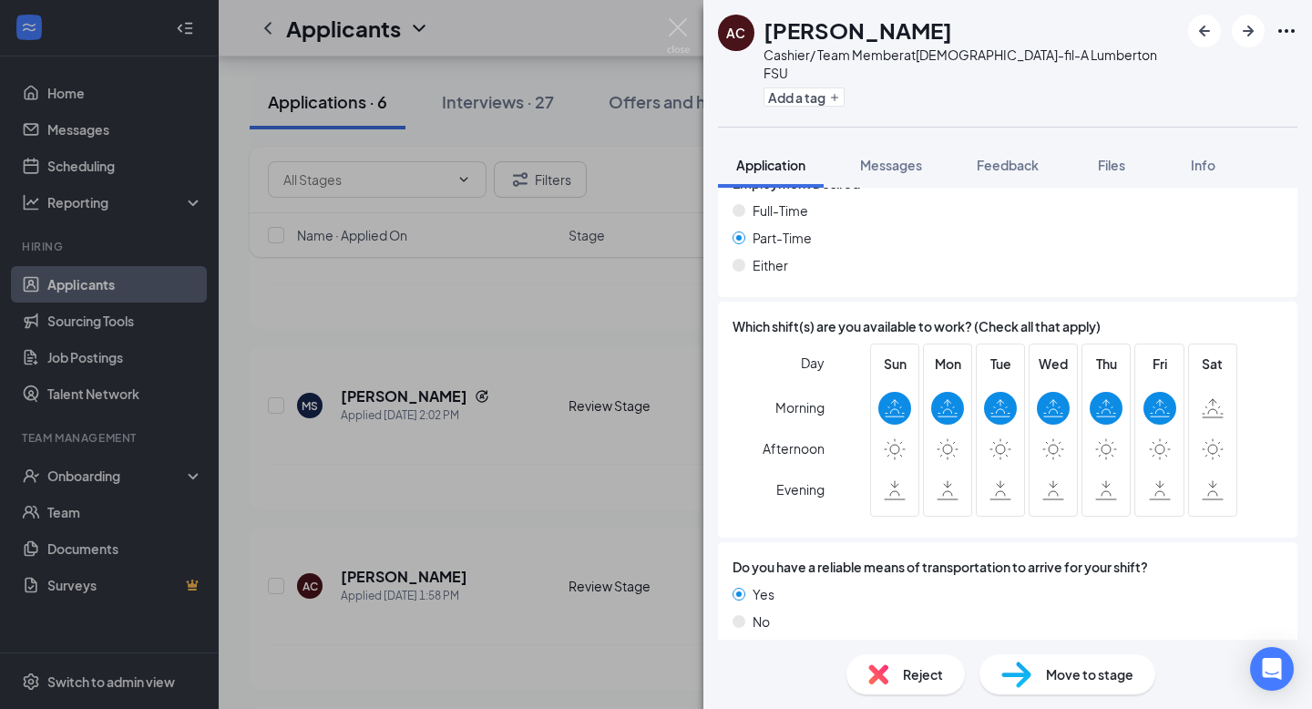
click at [1031, 676] on div "Move to stage" at bounding box center [1068, 674] width 176 height 40
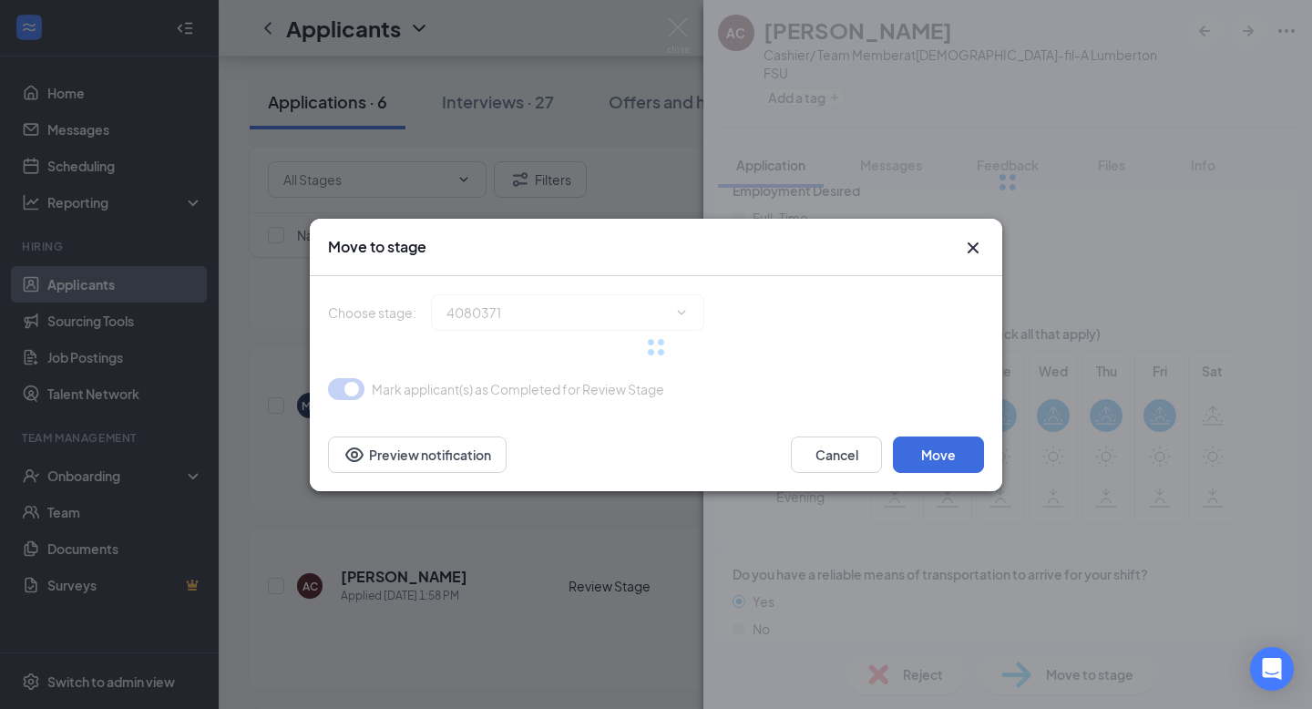
type input "Onsite Interview (next stage)"
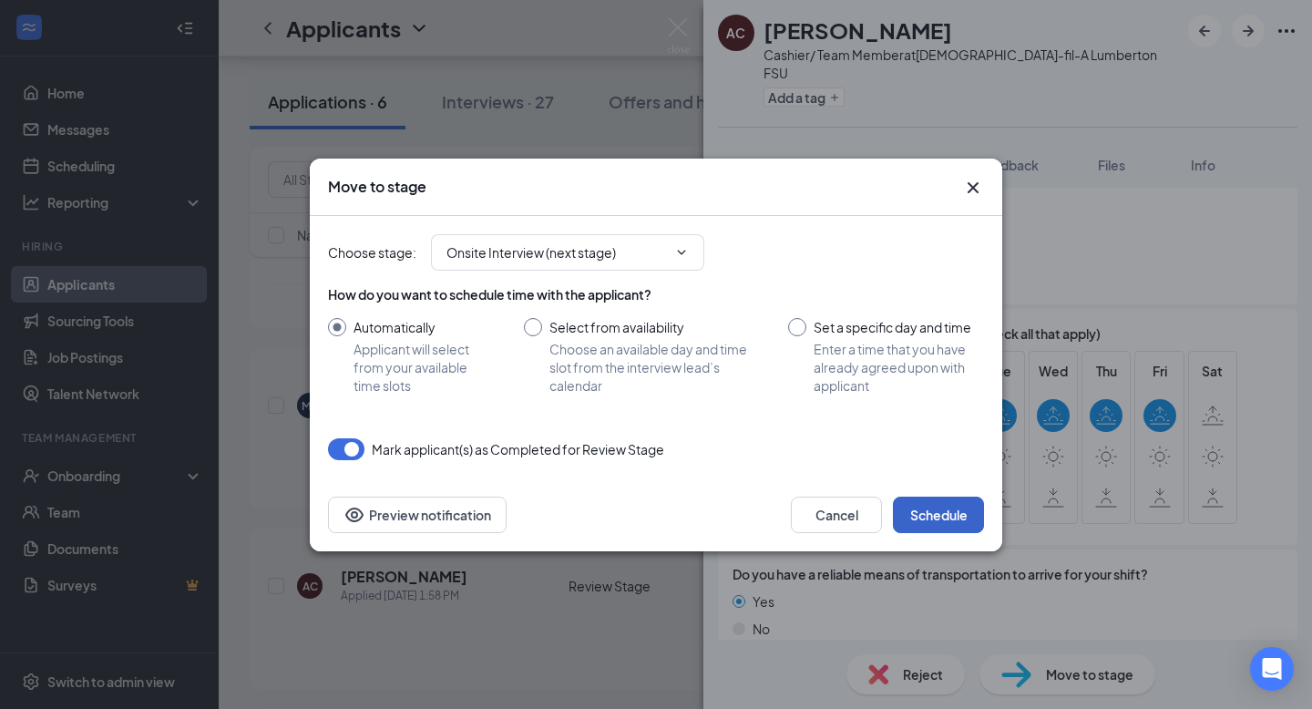
click at [919, 510] on button "Schedule" at bounding box center [938, 515] width 91 height 36
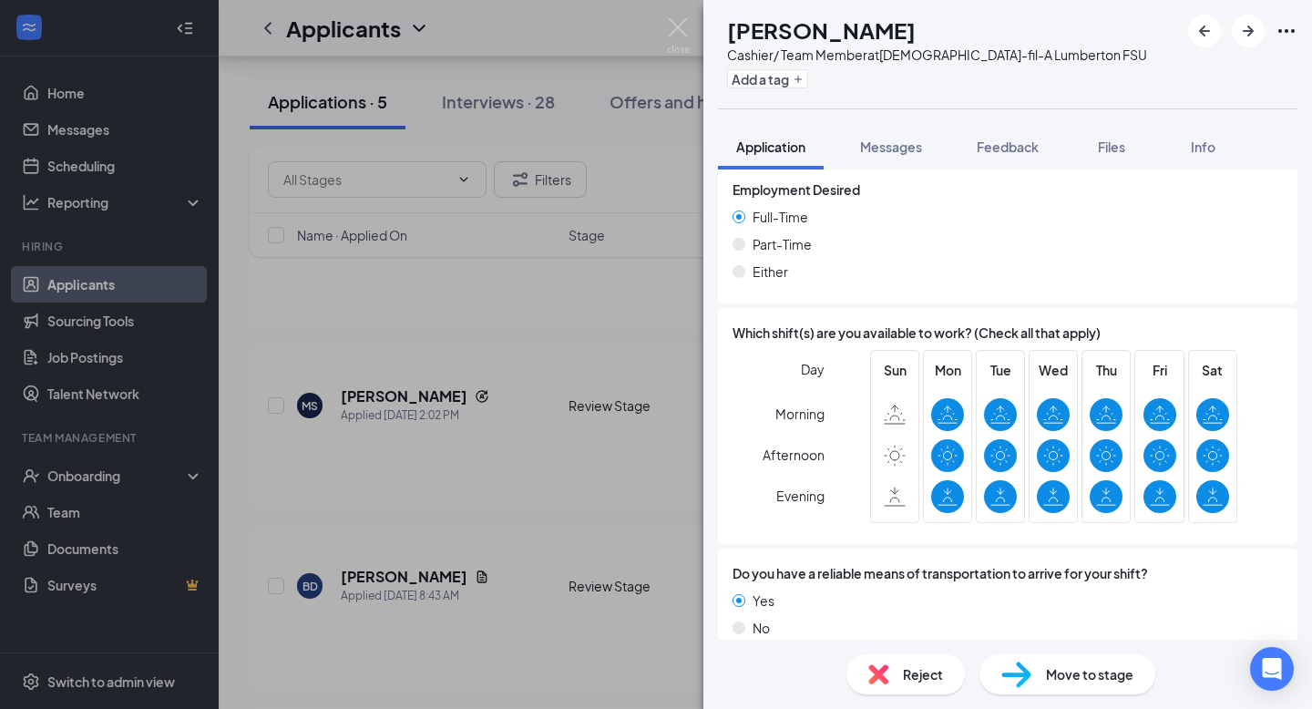
scroll to position [1554, 0]
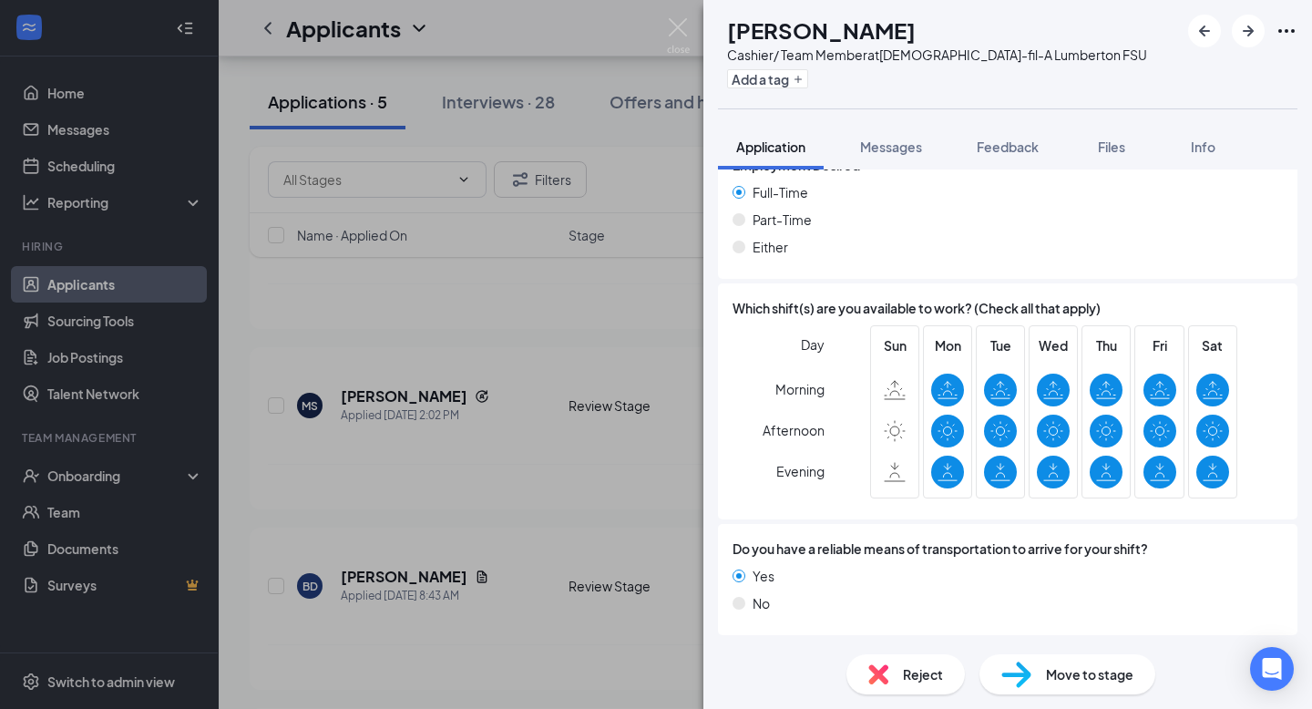
click at [1052, 674] on span "Move to stage" at bounding box center [1089, 674] width 87 height 20
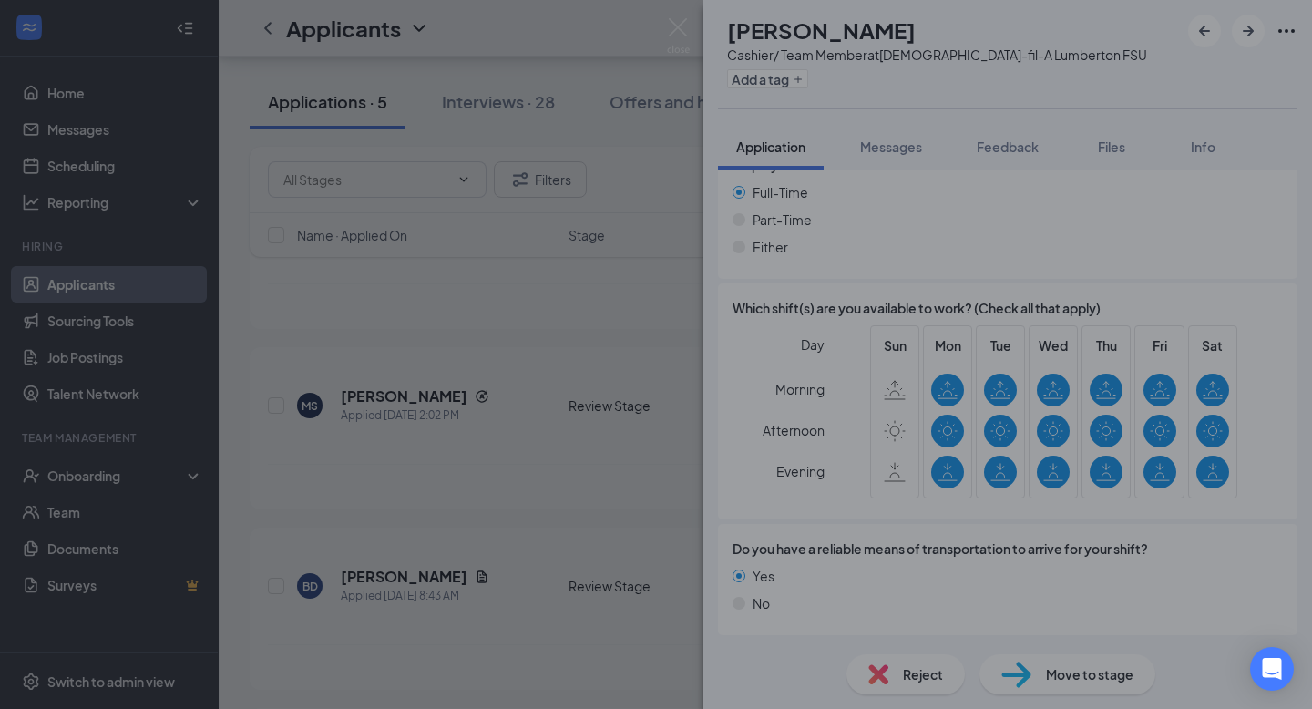
scroll to position [1546, 0]
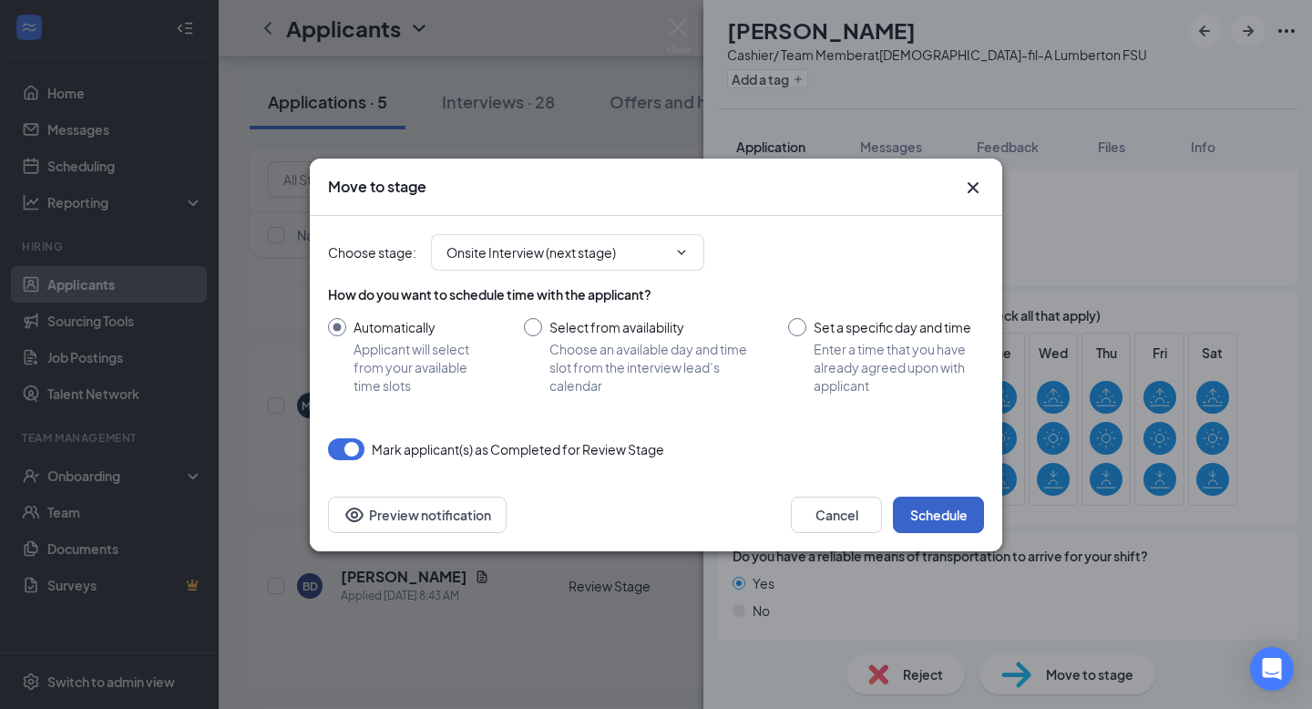
click at [964, 516] on button "Schedule" at bounding box center [938, 515] width 91 height 36
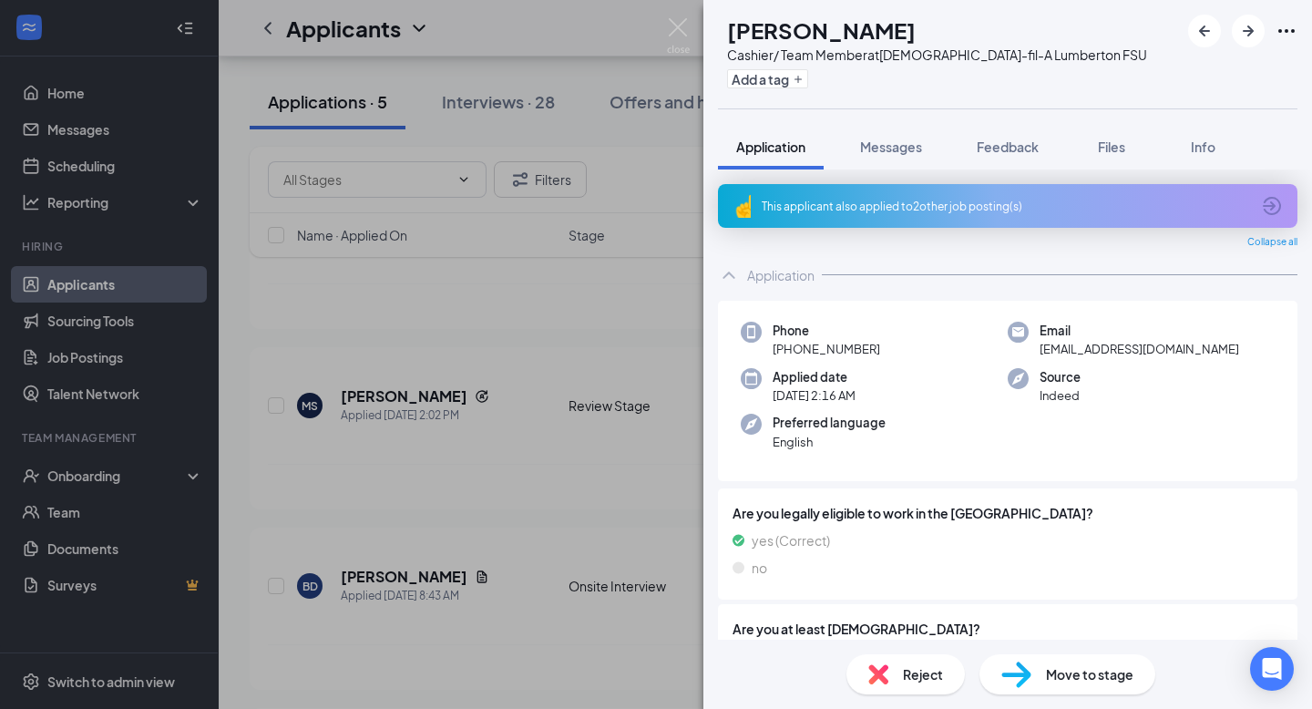
click at [954, 199] on div "This applicant also applied to 2 other job posting(s)" at bounding box center [1006, 206] width 488 height 15
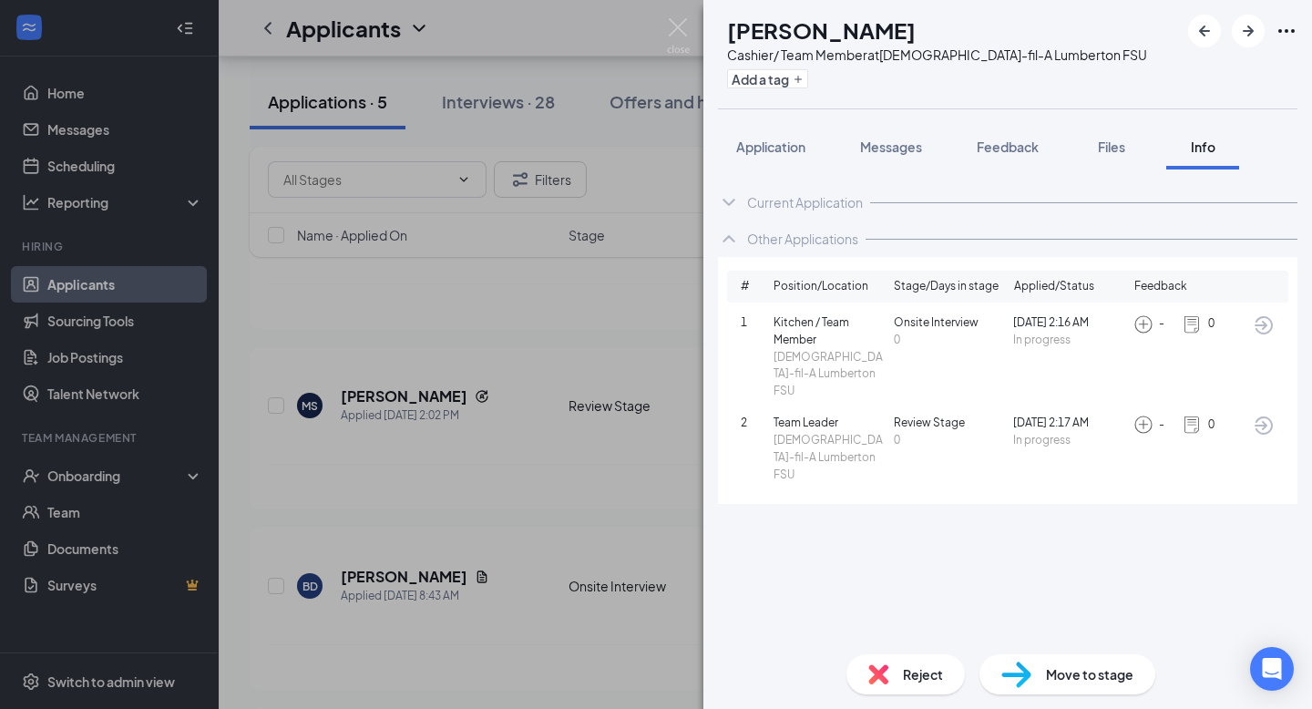
click at [908, 672] on span "Reject" at bounding box center [923, 674] width 40 height 20
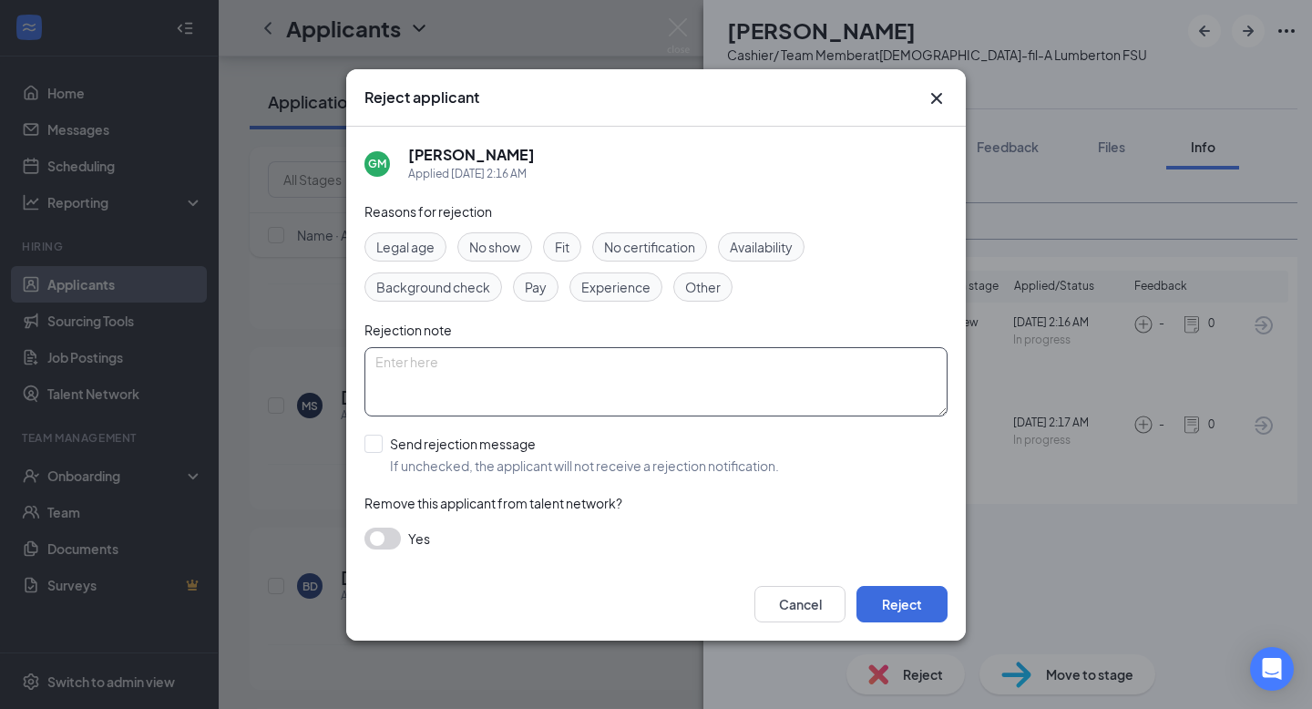
click at [514, 375] on textarea at bounding box center [655, 381] width 583 height 69
type textarea "Duplicate"
click at [894, 606] on button "Reject" at bounding box center [902, 604] width 91 height 36
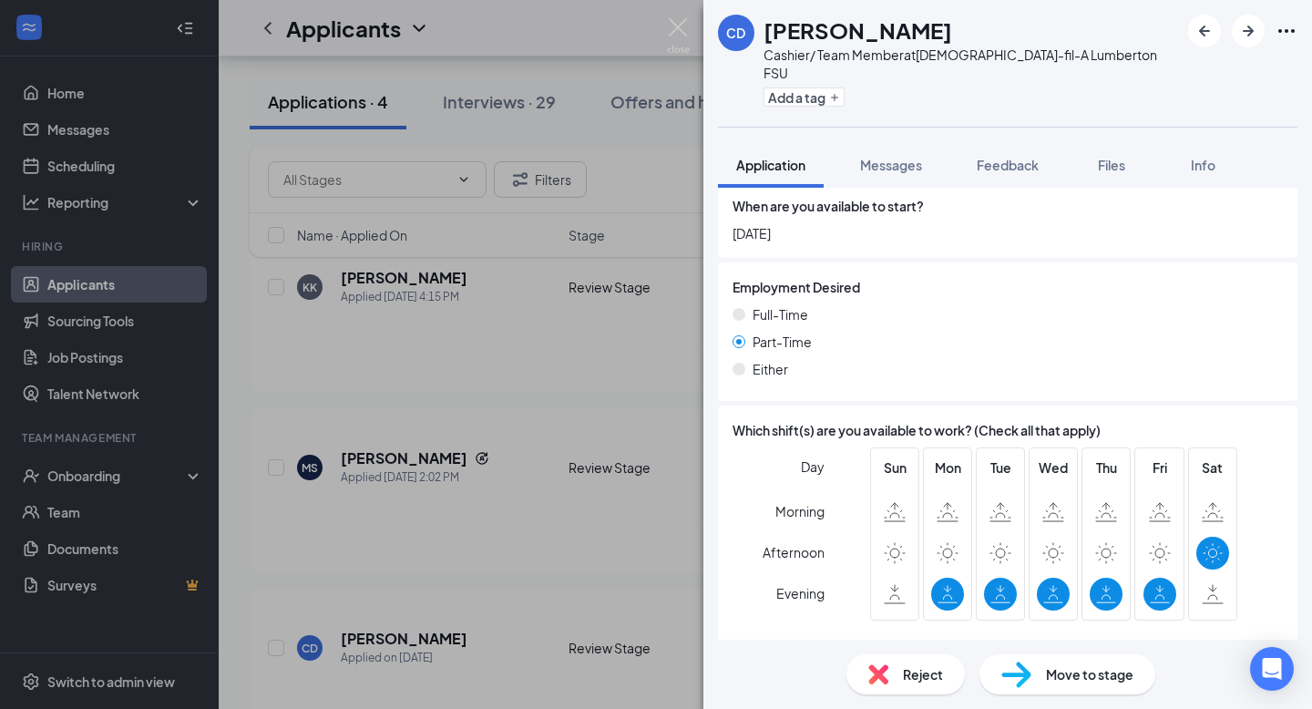
scroll to position [1452, 0]
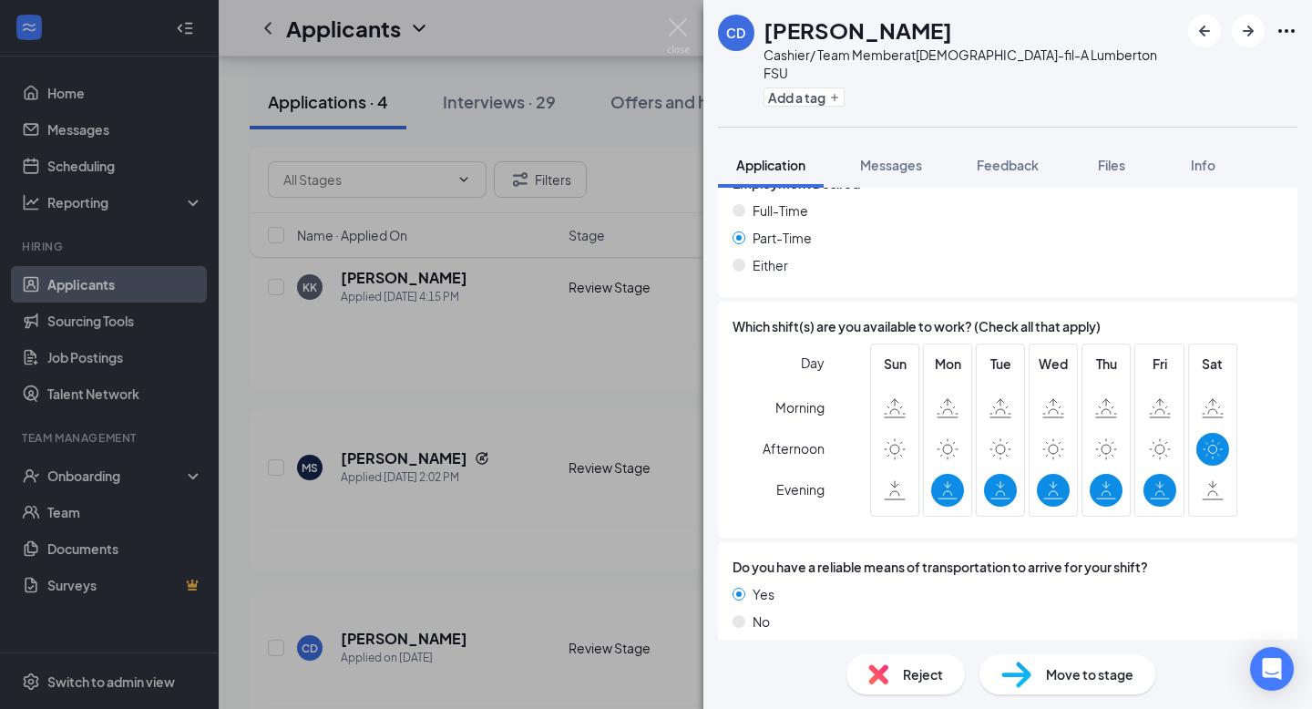
click at [899, 663] on div "Reject" at bounding box center [906, 674] width 118 height 40
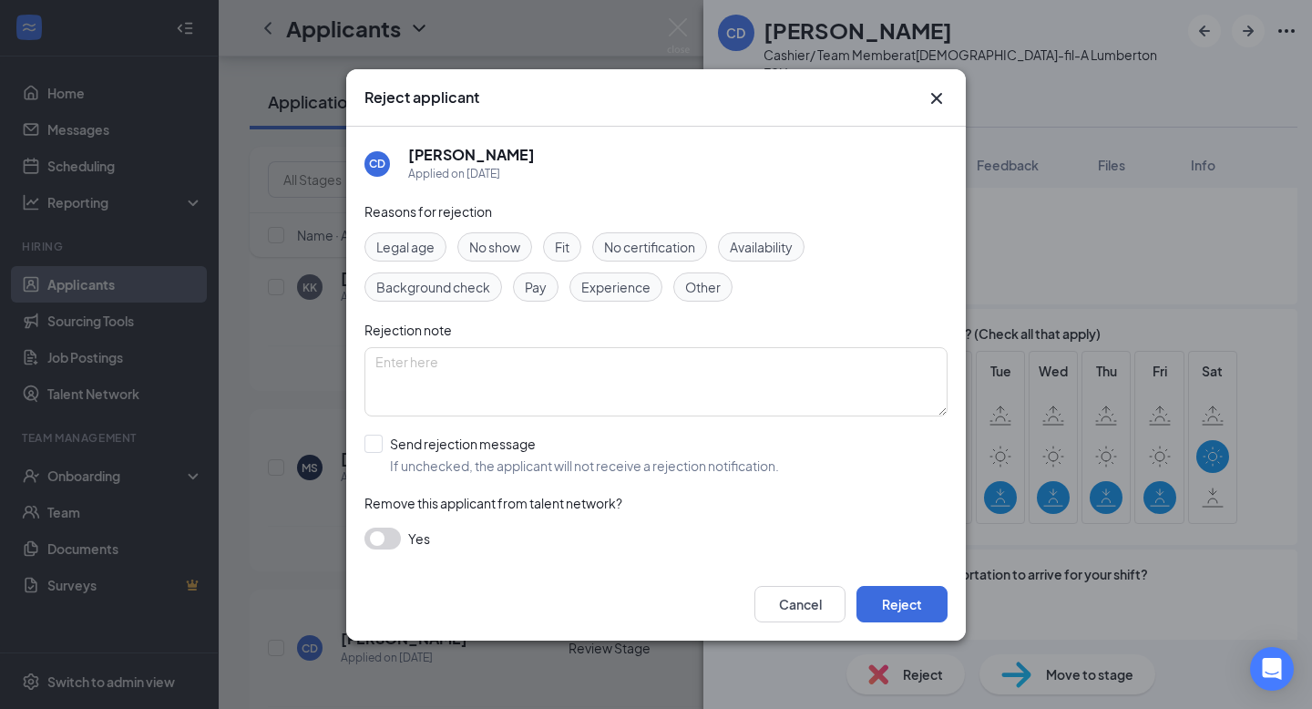
click at [782, 256] on div "Availability" at bounding box center [761, 246] width 87 height 29
click at [920, 597] on button "Reject" at bounding box center [902, 604] width 91 height 36
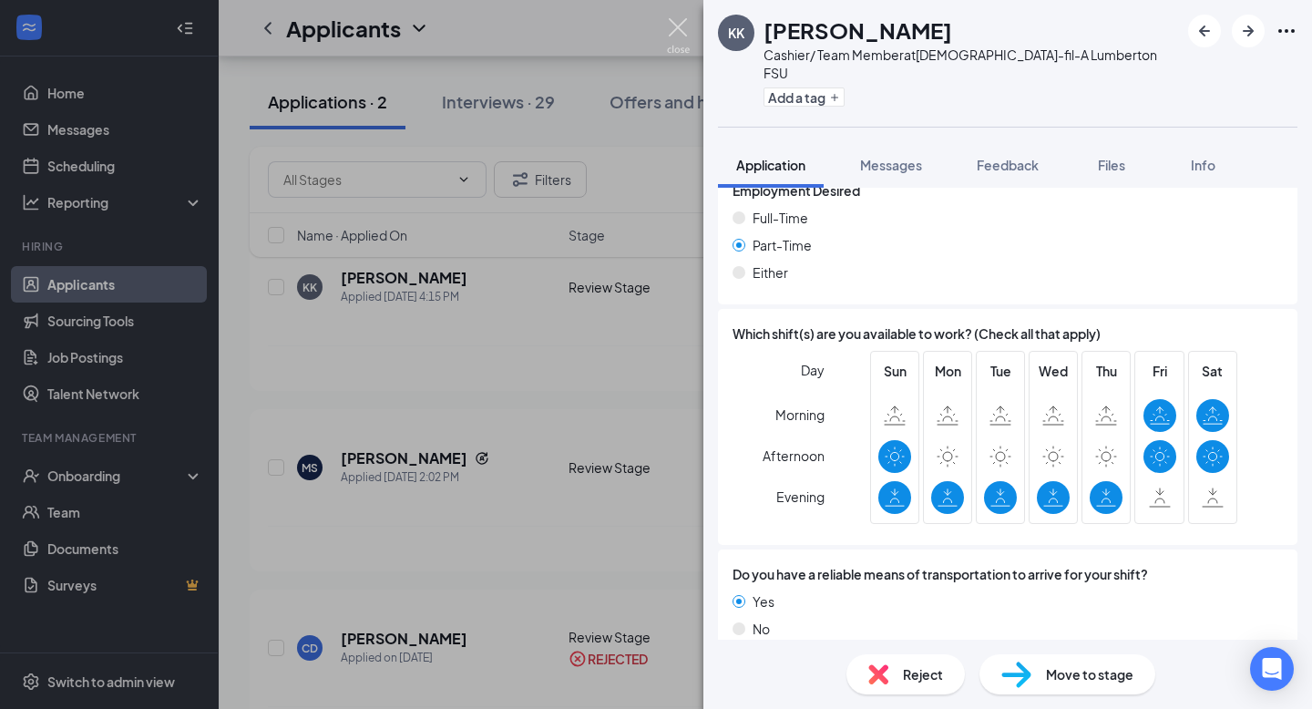
click at [680, 21] on img at bounding box center [678, 36] width 23 height 36
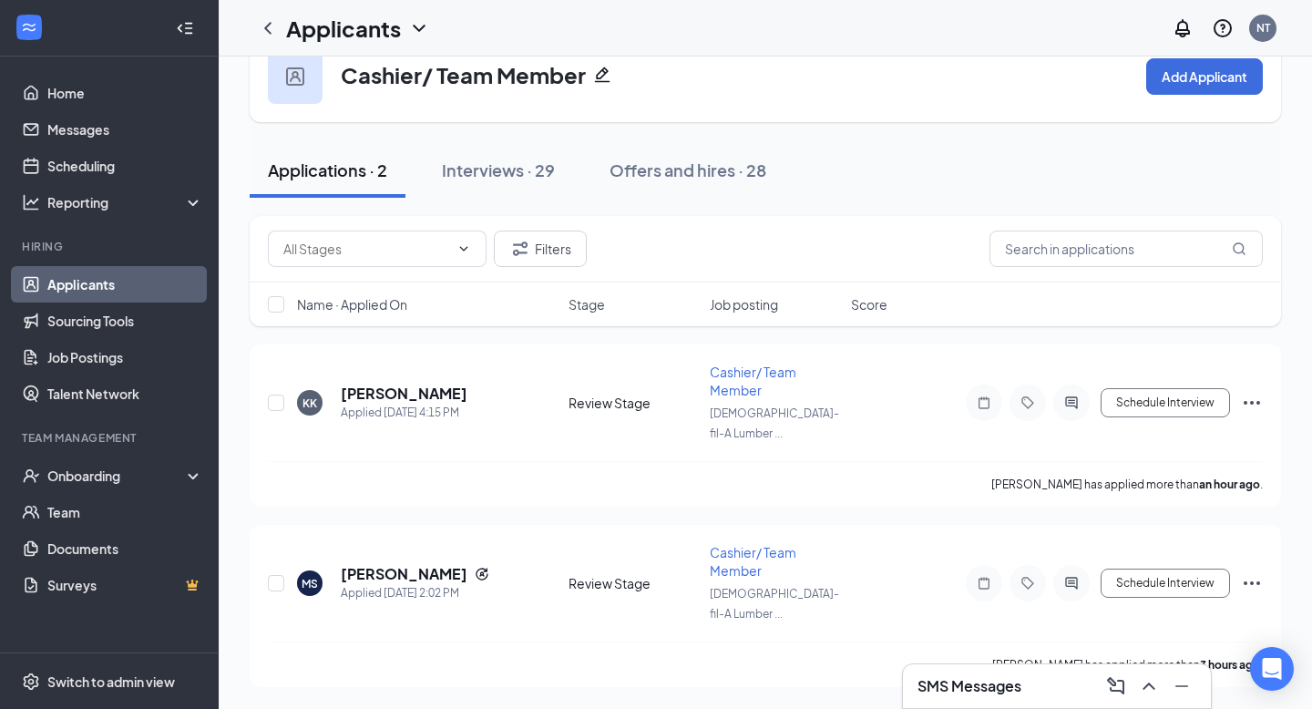
scroll to position [5, 0]
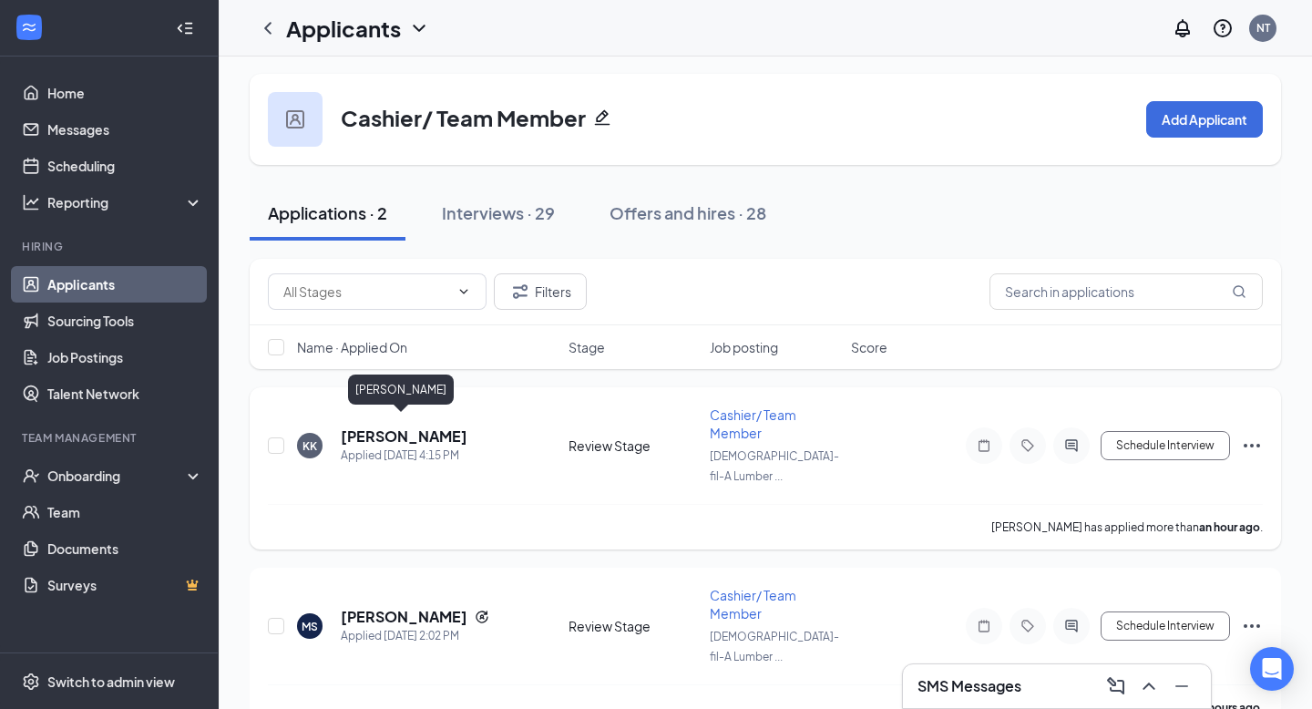
click at [395, 428] on h5 "[PERSON_NAME]" at bounding box center [404, 436] width 127 height 20
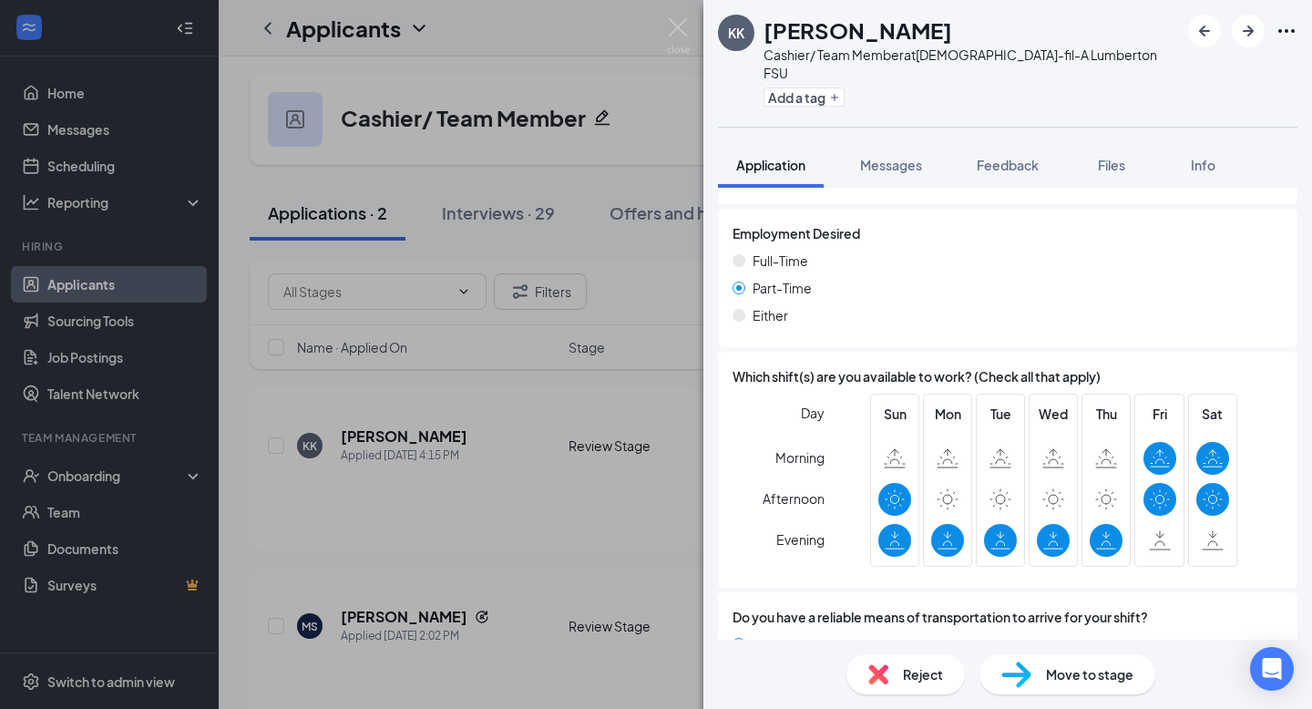
scroll to position [1452, 0]
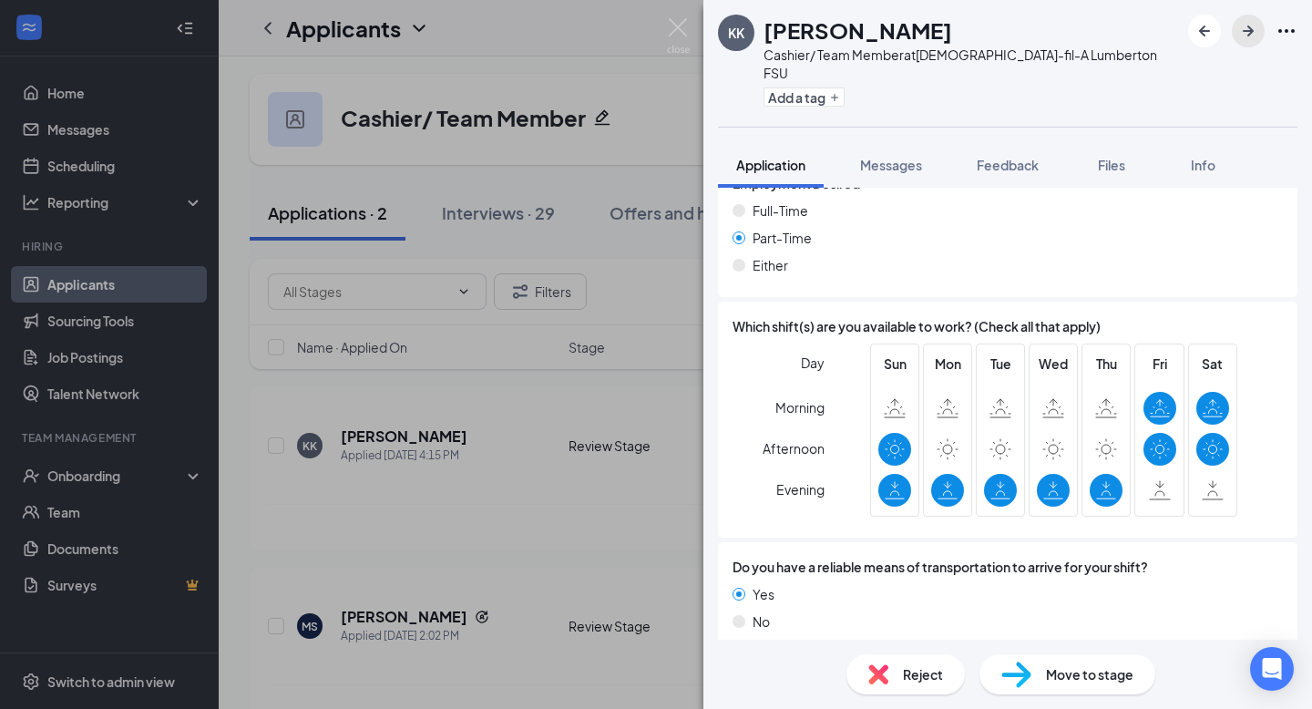
click at [1258, 21] on icon "ArrowRight" at bounding box center [1248, 31] width 22 height 22
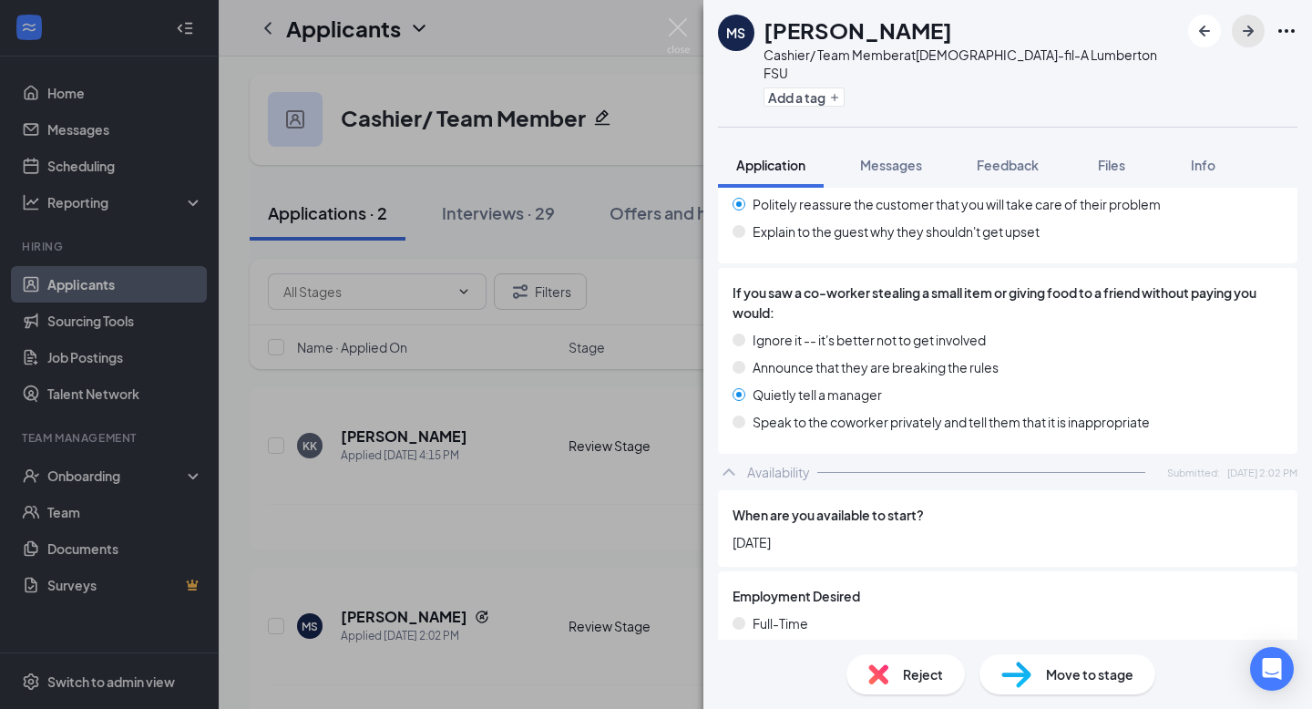
scroll to position [1503, 0]
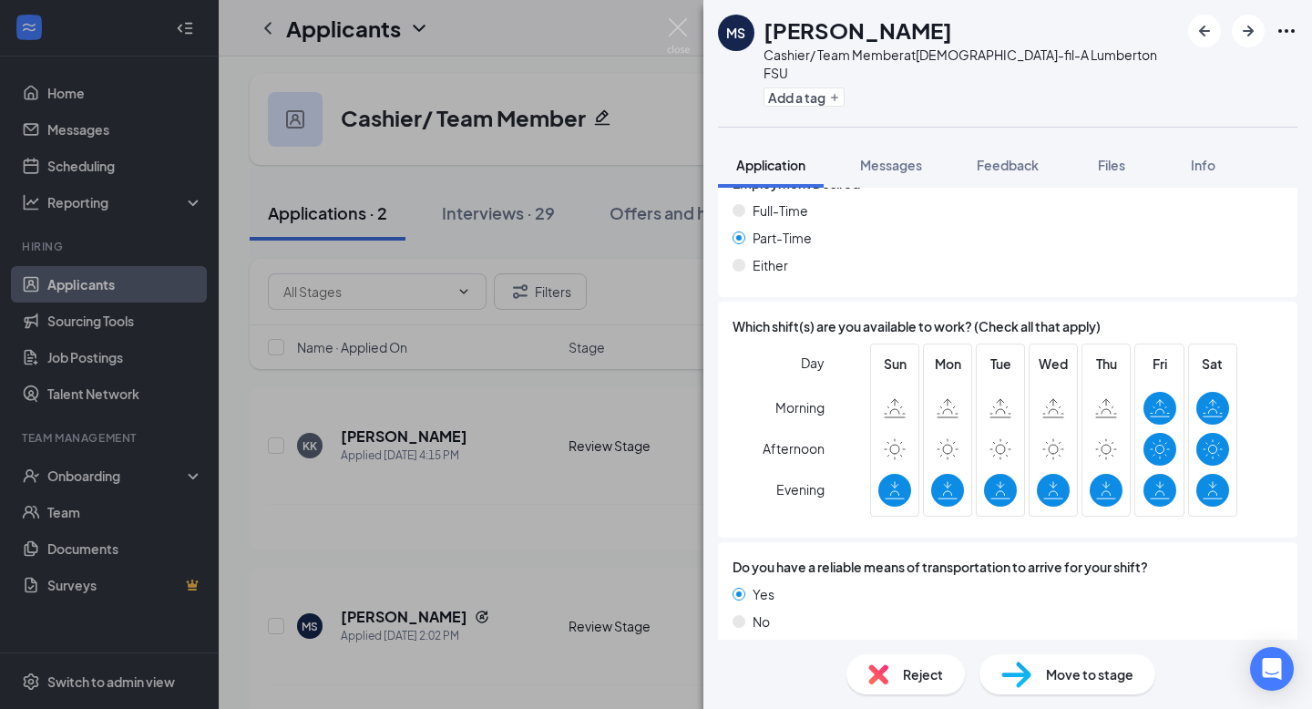
click at [1086, 687] on div "Move to stage" at bounding box center [1068, 674] width 176 height 40
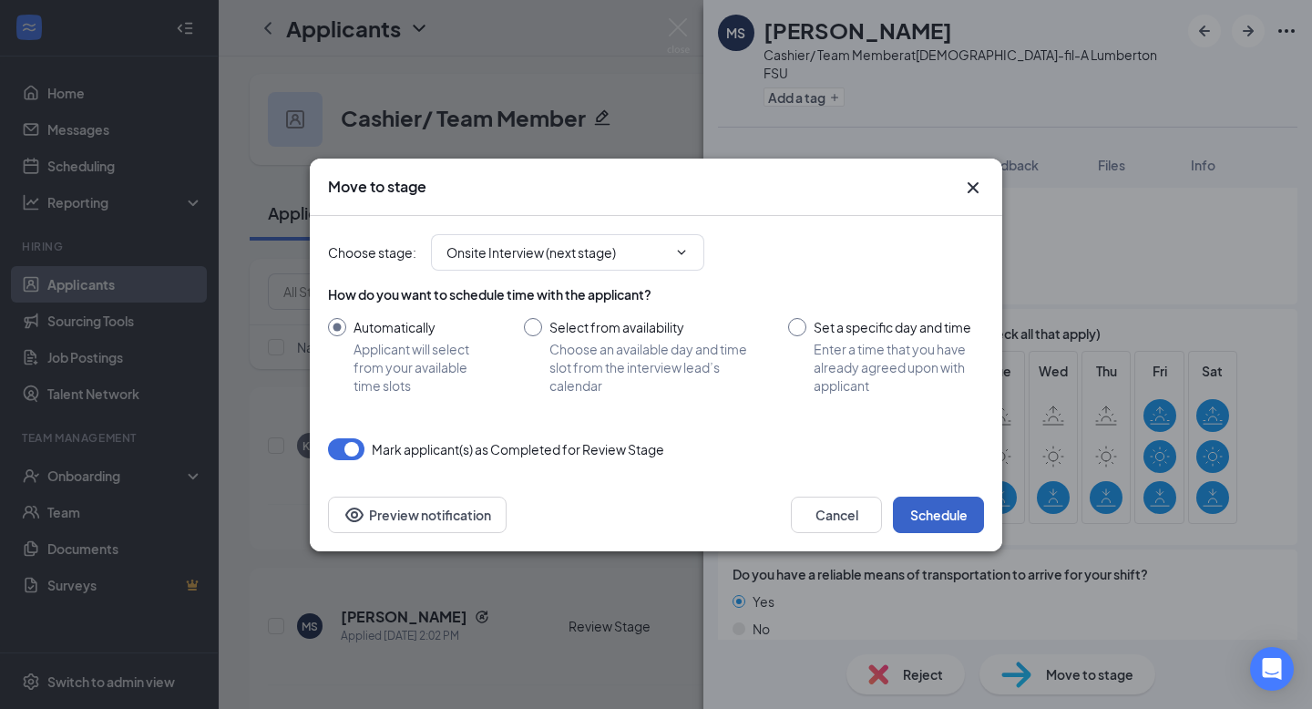
click at [951, 519] on button "Schedule" at bounding box center [938, 515] width 91 height 36
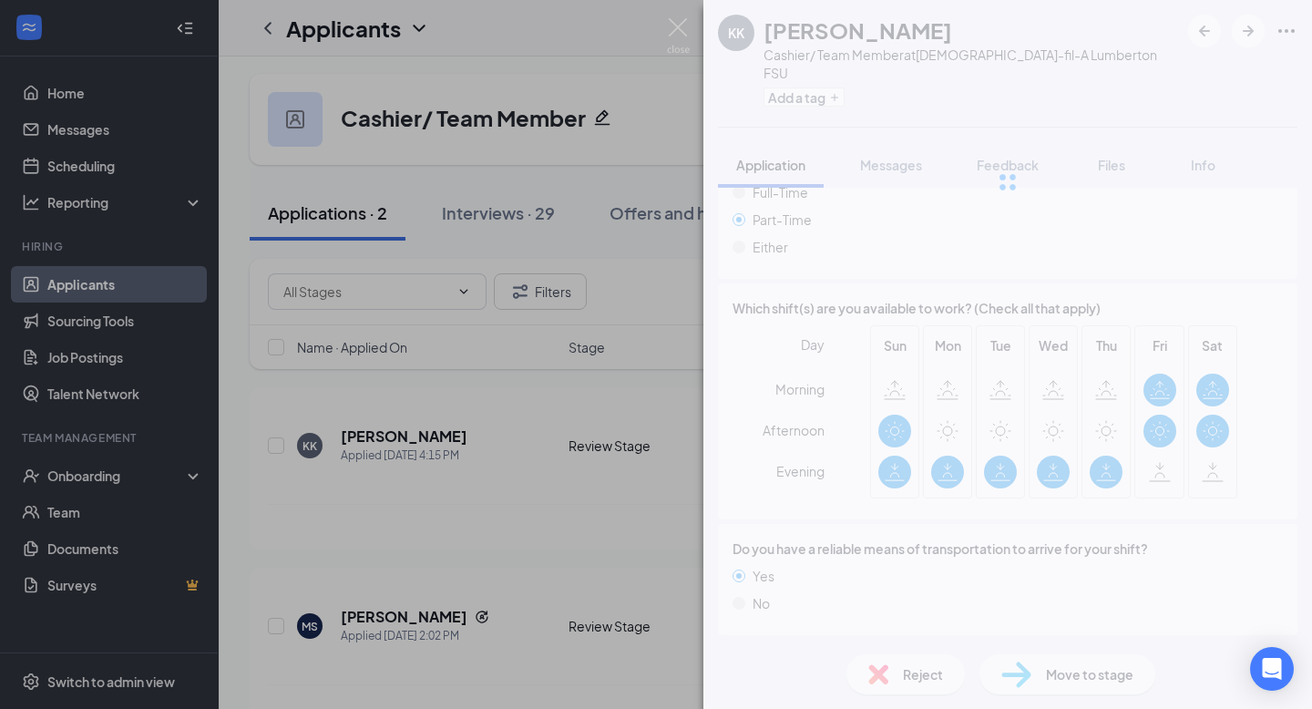
scroll to position [1444, 0]
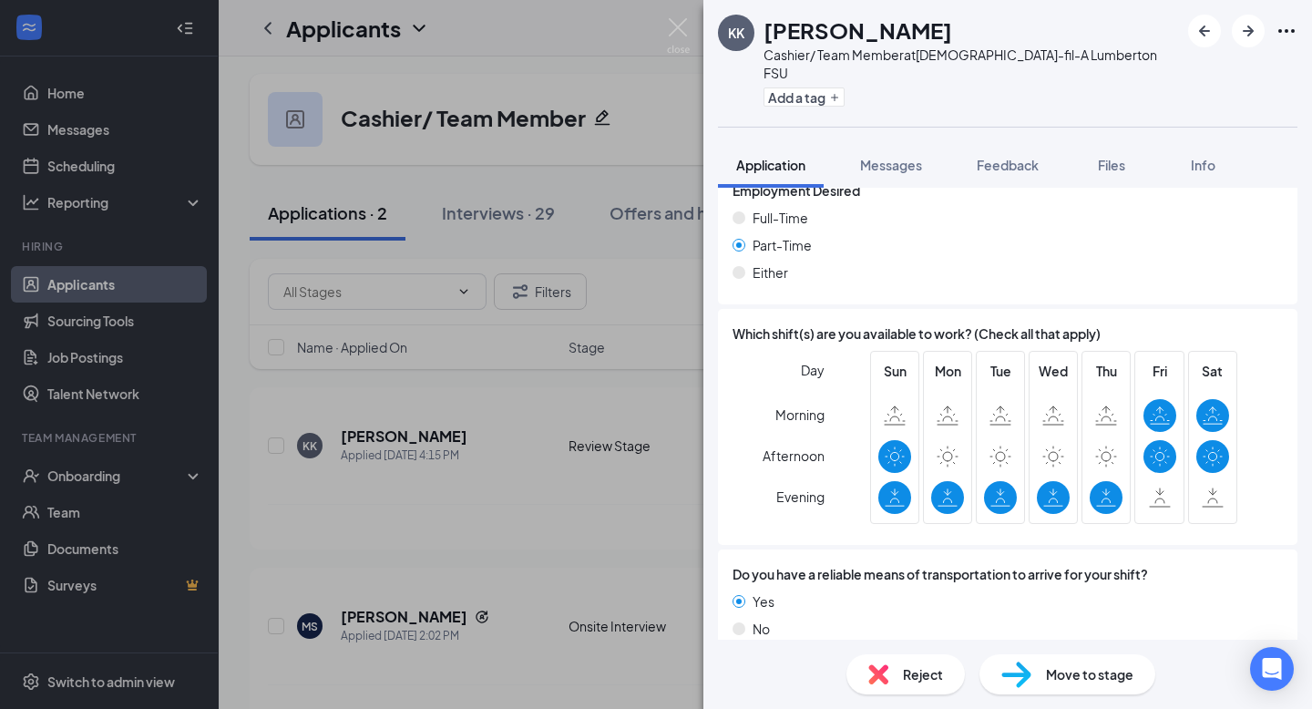
click at [903, 678] on span "Reject" at bounding box center [923, 674] width 40 height 20
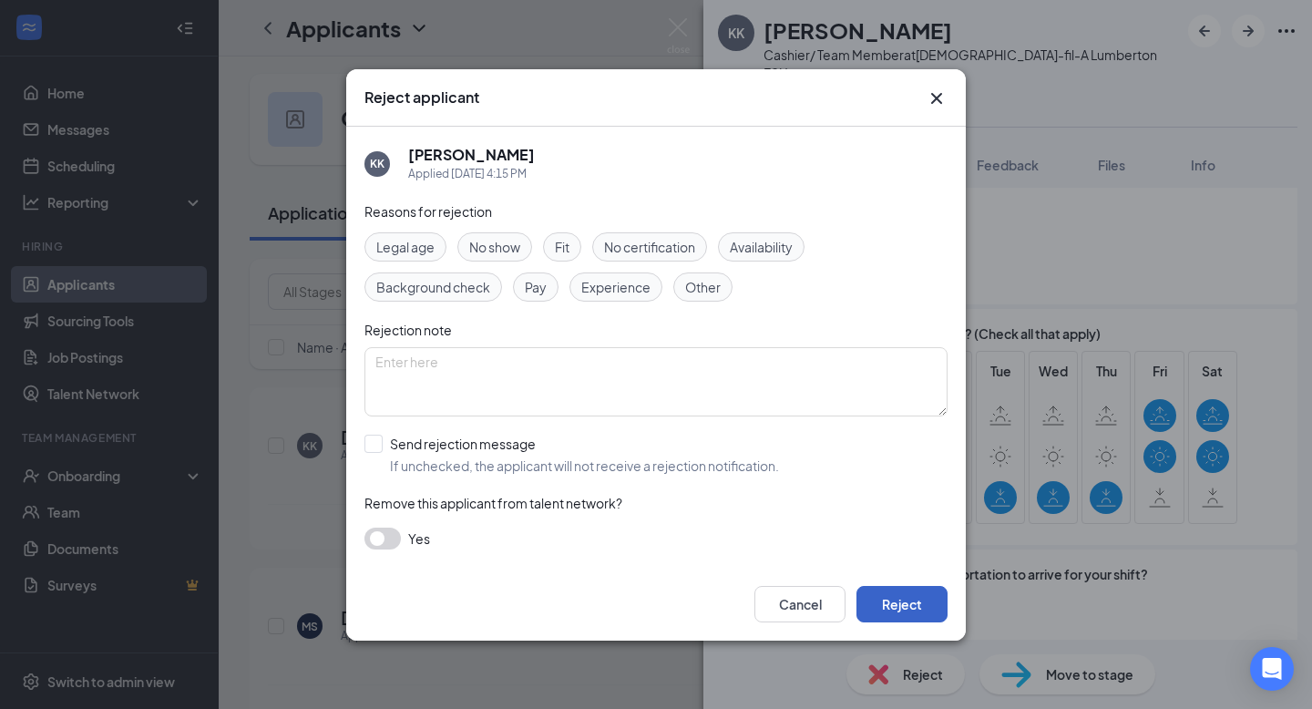
click at [914, 603] on button "Reject" at bounding box center [902, 604] width 91 height 36
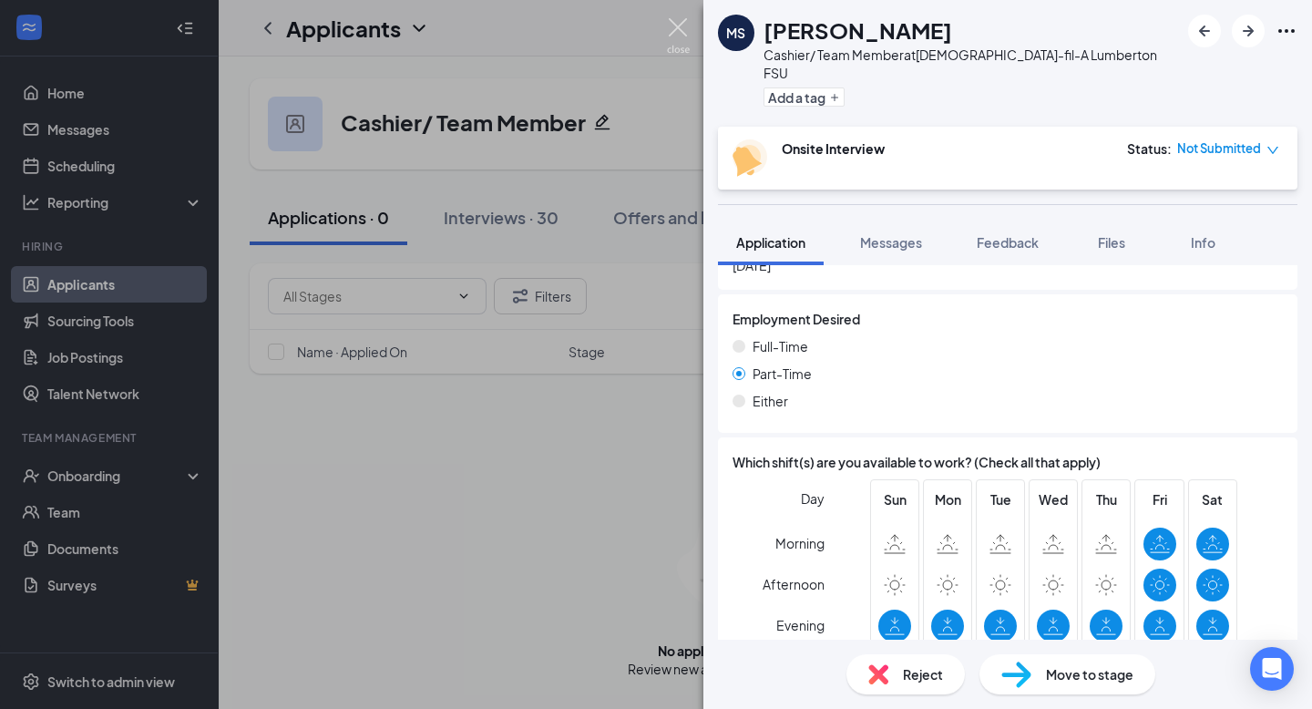
click at [684, 25] on img at bounding box center [678, 36] width 23 height 36
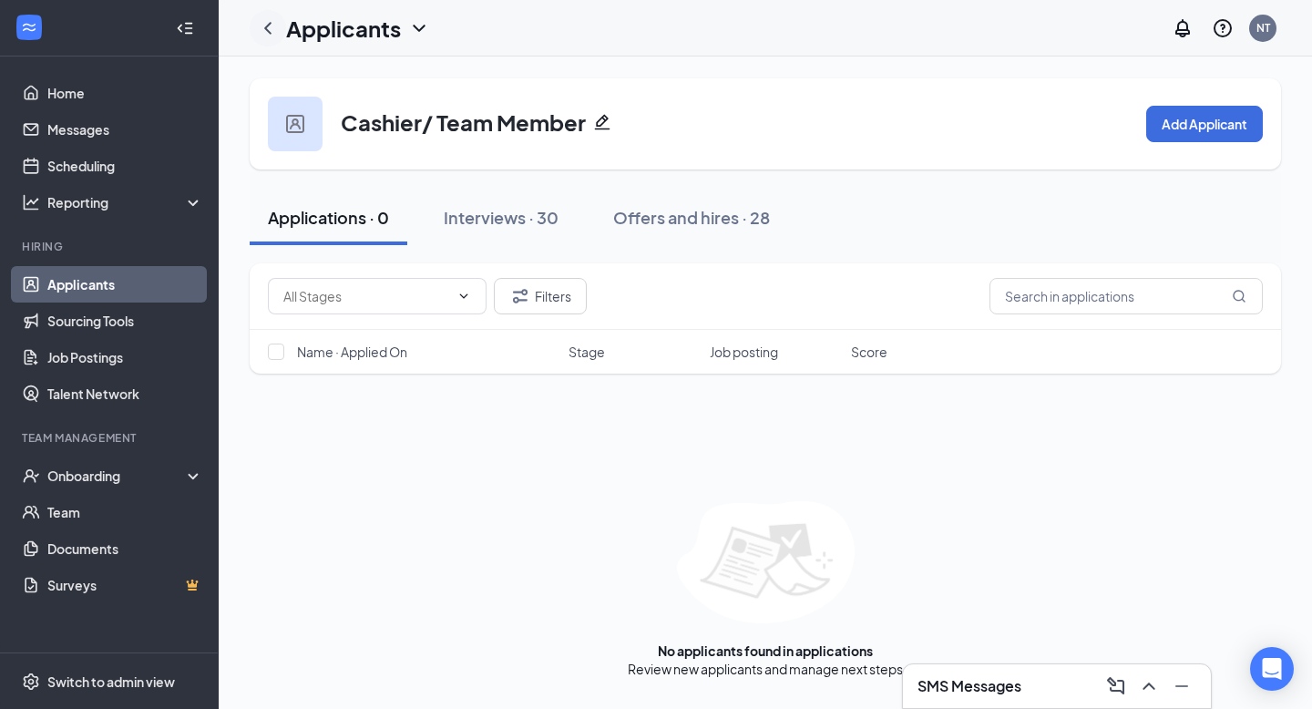
click at [265, 21] on icon "ChevronLeft" at bounding box center [268, 28] width 22 height 22
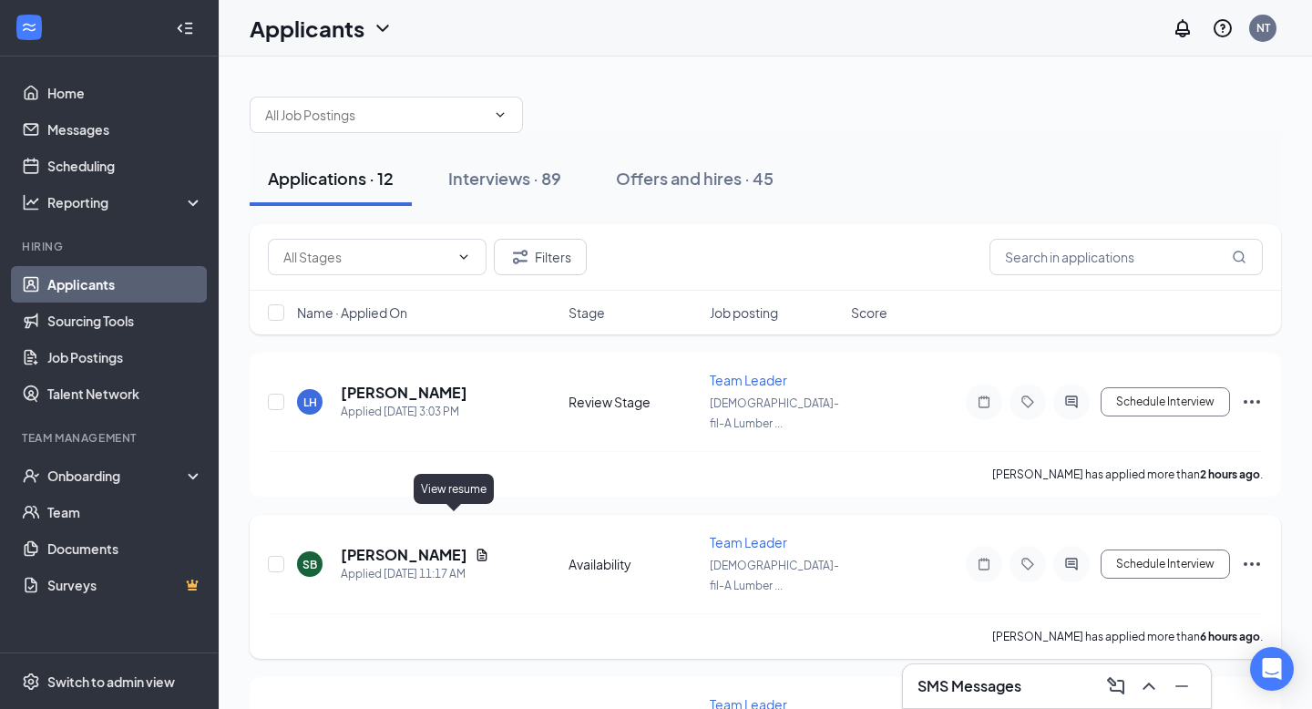
click at [475, 548] on icon "Document" at bounding box center [482, 555] width 15 height 15
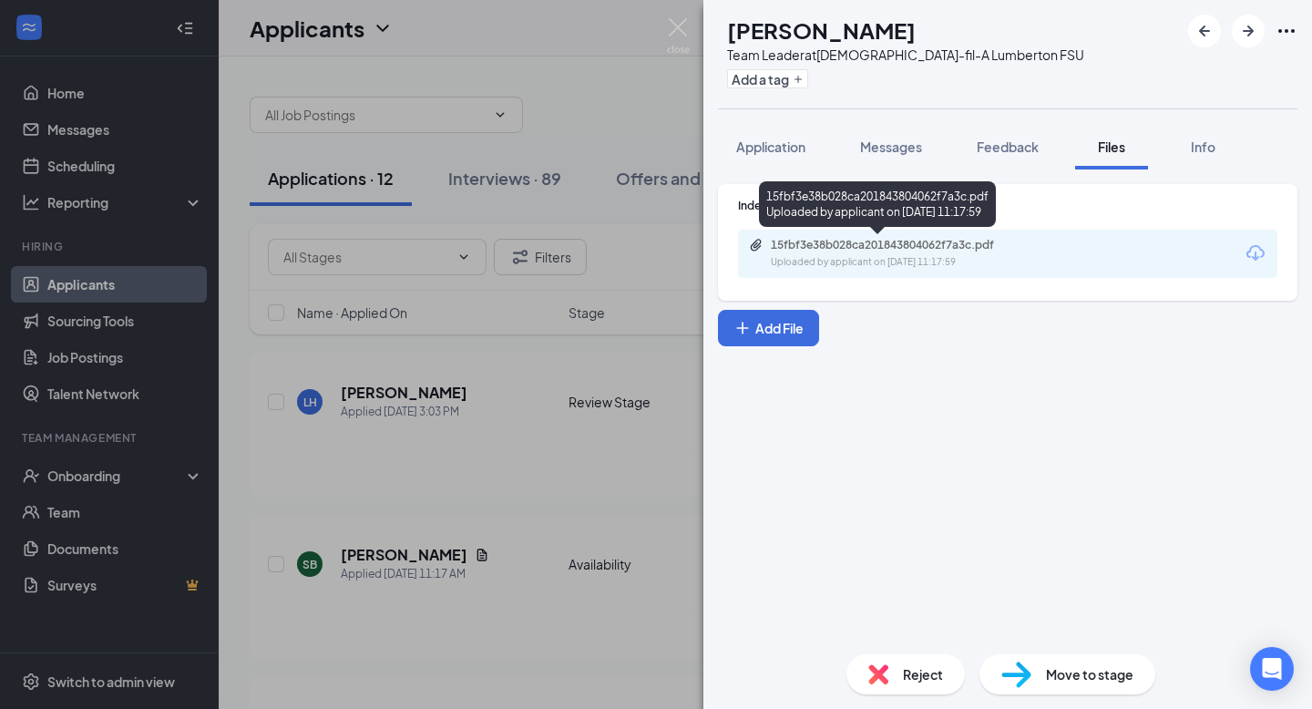
click at [881, 259] on div "Uploaded by applicant on Oct 15, 2025 at 11:17:59" at bounding box center [907, 262] width 273 height 15
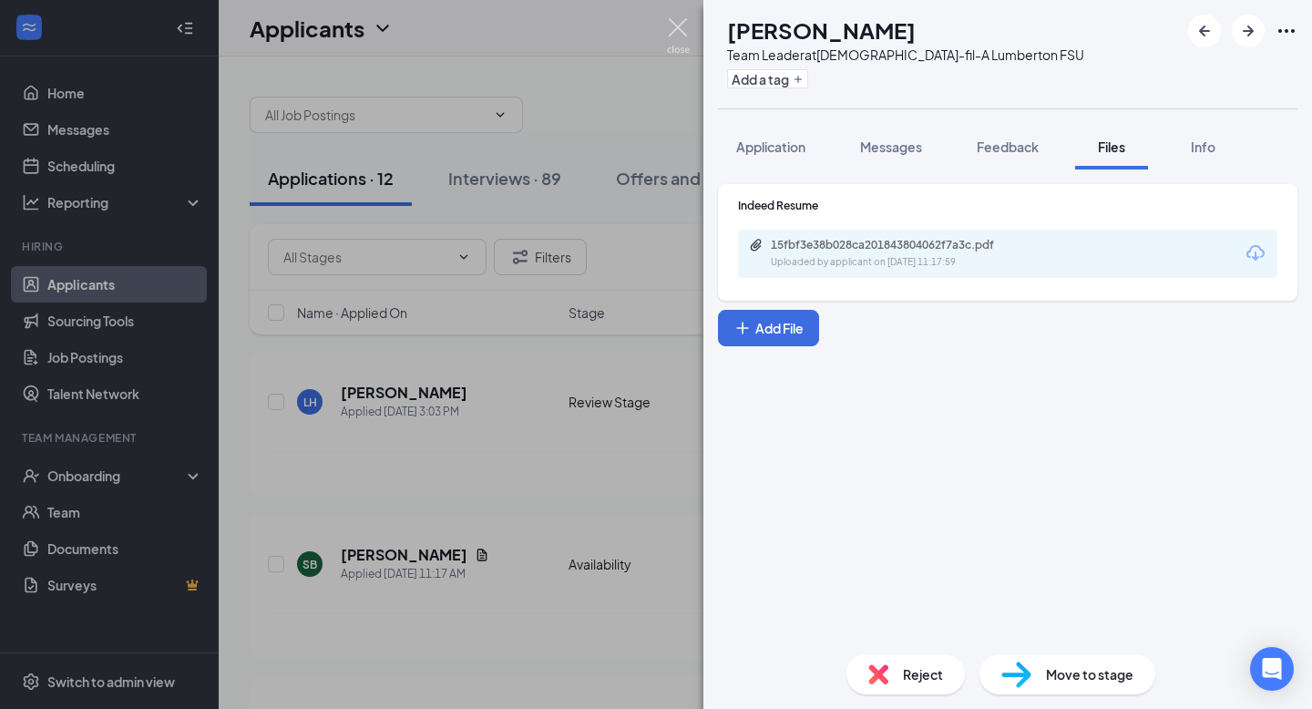
click at [678, 33] on img at bounding box center [678, 36] width 23 height 36
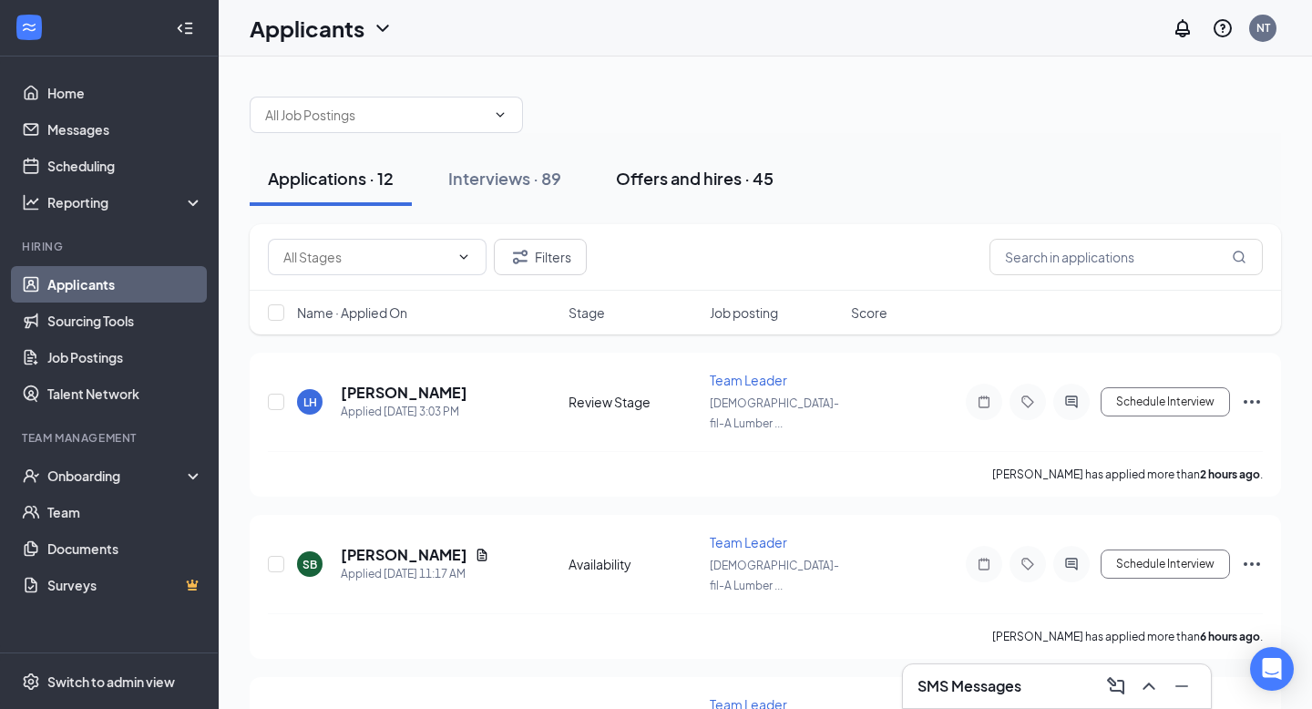
click at [703, 169] on div "Offers and hires · 45" at bounding box center [695, 178] width 158 height 23
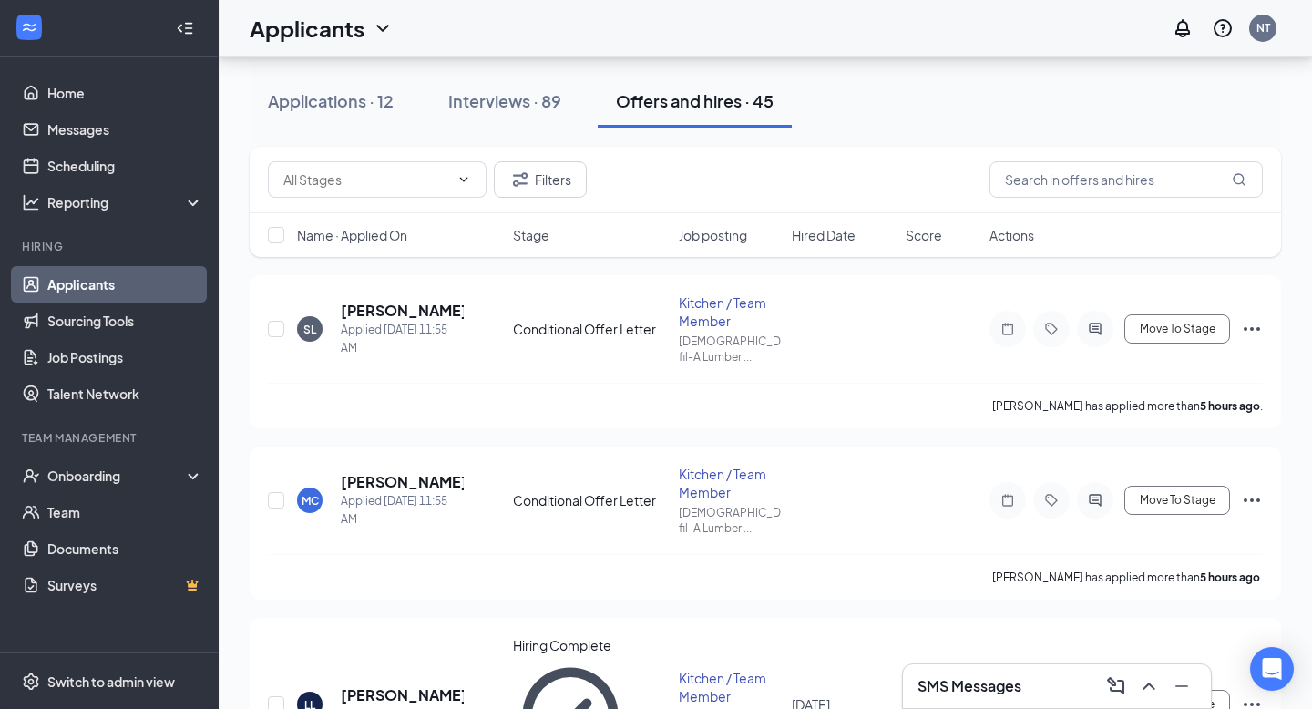
scroll to position [104, 0]
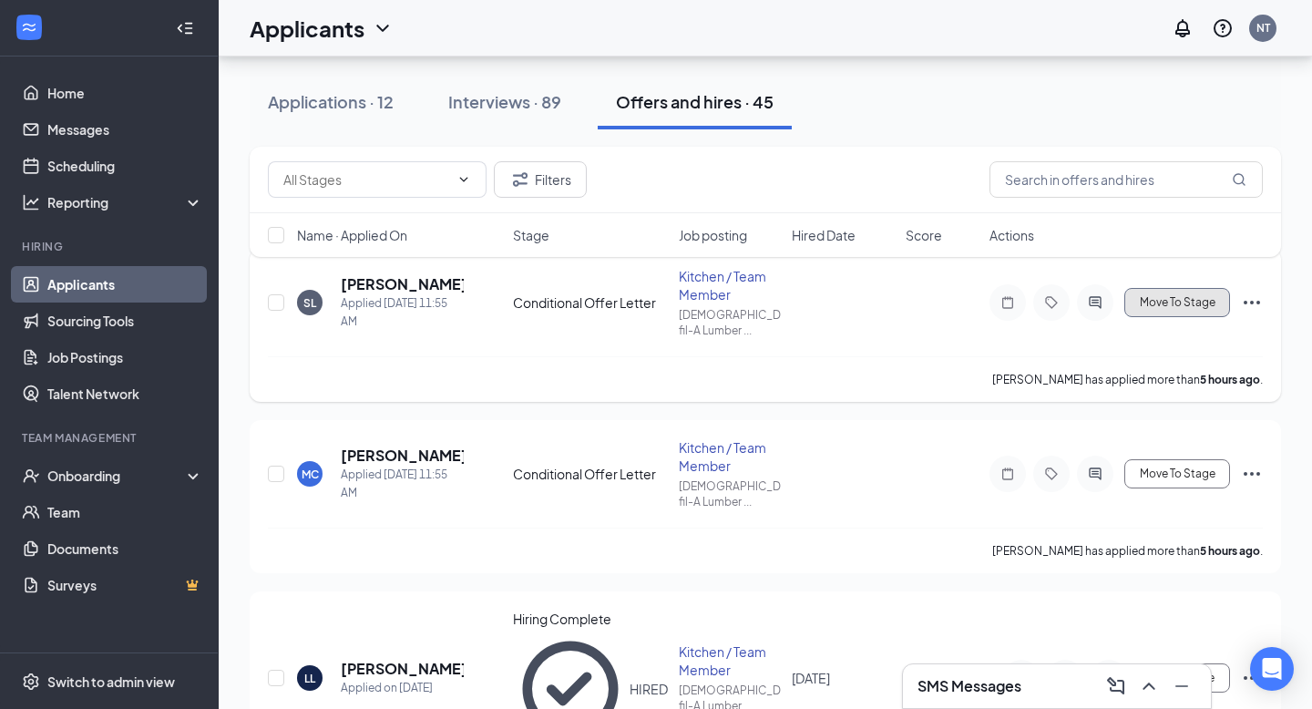
click at [1196, 313] on button "Move To Stage" at bounding box center [1177, 302] width 106 height 29
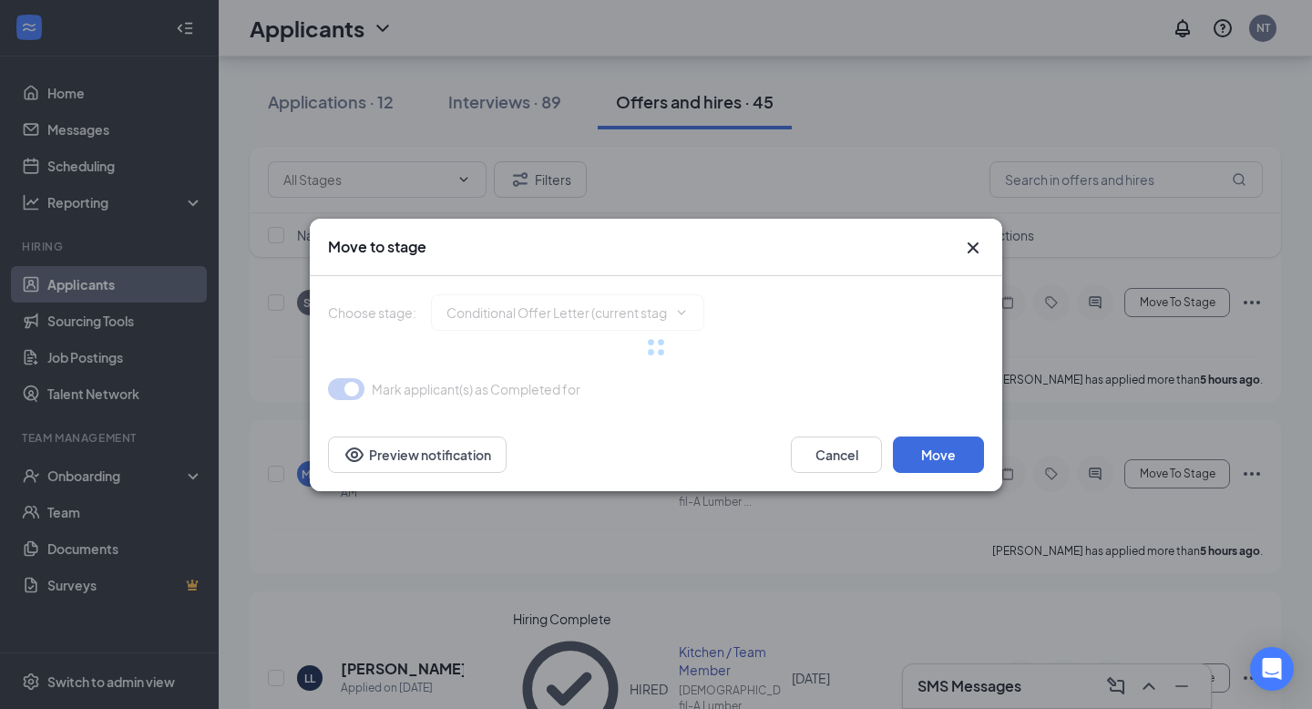
type input "Hiring Complete (final stage)"
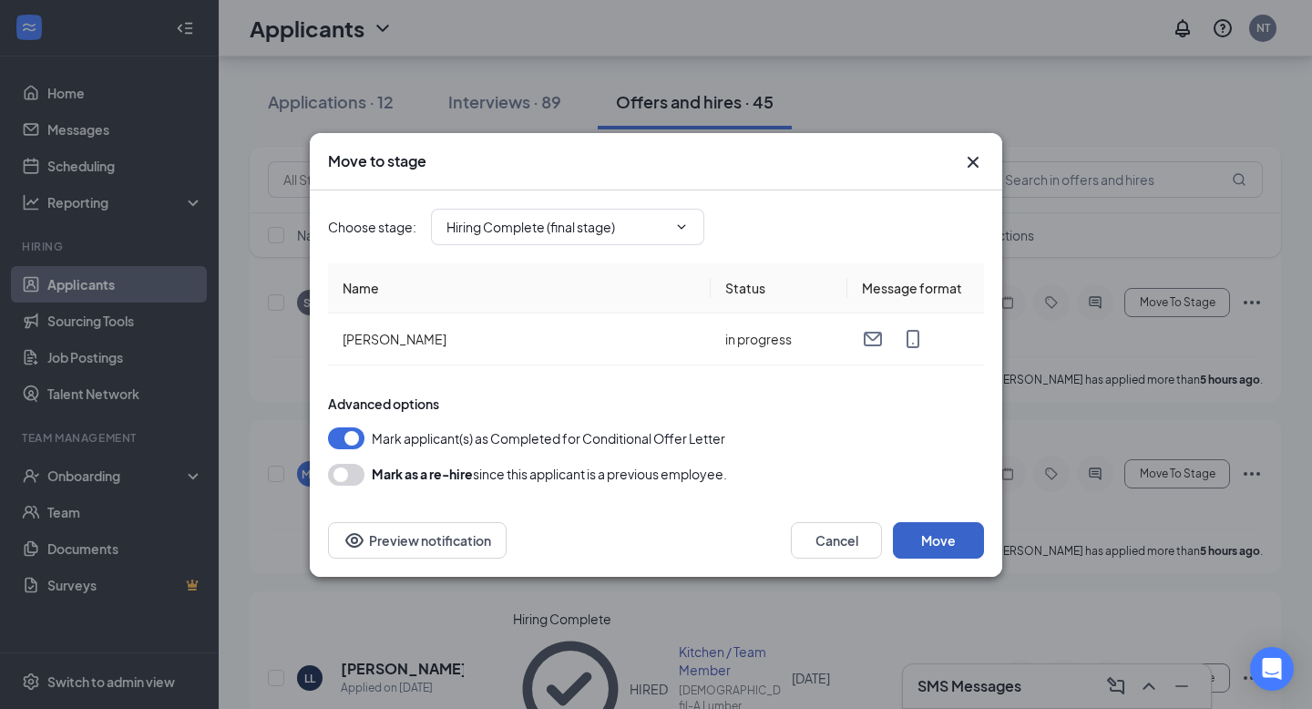
click at [937, 544] on button "Move" at bounding box center [938, 540] width 91 height 36
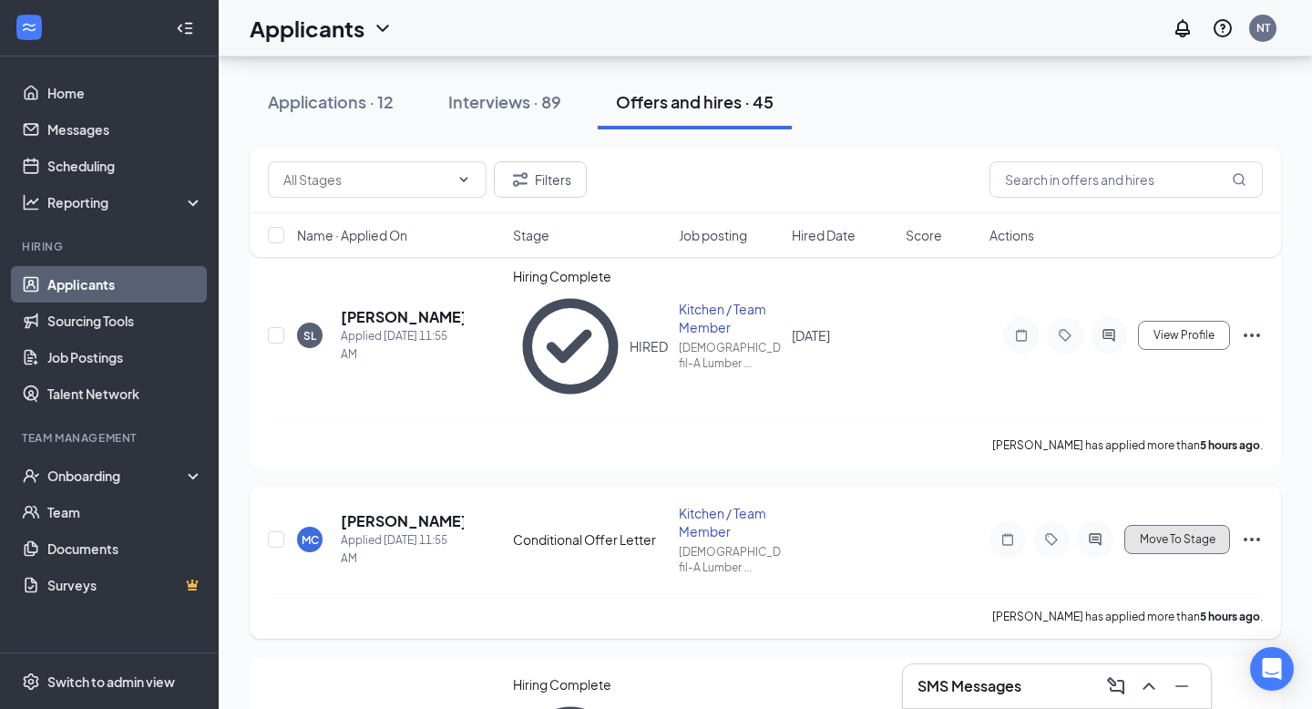
click at [1202, 533] on span "Move To Stage" at bounding box center [1178, 539] width 76 height 13
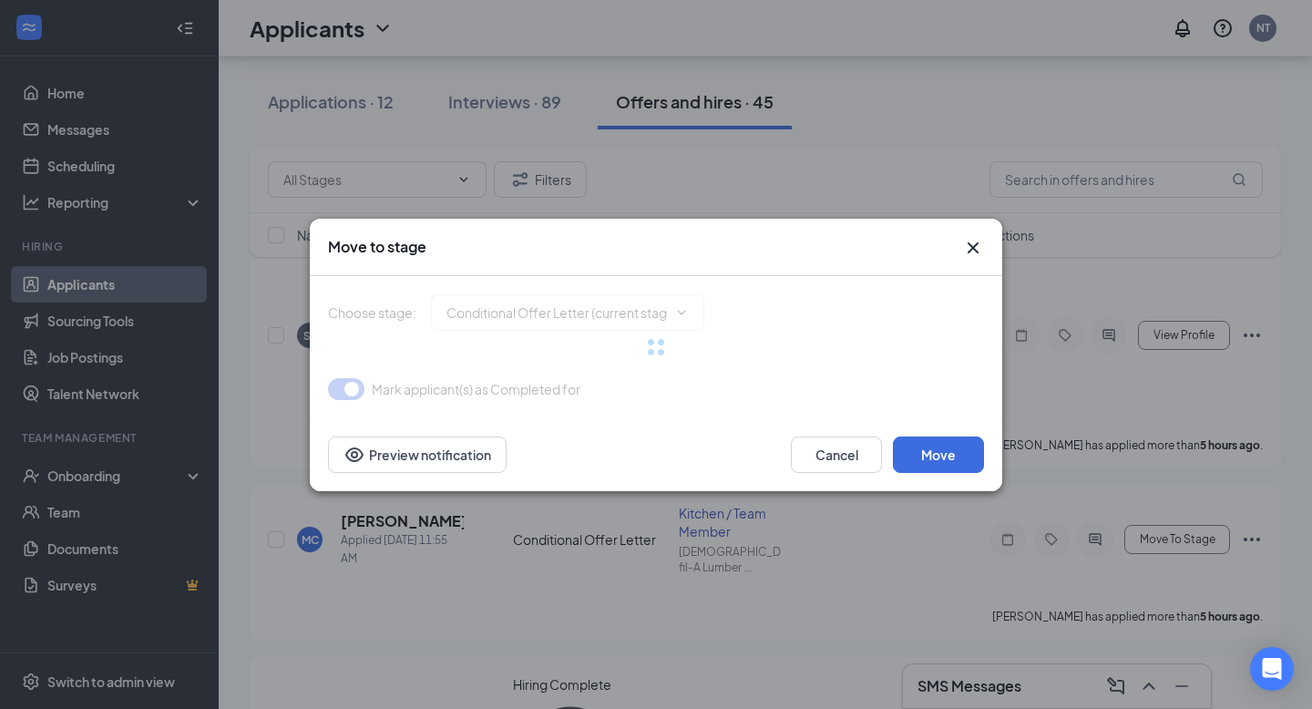
type input "Hiring Complete (final stage)"
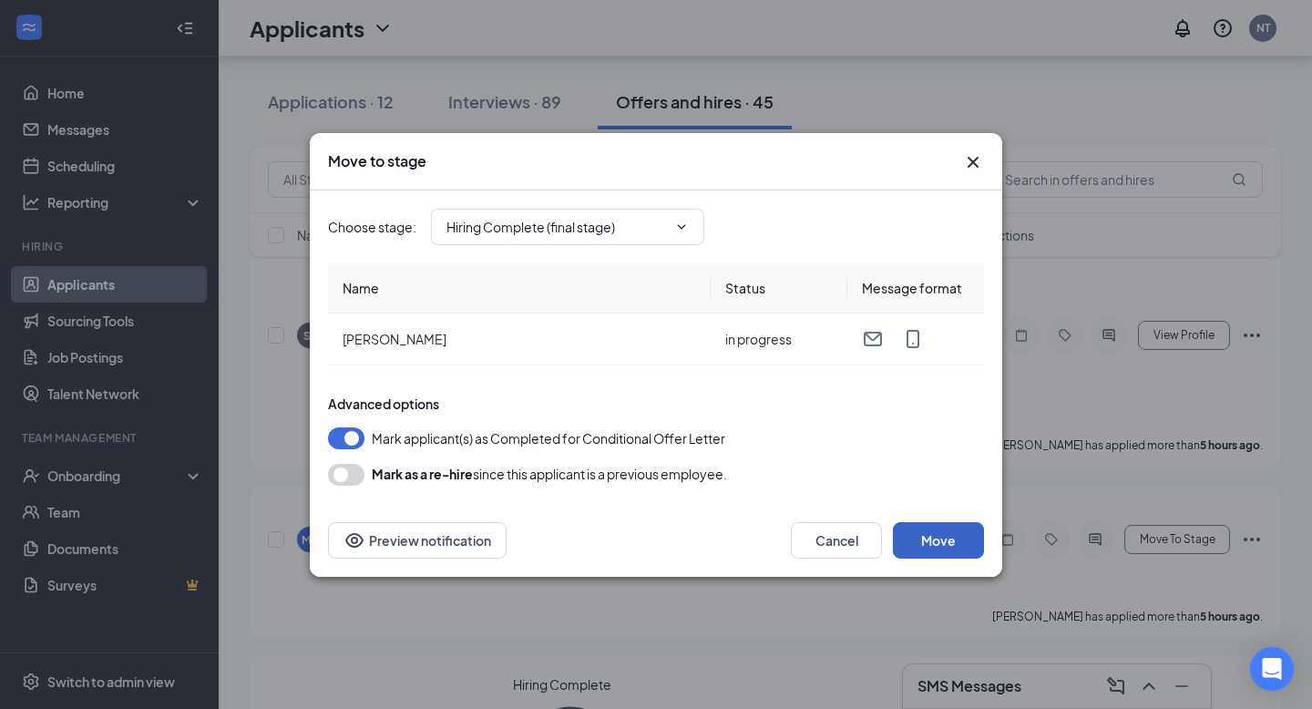
click at [932, 544] on button "Move" at bounding box center [938, 540] width 91 height 36
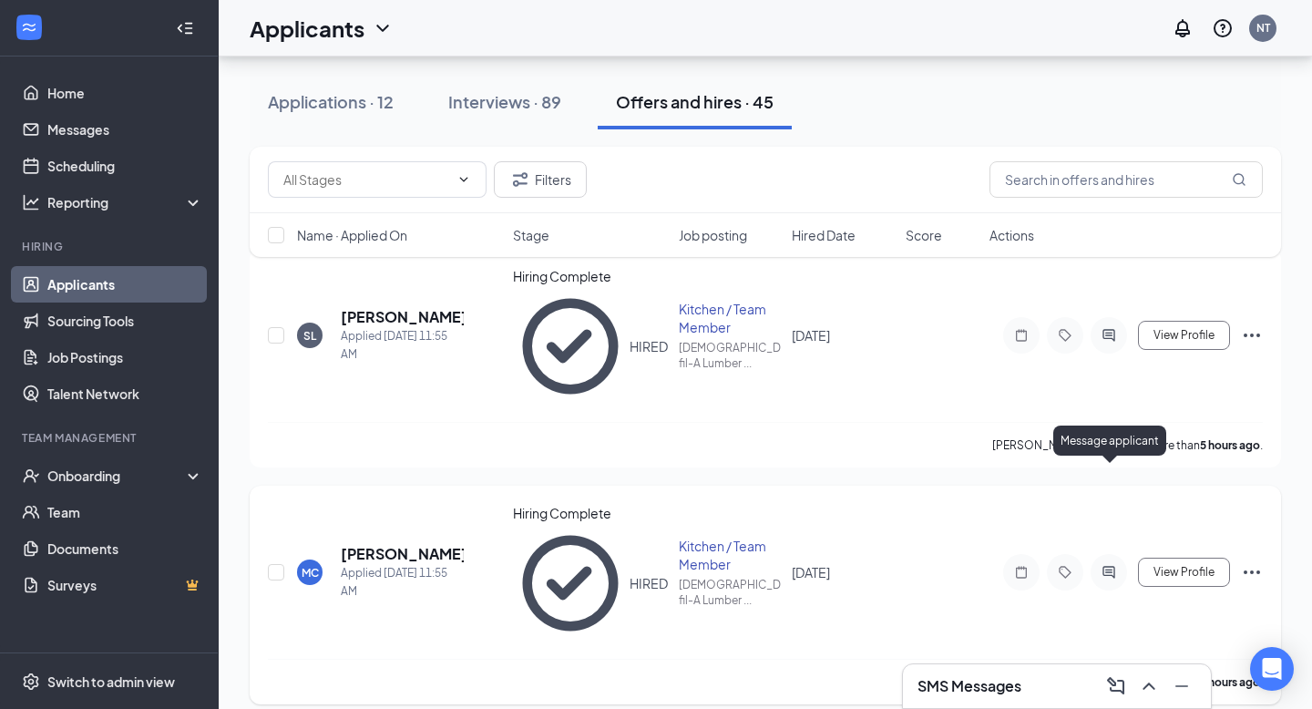
click at [1107, 565] on icon "ActiveChat" at bounding box center [1109, 572] width 22 height 15
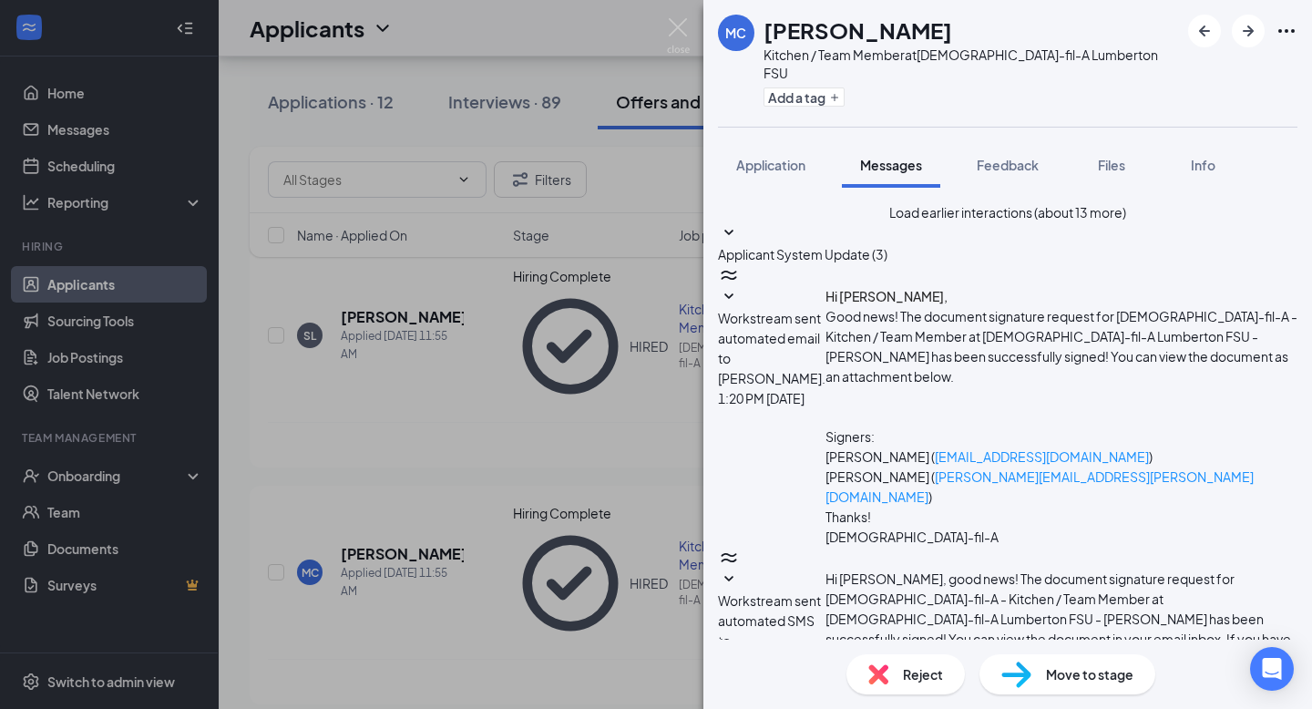
scroll to position [323, 0]
type textarea "Hey Maria, do you have any friends who are also looking for a job?"
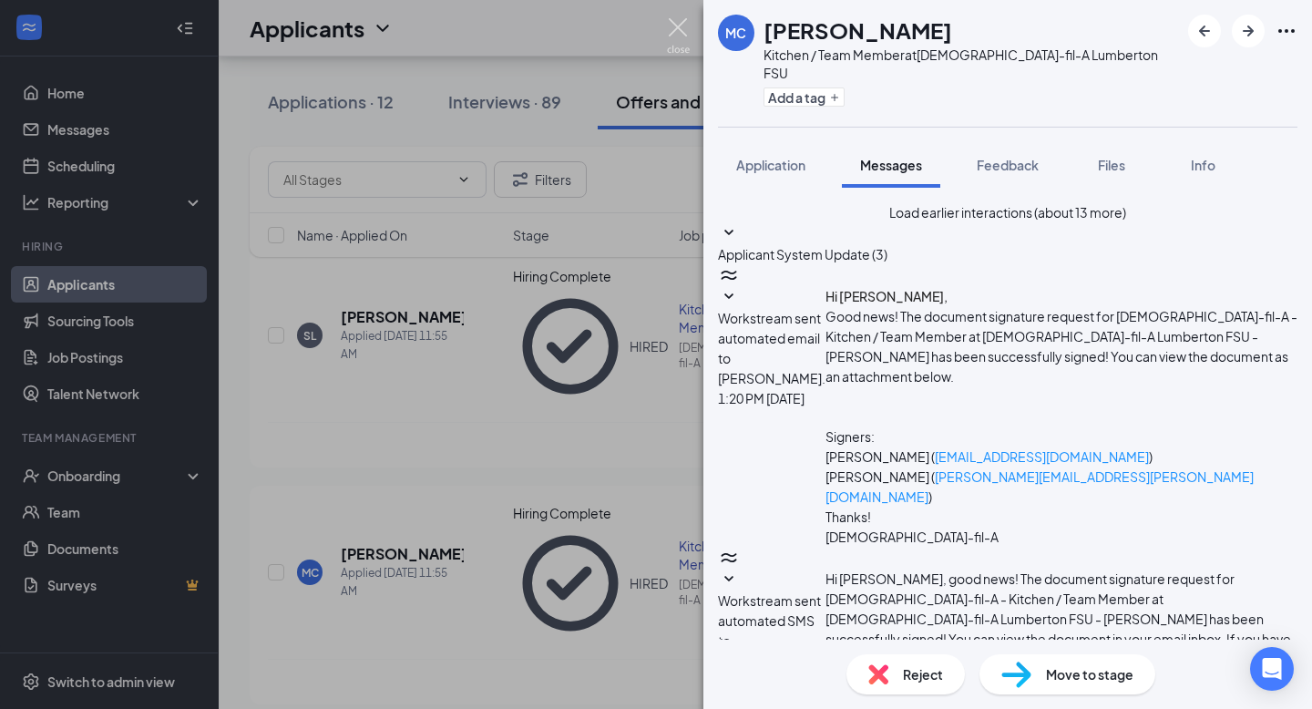
click at [676, 27] on img at bounding box center [678, 36] width 23 height 36
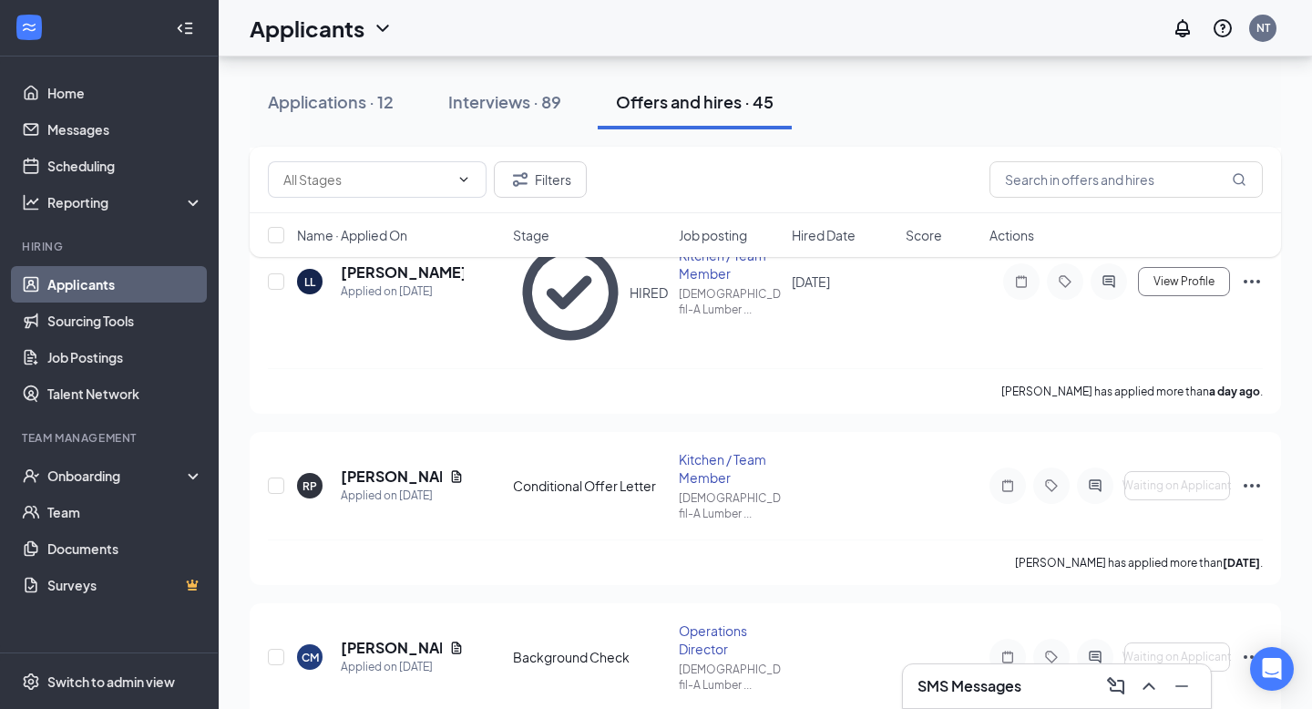
scroll to position [636, 0]
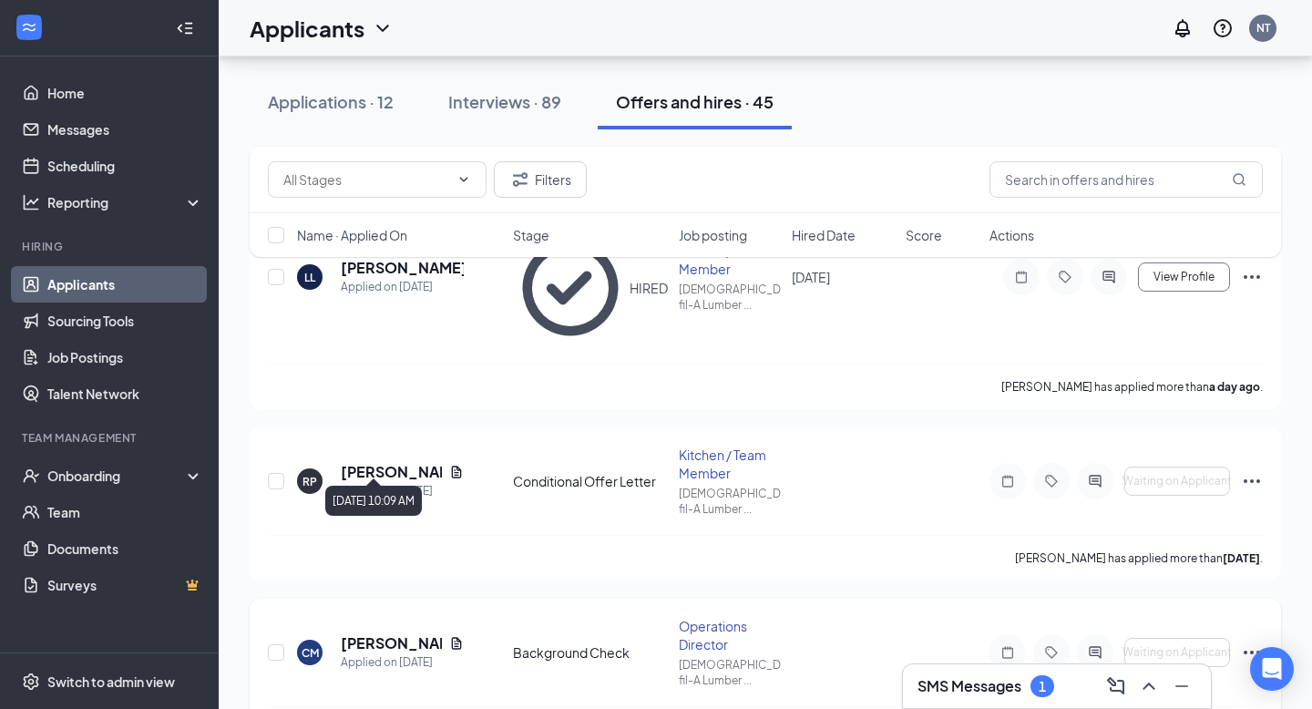
click at [398, 653] on div "Applied on [DATE]" at bounding box center [402, 662] width 123 height 18
click at [397, 633] on h5 "Cameron Meaux" at bounding box center [391, 643] width 101 height 20
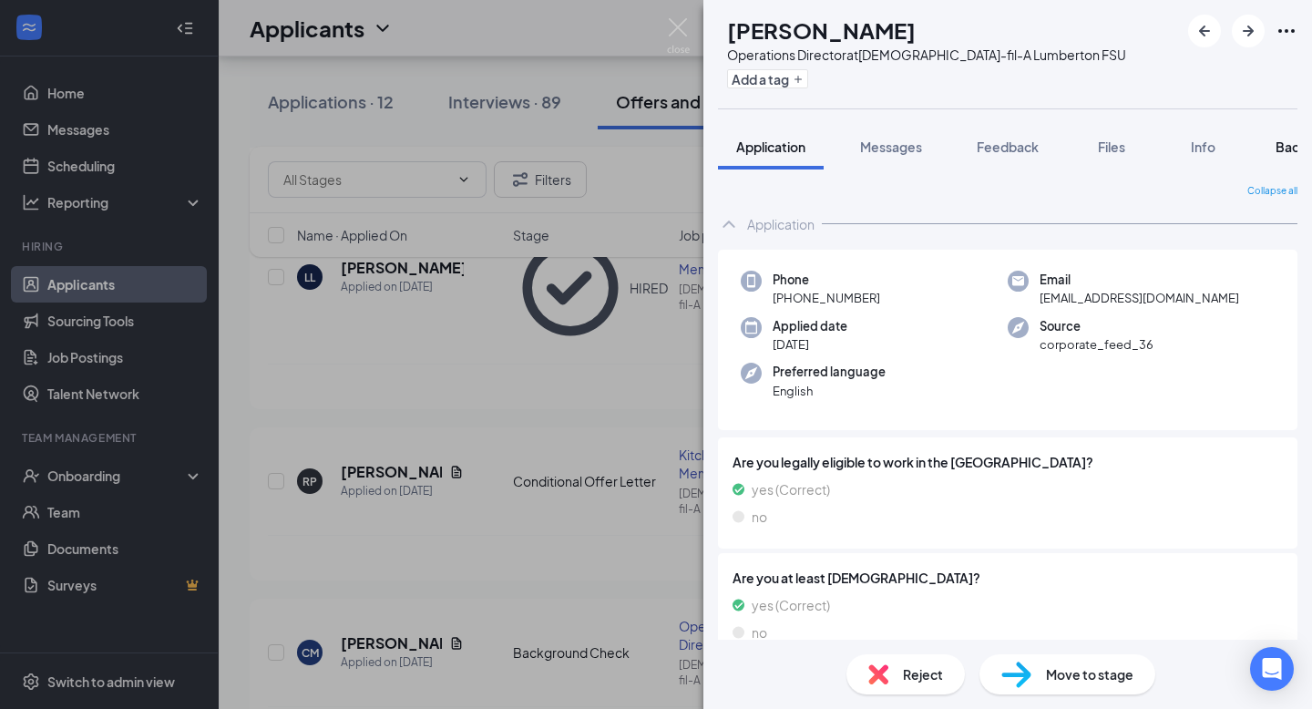
click at [1286, 150] on span "Background" at bounding box center [1313, 147] width 75 height 16
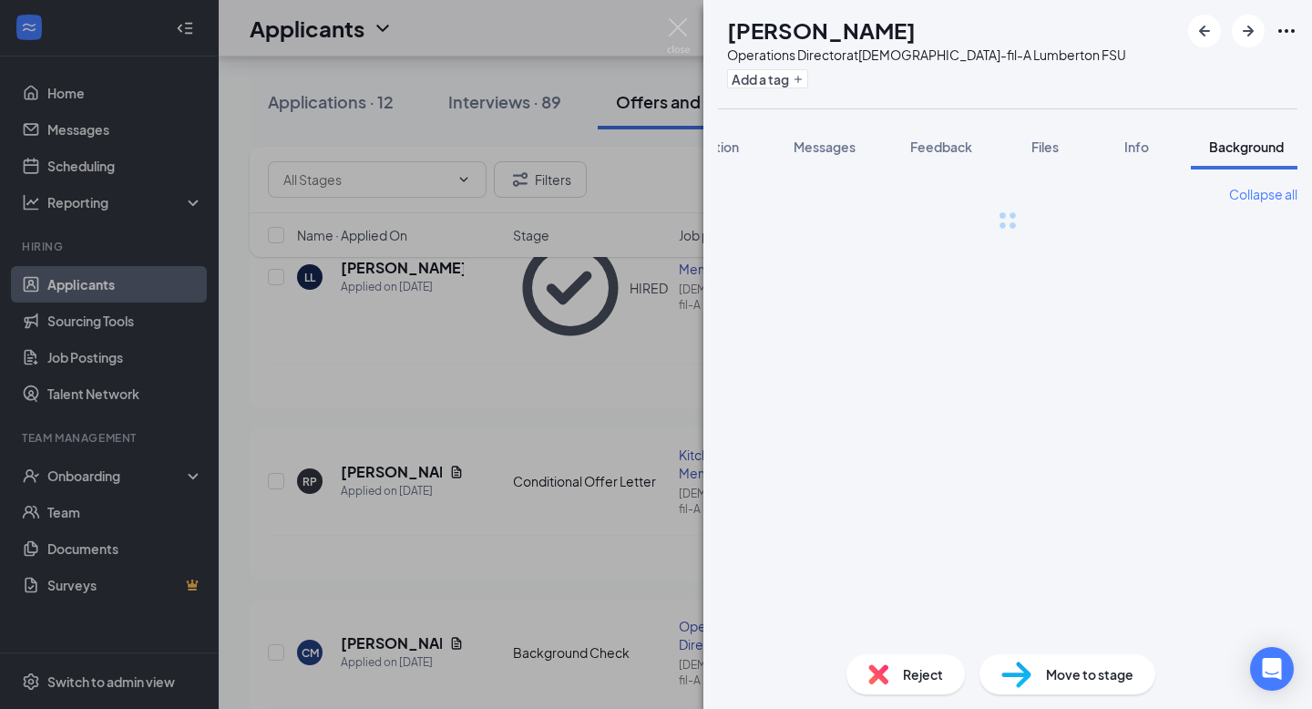
scroll to position [0, 75]
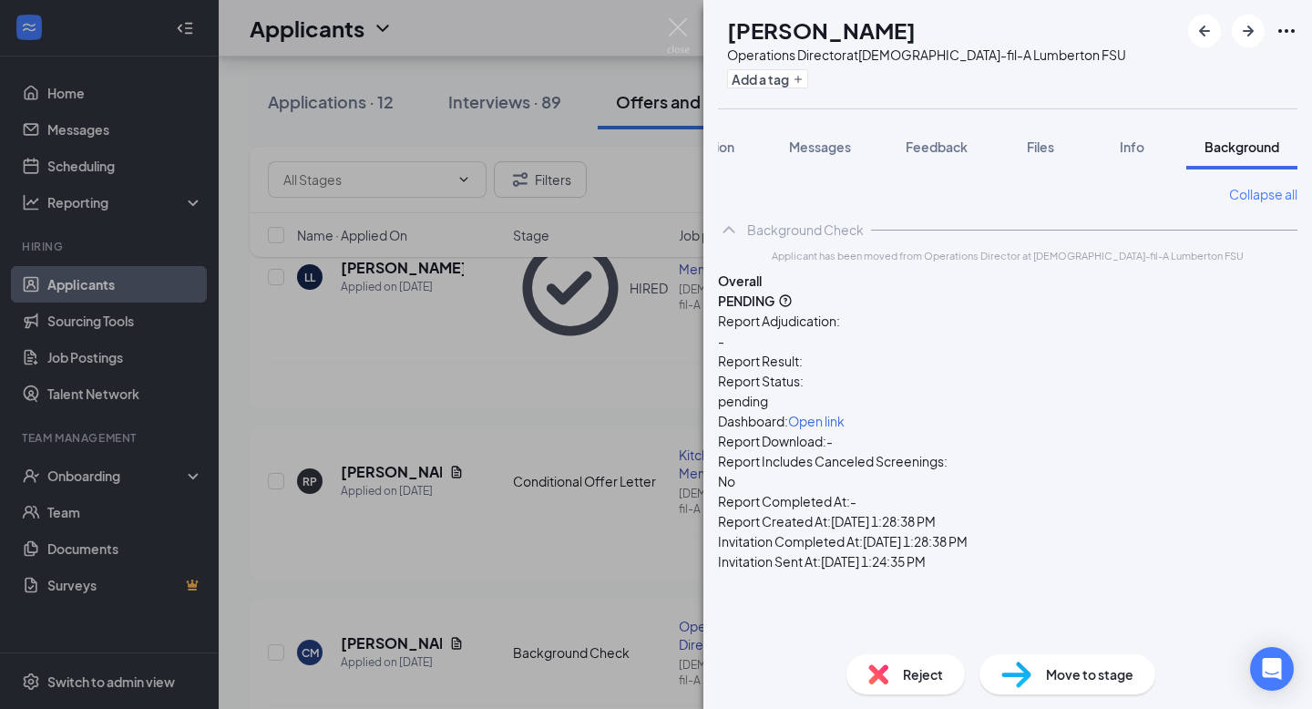
click at [845, 413] on span "Open link" at bounding box center [816, 421] width 56 height 16
click at [677, 26] on img at bounding box center [678, 36] width 23 height 36
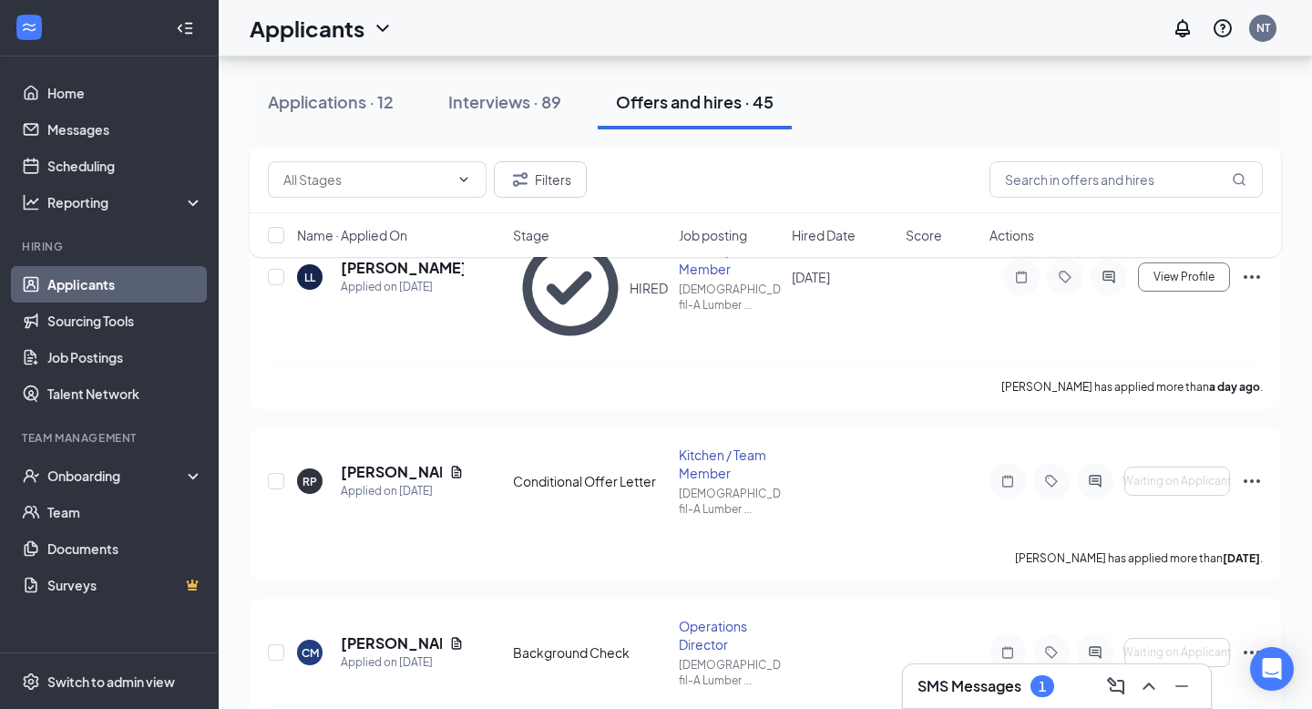
click at [980, 689] on h3 "SMS Messages" at bounding box center [970, 686] width 104 height 20
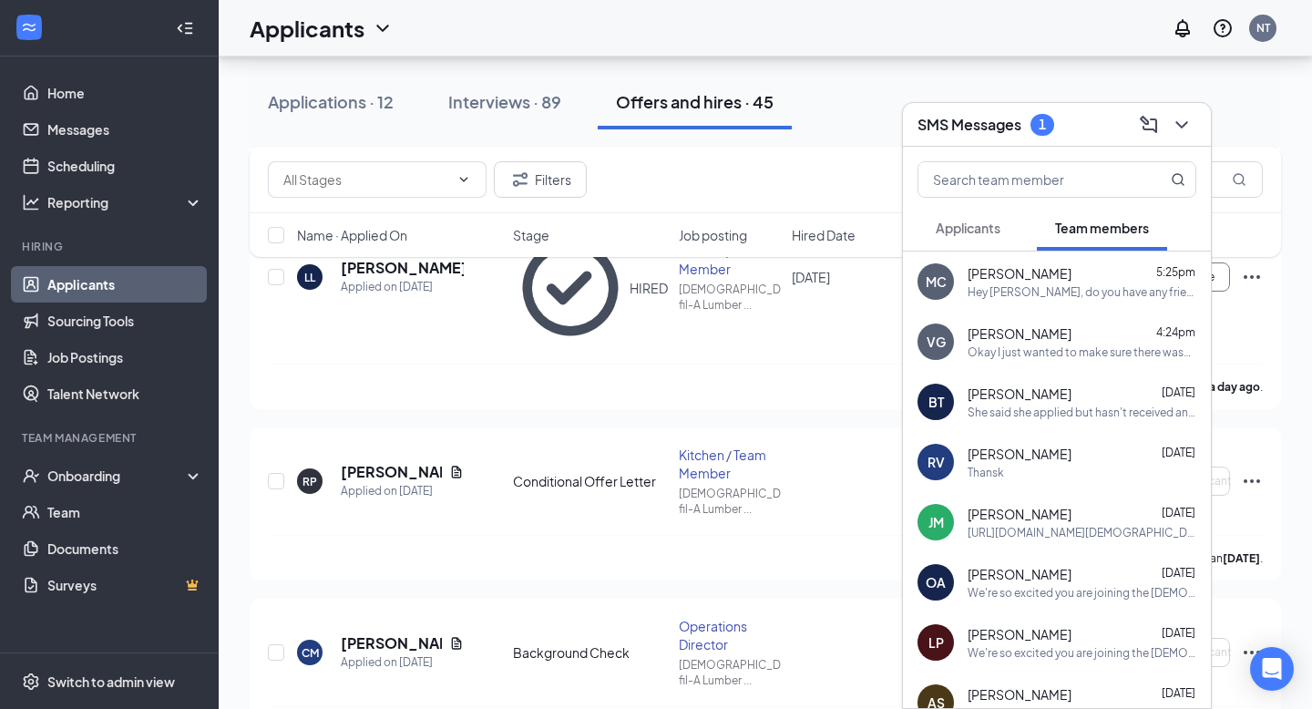
click at [969, 232] on span "Applicants" at bounding box center [968, 228] width 65 height 16
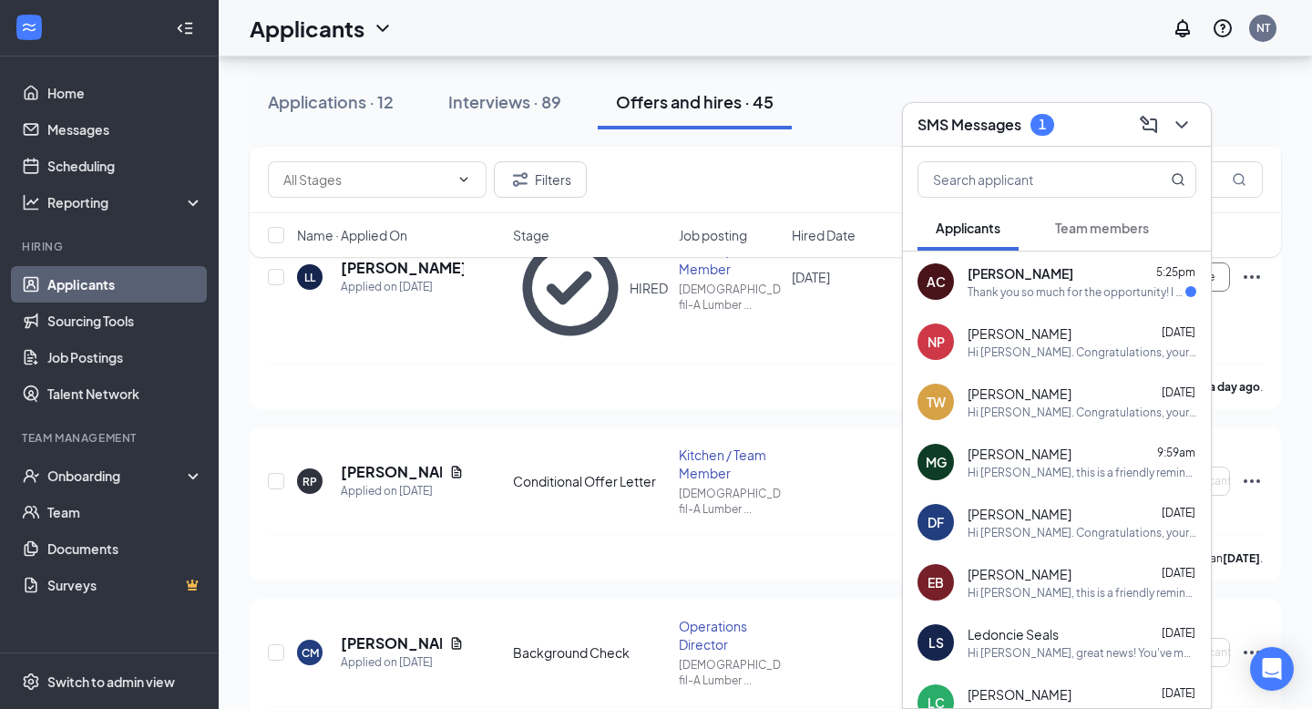
click at [992, 282] on div "Allen Clark 5:25pm Thank you so much for the opportunity! I cannot wait to spea…" at bounding box center [1082, 282] width 229 height 36
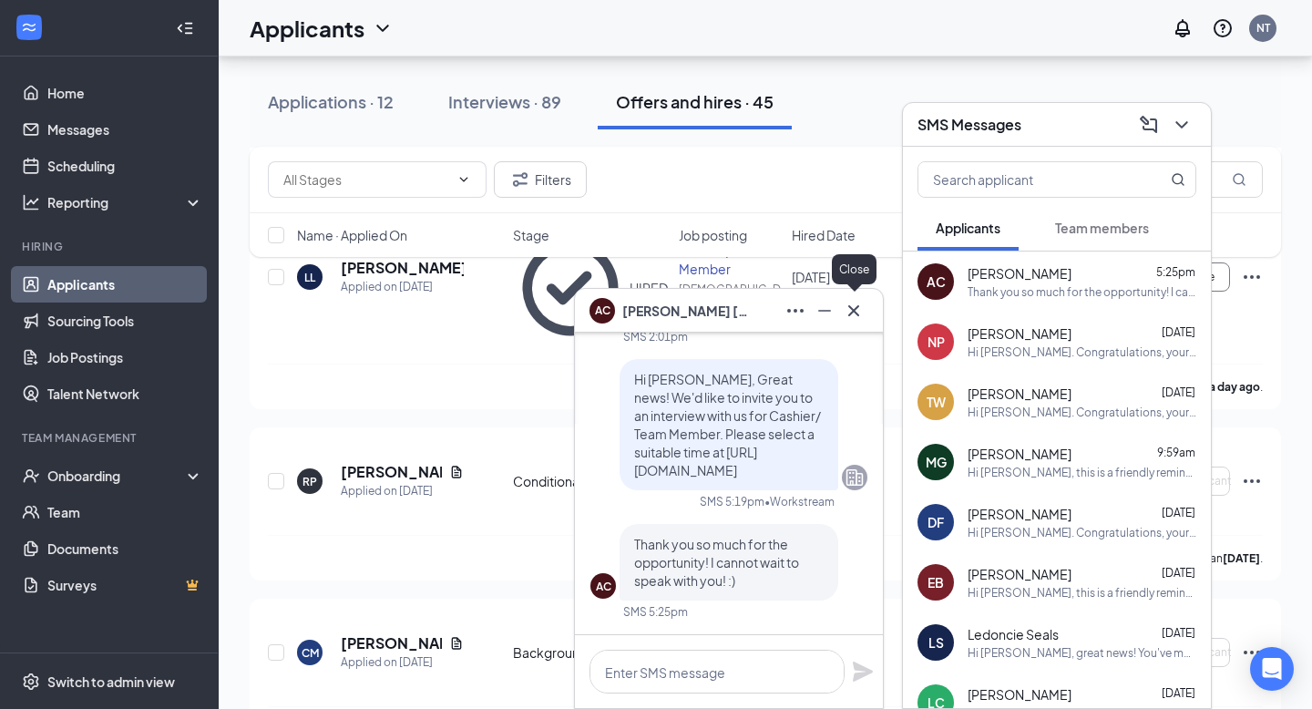
click at [852, 310] on icon "Cross" at bounding box center [853, 309] width 11 height 11
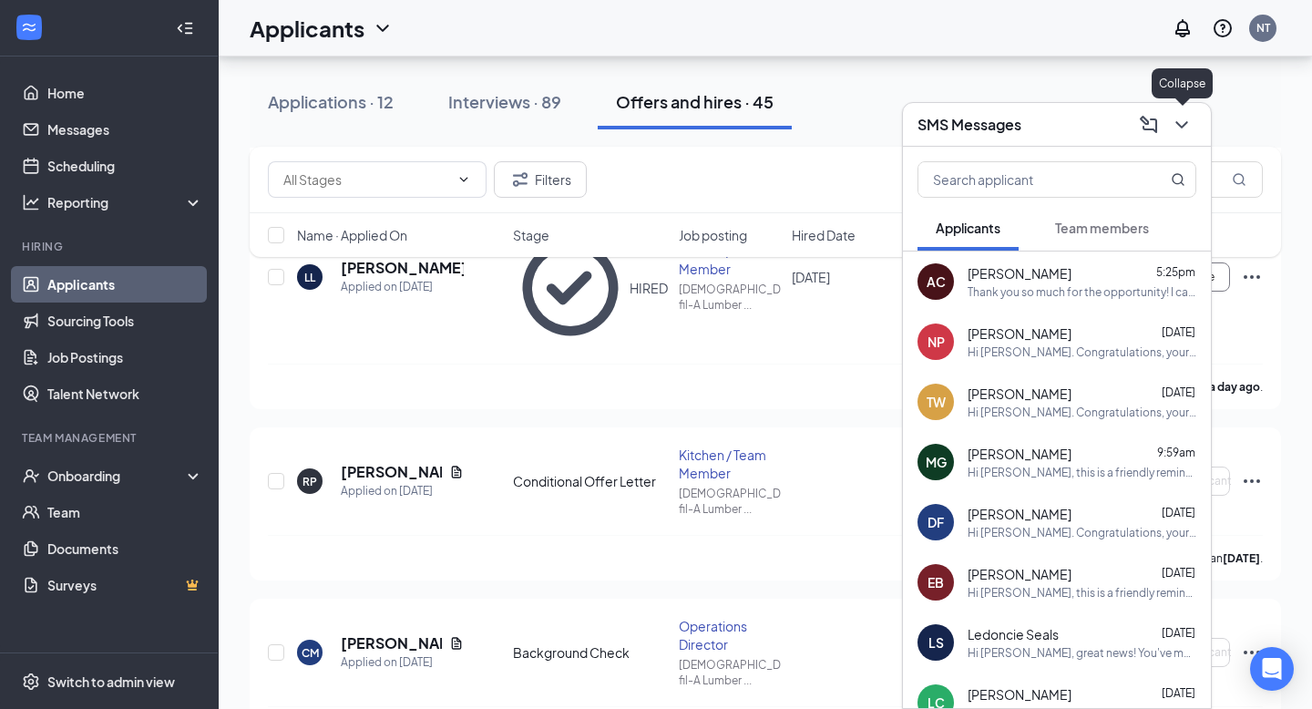
click at [1180, 127] on icon "ChevronDown" at bounding box center [1182, 125] width 22 height 22
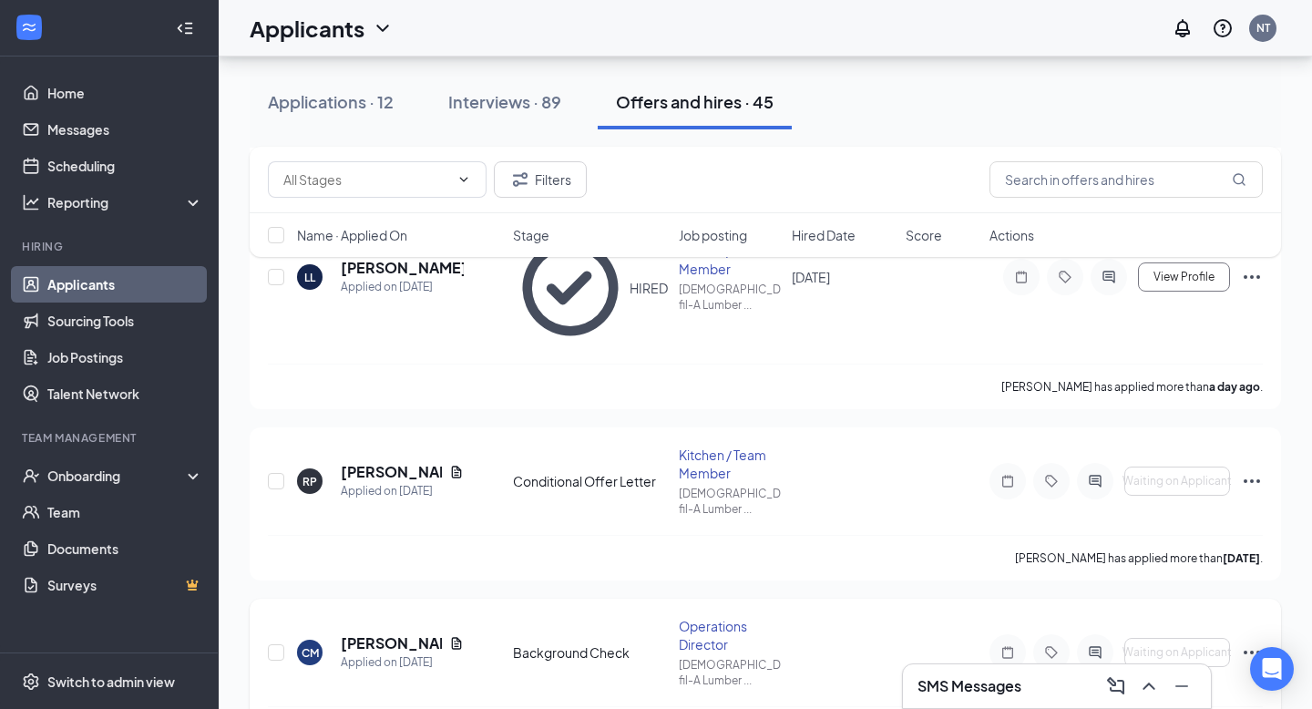
scroll to position [642, 0]
